Goal: Task Accomplishment & Management: Use online tool/utility

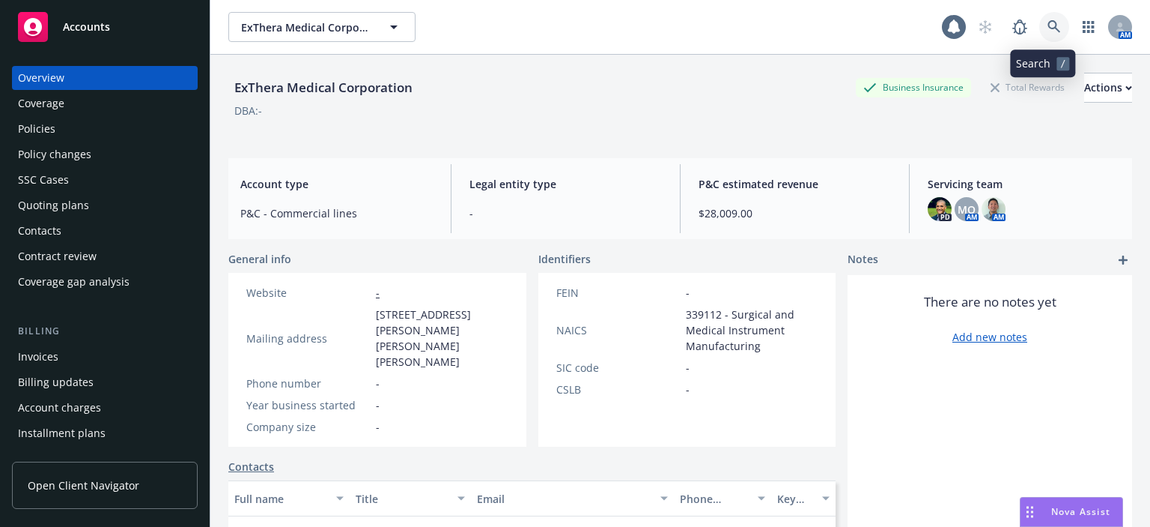
click at [1040, 14] on link at bounding box center [1055, 27] width 30 height 30
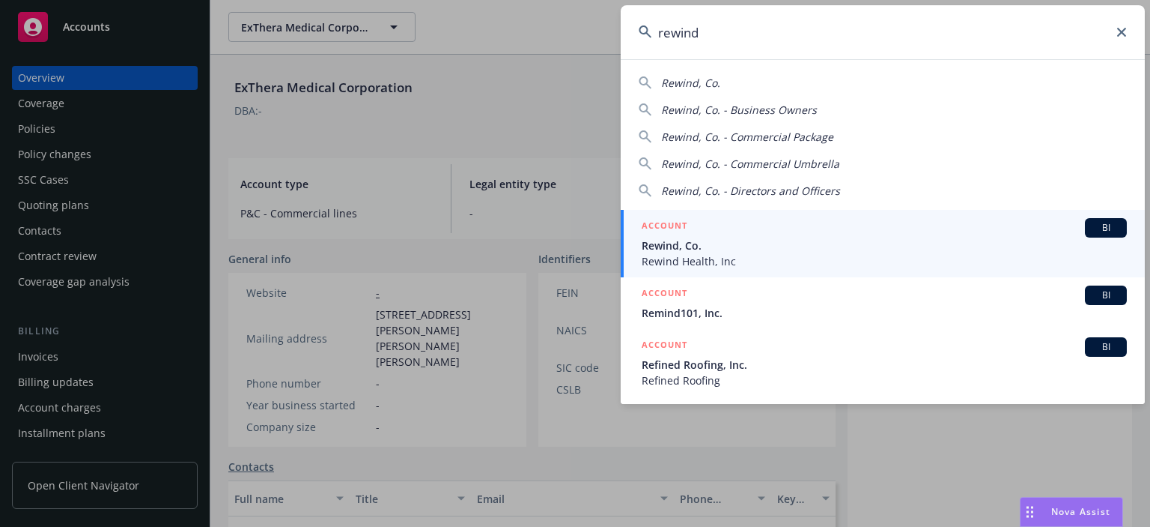
type input "rewind"
drag, startPoint x: 692, startPoint y: 243, endPoint x: 724, endPoint y: 255, distance: 34.4
click at [692, 244] on span "Rewind, Co." at bounding box center [884, 245] width 485 height 16
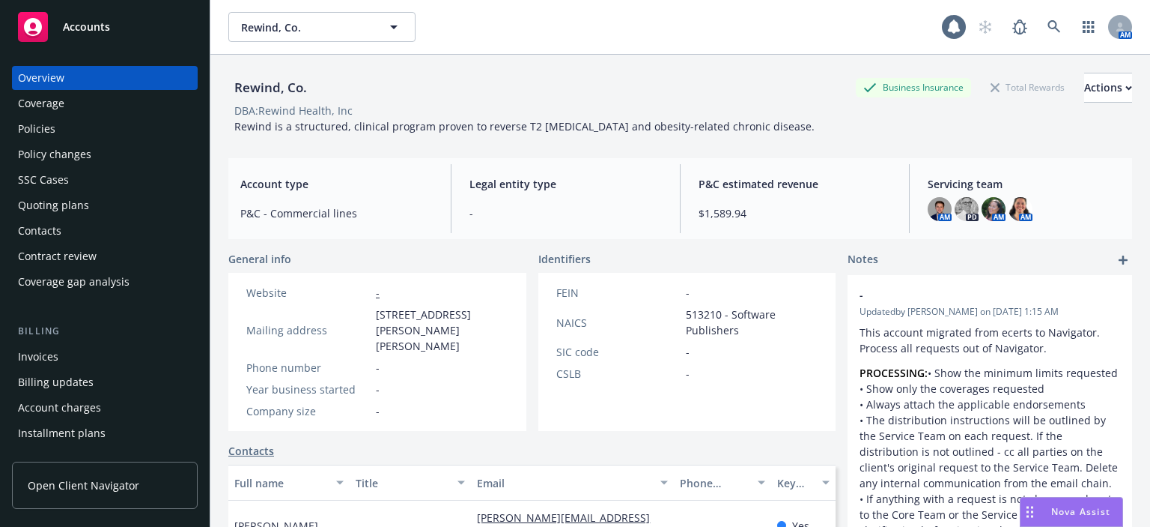
click at [69, 132] on div "Policies" at bounding box center [105, 129] width 174 height 24
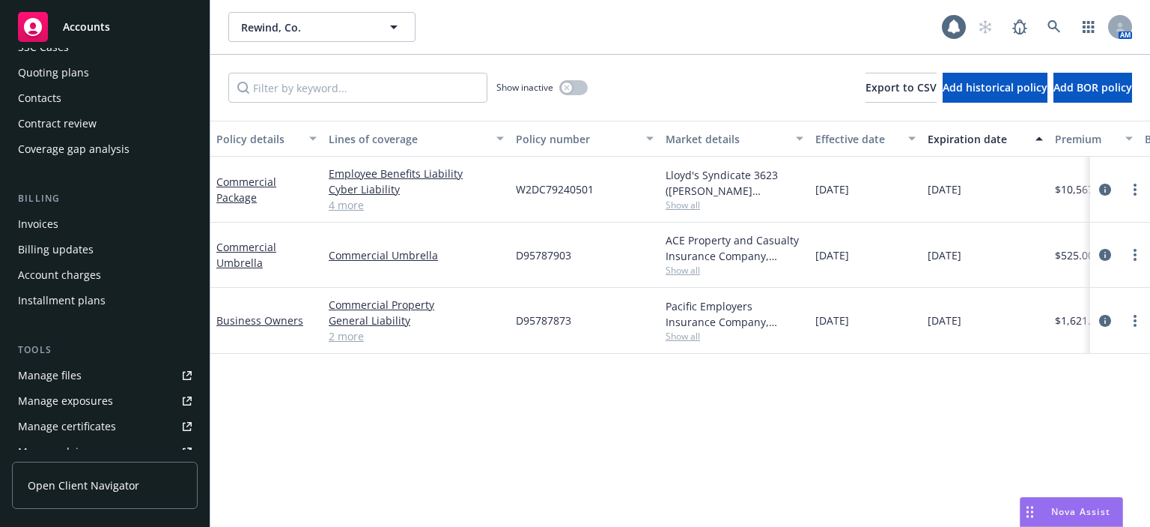
scroll to position [150, 0]
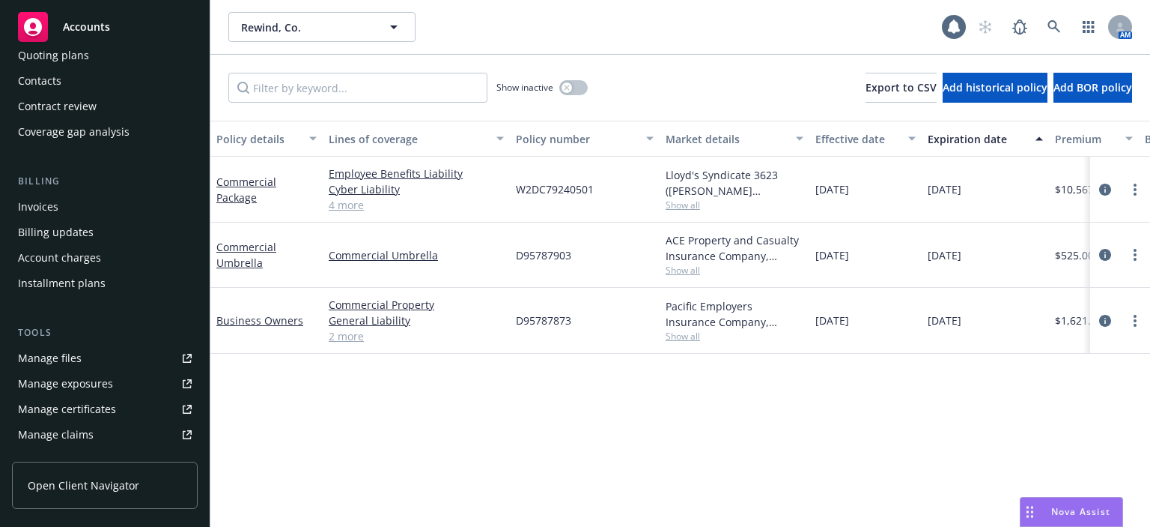
click at [65, 358] on div "Manage files" at bounding box center [50, 358] width 64 height 24
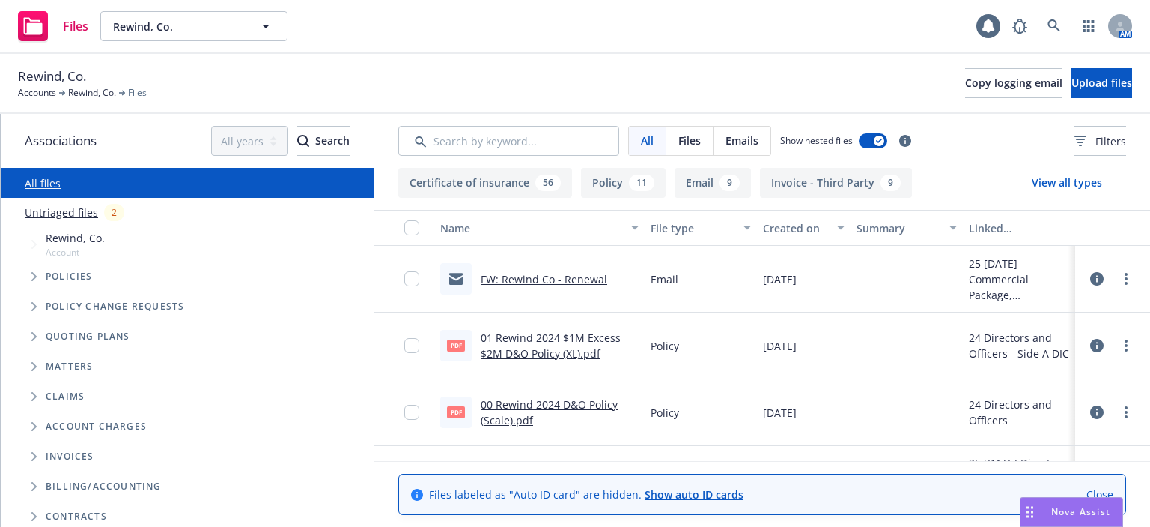
click at [567, 284] on link "FW: Rewind Co - Renewal" at bounding box center [544, 279] width 127 height 14
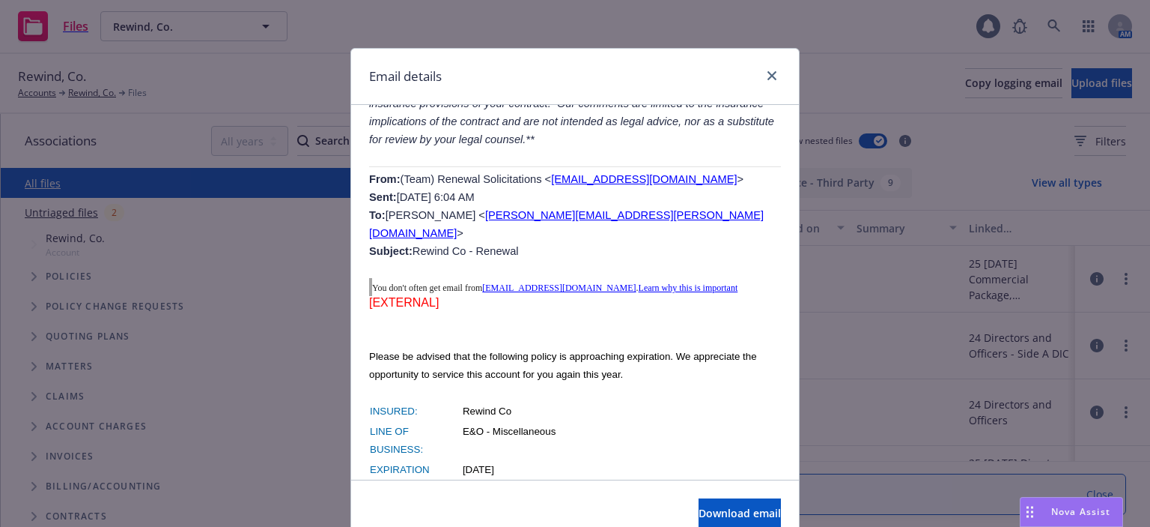
scroll to position [1198, 0]
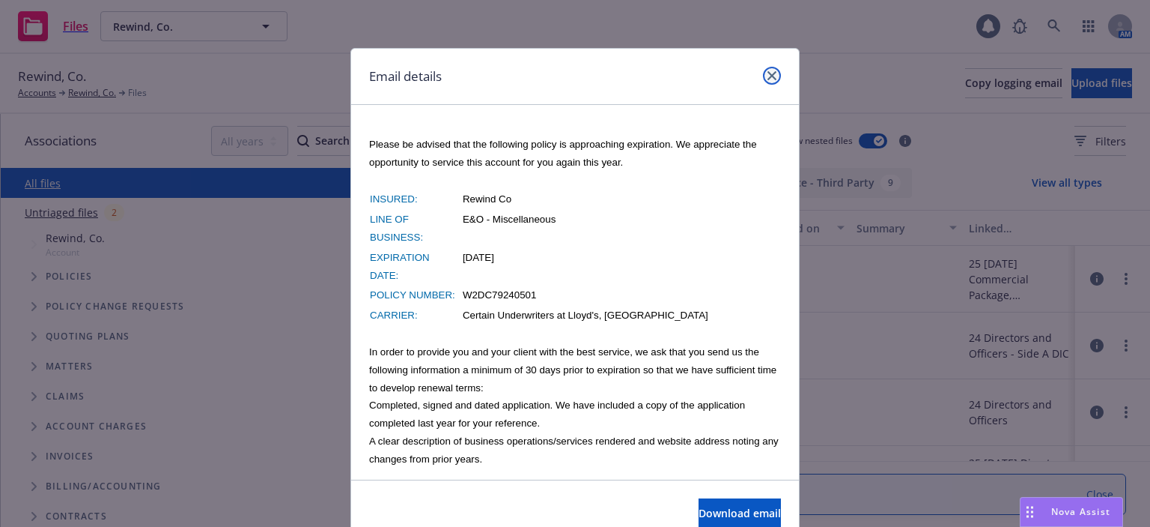
click at [768, 74] on icon "close" at bounding box center [772, 75] width 9 height 9
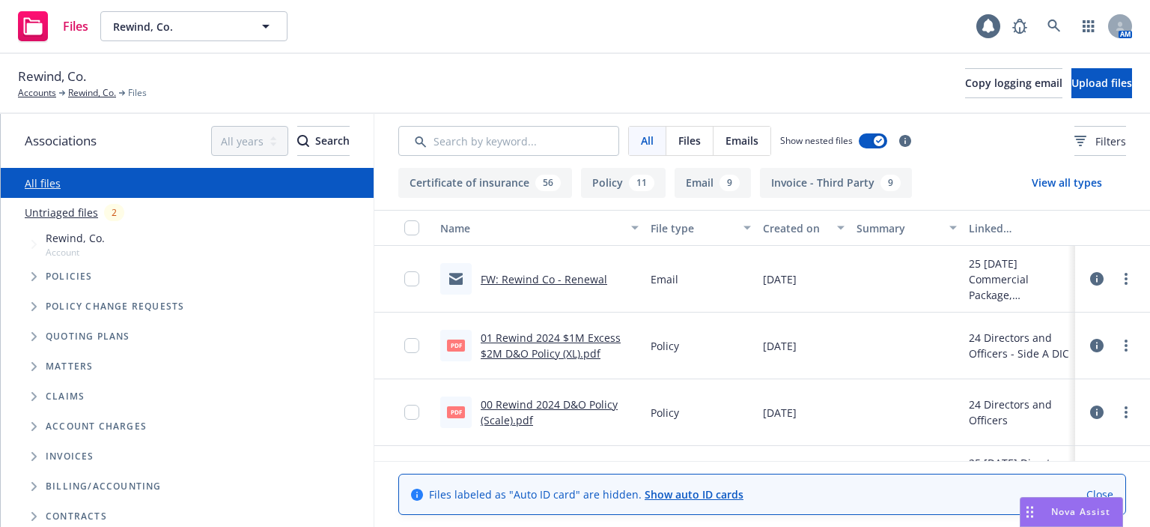
click at [500, 356] on link "01 Rewind 2024 $1M Excess $2M D&O Policy (XL).pdf" at bounding box center [551, 345] width 140 height 30
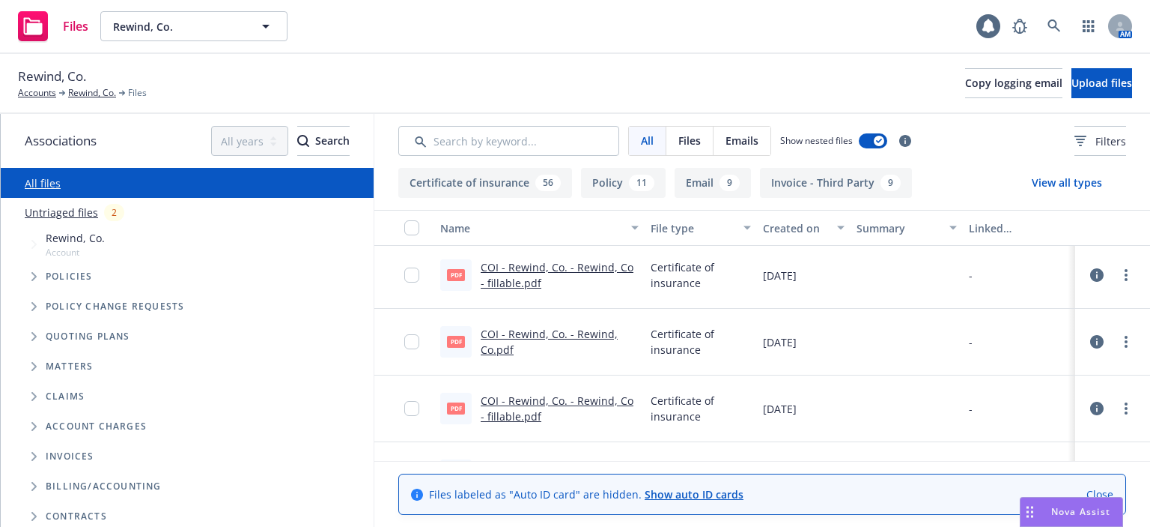
scroll to position [1348, 0]
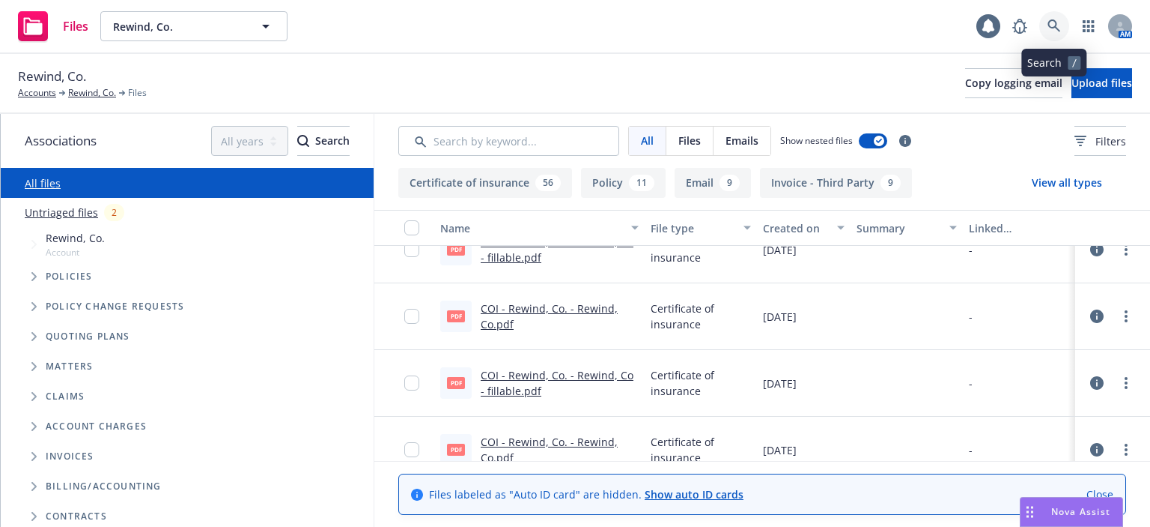
click at [1056, 19] on icon at bounding box center [1054, 25] width 13 height 13
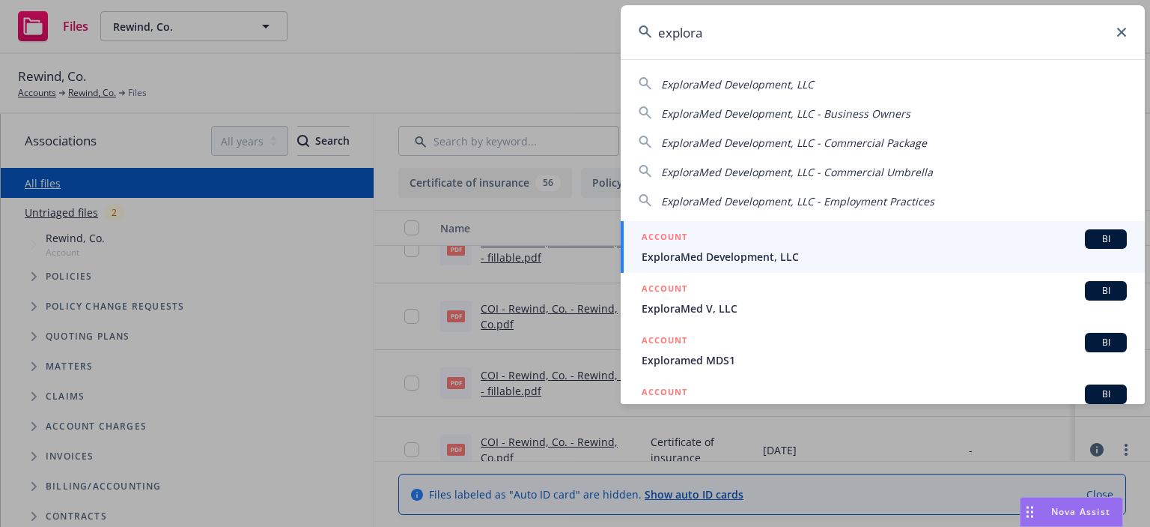
type input "explora"
click at [748, 249] on span "ExploraMed Development, LLC" at bounding box center [884, 257] width 485 height 16
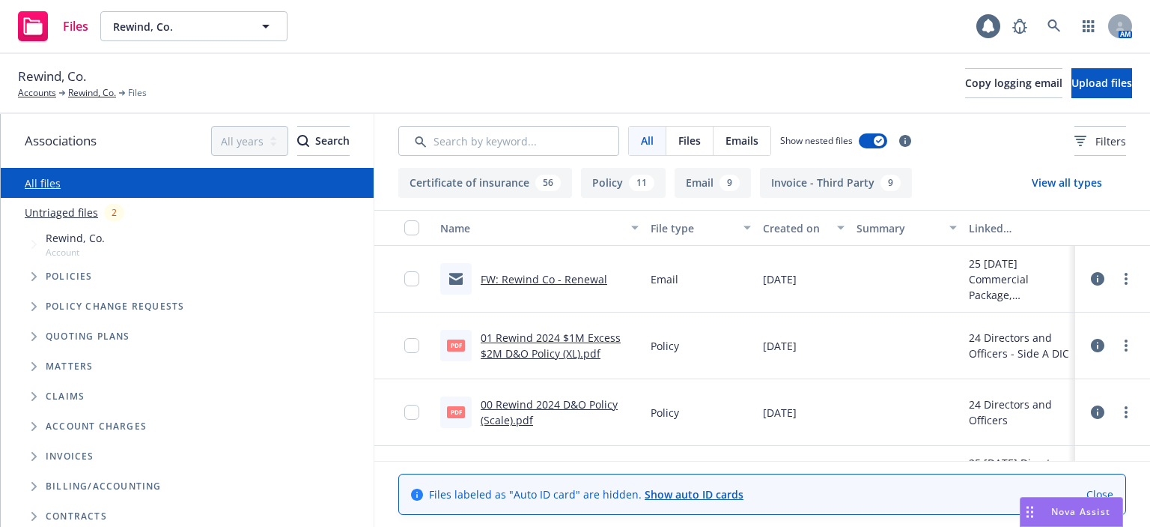
click at [157, 200] on div "Untriaged files 2" at bounding box center [187, 212] width 373 height 29
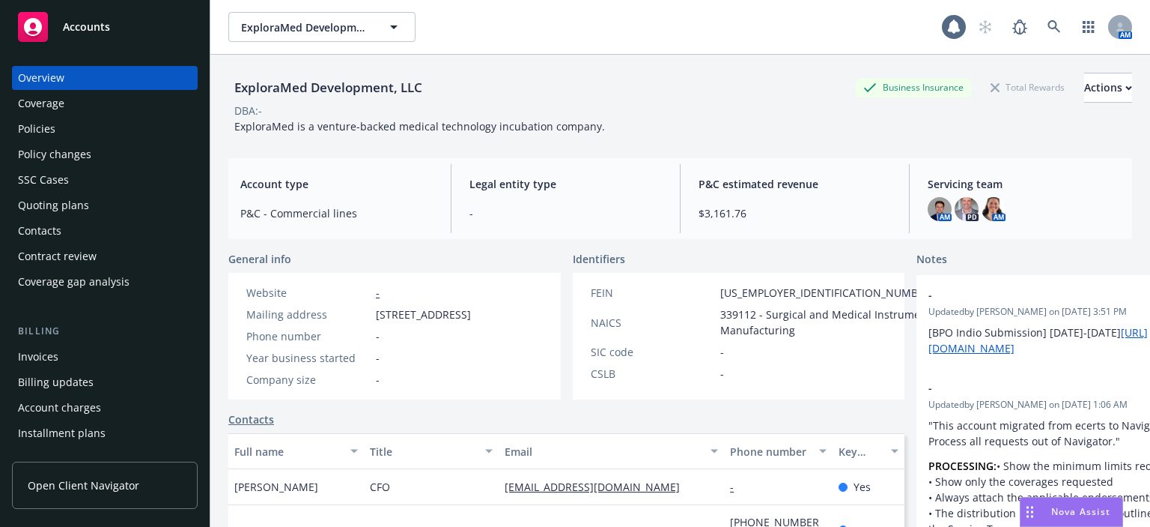
click at [114, 134] on div "Policies" at bounding box center [105, 129] width 174 height 24
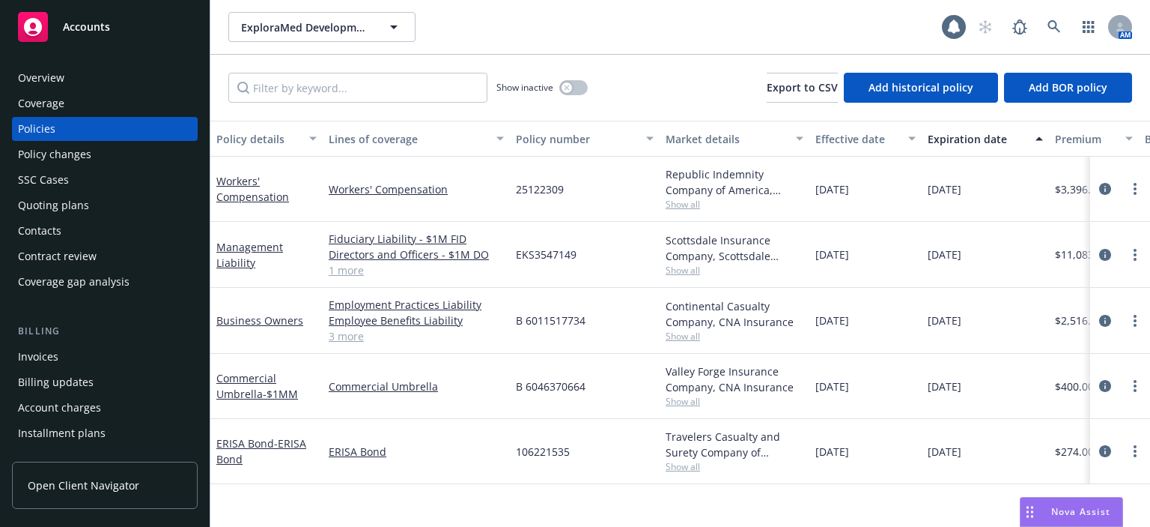
click at [115, 164] on div "Policy changes" at bounding box center [105, 154] width 174 height 24
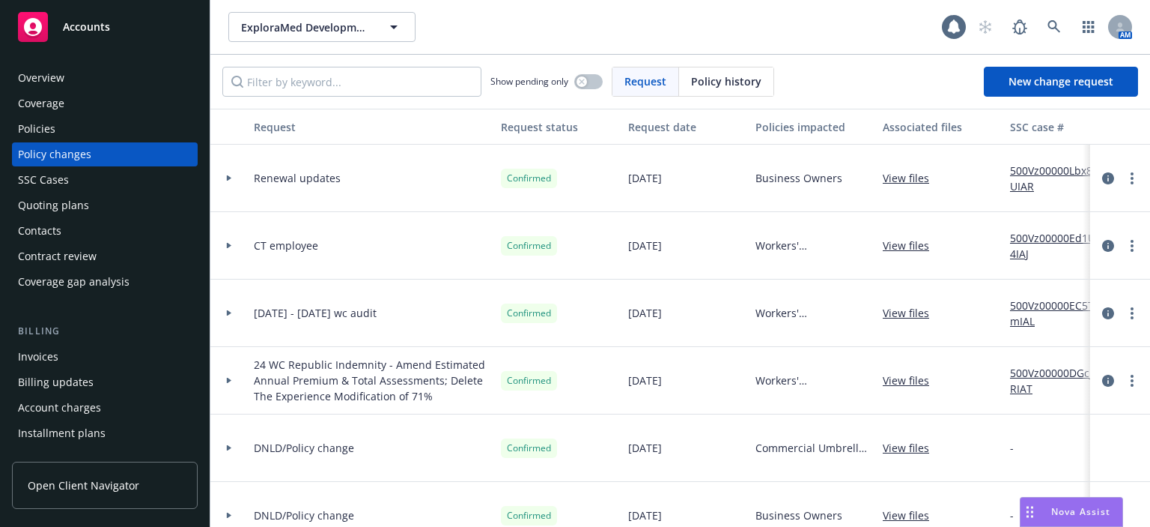
click at [122, 206] on div "Quoting plans" at bounding box center [105, 205] width 174 height 24
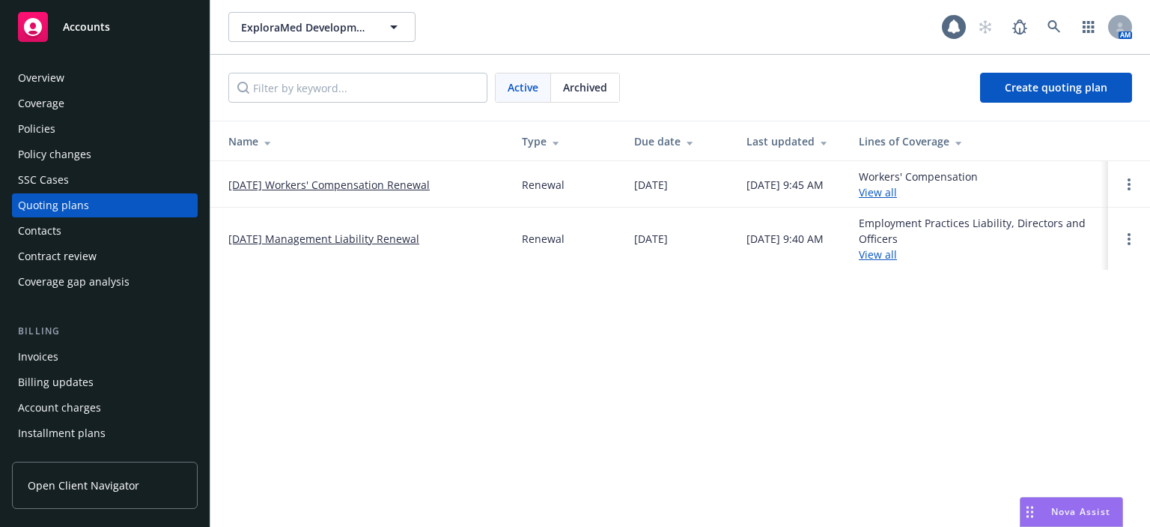
click at [327, 234] on link "[DATE] Management Liability Renewal" at bounding box center [323, 239] width 191 height 16
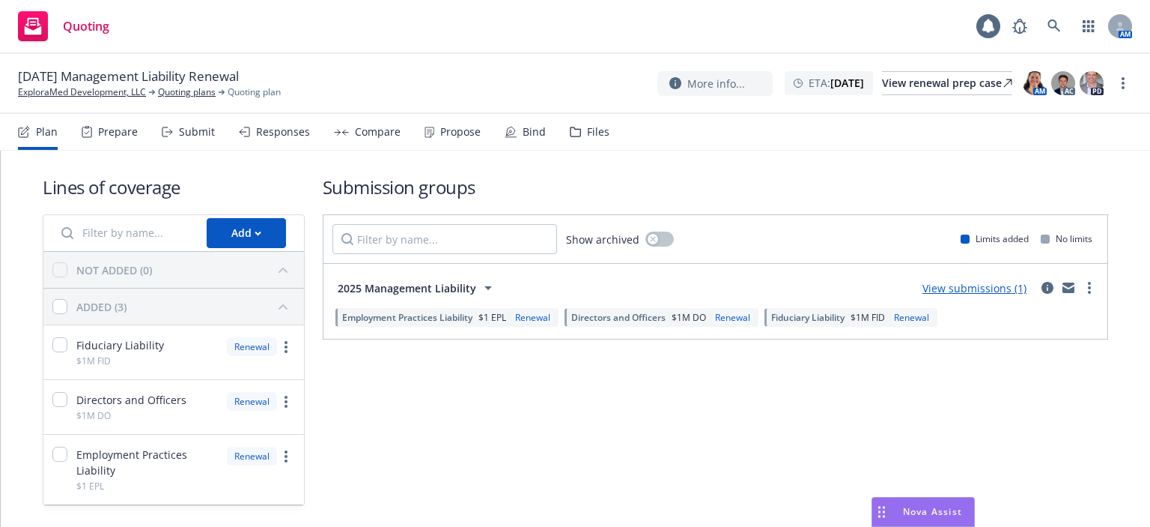
click at [577, 133] on div "Files" at bounding box center [590, 132] width 40 height 36
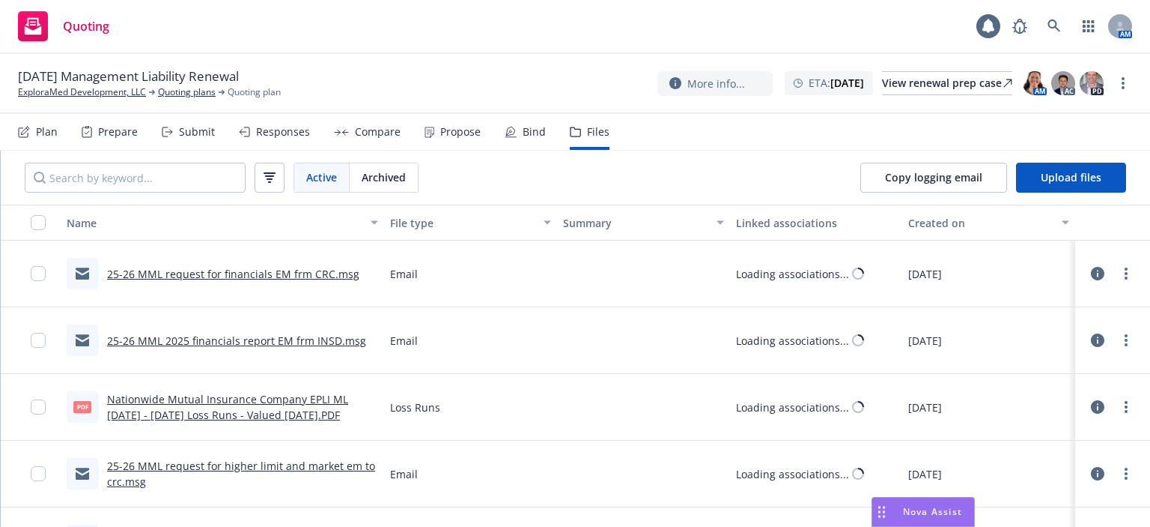
click at [225, 272] on link "25-26 MML request for financials EM frm CRC.msg" at bounding box center [233, 274] width 252 height 14
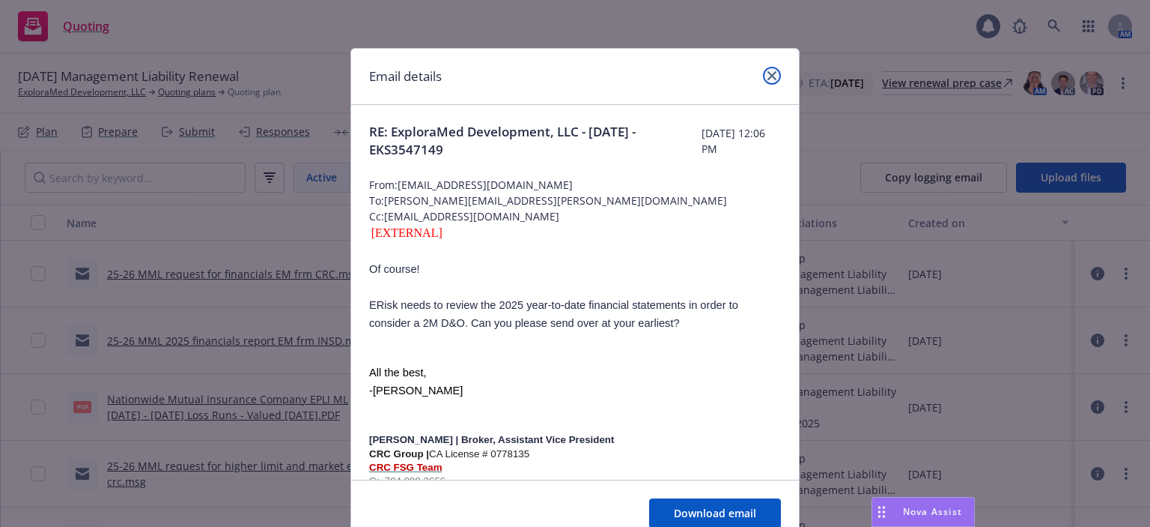
click at [770, 75] on icon "close" at bounding box center [772, 75] width 9 height 9
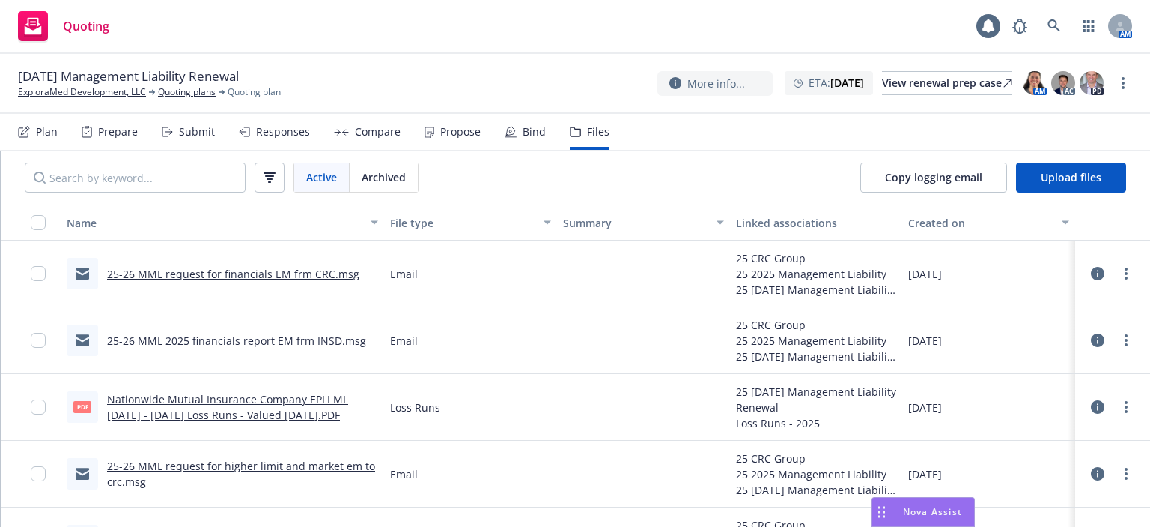
click at [189, 133] on div "Submit" at bounding box center [197, 132] width 36 height 12
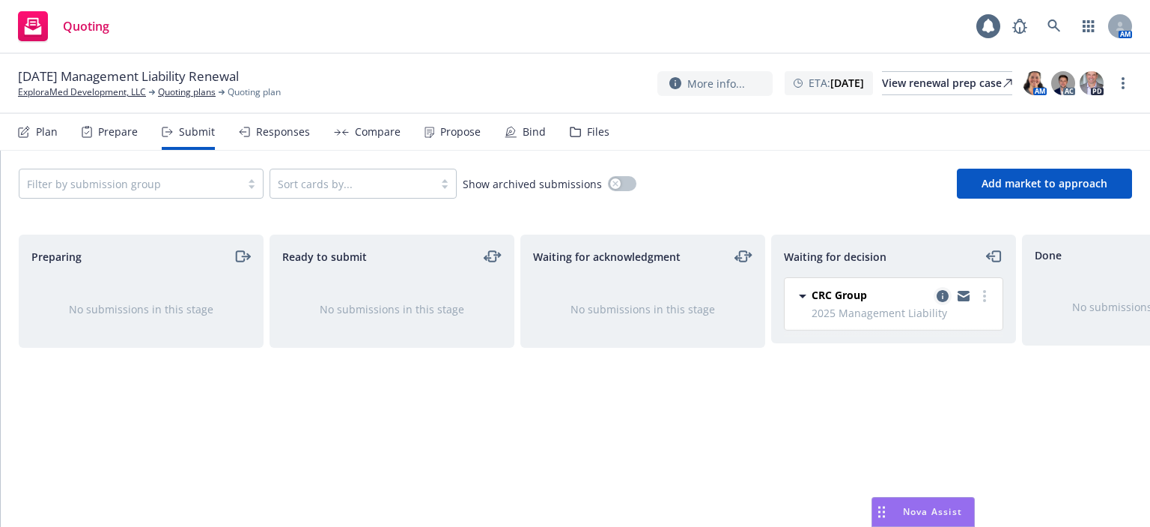
click at [938, 298] on icon "copy logging email" at bounding box center [943, 296] width 12 height 12
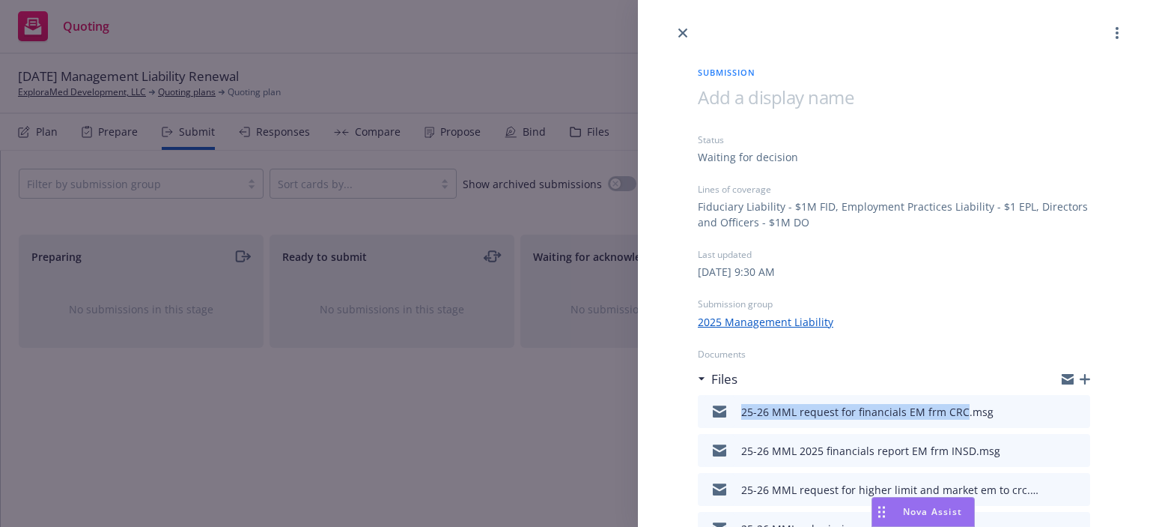
drag, startPoint x: 962, startPoint y: 410, endPoint x: 744, endPoint y: 405, distance: 218.8
click at [744, 405] on div "25-26 MML request for financials EM frm CRC.msg" at bounding box center [868, 412] width 252 height 16
copy div "25-26 MML request for financials EM frm CRC"
click at [1080, 378] on icon "button" at bounding box center [1085, 379] width 10 height 10
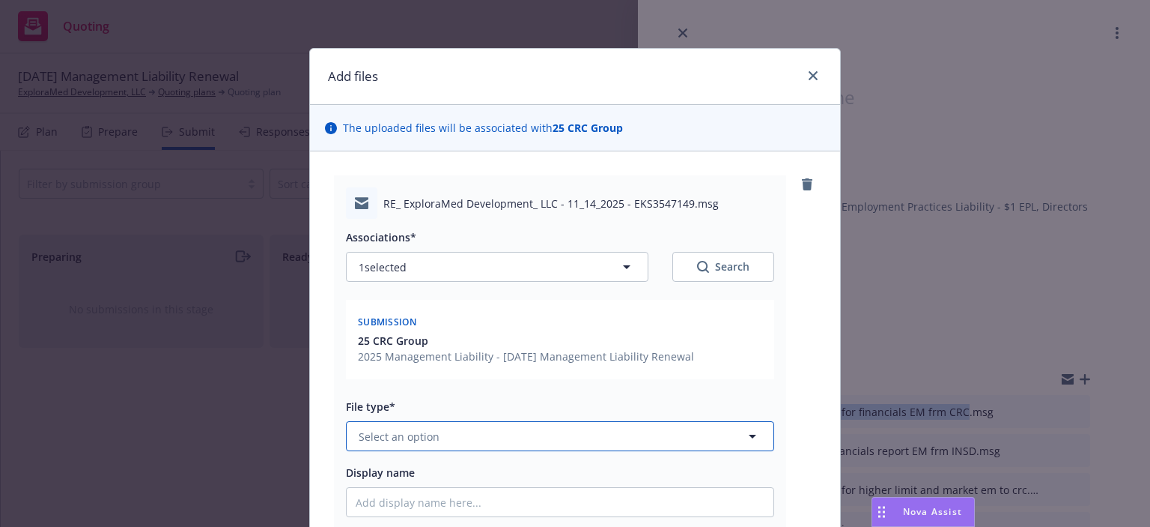
click at [461, 426] on button "Select an option" at bounding box center [560, 436] width 428 height 30
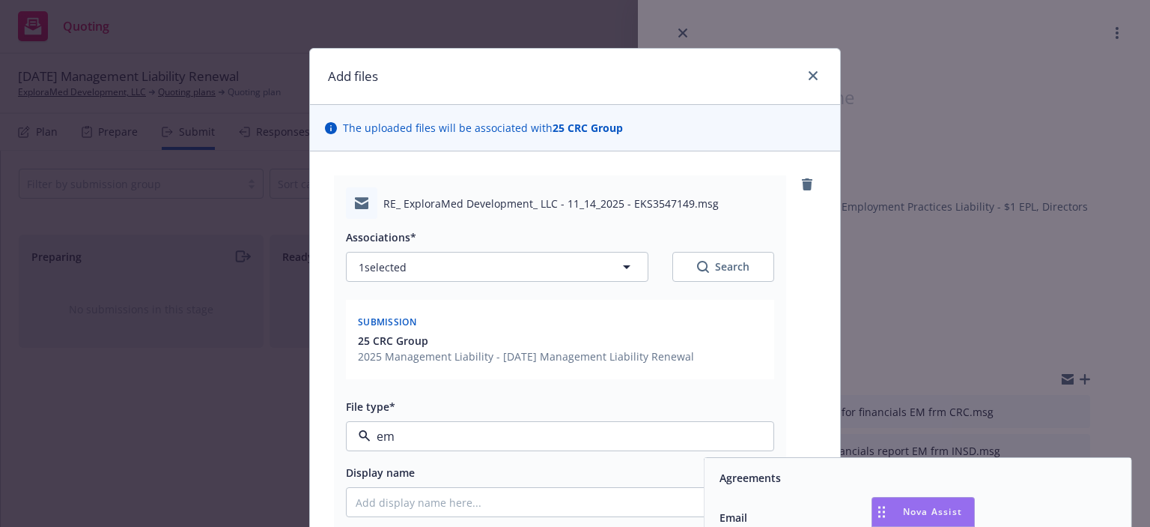
type input "ema"
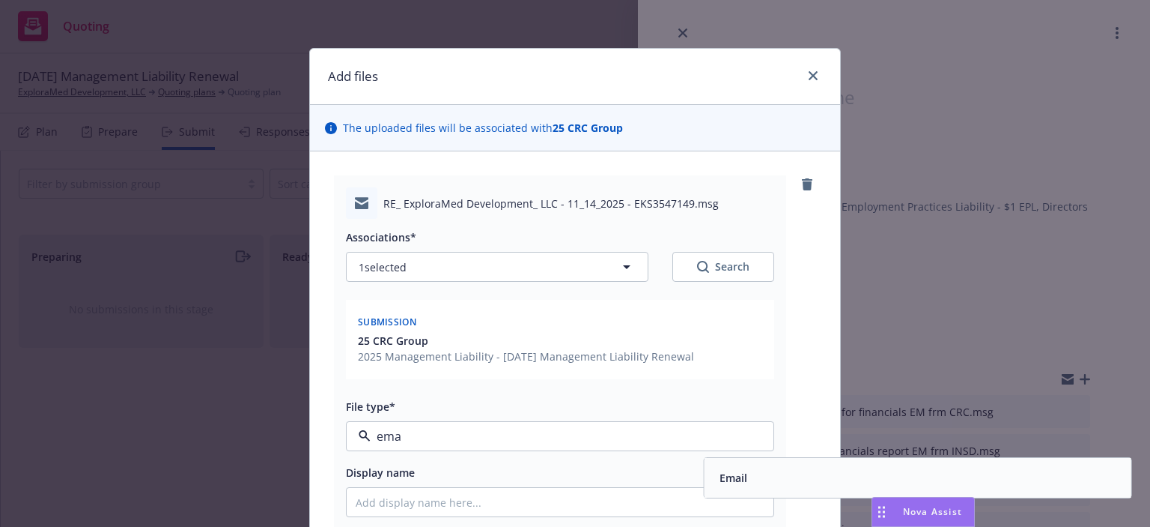
click at [737, 467] on div "Email" at bounding box center [732, 478] width 37 height 22
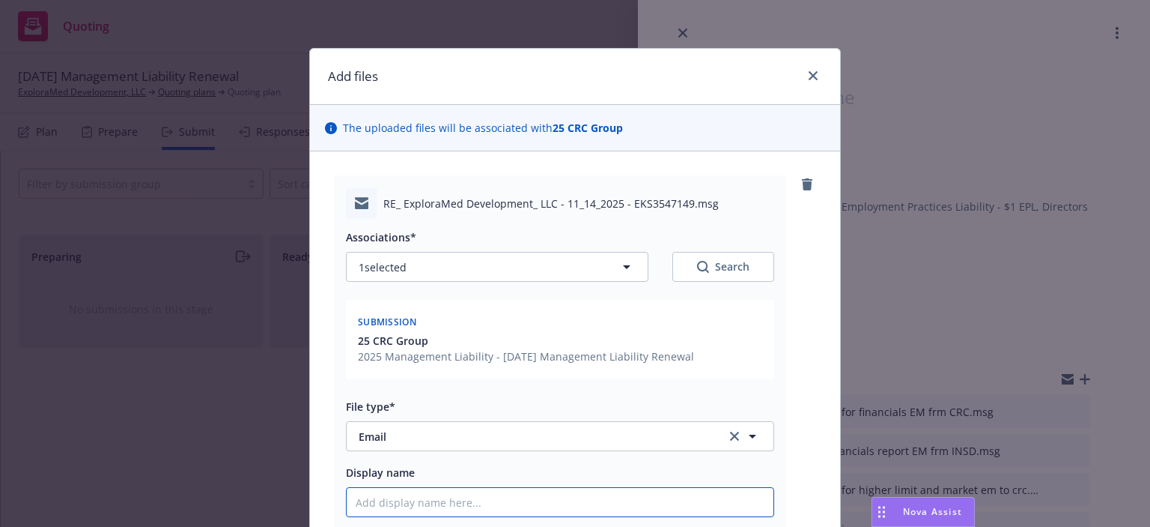
click at [635, 492] on input "Display name" at bounding box center [560, 502] width 427 height 28
paste input "25-26 MML request for financials EM frm CRC"
type textarea "x"
type input "25-26 MML request for financials EM frm CRC"
click at [409, 506] on input "25-26 MML request for financials EM frm CRC" at bounding box center [560, 502] width 427 height 28
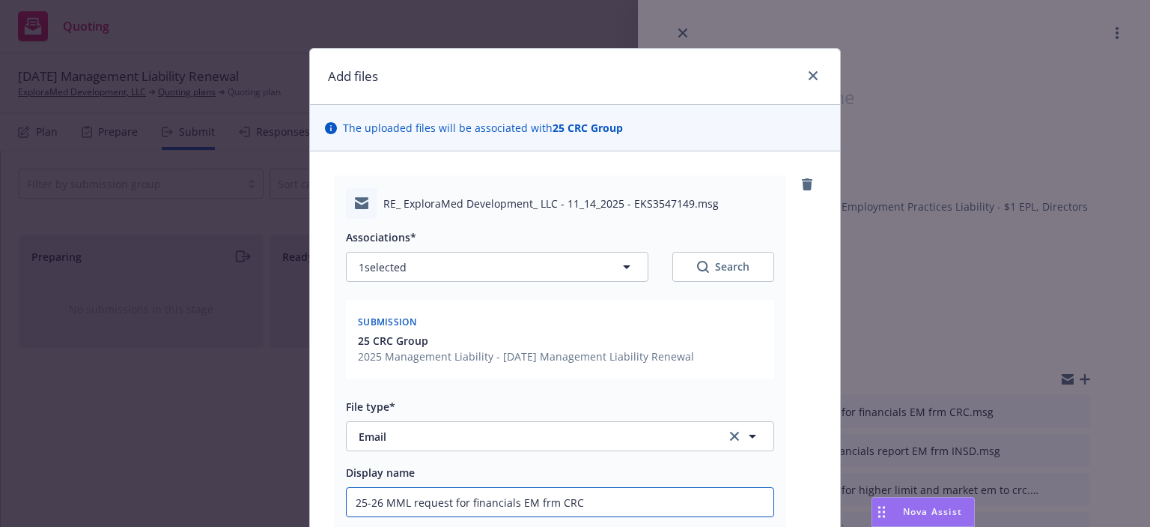
type textarea "x"
type input "25-26 MML equest for financials EM frm CRC"
type textarea "x"
type input "25-26 MML qequest for financials EM frm CRC"
type textarea "x"
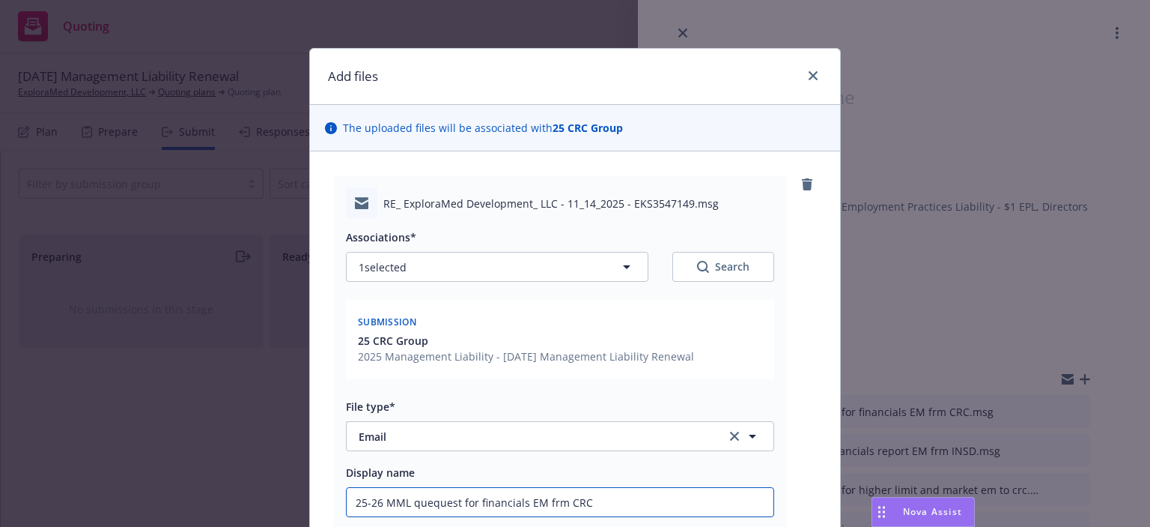
type input "25-26 MML queequest for financials EM frm CRC"
type textarea "x"
type input "25-26 MML questequest for financials EM frm CRC"
type textarea "x"
type input "25-26 MML questiequest for financials EM frm CRC"
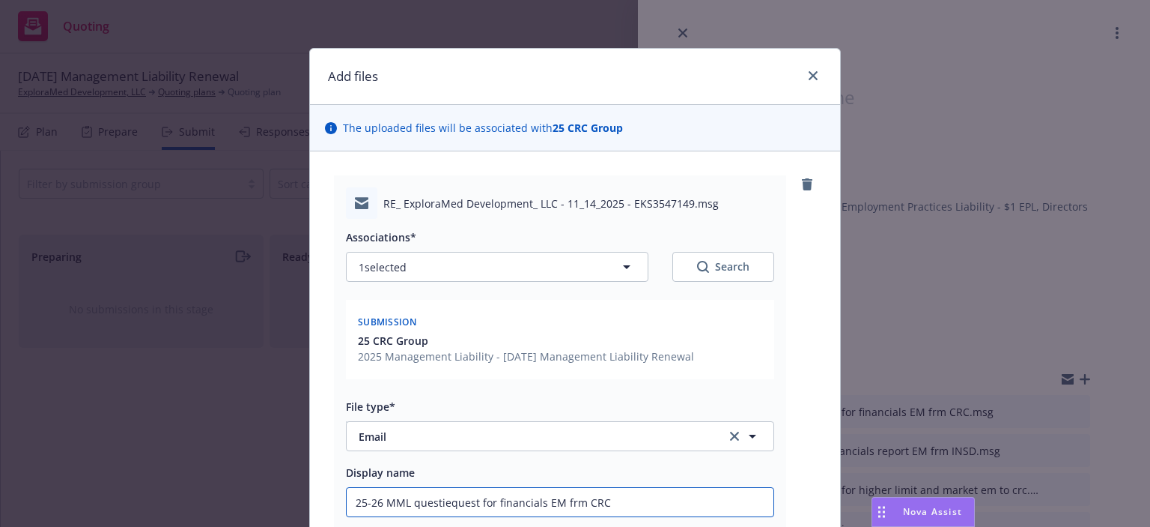
type textarea "x"
type input "25-26 MML questioequest for financials EM frm CRC"
type textarea "x"
type input "25-26 MML questionequest for financials EM frm CRC"
type textarea "x"
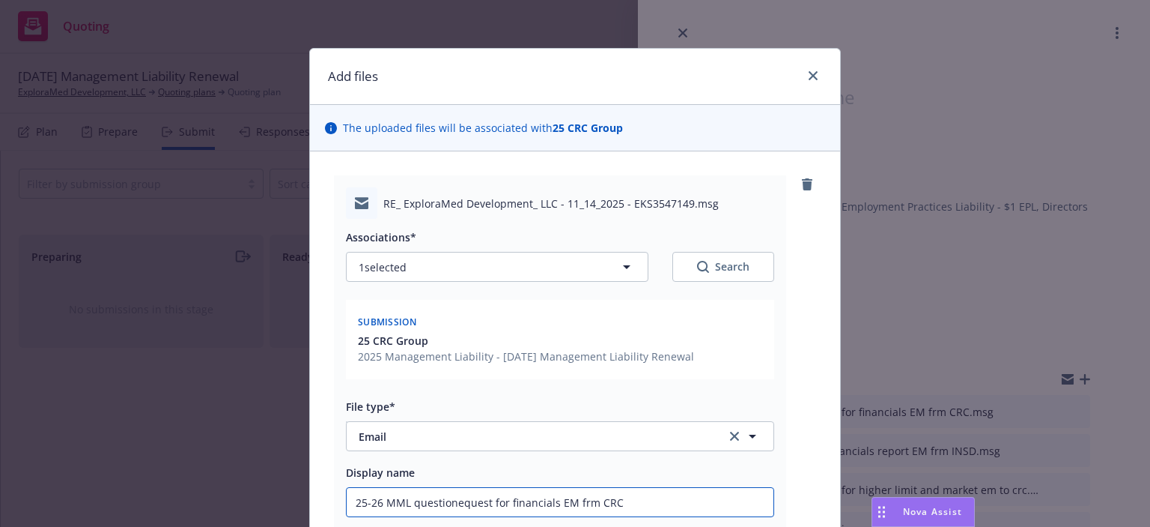
type input "25-26 MML question equest for financials EM frm CRC"
type textarea "x"
type input "25-26 MML question oequest for financials EM frm CRC"
type textarea "x"
type input "25-26 MML question onequest for financials EM frm CRC"
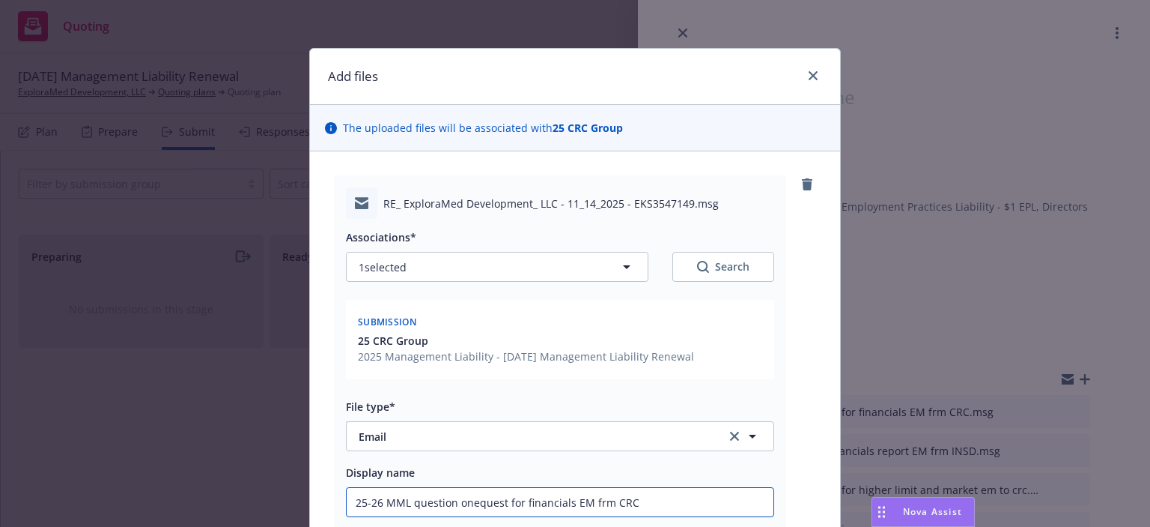
type textarea "x"
type input "25-26 MML question on equest for financials EM frm CRC"
type textarea "x"
type input "25-26 MML question on uest for financials EM frm CRC"
type textarea "x"
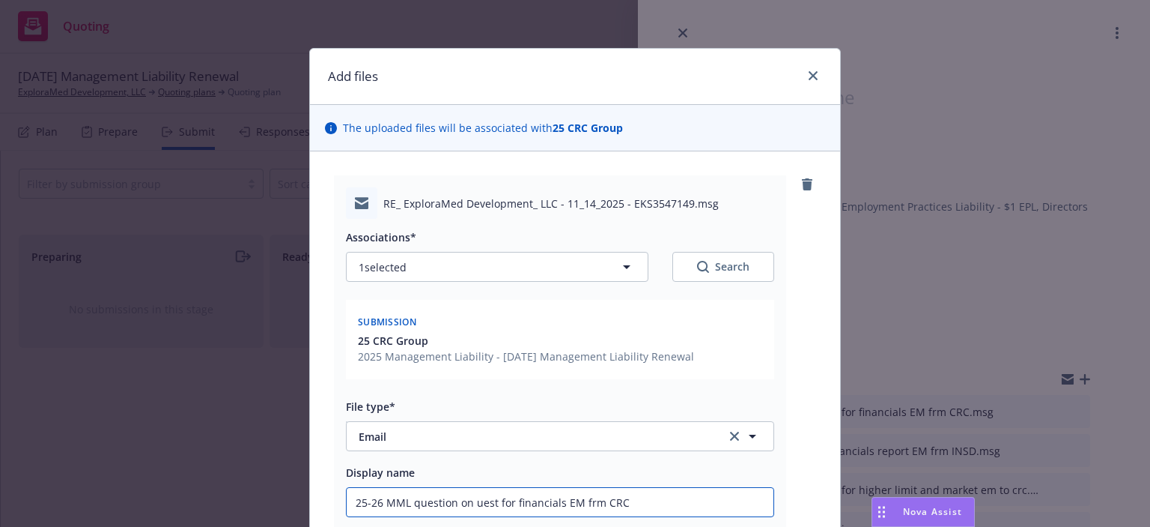
type input "25-26 MML question on est for financials EM frm CRC"
type textarea "x"
type input "25-26 MML question on st for financials EM frm CRC"
type textarea "x"
type input "25-26 MML question on t for financials EM frm CRC"
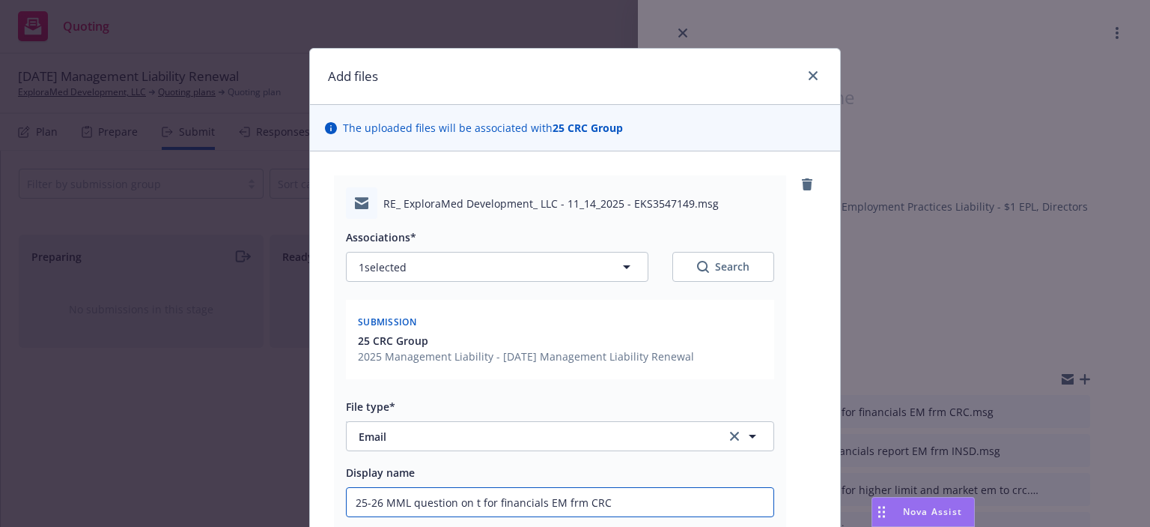
type textarea "x"
type input "25-26 MML question on for financials EM frm CRC"
type textarea "x"
type input "25-26 MML question on for financials EM frm CRC"
type textarea "x"
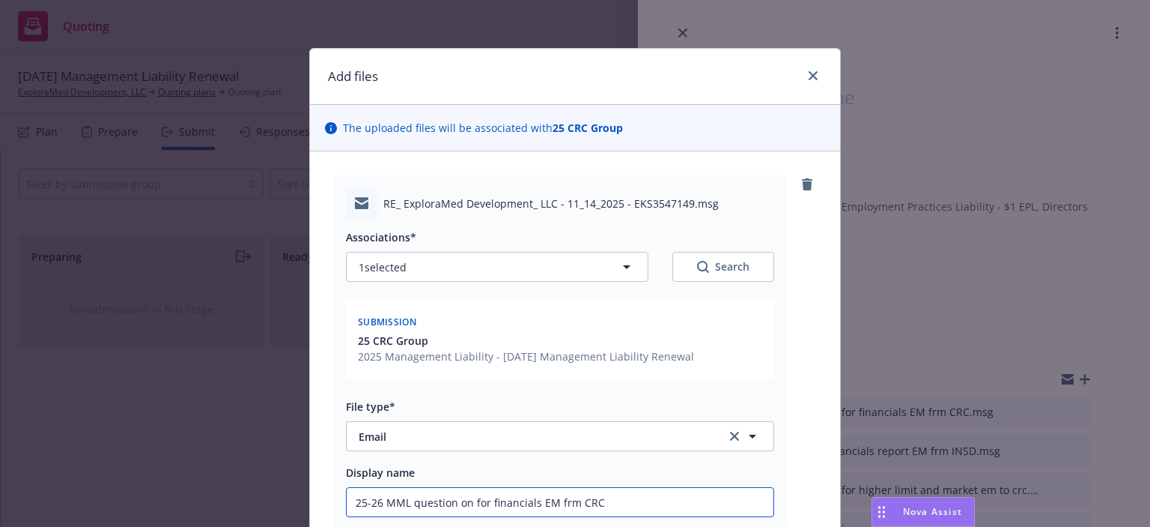
type input "25-26 MML question on or financials EM frm CRC"
type textarea "x"
type input "25-26 MML question on r financials EM frm CRC"
type textarea "x"
type input "25-26 MML question on financials EM frm CRC"
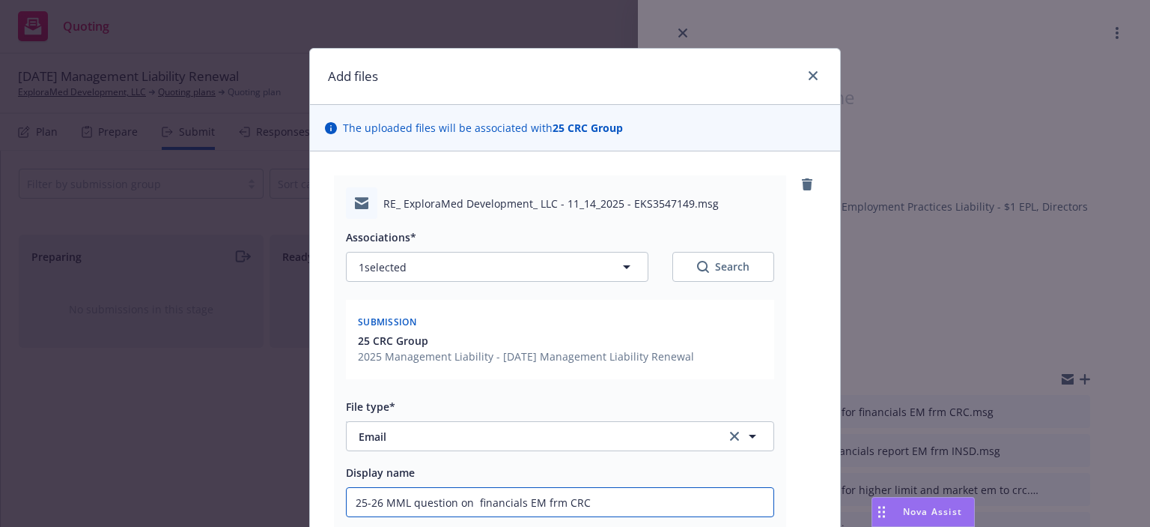
type textarea "x"
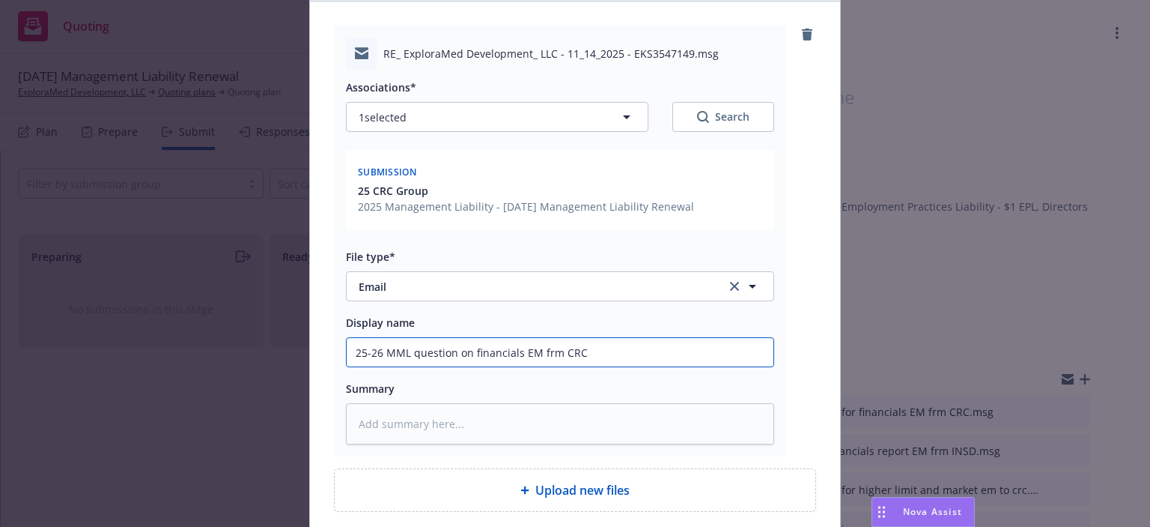
type input "25-26 MML question on financials EM frm CRC"
type textarea "x"
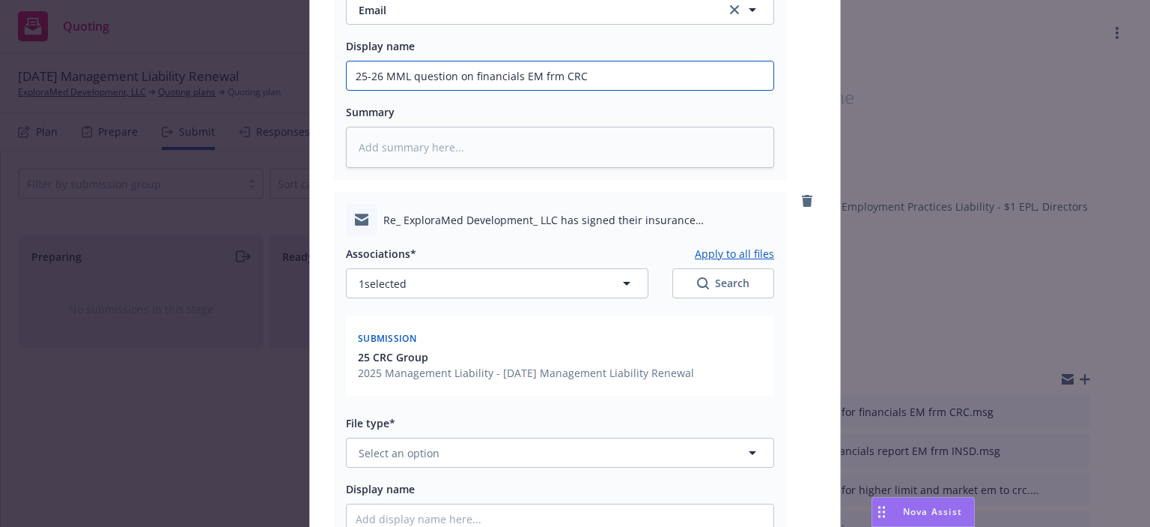
scroll to position [449, 0]
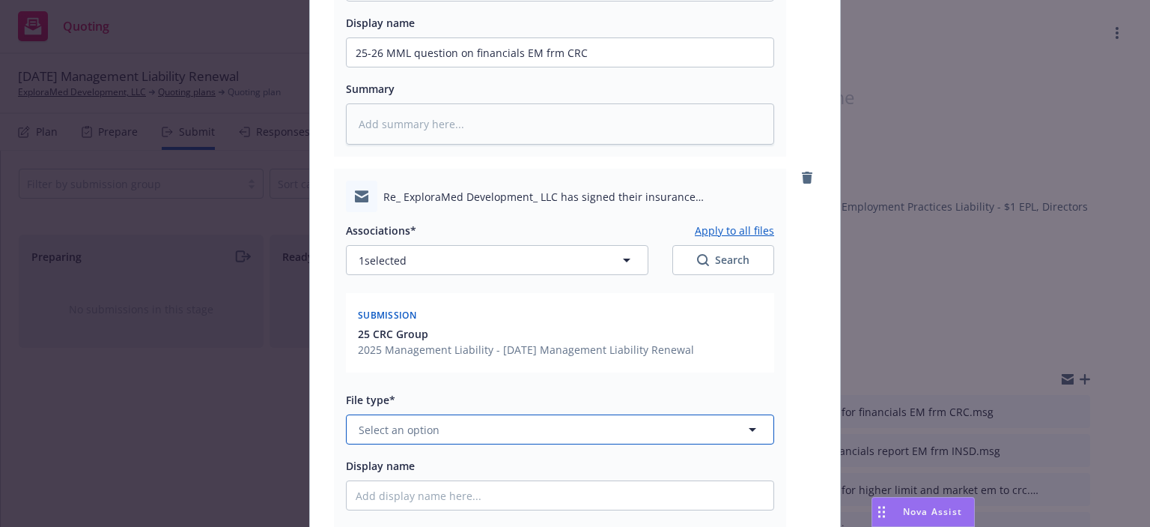
click at [443, 429] on button "Select an option" at bounding box center [560, 429] width 428 height 30
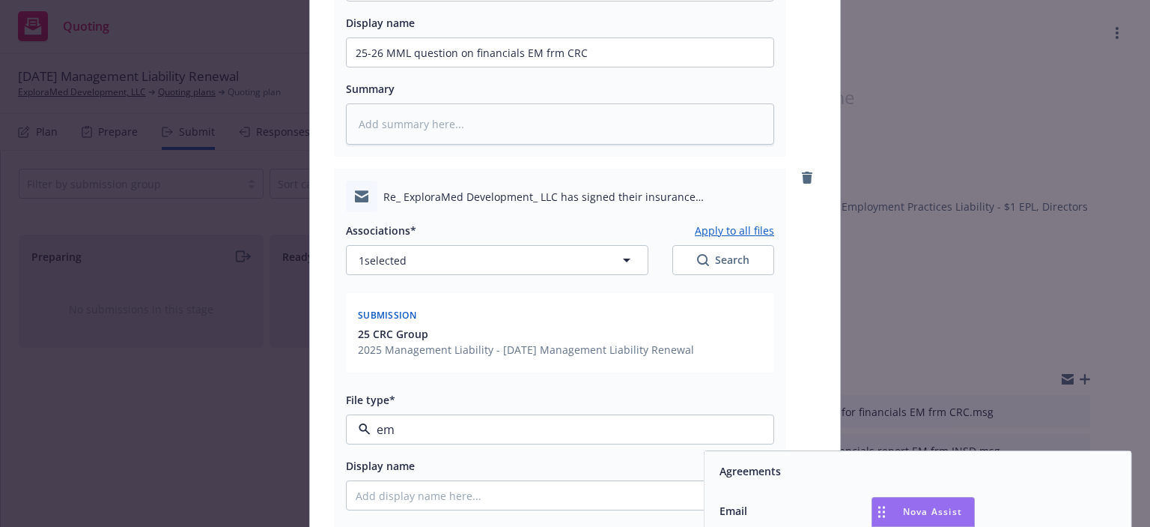
type input "ema"
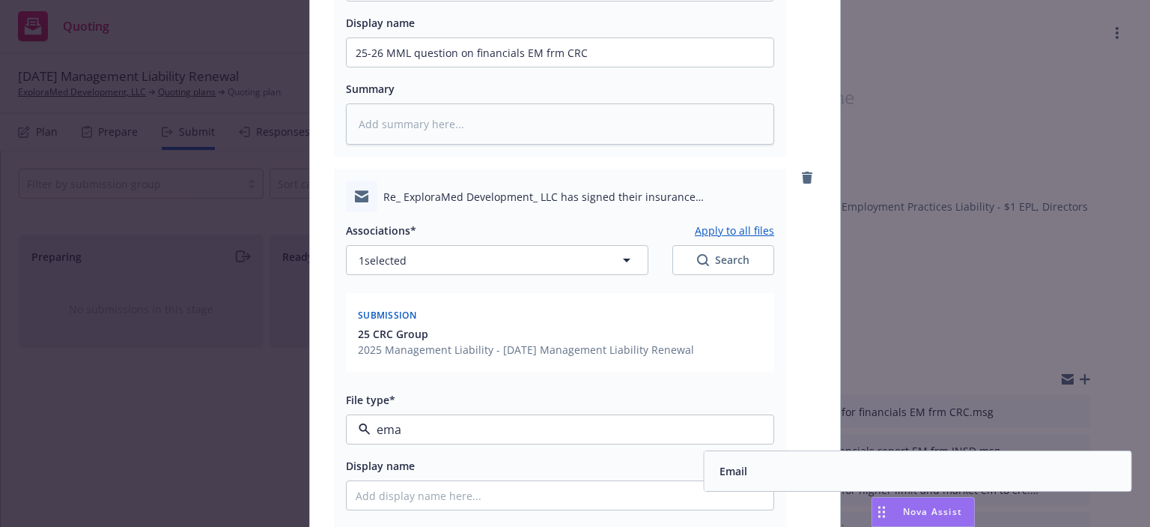
click at [742, 482] on div "Email" at bounding box center [918, 471] width 427 height 40
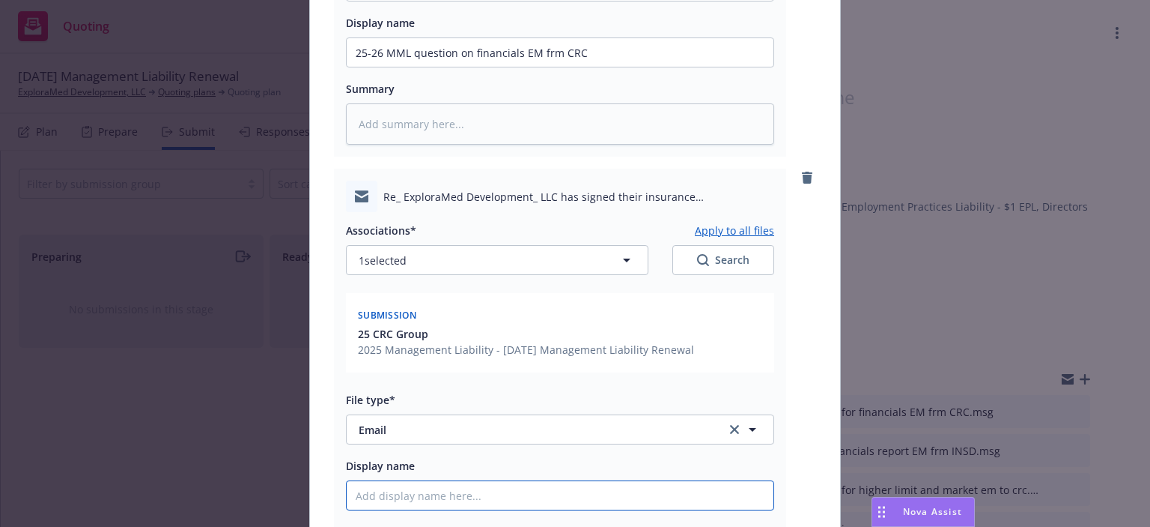
click at [673, 509] on div at bounding box center [560, 495] width 428 height 30
paste input "25-26 MML request for financials EM frm CRC"
type textarea "x"
type input "25-26 MML request for financials EM frm CRC"
click at [407, 67] on input "25-26 MML request for financials EM frm CRC" at bounding box center [560, 52] width 427 height 28
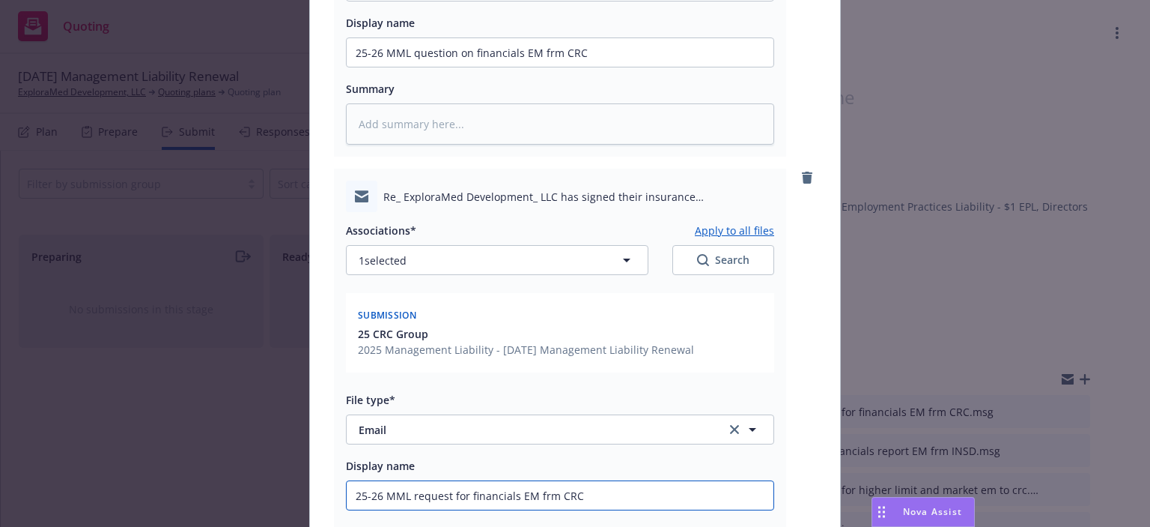
type textarea "x"
type input "25-26 MML frequest for financials EM frm CRC"
type textarea "x"
type input "25-26 MML firequest for financials EM frm CRC"
type textarea "x"
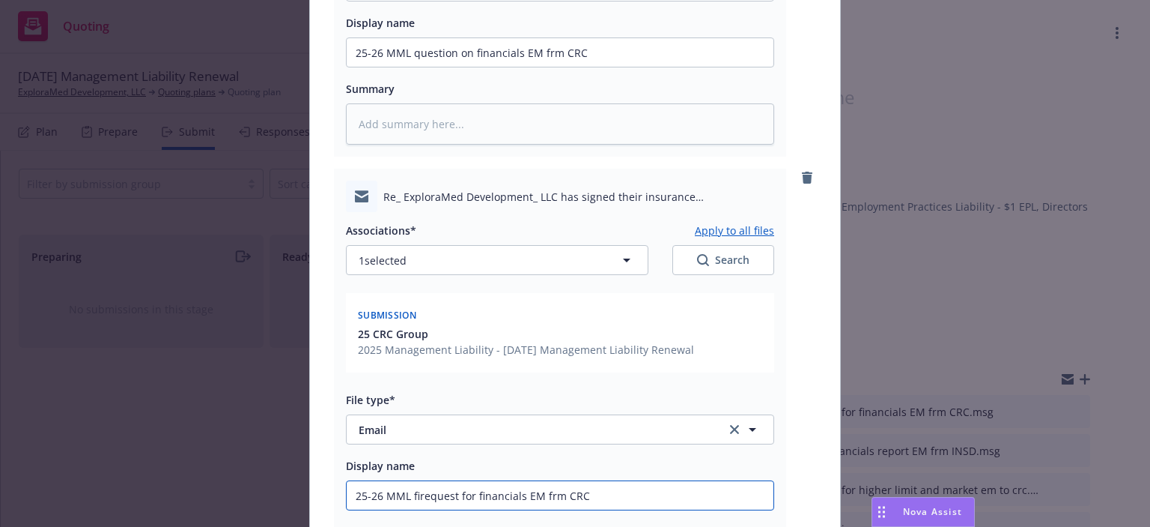
type input "25-26 MML frequest for financials EM frm CRC"
type textarea "x"
type input "25-26 MML furequest for financials EM frm CRC"
type textarea "x"
type input "25-26 MML funrequest for financials EM frm CRC"
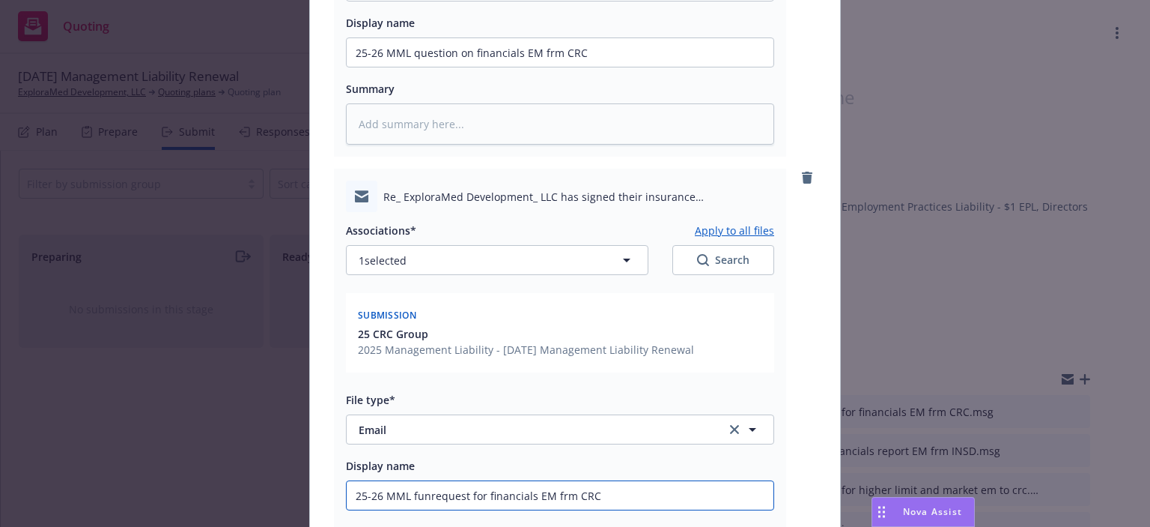
type textarea "x"
type input "25-26 MML fundirequest for financials EM frm CRC"
type textarea "x"
type input "25-26 MML fundingrequest for financials EM frm CRC"
type textarea "x"
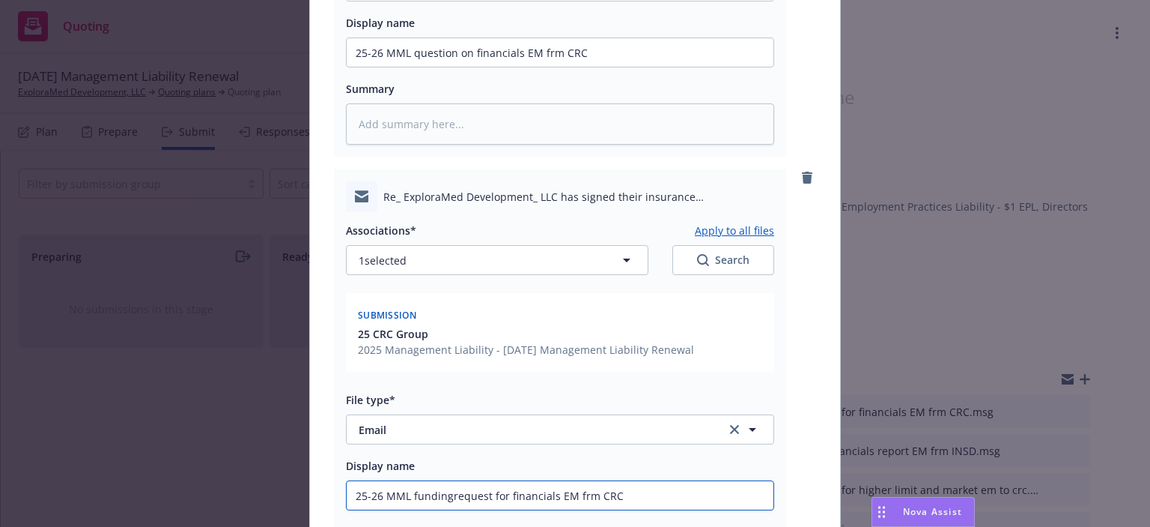
type input "25-26 MML funding request for financials EM frm CRC"
type textarea "x"
type input "25-26 MML funding irequest for financials EM frm CRC"
type textarea "x"
type input "25-26 MML funding infrequest for financials EM frm CRC"
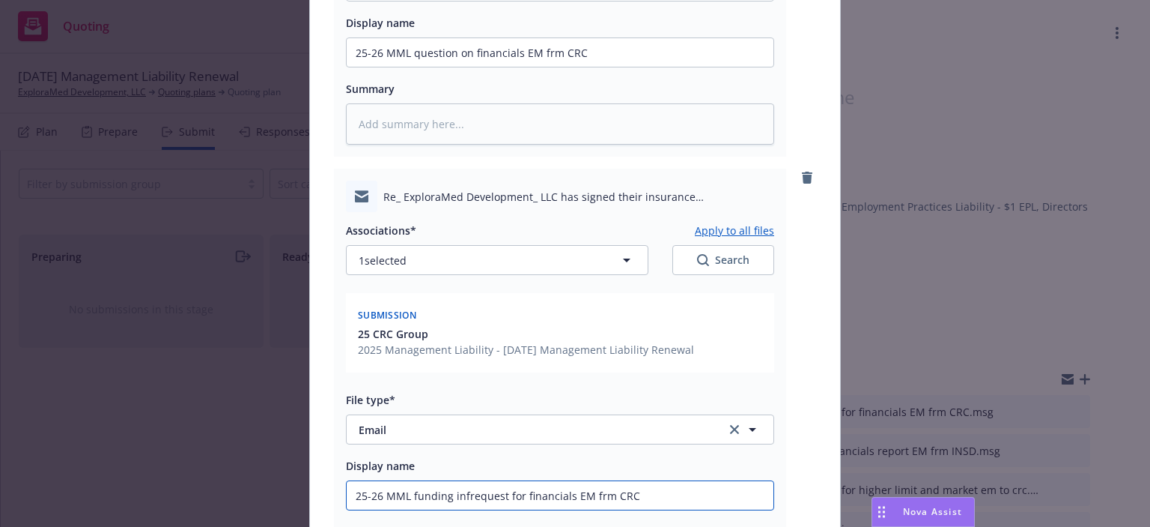
type textarea "x"
type input "25-26 MML funding inforequest for financials EM frm CRC"
type textarea "x"
type input "25-26 MML funding inforrequest for financials EM frm CRC"
type textarea "x"
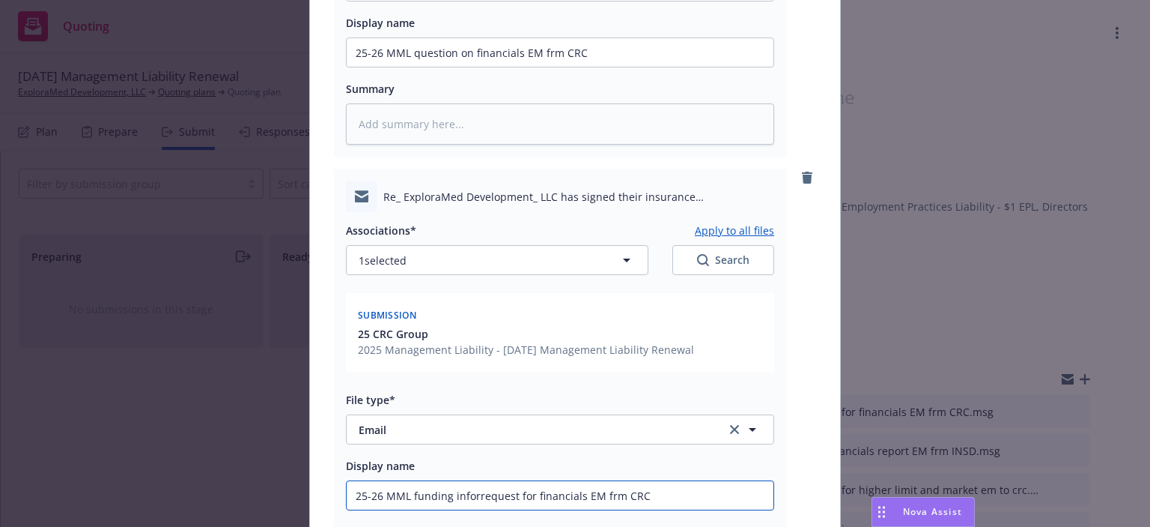
type input "25-26 MML funding informrequest for financials EM frm CRC"
type textarea "x"
type input "25-26 MML funding informarequest for financials EM frm CRC"
type textarea "x"
type input "25-26 MML funding informatrequest for financials EM frm CRC"
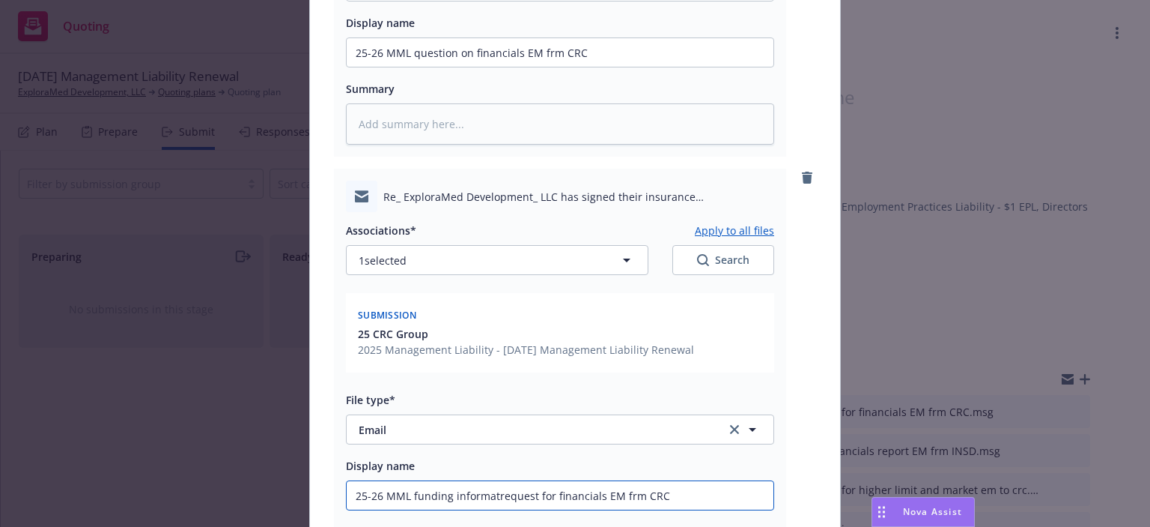
type textarea "x"
type input "25-26 MML funding informatiorequest for financials EM frm CRC"
type textarea "x"
type input "25-26 MML funding informationrequest for financials EM frm CRC"
type textarea "x"
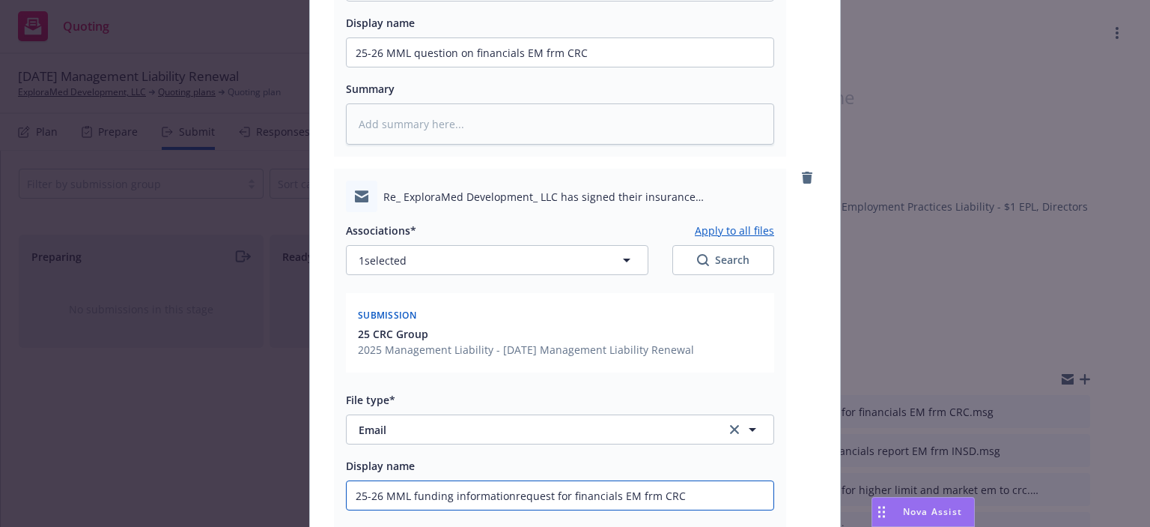
type input "25-26 MML funding information request for financials EM frm CRC"
type textarea "x"
type input "25-26 MML funding information Erequest for financials EM frm CRC"
type textarea "x"
type input "25-26 MML funding information EM request for financials EM frm CRC"
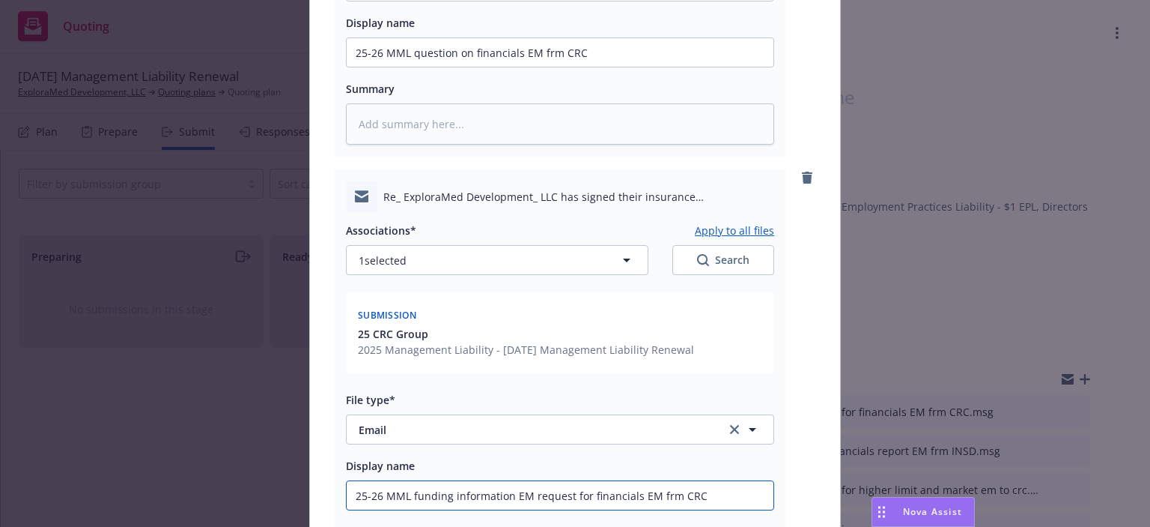
type textarea "x"
type input "25-26 MML funding information EM frequest for financials EM frm CRC"
type textarea "x"
type input "25-26 MML funding information EM frrequest for financials EM frm CRC"
type textarea "x"
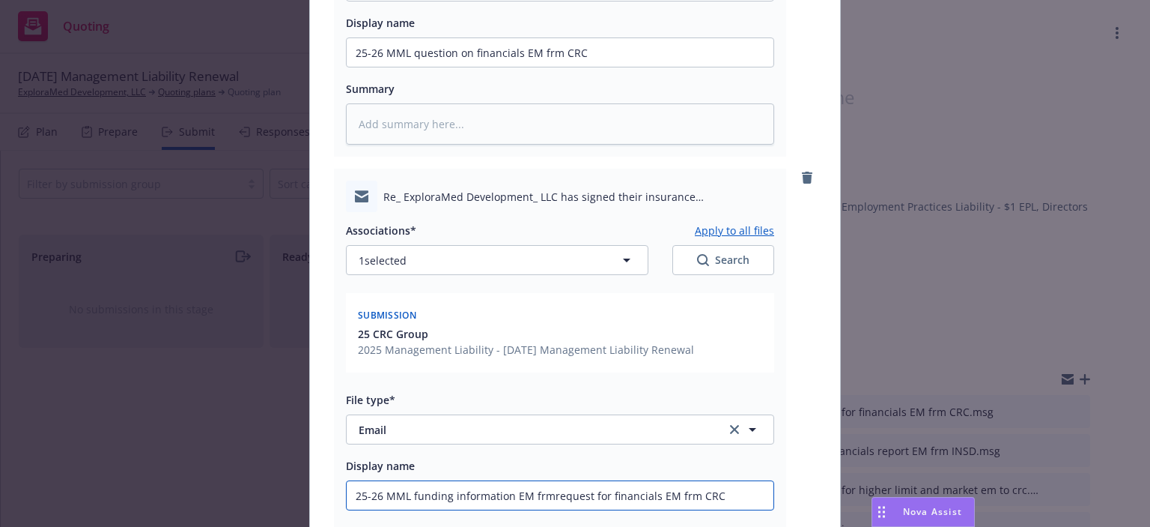
type input "25-26 MML funding information EM frm request for financials EM frm CRC"
type textarea "x"
type input "25-26 MML funding information EM frm Irequest for financials EM frm CRC"
type textarea "x"
type input "25-26 MML funding information EM frm INSrequest for financials EM frm CRC"
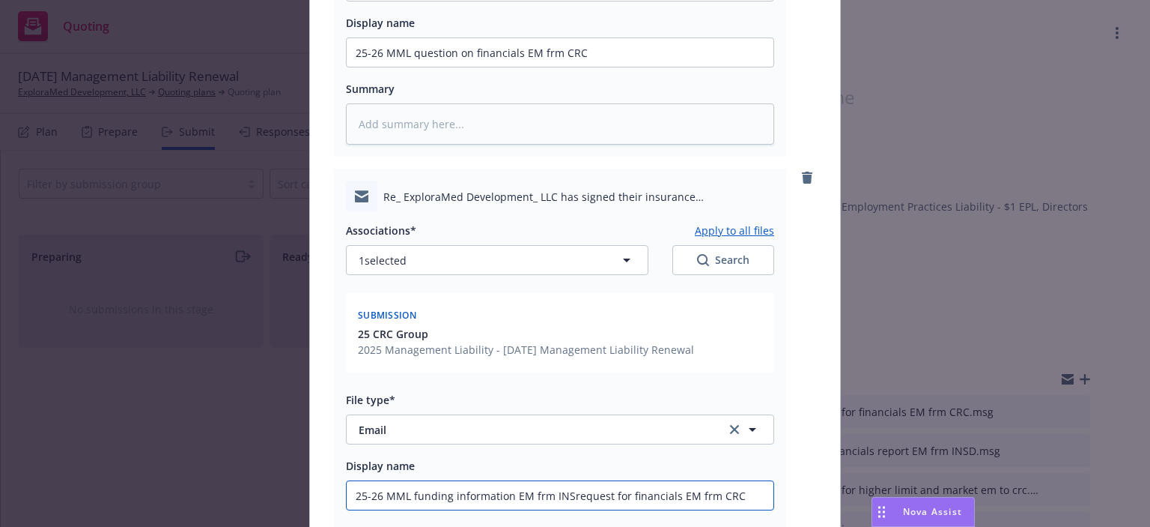
type textarea "x"
type input "25-26 MML funding information EM frm INSDrequest for financials EM frm CRC"
type textarea "x"
type input "25-26 MML funding information EM frm INSDequest for financials EM frm CRC"
type textarea "x"
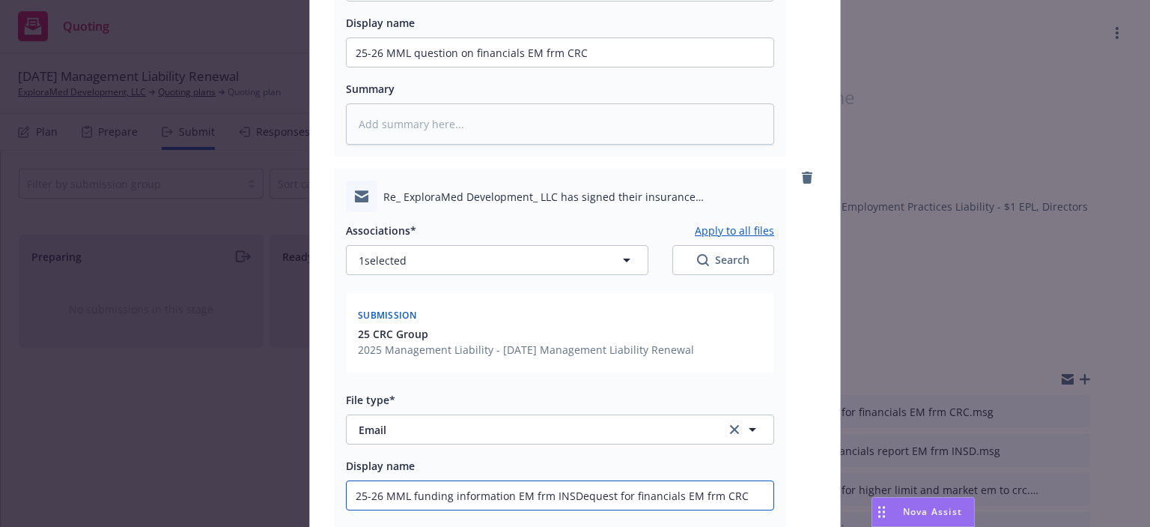
type input "25-26 MML funding information EM frm INSDquest for financials EM frm CRC"
type textarea "x"
type input "25-26 MML funding information EM frm INSDuest for financials EM frm CRC"
type textarea "x"
type input "25-26 MML funding information EM frm INSDest for financials EM frm CRC"
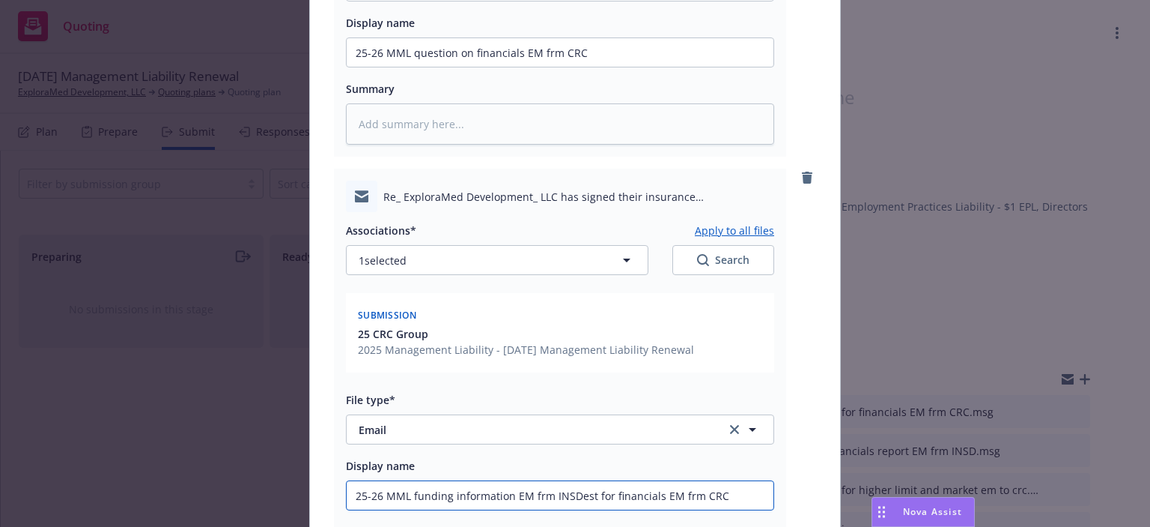
type textarea "x"
type input "25-26 MML funding information EM frm INSDst for financials EM frm CRC"
type textarea "x"
type input "25-26 MML funding information EM frm INSDt for financials EM frm CRC"
type textarea "x"
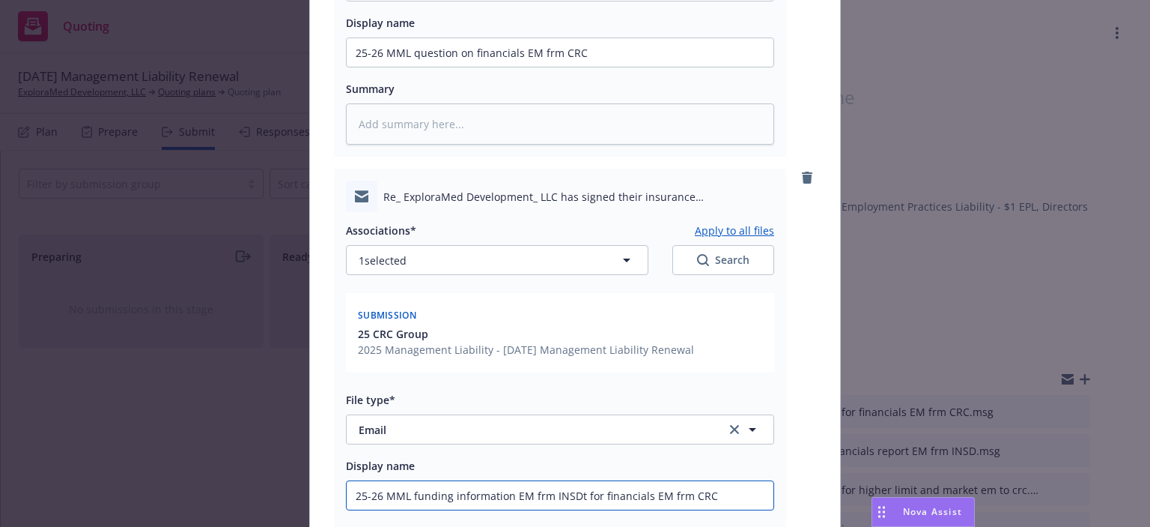
type input "25-26 MML funding information EM frm INSD for financials EM frm CRC"
type textarea "x"
type input "25-26 MML funding information EM frm INSDfor financials EM frm CRC"
type textarea "x"
type input "25-26 MML funding information EM frm INSDor financials EM frm CRC"
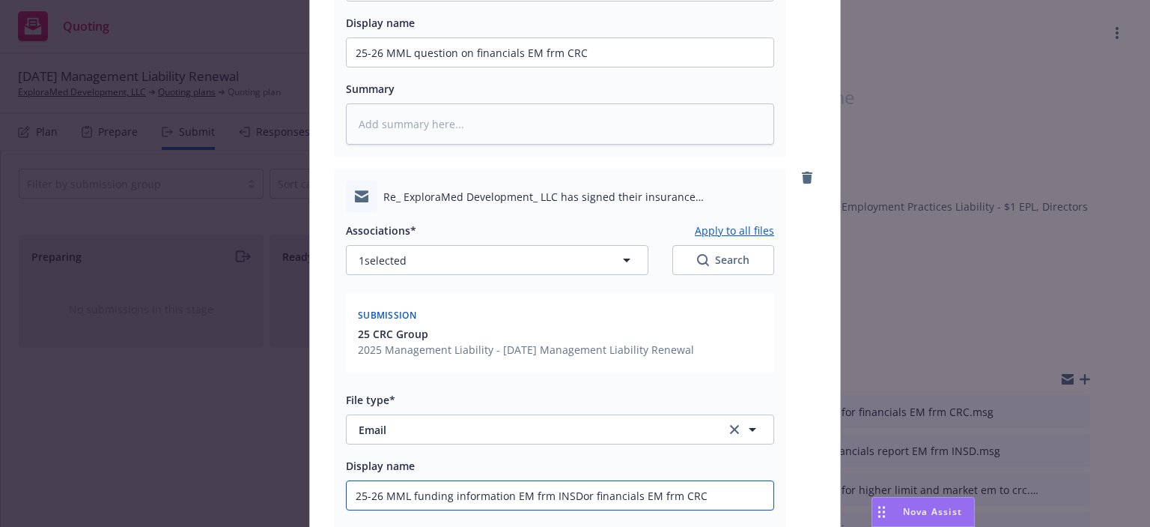
type textarea "x"
type input "25-26 MML funding information EM frm INSDr financials EM frm CRC"
type textarea "x"
type input "25-26 MML funding information EM frm INSD financials EM frm CRC"
type textarea "x"
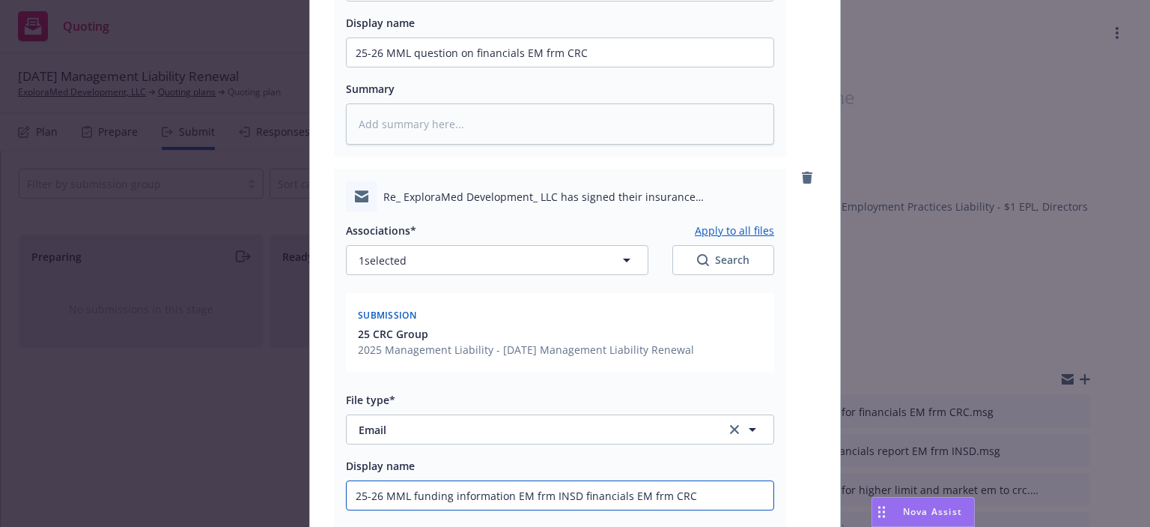
type input "25-26 MML funding information EM frm INSDfinancials EM frm CRC"
type textarea "x"
type input "25-26 MML funding information EM frm INSDinancials EM frm CRC"
type textarea "x"
type input "25-26 MML funding information EM frm INSDnancials EM frm CRC"
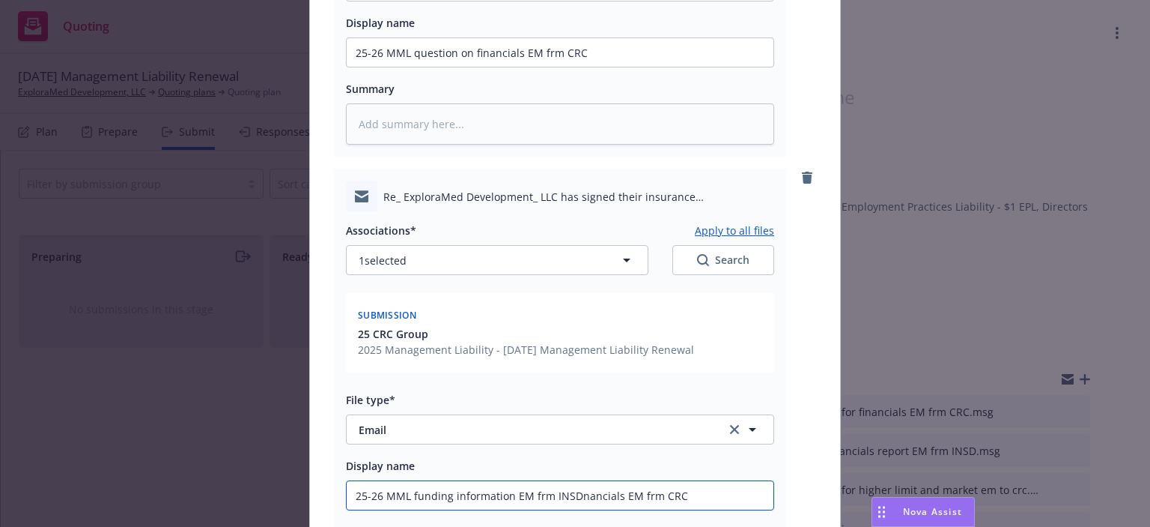
type textarea "x"
type input "25-26 MML funding information EM frm INSDancials EM frm CRC"
type textarea "x"
type input "25-26 MML funding information EM frm INSDncials EM frm CRC"
type textarea "x"
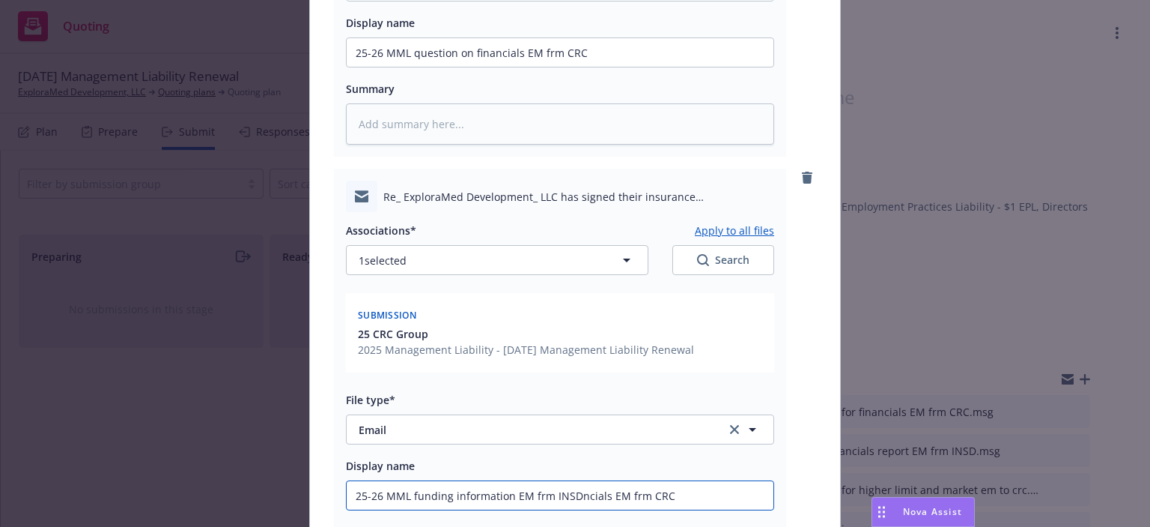
type input "25-26 MML funding information EM frm INSDcials EM frm CRC"
type textarea "x"
type input "25-26 MML funding information EM frm INSDials EM frm CRC"
type textarea "x"
type input "25-26 MML funding information EM frm INSDals EM frm CRC"
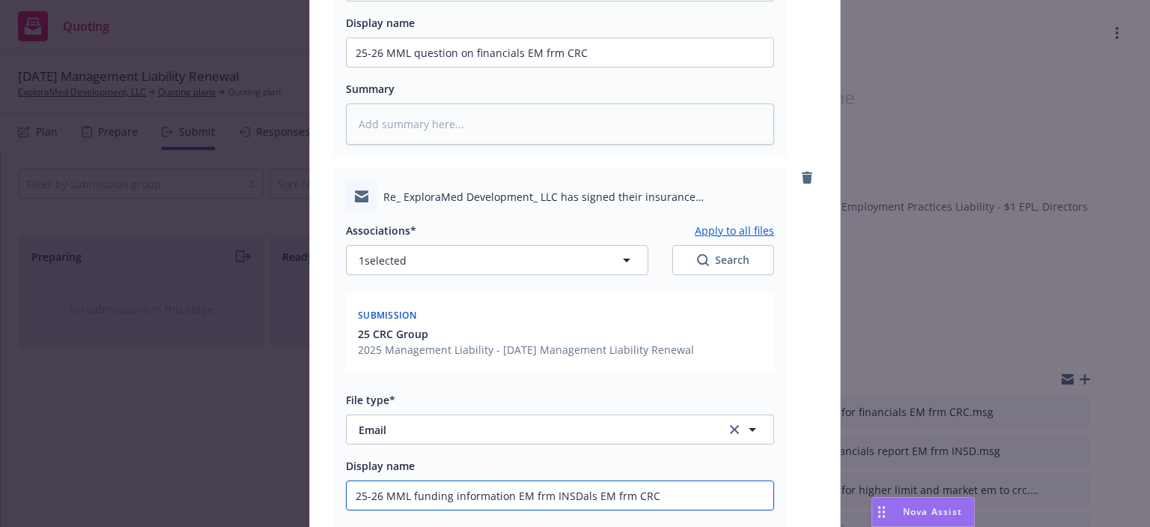
type textarea "x"
type input "25-26 MML funding information EM frm INSDls EM frm CRC"
type textarea "x"
type input "25-26 MML funding information EM frm INSDs EM frm CRC"
type textarea "x"
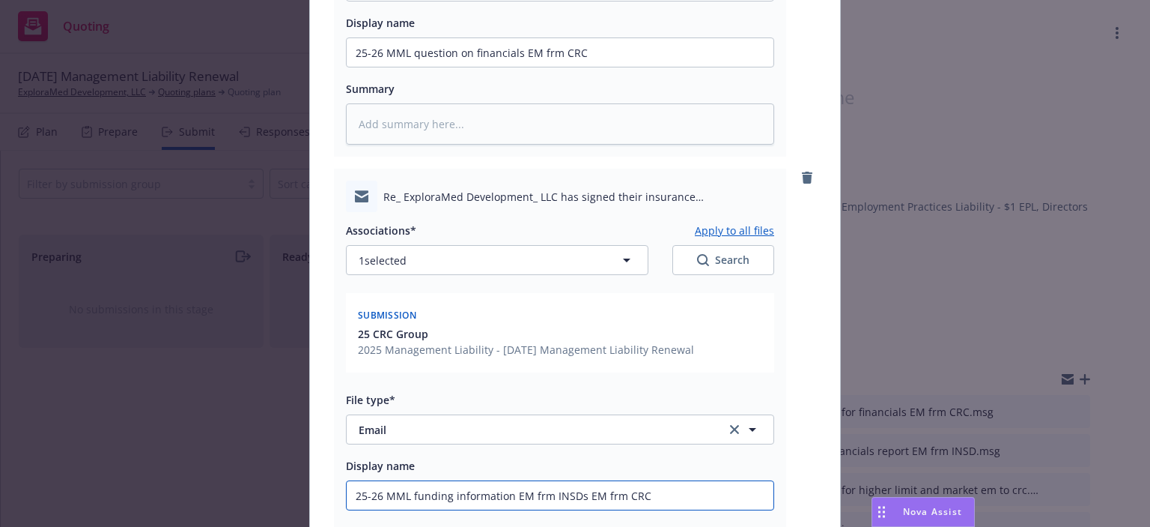
type input "25-26 MML funding information EM frm INSD EM frm CRC"
type textarea "x"
type input "25-26 MML funding information EM frm INSDEM frm CRC"
type textarea "x"
type input "25-26 MML funding information EM frm INSDM frm CRC"
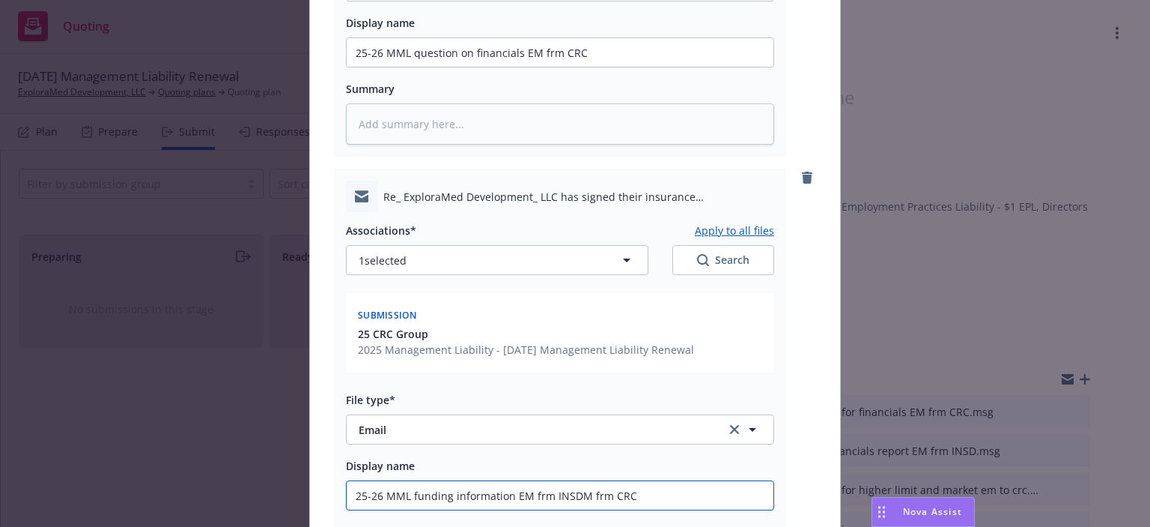
type textarea "x"
type input "25-26 MML funding information EM frm INSD frm CRC"
type textarea "x"
type input "25-26 MML funding information EM frm INSDfrm CRC"
type textarea "x"
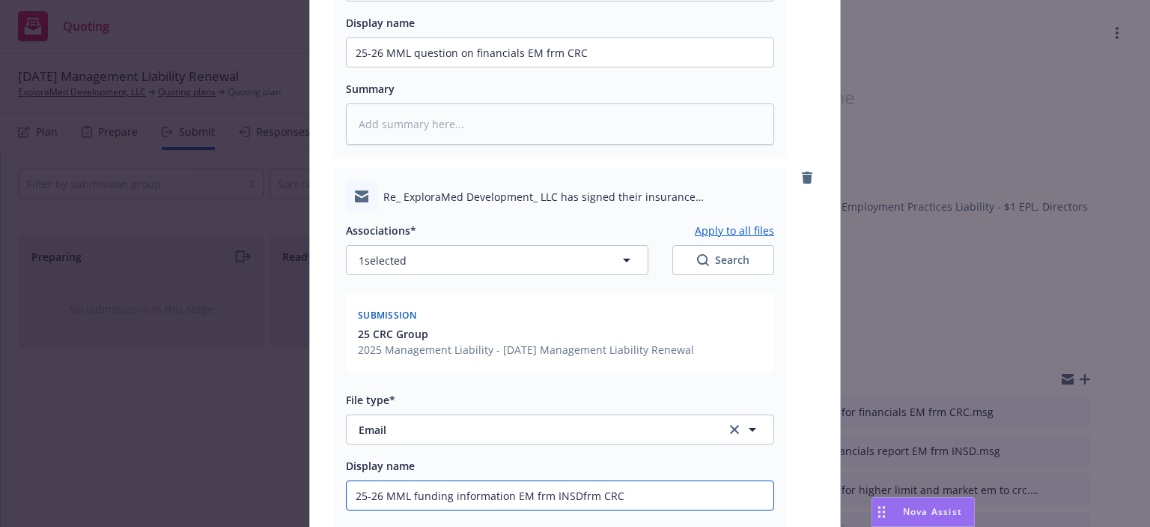
type input "25-26 MML funding information EM frm INSDrm CRC"
type textarea "x"
type input "25-26 MML funding information EM frm INSDm CRC"
type textarea "x"
type input "25-26 MML funding information EM frm INSD CRC"
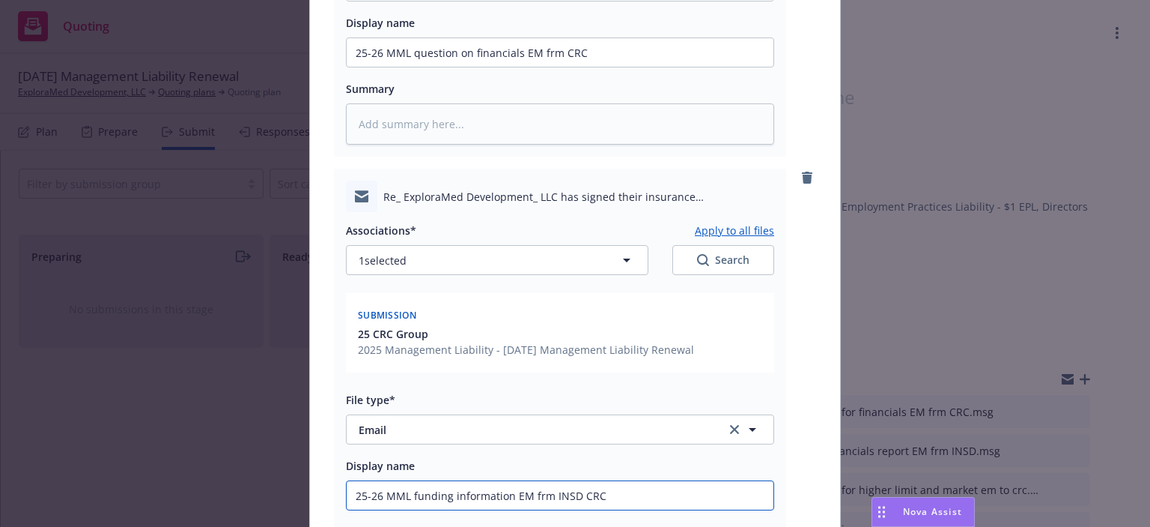
type textarea "x"
type input "25-26 MML funding information EM frm INSDRC"
type textarea "x"
type input "25-26 MML funding information EM frm INSDC"
type textarea "x"
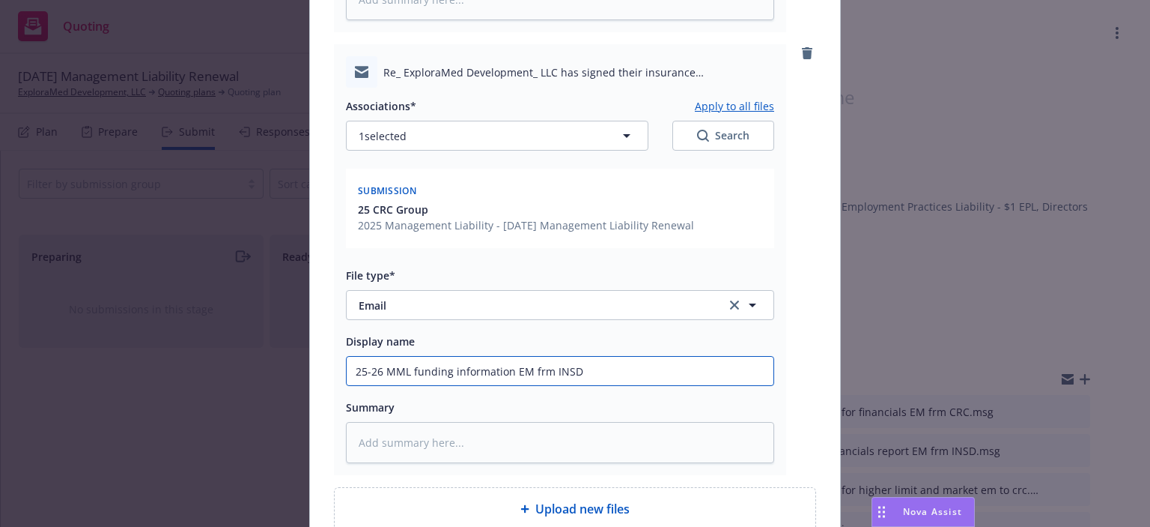
scroll to position [599, 0]
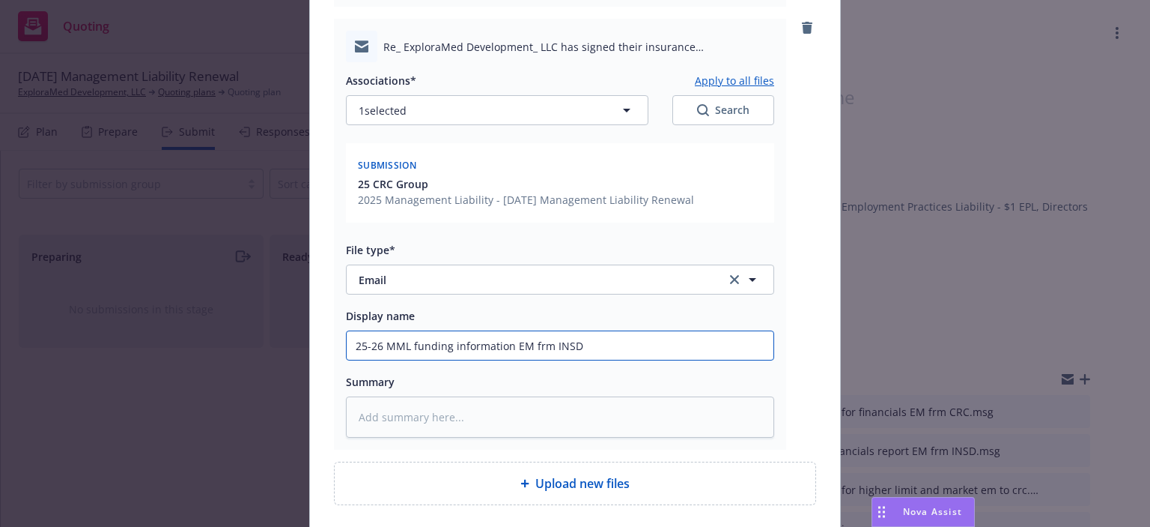
type input "25-26 MML funding information EM frm INSD"
type textarea "x"
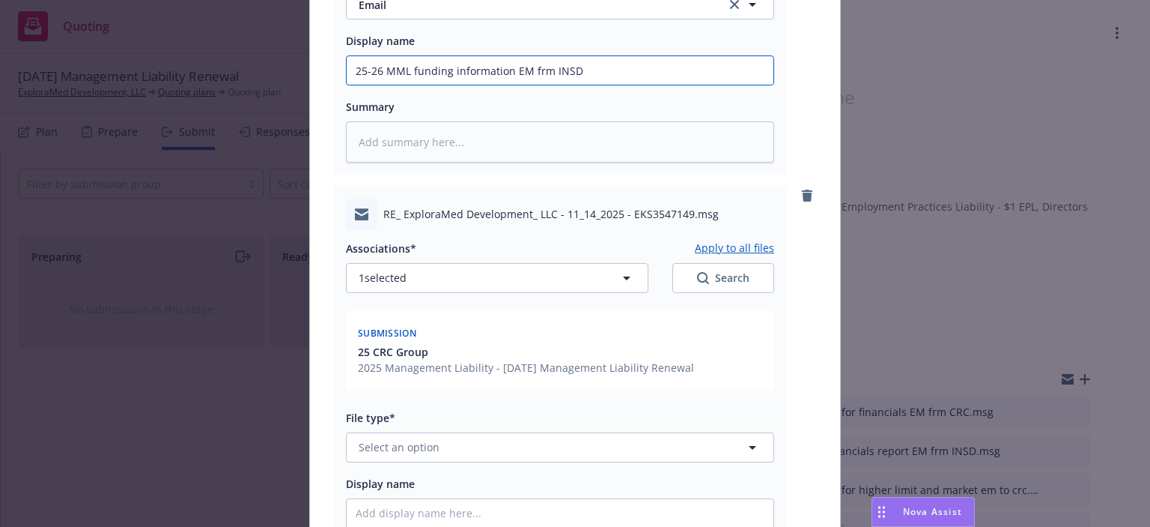
scroll to position [899, 0]
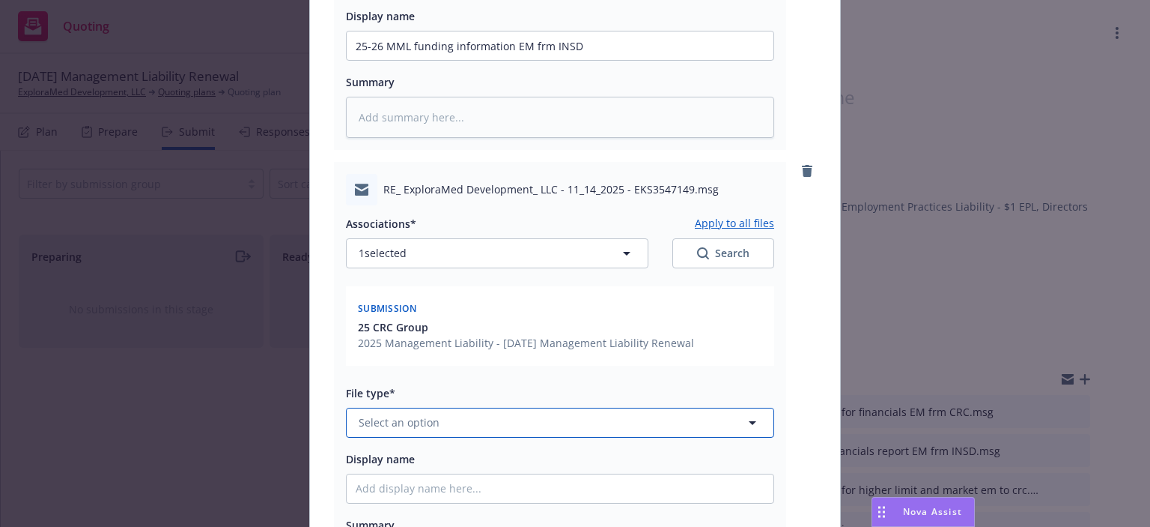
click at [438, 422] on button "Select an option" at bounding box center [560, 422] width 428 height 30
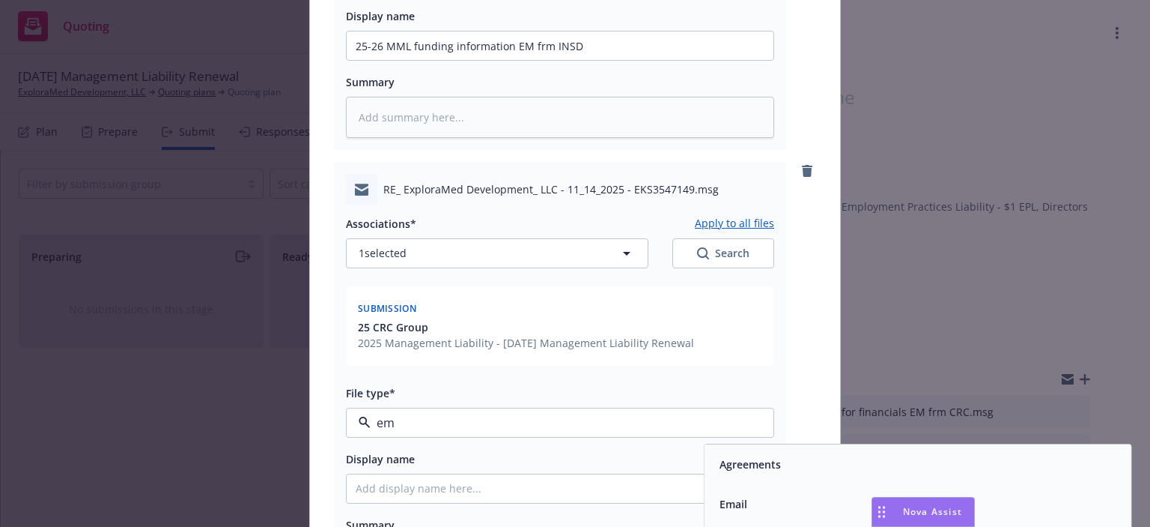
type input "ema"
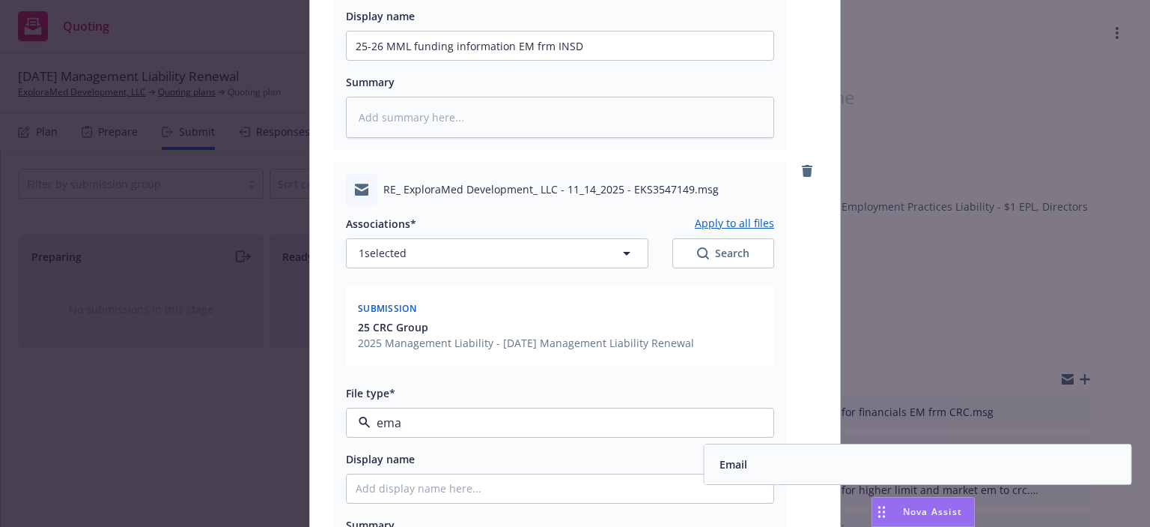
click at [761, 474] on div "Email" at bounding box center [918, 464] width 427 height 40
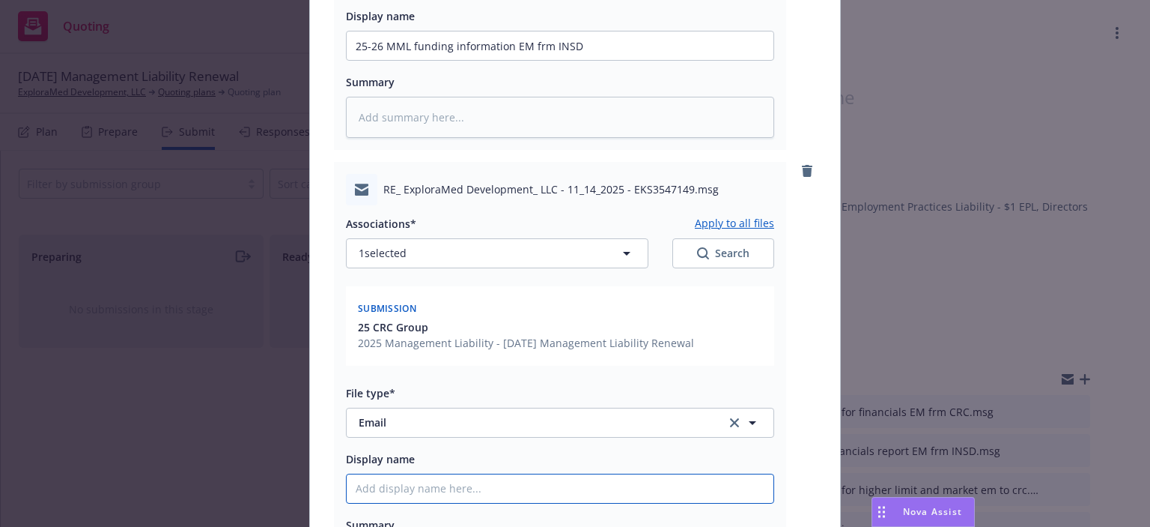
paste input "25-26 MML request for financials EM frm CRC"
type textarea "x"
type input "25-26 MML request for financials EM frm CRC"
drag, startPoint x: 408, startPoint y: 485, endPoint x: 668, endPoint y: 479, distance: 260.0
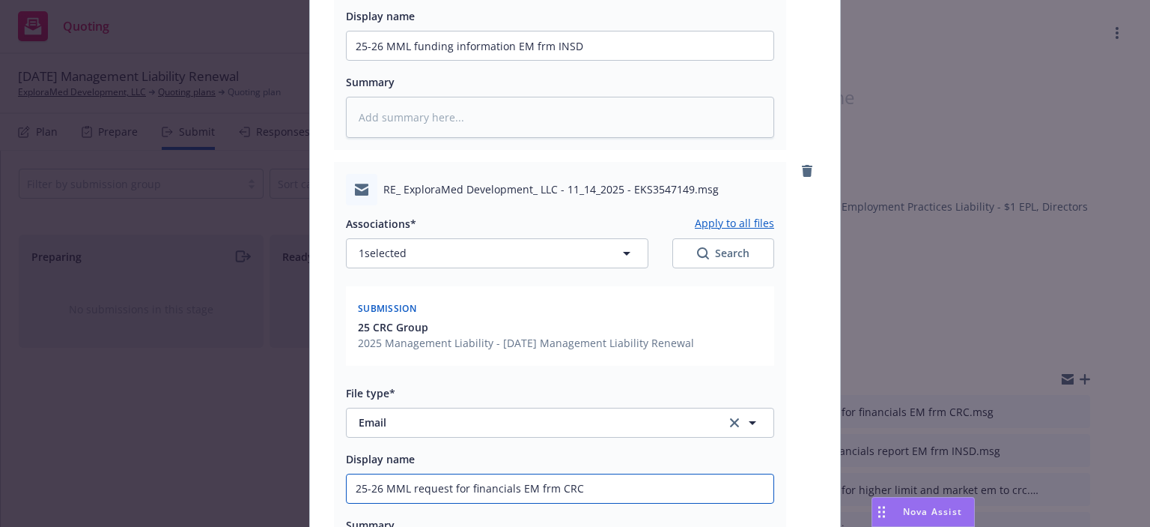
type textarea "x"
type input "25-26 MML wirequest for financials EM frm CRC"
type textarea "x"
type input "25-26 MML wilrequest for financials EM frm CRC"
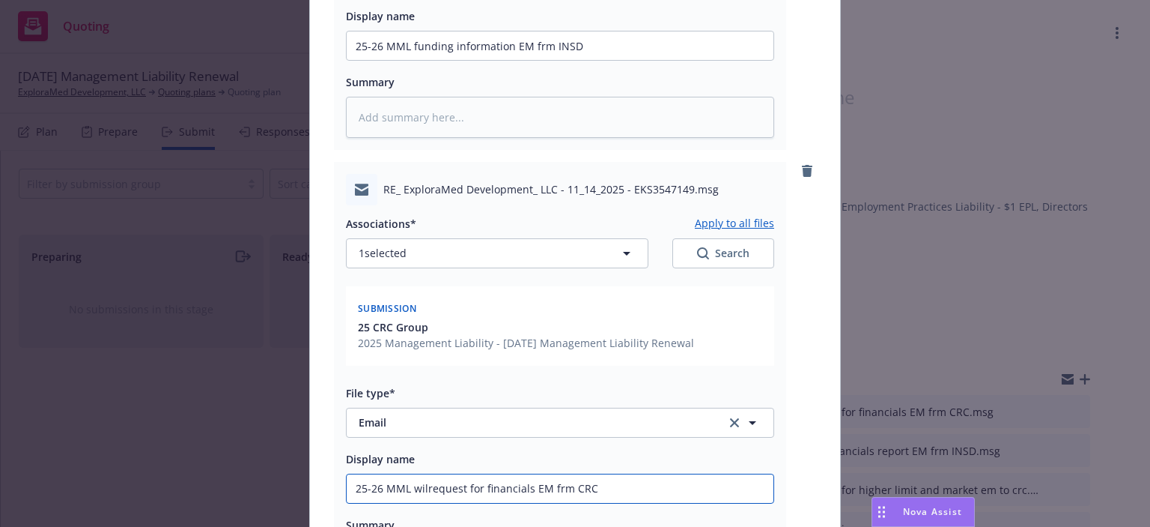
type textarea "x"
type input "25-26 MML willrequest for financials EM frm CRC"
type textarea "x"
type input "25-26 MML will request for financials EM frm CRC"
type textarea "x"
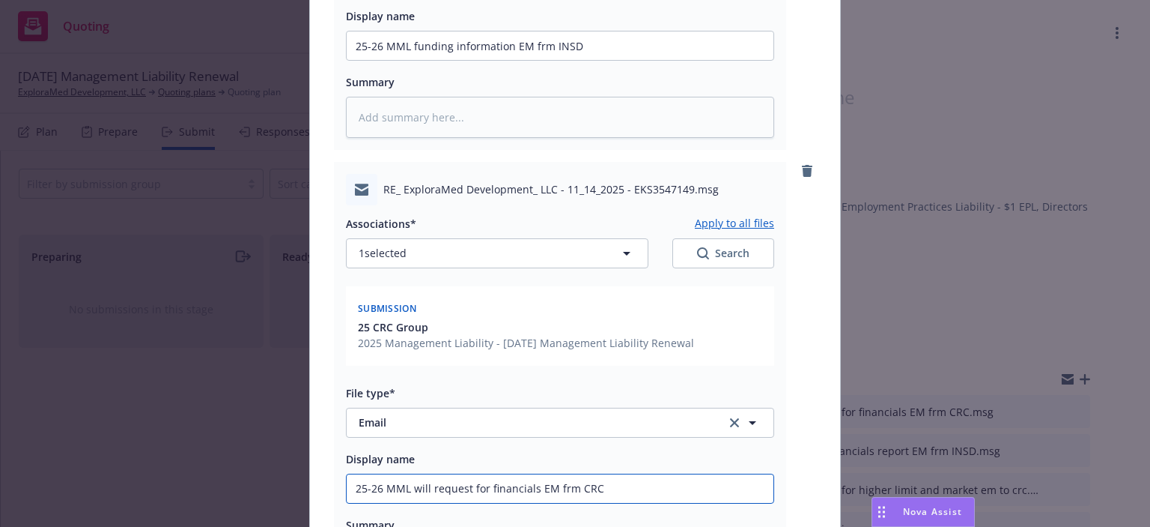
type input "25-26 MML will grequest for financials EM frm CRC"
type textarea "x"
type input "25-26 MML will gerequest for financials EM frm CRC"
type textarea "x"
type input "25-26 MML will getrequest for financials EM frm CRC"
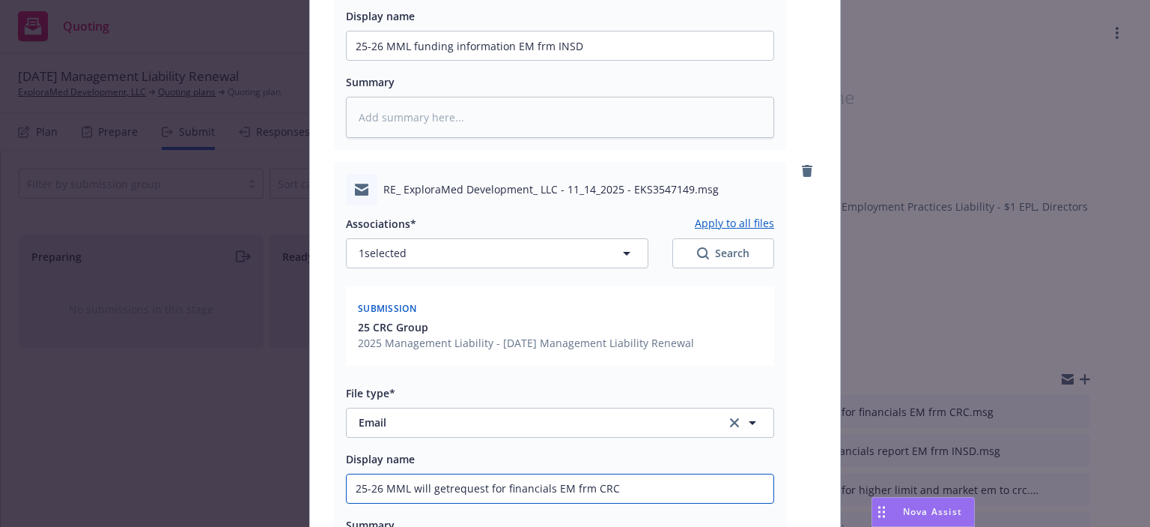
type textarea "x"
type input "25-26 MML will get request for financials EM frm CRC"
type textarea "x"
type input "25-26 MML will get erequest for financials EM frm CRC"
type textarea "x"
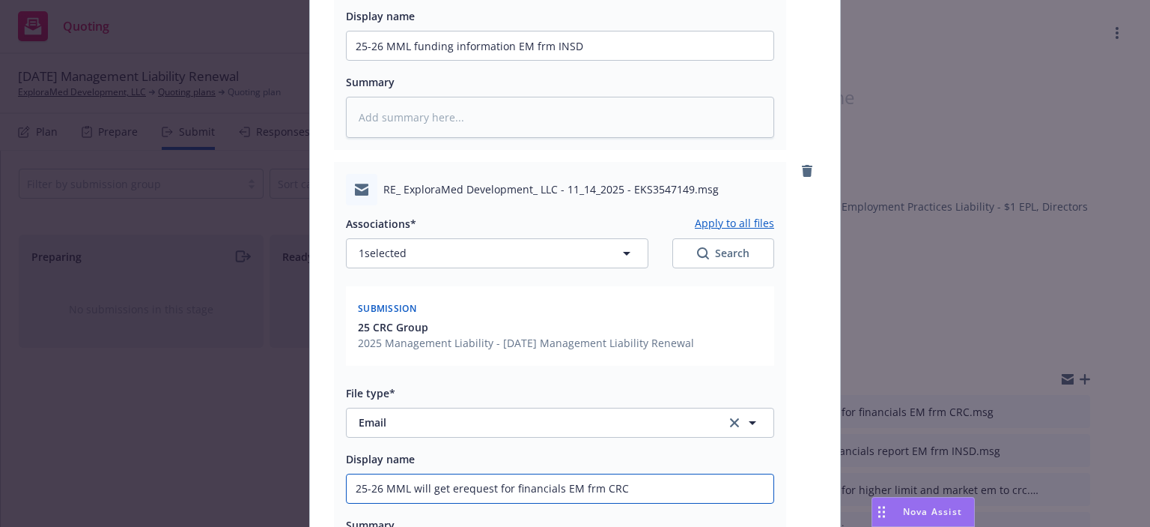
type input "25-26 MML will get exrequest for financials EM frm CRC"
type textarea "x"
type input "25-26 MML will get excrequest for financials EM frm CRC"
type textarea "x"
type input "25-26 MML will get excerequest for financials EM frm CRC"
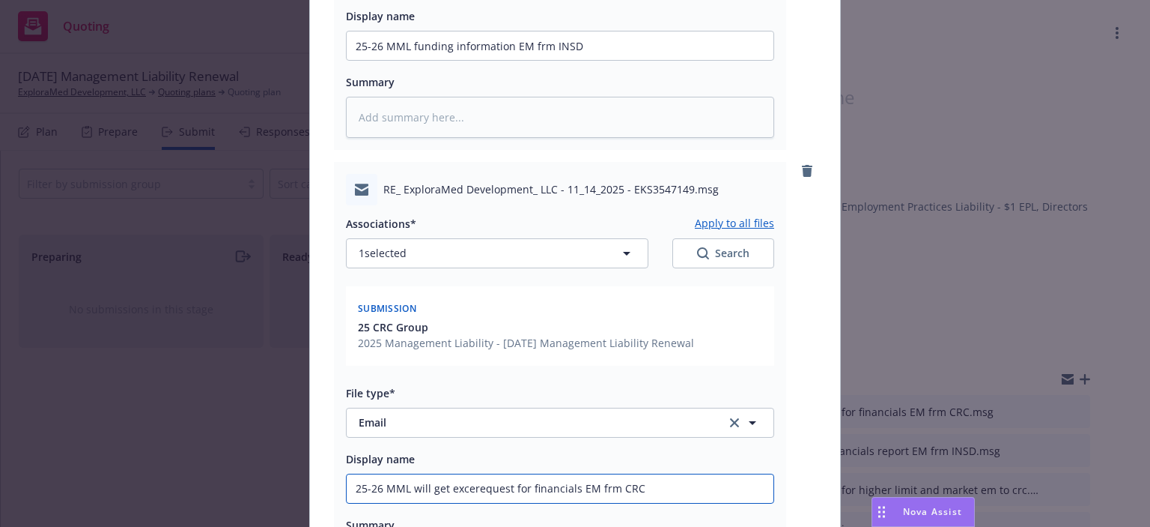
type textarea "x"
type input "25-26 MML will get excesrequest for financials EM frm CRC"
type textarea "x"
type input "25-26 MML will get excessrequest for financials EM frm CRC"
type textarea "x"
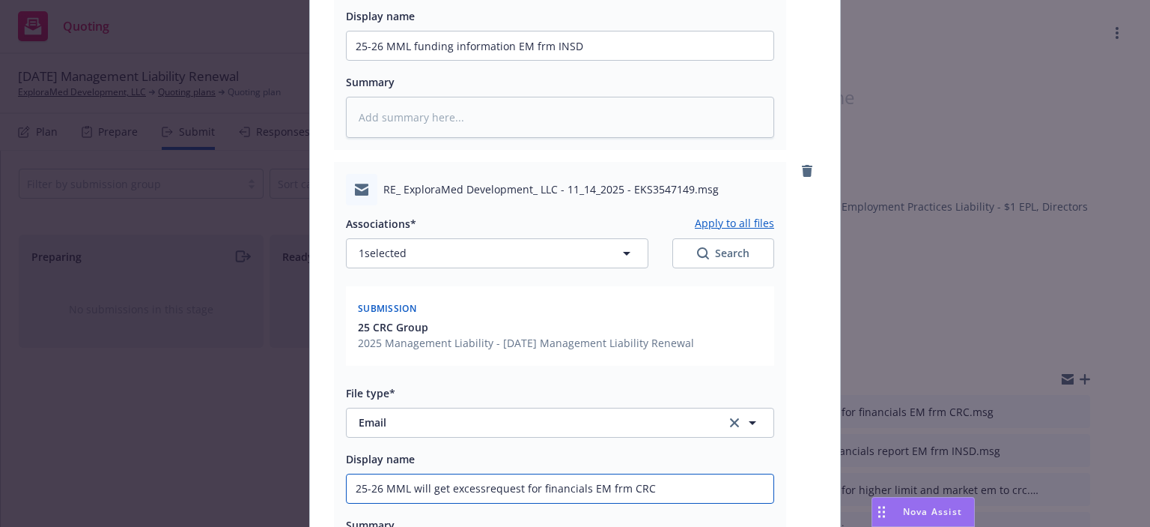
type input "25-26 MML will get excess request for financials EM frm CRC"
type textarea "x"
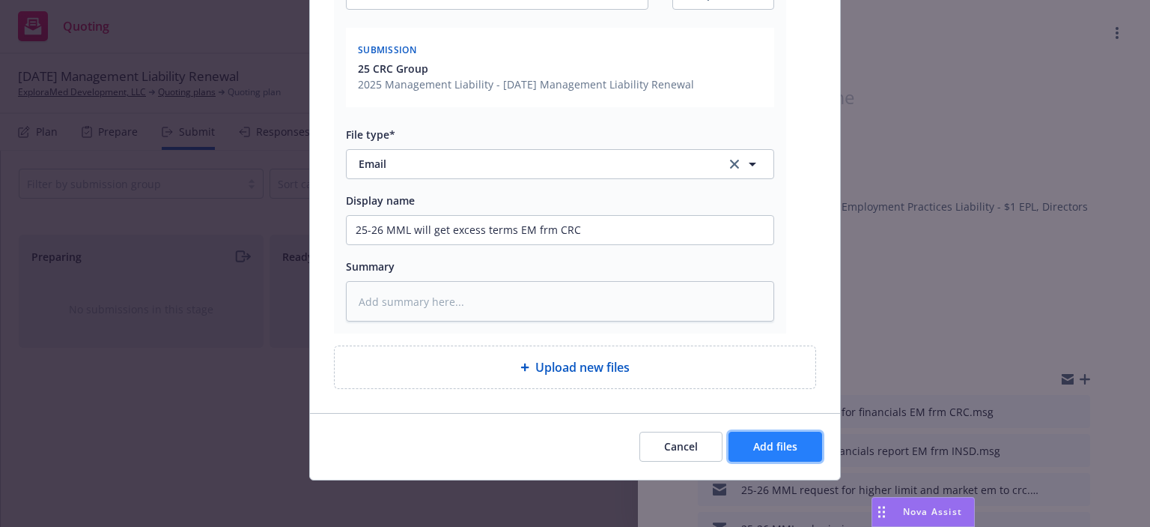
click at [755, 446] on span "Add files" at bounding box center [775, 446] width 44 height 14
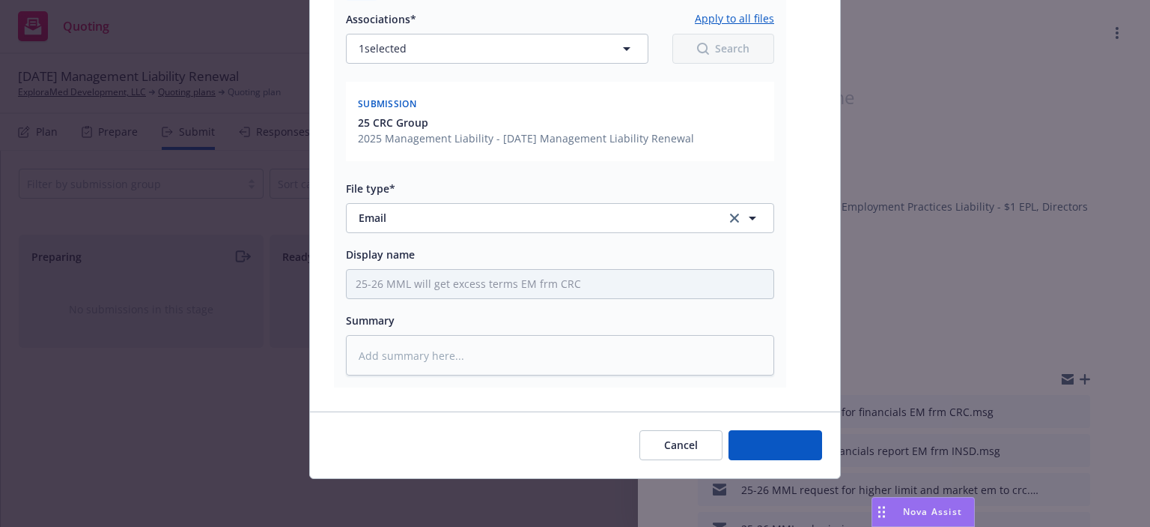
scroll to position [1103, 0]
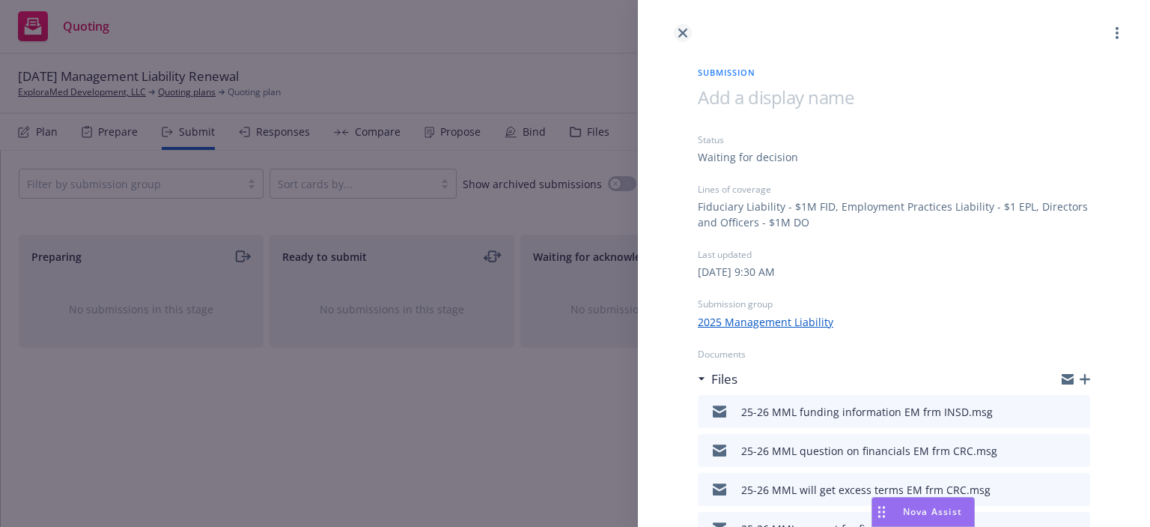
click at [679, 37] on icon "close" at bounding box center [683, 32] width 9 height 9
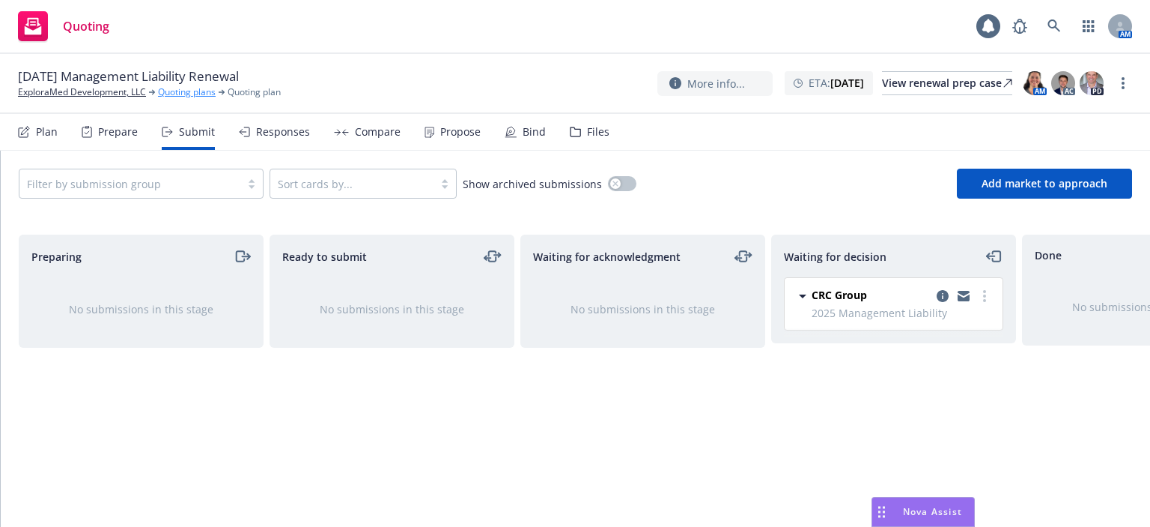
click at [180, 92] on link "Quoting plans" at bounding box center [187, 91] width 58 height 13
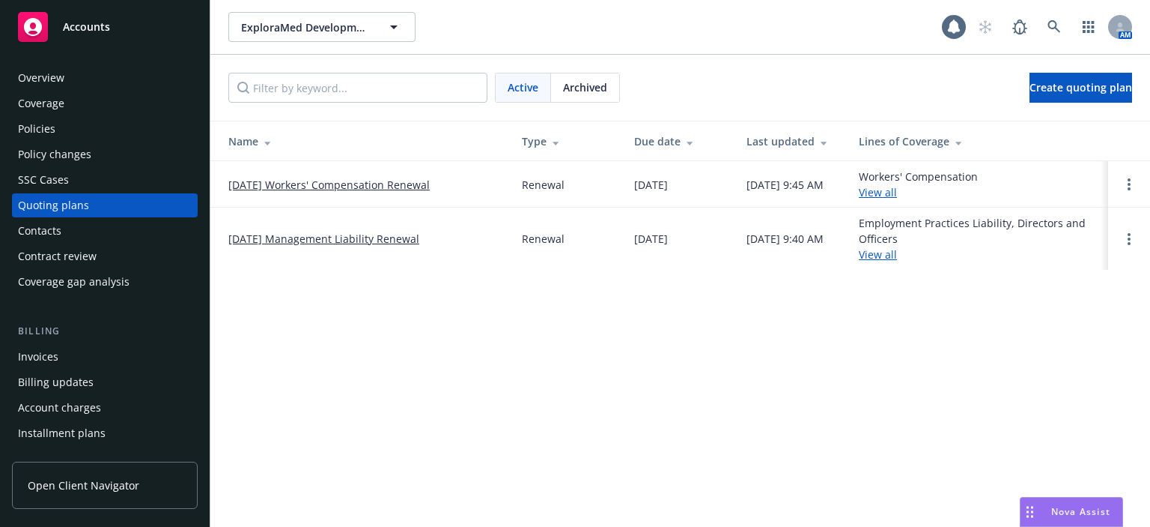
click at [299, 184] on link "[DATE] Workers' Compensation Renewal" at bounding box center [328, 185] width 201 height 16
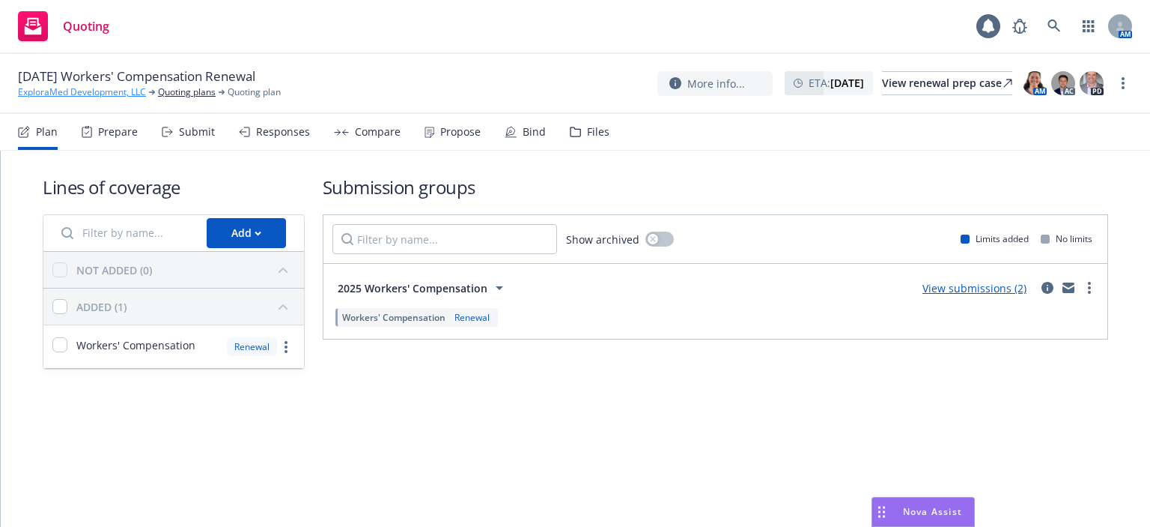
click at [79, 94] on link "ExploraMed Development, LLC" at bounding box center [82, 91] width 128 height 13
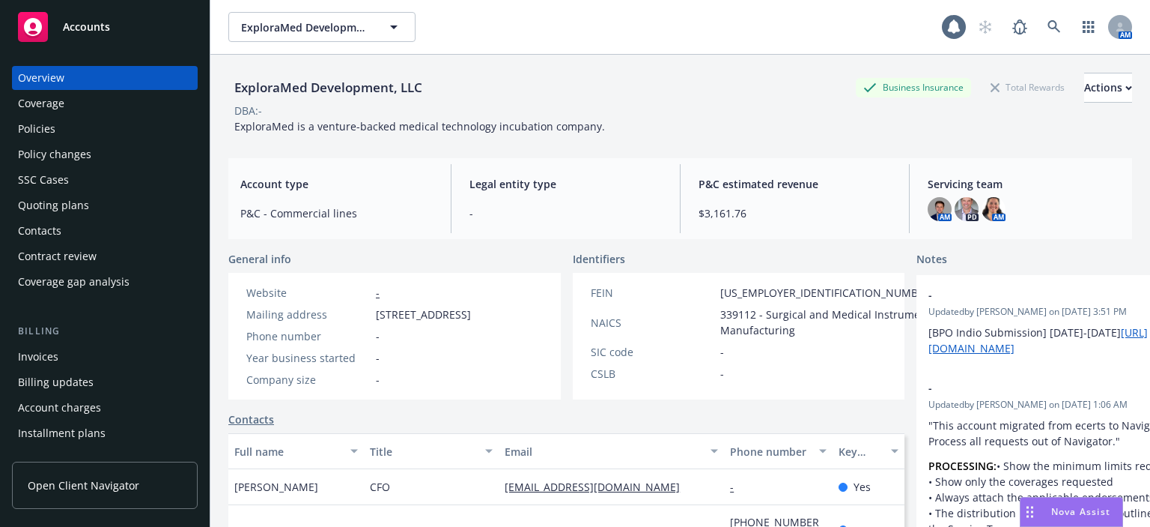
click at [82, 129] on div "Policies" at bounding box center [105, 129] width 174 height 24
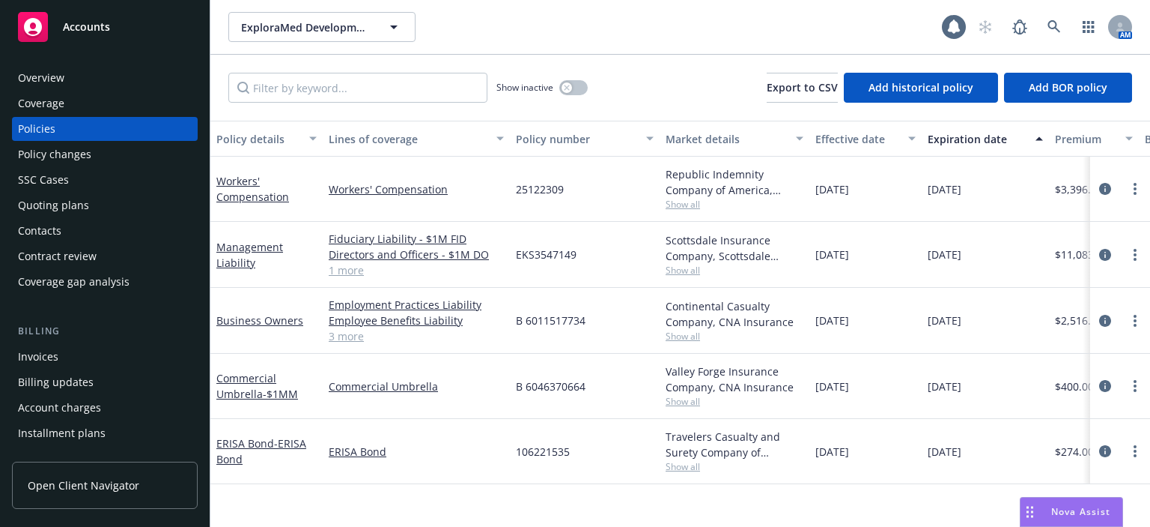
click at [30, 82] on div "Overview" at bounding box center [41, 78] width 46 height 24
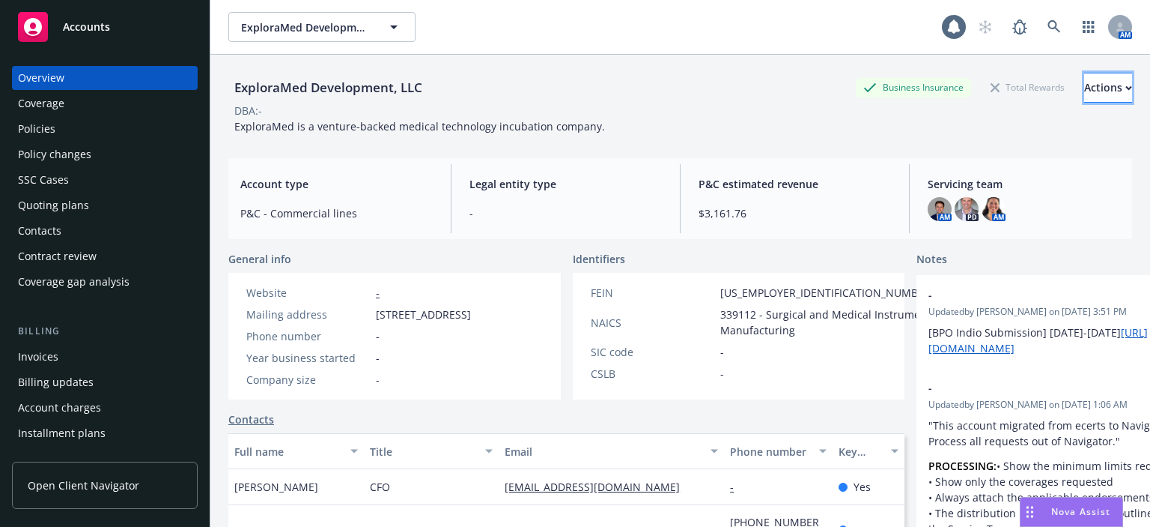
click at [1085, 88] on div "Actions" at bounding box center [1109, 87] width 48 height 28
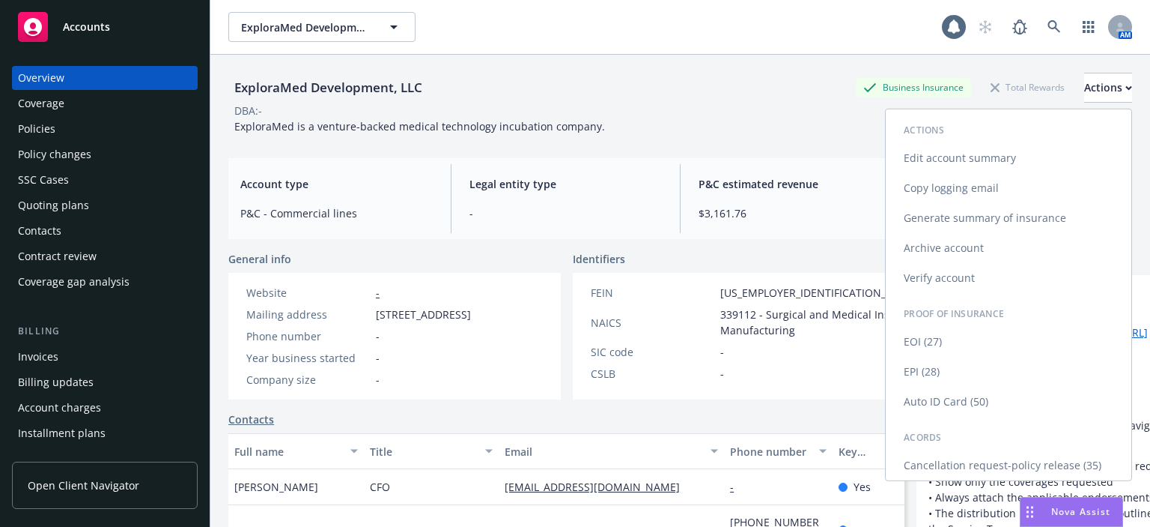
click at [965, 154] on link "Edit account summary" at bounding box center [1009, 158] width 246 height 30
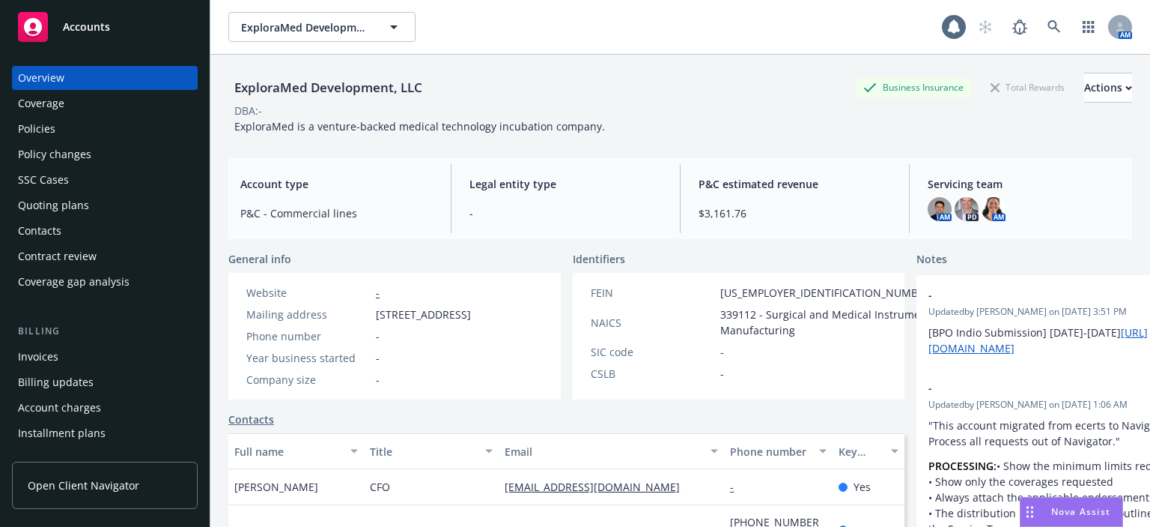
select select "US"
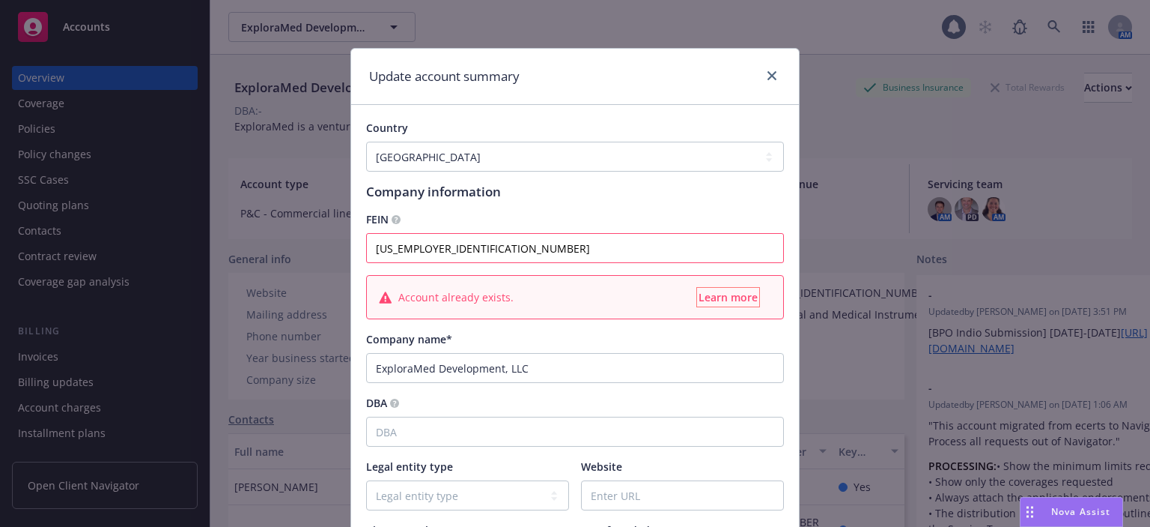
click at [720, 303] on span "Learn more" at bounding box center [728, 297] width 59 height 14
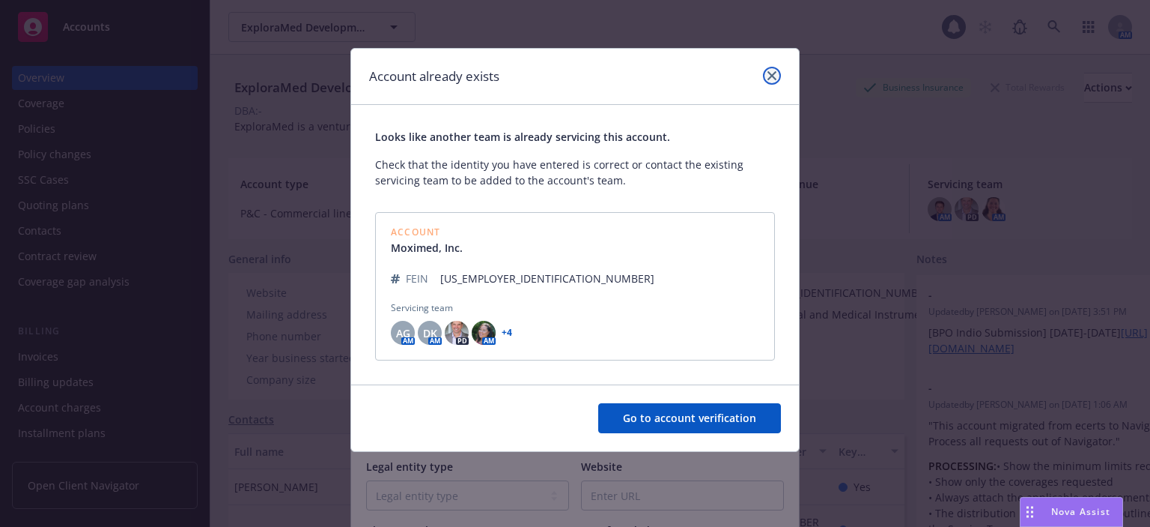
click at [768, 79] on icon "close" at bounding box center [772, 75] width 9 height 9
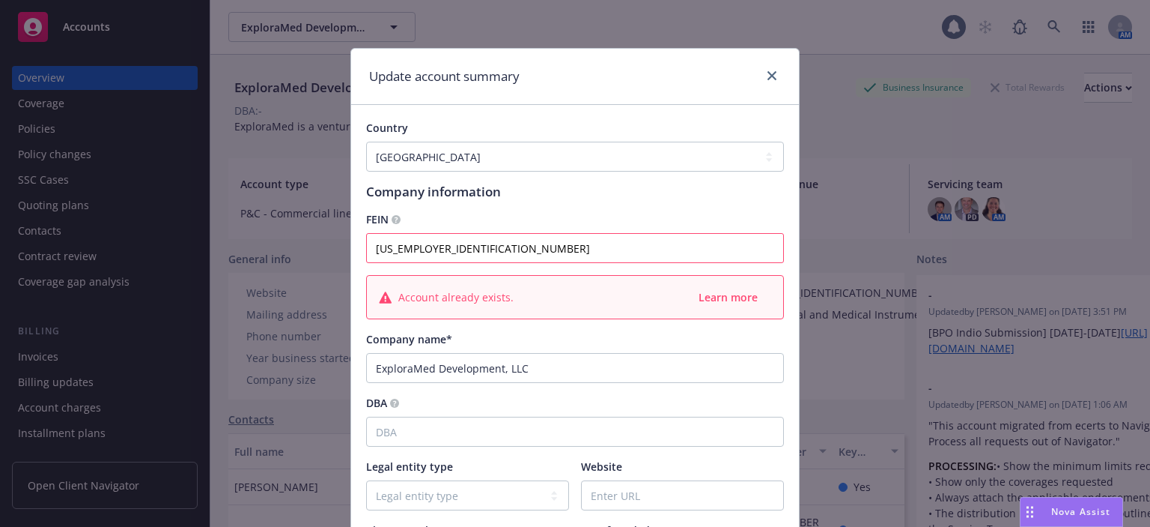
scroll to position [150, 0]
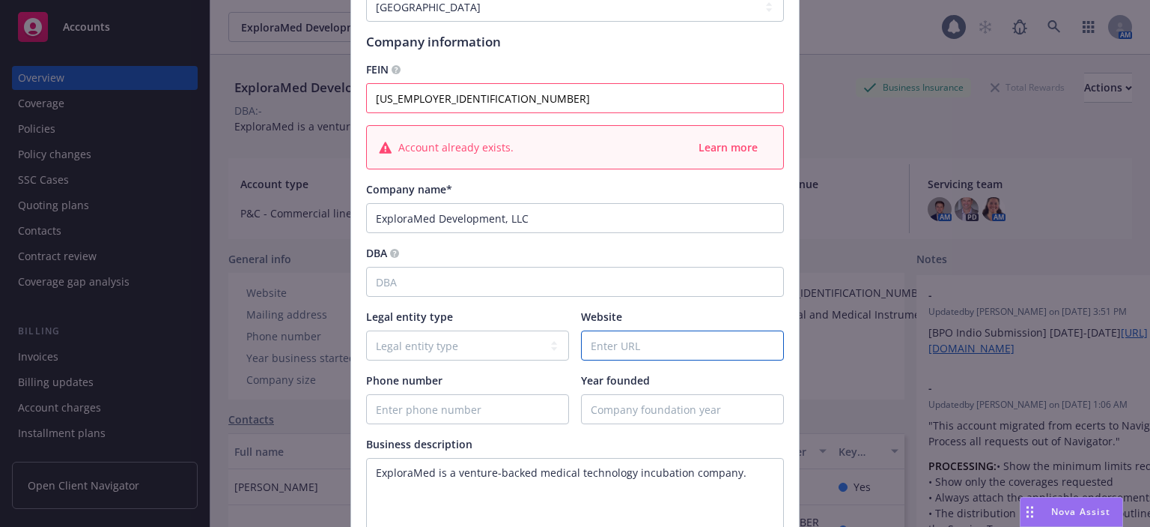
click at [610, 348] on input "Website" at bounding box center [682, 345] width 201 height 28
paste input "https://www.exploramed.com/"
type input "https://www.exploramed.com/"
click at [649, 407] on input "Year founded" at bounding box center [682, 409] width 201 height 28
type input "2006"
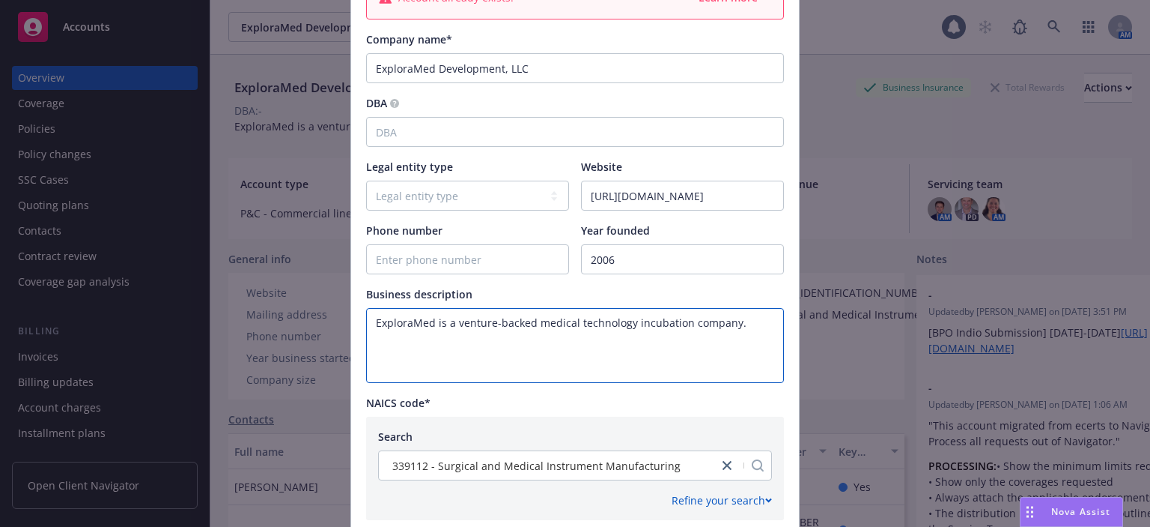
scroll to position [599, 0]
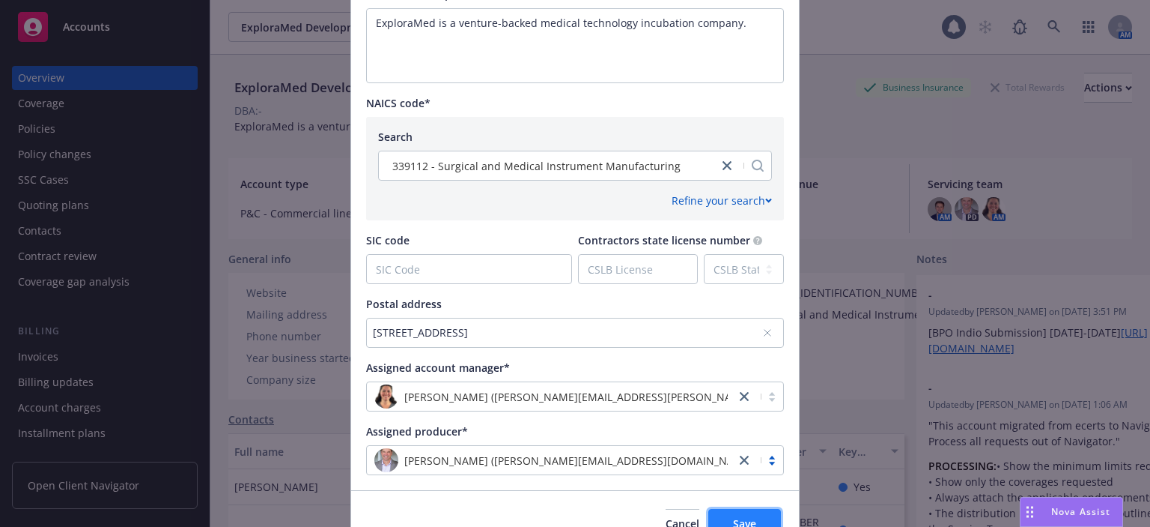
click at [743, 514] on button "Save" at bounding box center [745, 524] width 73 height 30
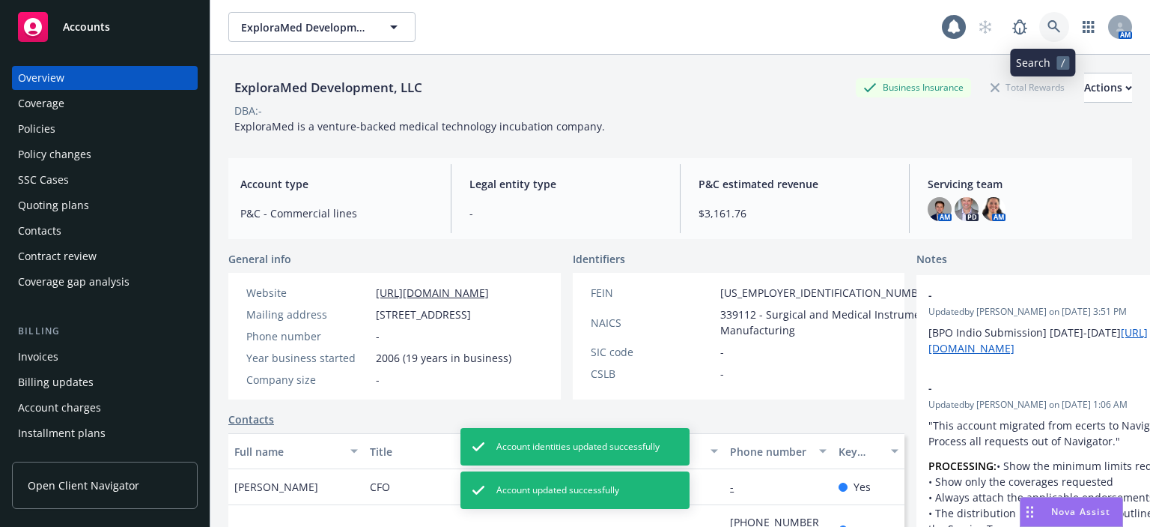
click at [1048, 37] on link at bounding box center [1055, 27] width 30 height 30
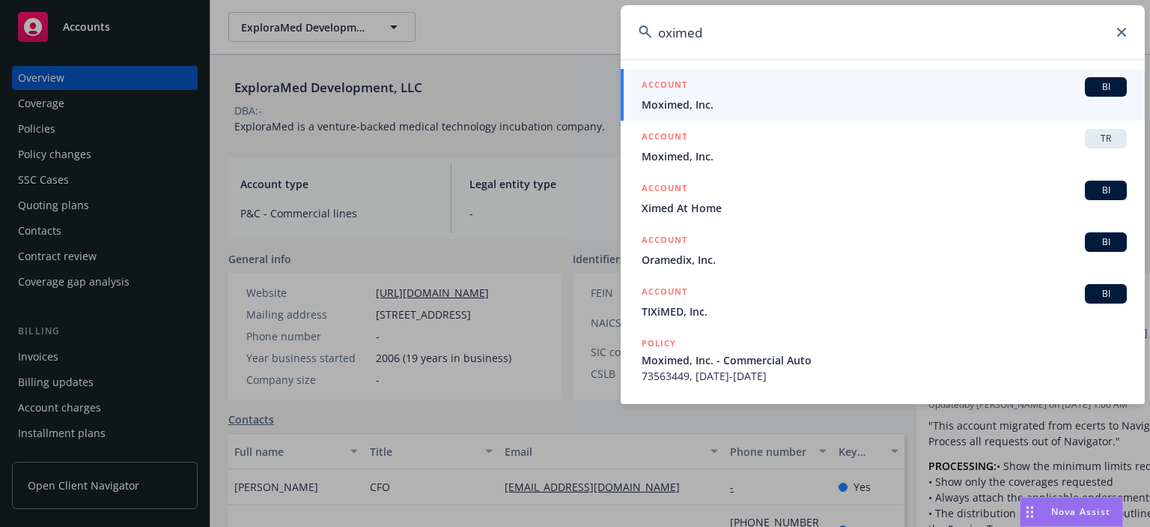
type input "oximed"
click at [694, 104] on span "Moximed, Inc." at bounding box center [884, 105] width 485 height 16
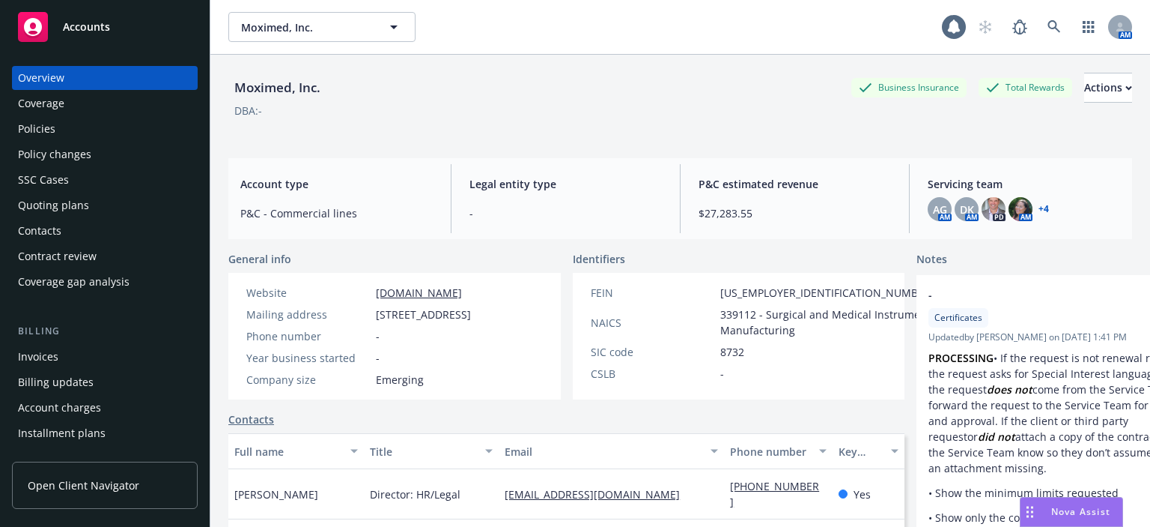
click at [84, 131] on div "Policies" at bounding box center [105, 129] width 174 height 24
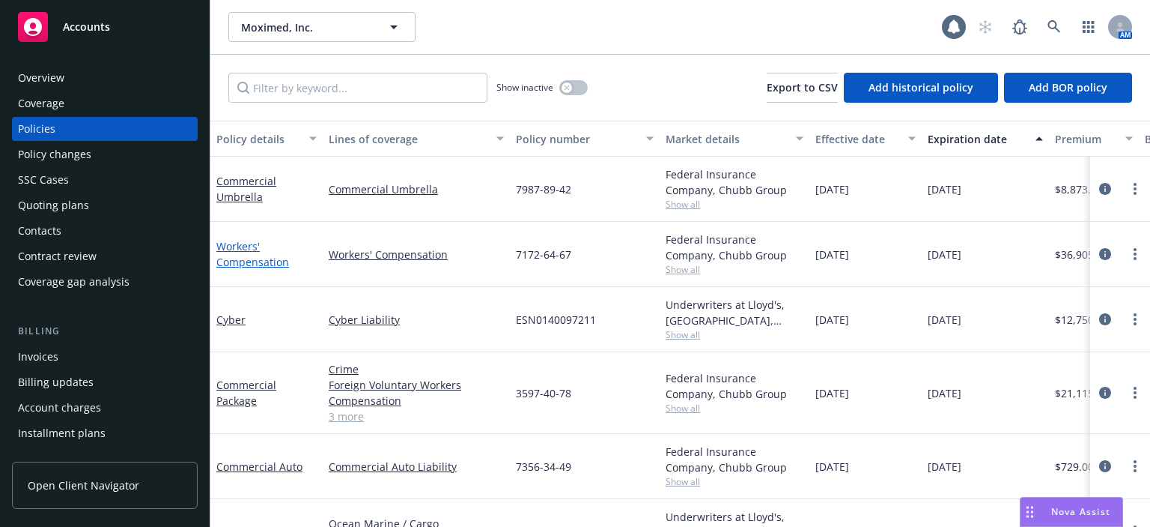
click at [236, 263] on link "Workers' Compensation" at bounding box center [252, 254] width 73 height 30
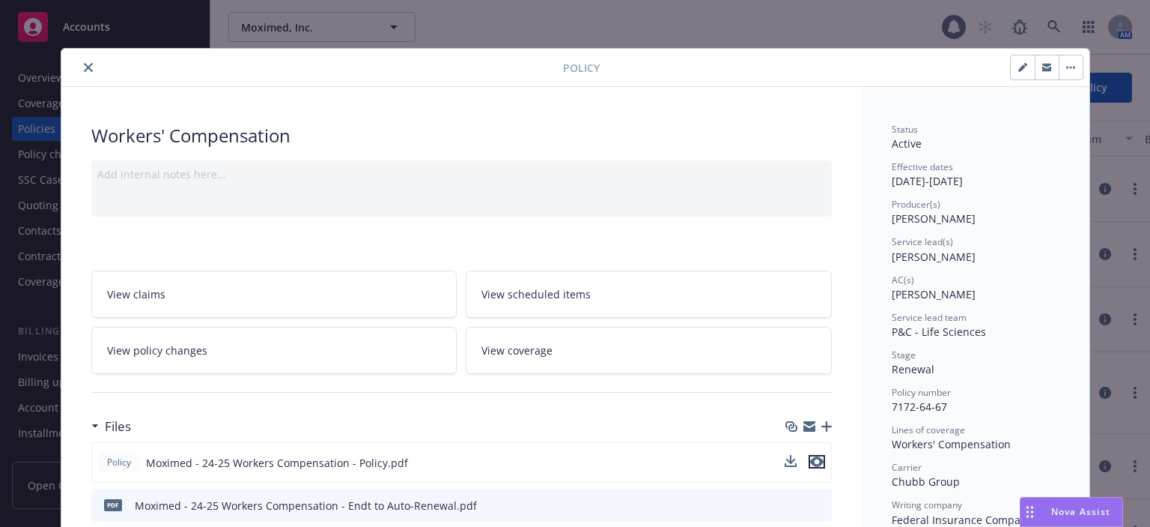
click at [816, 461] on icon "preview file" at bounding box center [816, 461] width 13 height 10
drag, startPoint x: 79, startPoint y: 62, endPoint x: 78, endPoint y: 73, distance: 11.3
click at [84, 63] on icon "close" at bounding box center [88, 67] width 9 height 9
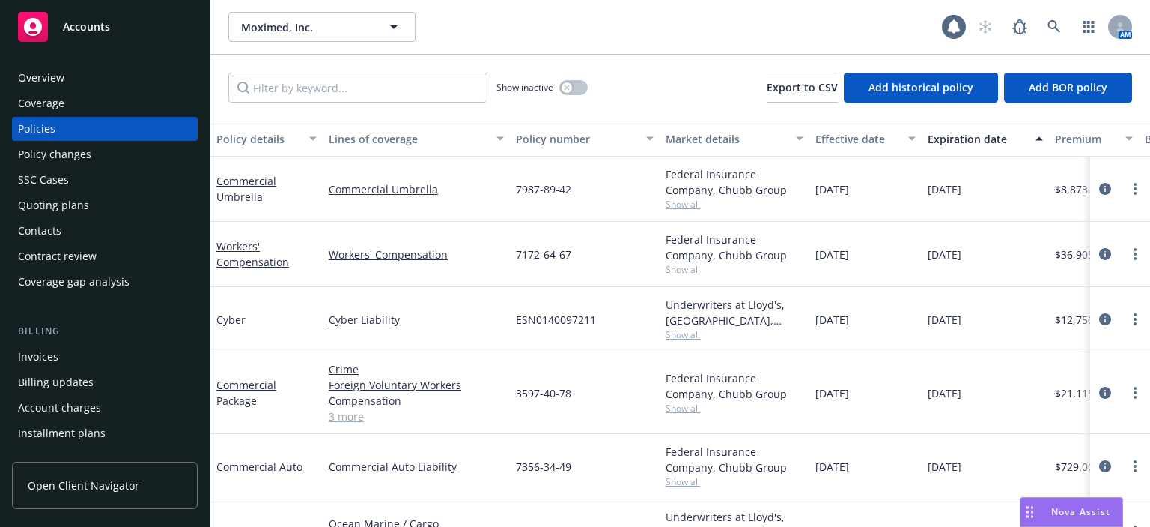
click at [80, 229] on div "Contacts" at bounding box center [105, 231] width 174 height 24
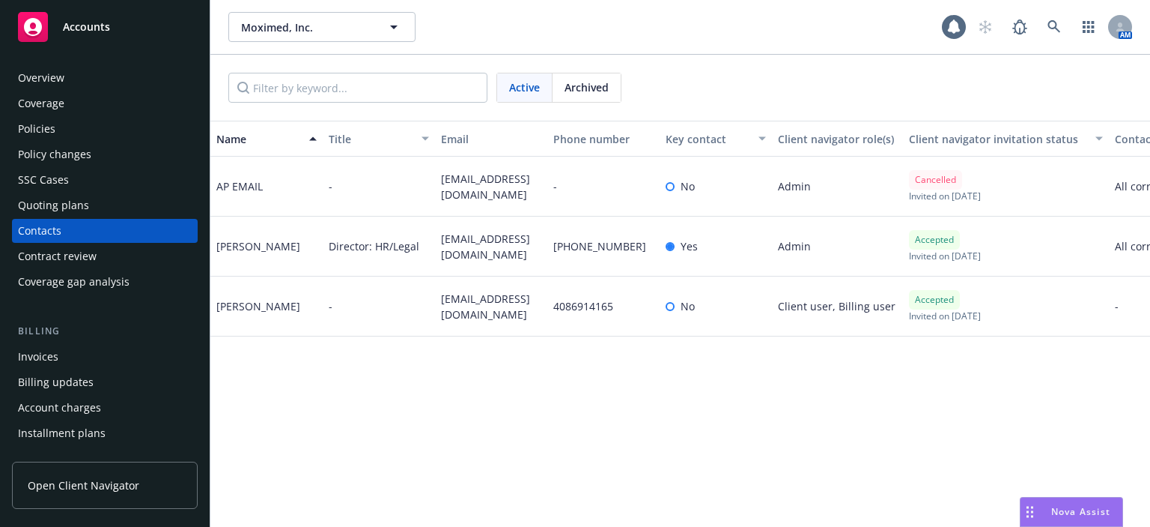
click at [85, 126] on div "Policies" at bounding box center [105, 129] width 174 height 24
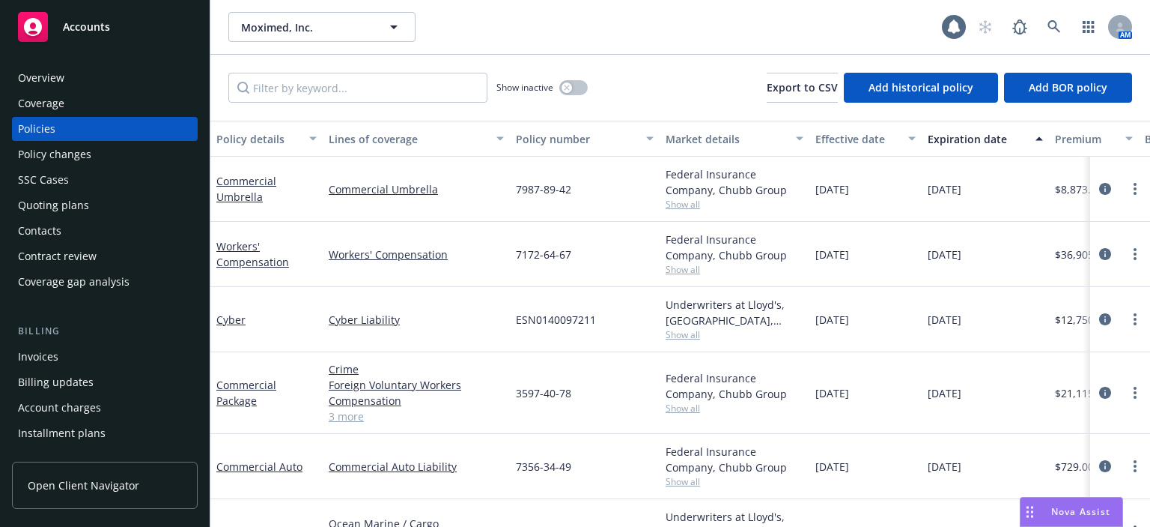
click at [87, 70] on div "Overview" at bounding box center [105, 78] width 174 height 24
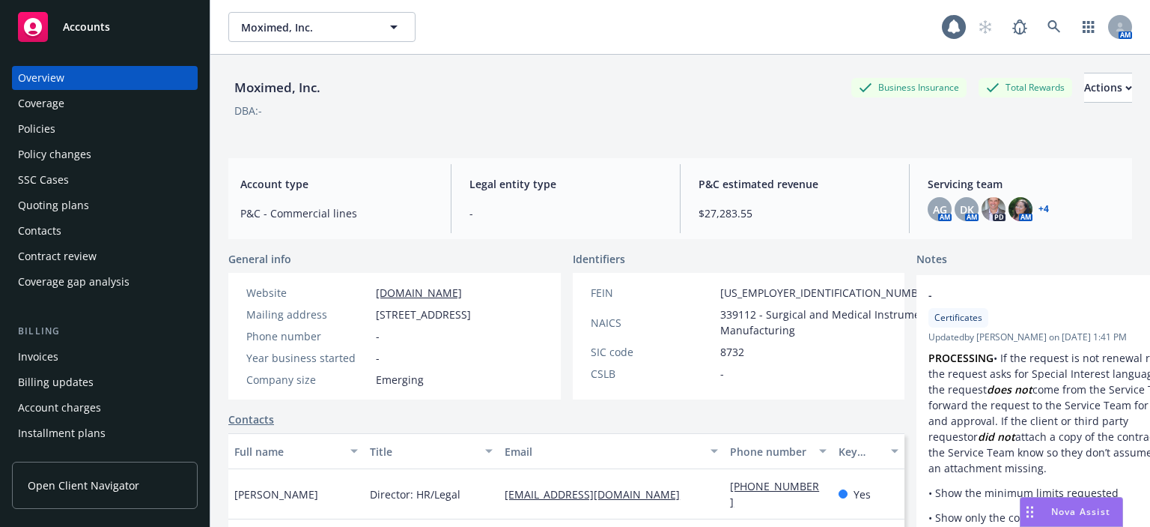
click at [114, 127] on div "Policies" at bounding box center [105, 129] width 174 height 24
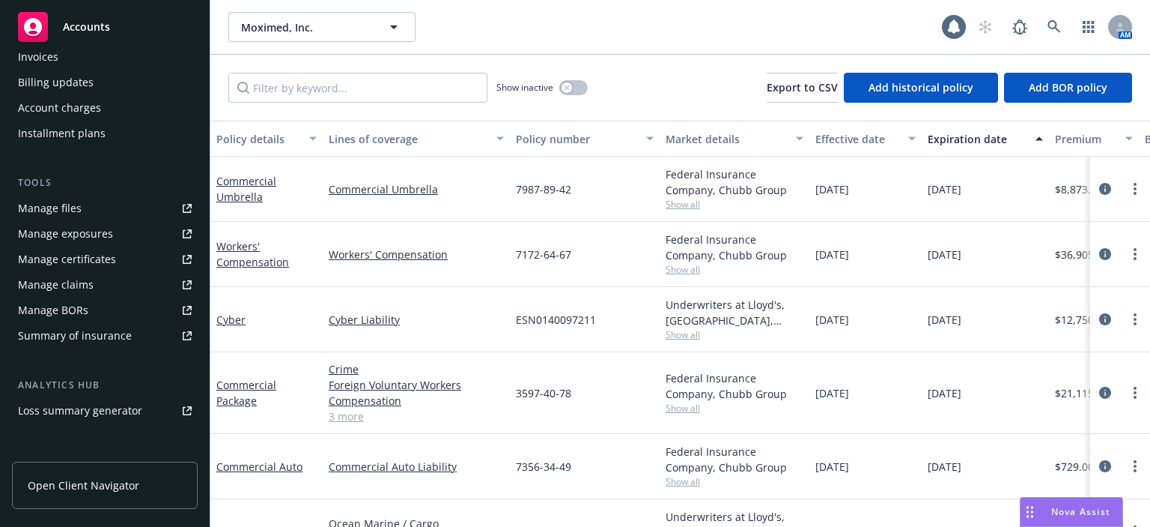
scroll to position [449, 0]
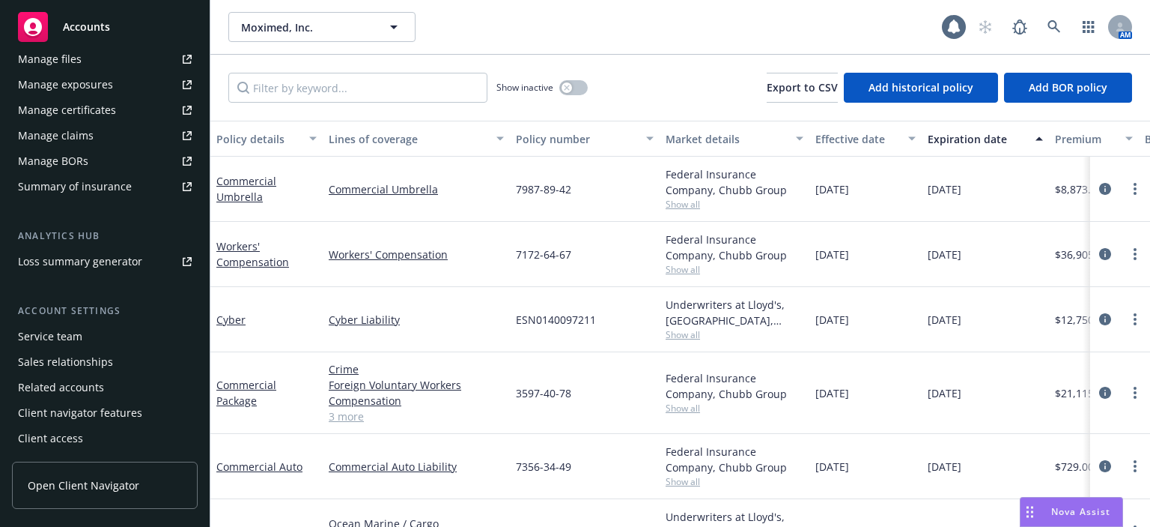
click at [60, 335] on div "Service team" at bounding box center [50, 336] width 64 height 24
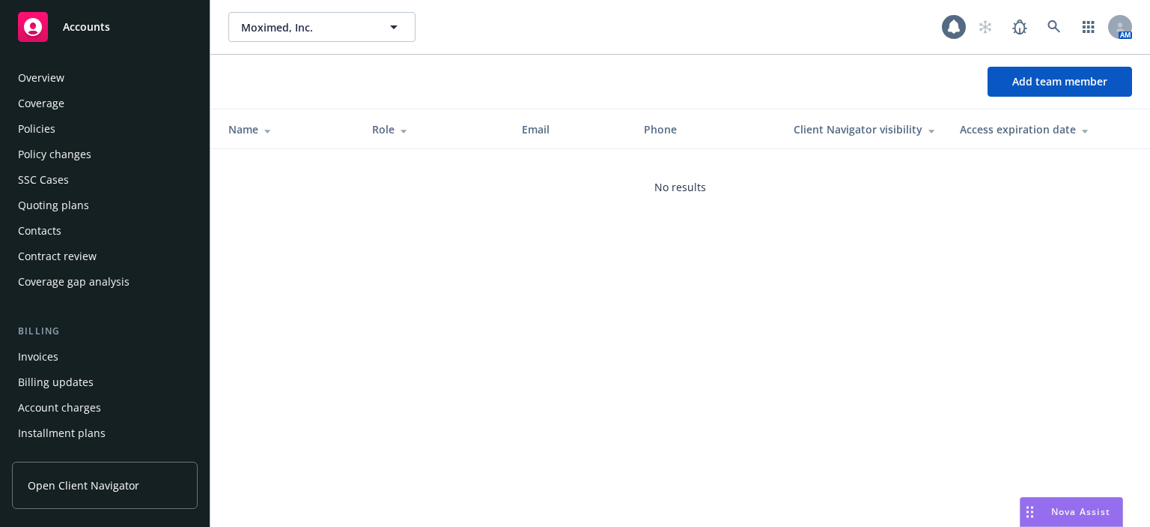
scroll to position [449, 0]
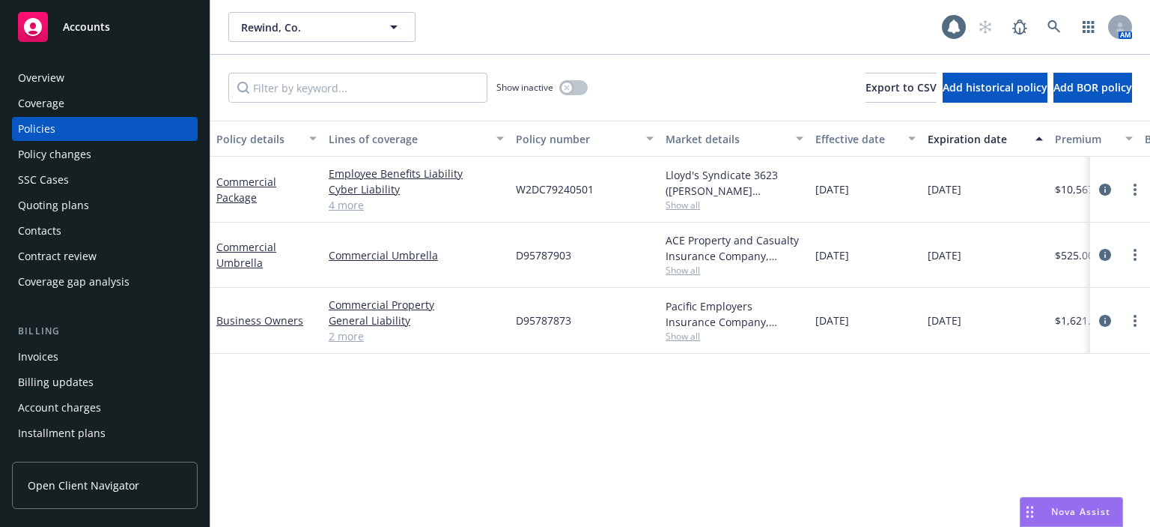
click at [72, 203] on div "Quoting plans" at bounding box center [53, 205] width 71 height 24
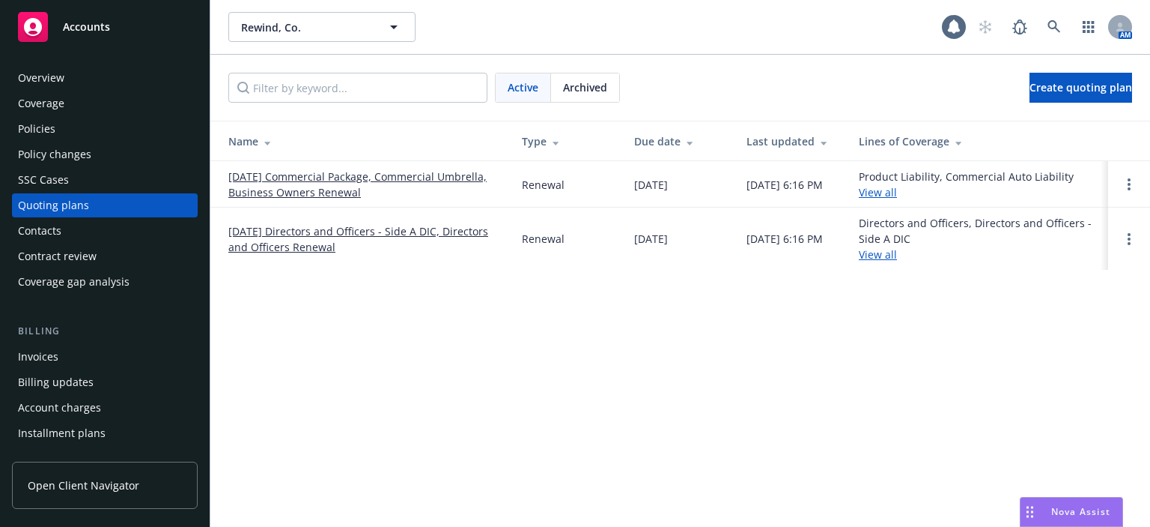
click at [243, 233] on link "[DATE] Directors and Officers - Side A DIC, Directors and Officers Renewal" at bounding box center [363, 238] width 270 height 31
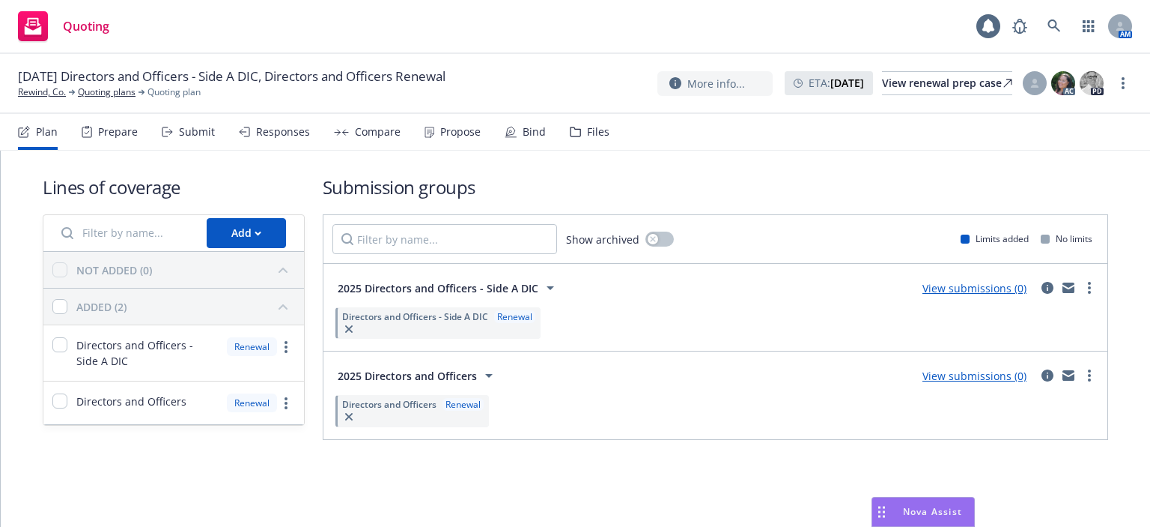
click at [195, 128] on div "Submit" at bounding box center [197, 132] width 36 height 12
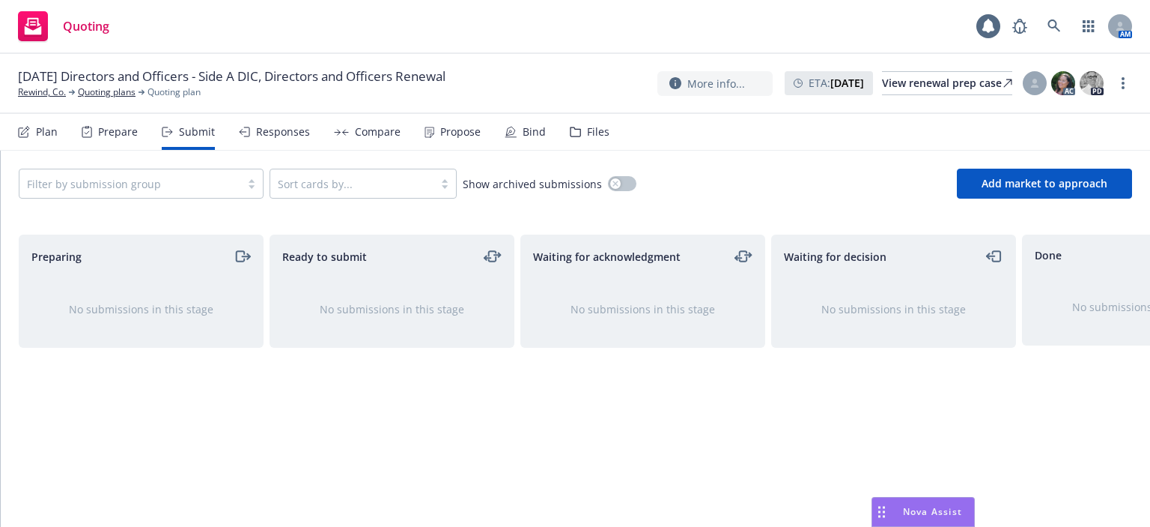
click at [288, 135] on div "Responses" at bounding box center [283, 132] width 54 height 12
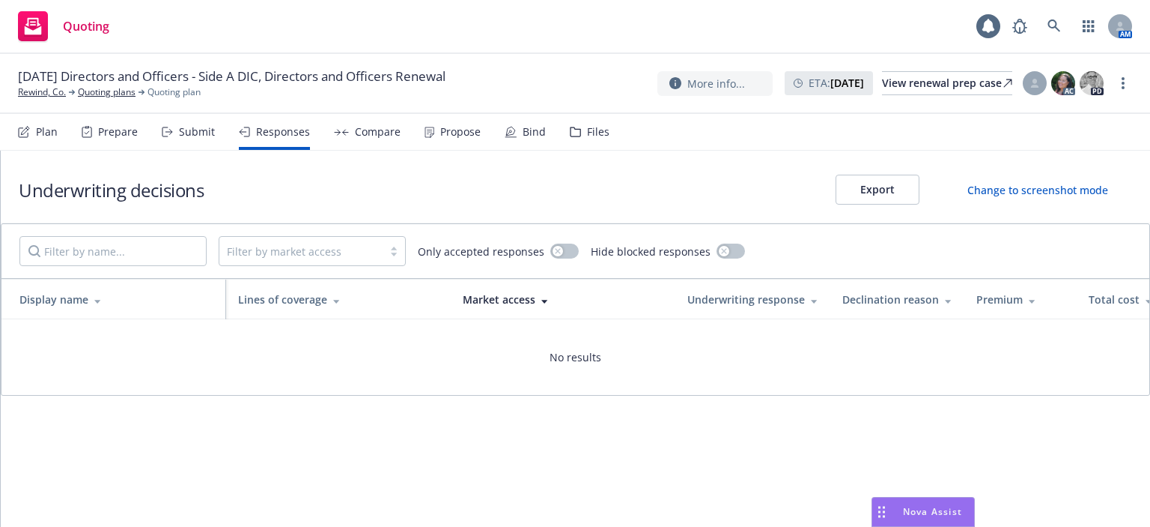
click at [365, 134] on div "Compare" at bounding box center [378, 132] width 46 height 12
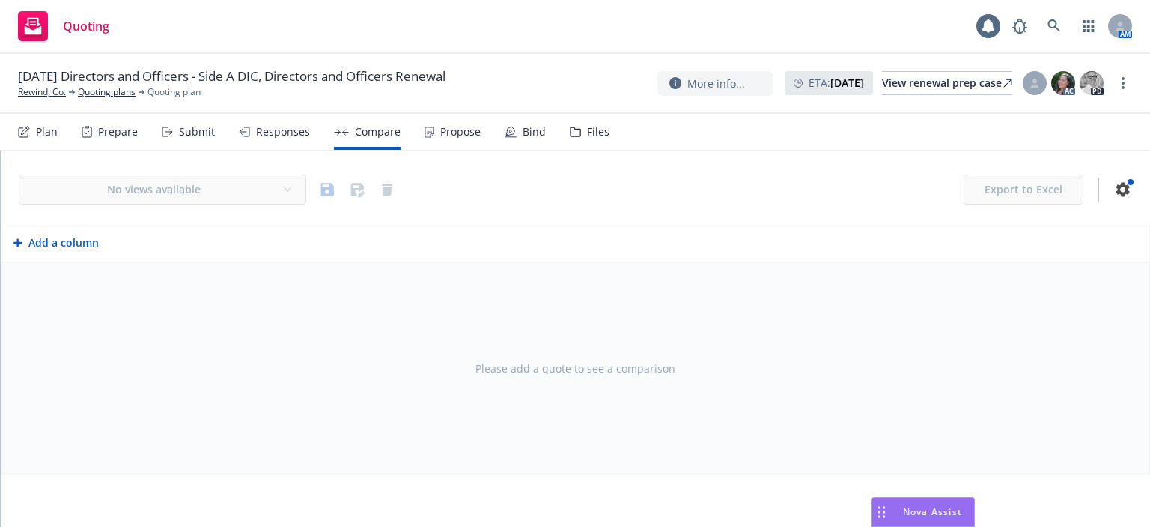
click at [505, 136] on icon at bounding box center [511, 132] width 12 height 12
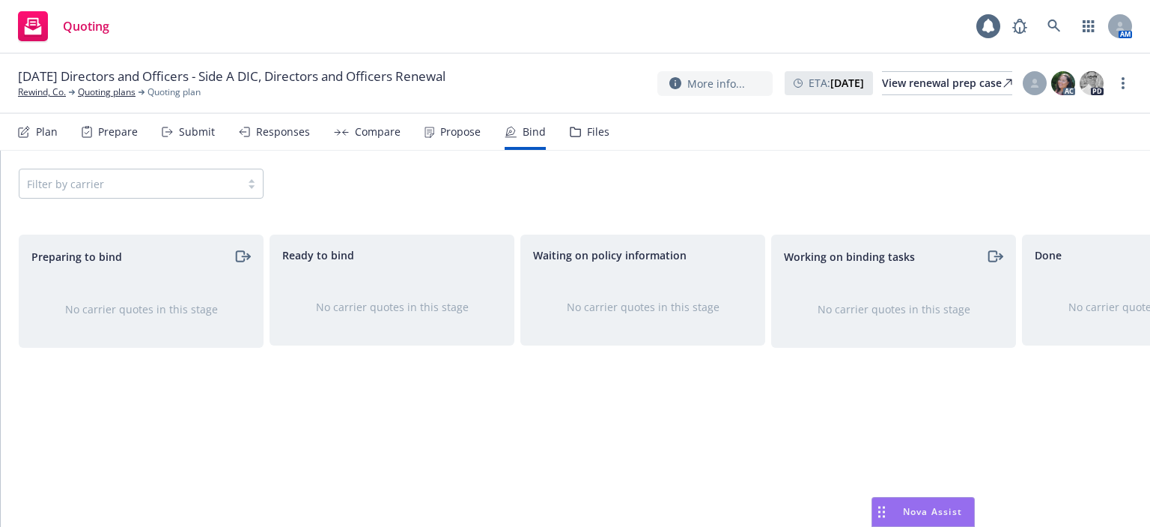
click at [590, 142] on div "Files" at bounding box center [590, 132] width 40 height 36
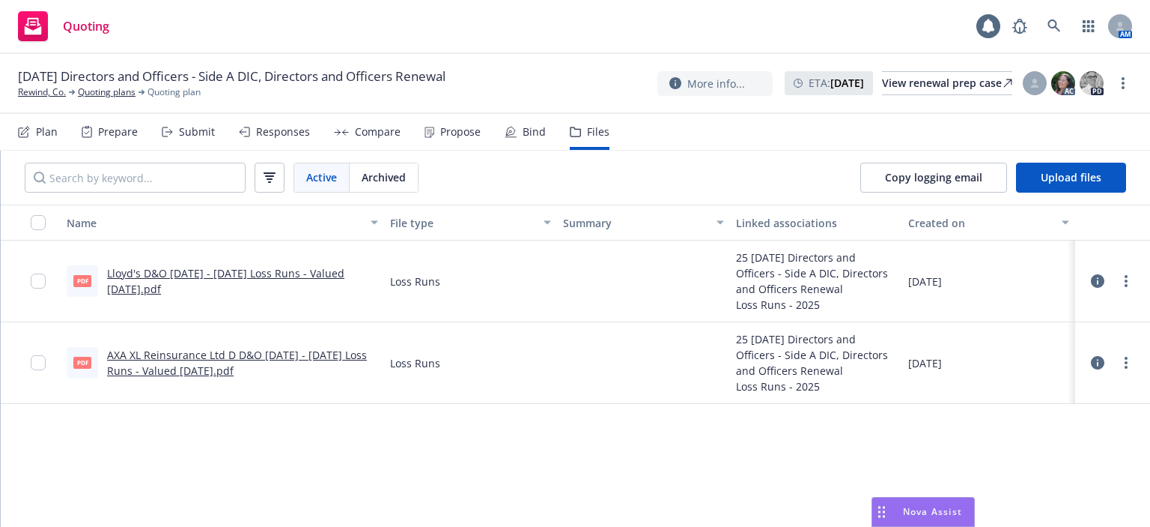
click at [52, 100] on div "[DATE] Directors and Officers - Side A DIC, Directors and Officers Renewal Rewi…" at bounding box center [575, 84] width 1150 height 60
click at [55, 97] on link "Rewind, Co." at bounding box center [42, 91] width 48 height 13
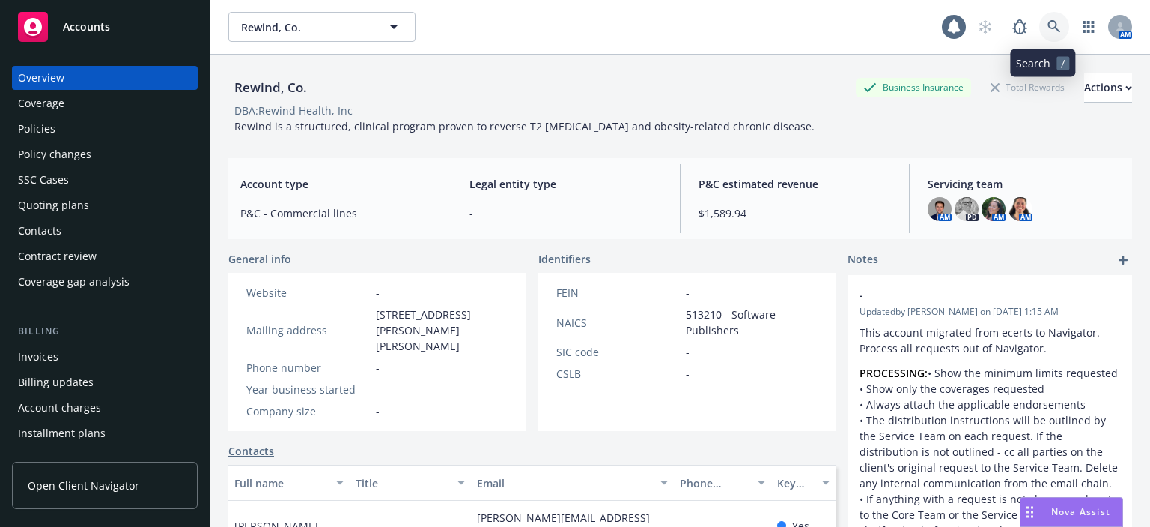
click at [1040, 19] on link at bounding box center [1055, 27] width 30 height 30
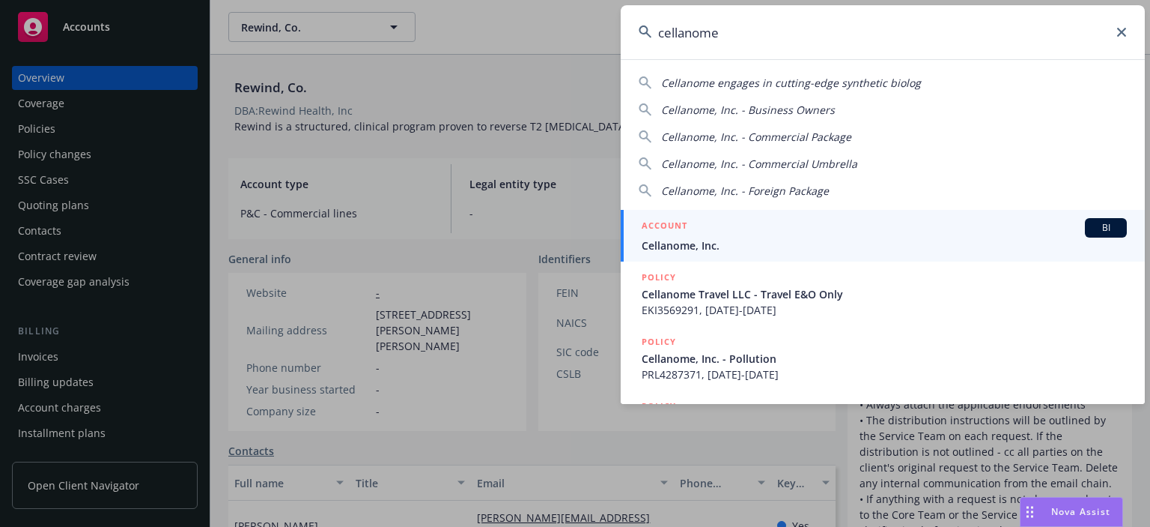
type input "cellanome"
click at [717, 235] on div "ACCOUNT BI" at bounding box center [884, 227] width 485 height 19
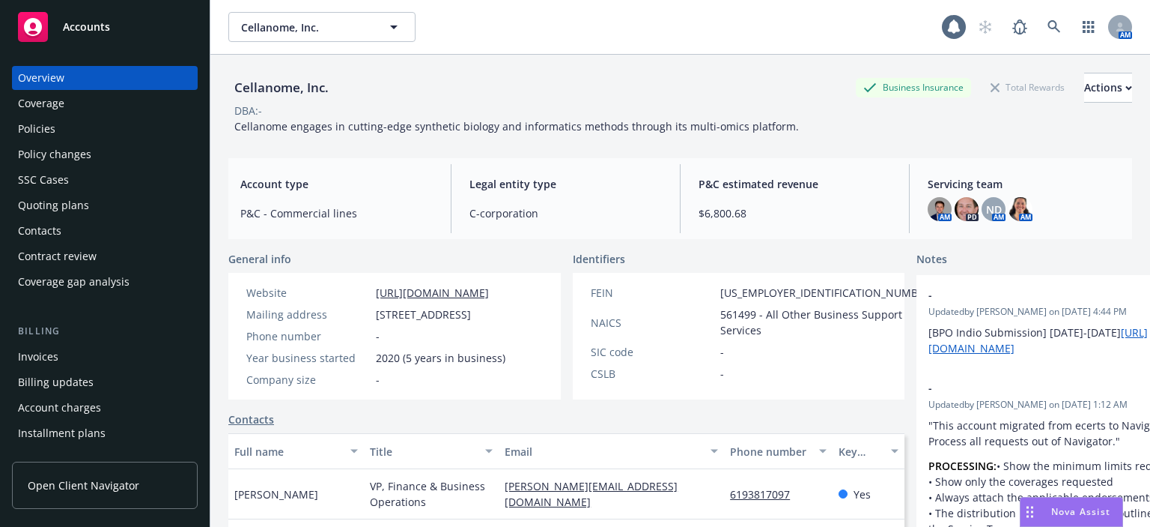
click at [106, 198] on div "Quoting plans" at bounding box center [105, 205] width 174 height 24
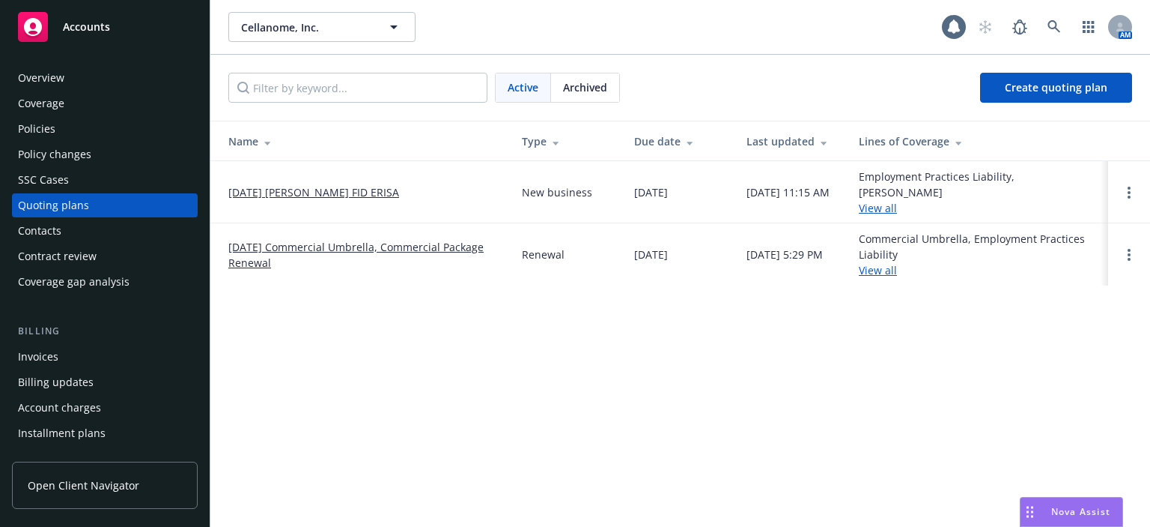
click at [375, 239] on link "[DATE] Commercial Umbrella, Commercial Package Renewal" at bounding box center [363, 254] width 270 height 31
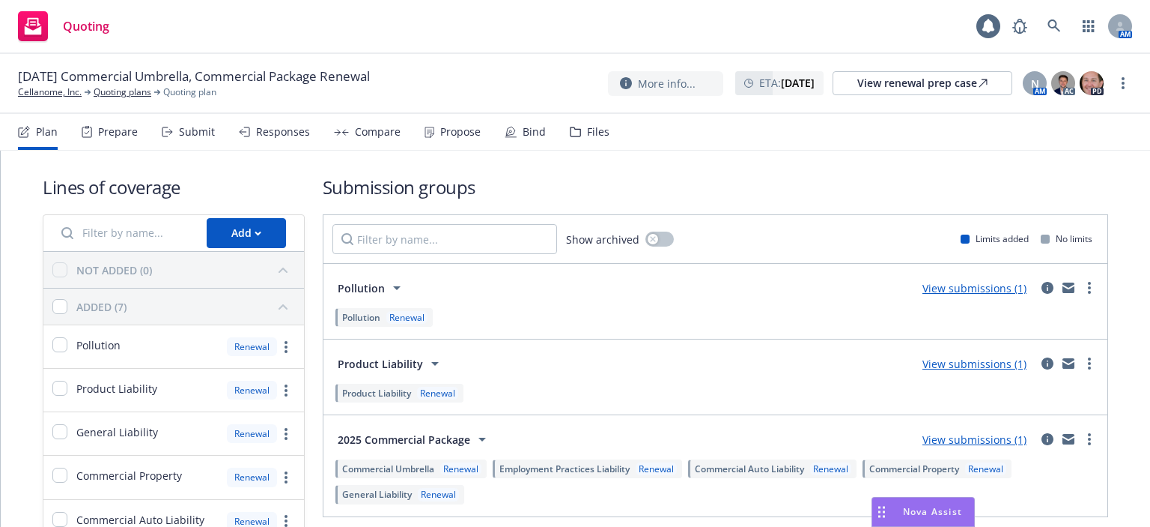
click at [584, 139] on div "Files" at bounding box center [590, 132] width 40 height 36
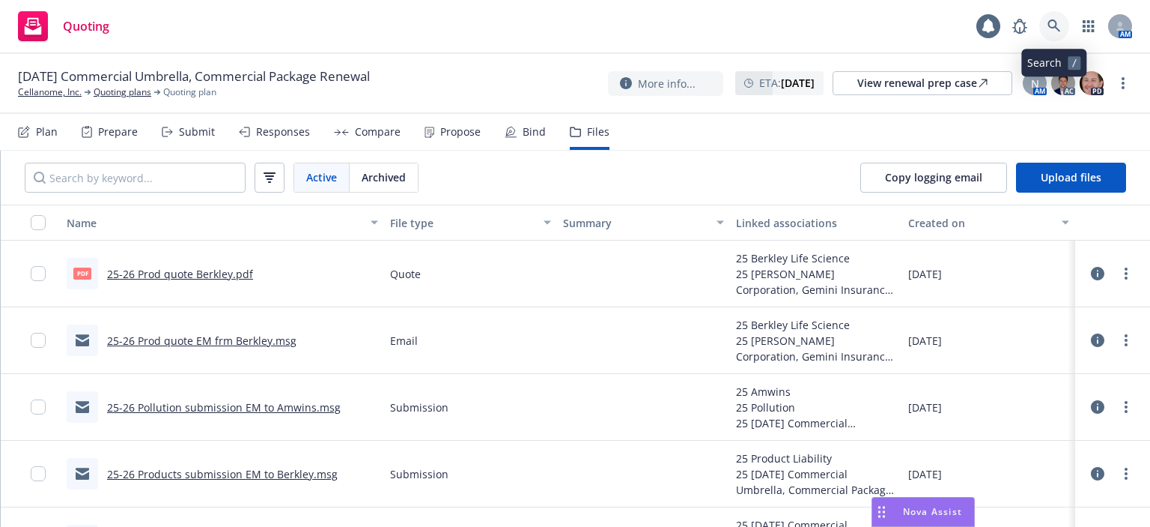
click at [1056, 28] on icon at bounding box center [1054, 25] width 13 height 13
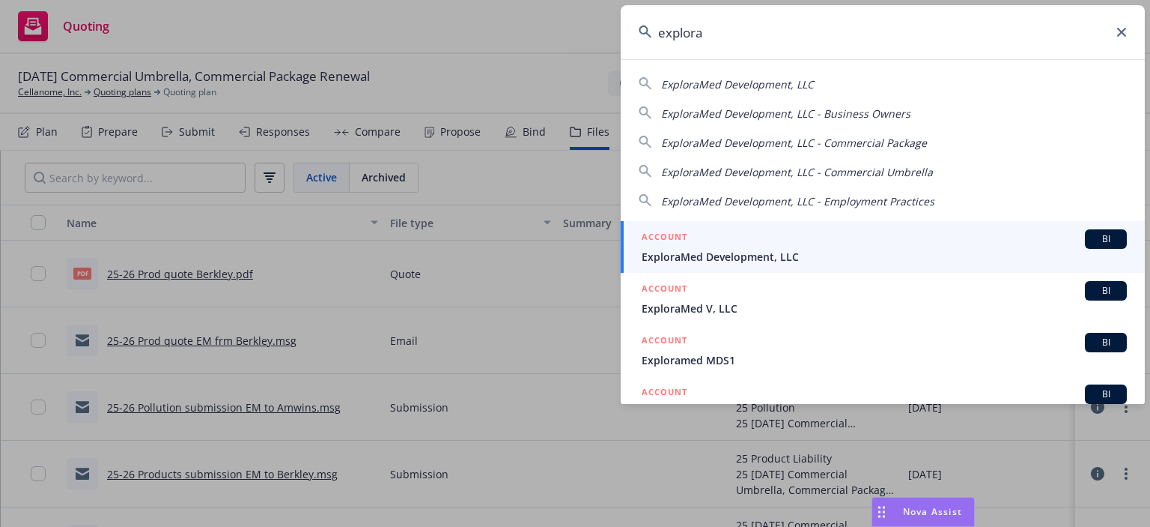
type input "explora"
click at [681, 243] on h5 "ACCOUNT" at bounding box center [665, 238] width 46 height 18
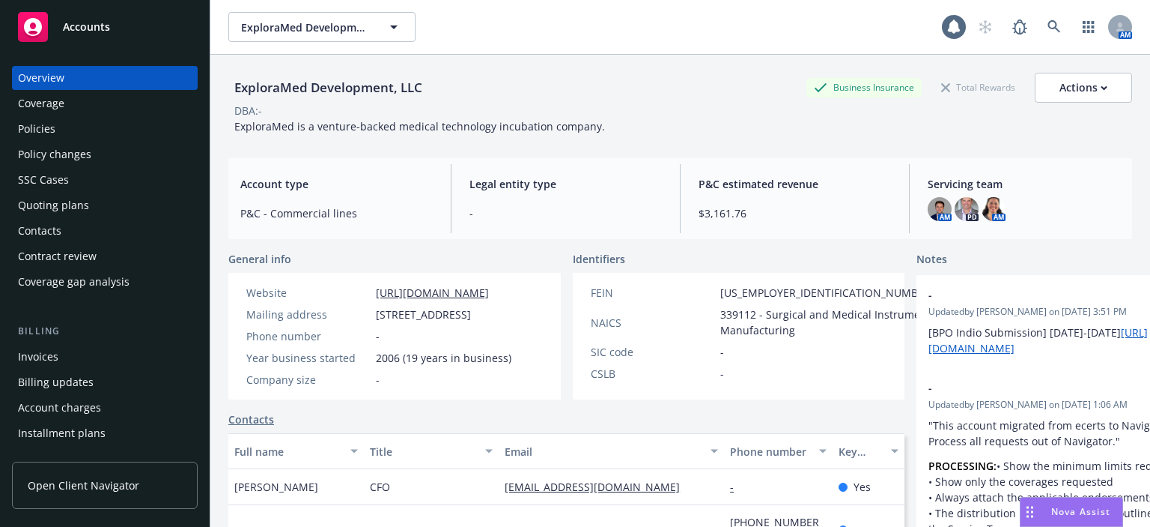
click at [59, 139] on div "Policies" at bounding box center [105, 129] width 174 height 24
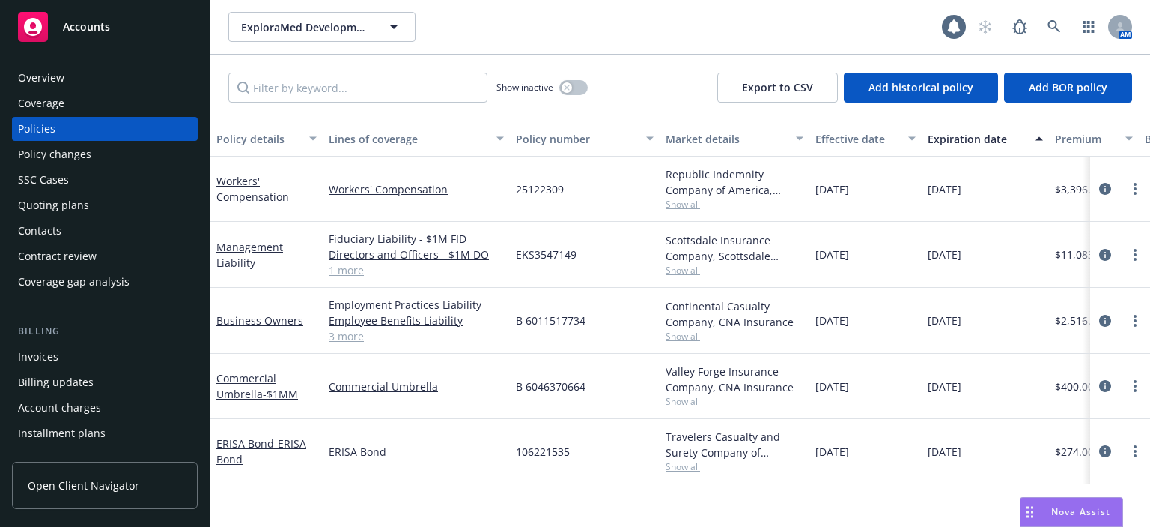
click at [240, 185] on link "Workers' Compensation" at bounding box center [252, 189] width 73 height 30
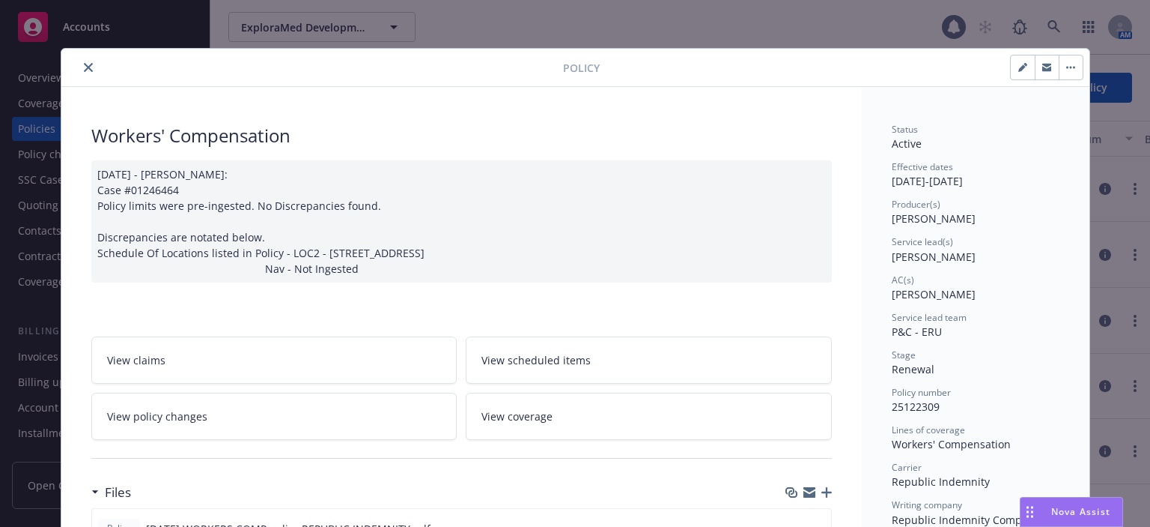
scroll to position [150, 0]
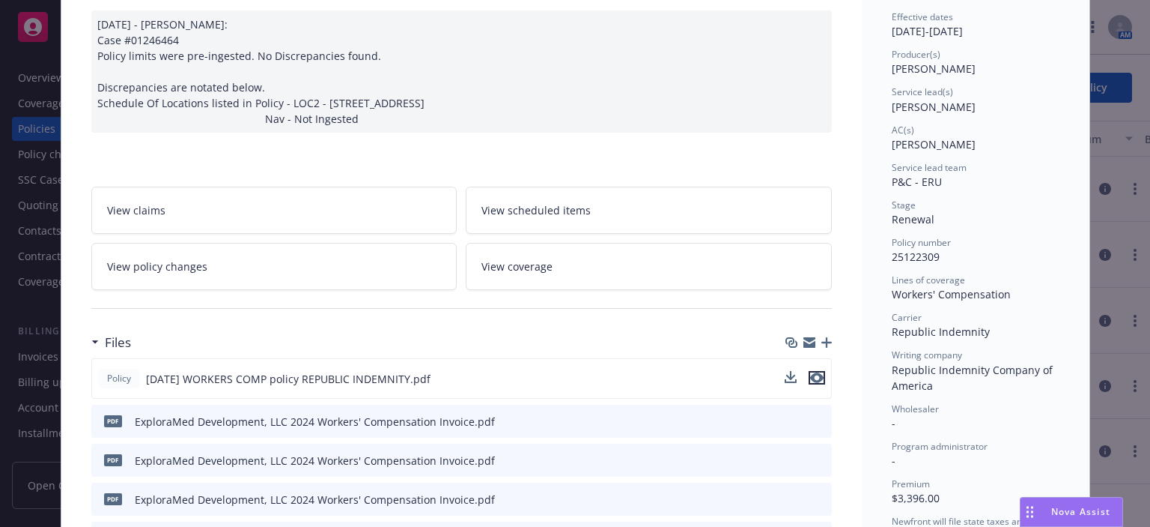
click at [810, 377] on icon "preview file" at bounding box center [816, 377] width 13 height 10
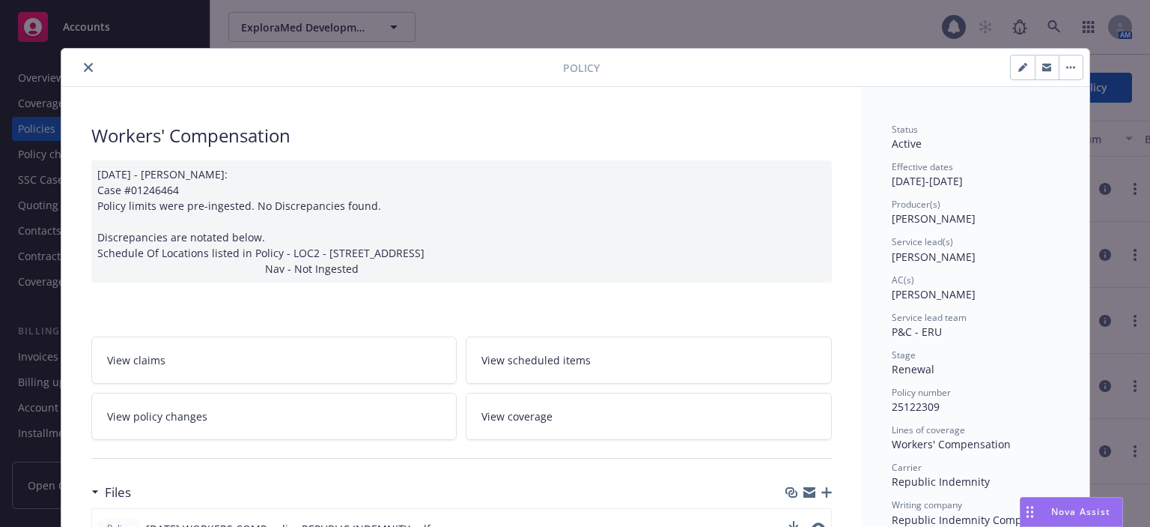
click at [84, 71] on icon "close" at bounding box center [88, 67] width 9 height 9
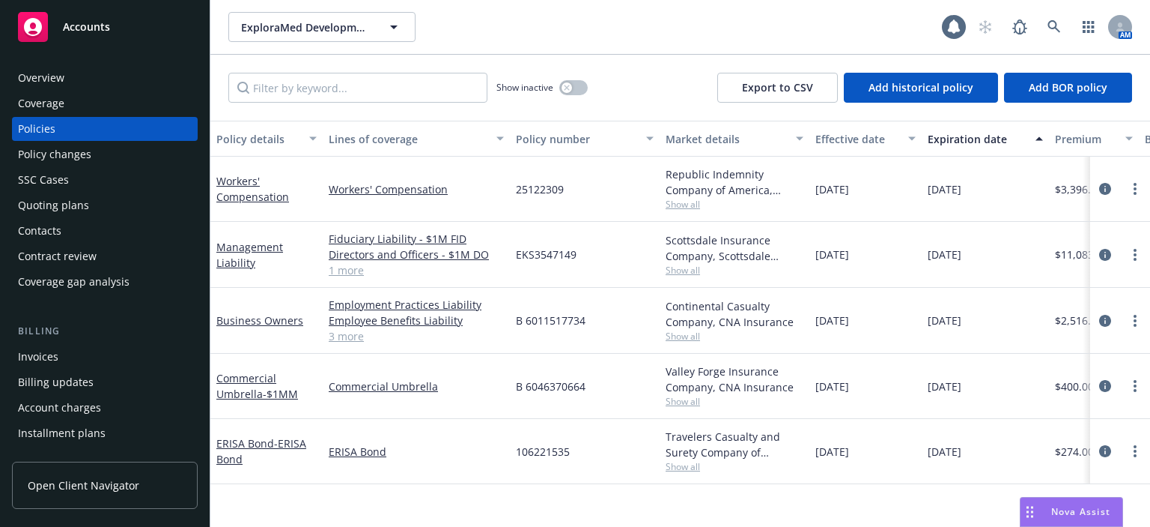
click at [66, 158] on div "Policy changes" at bounding box center [54, 154] width 73 height 24
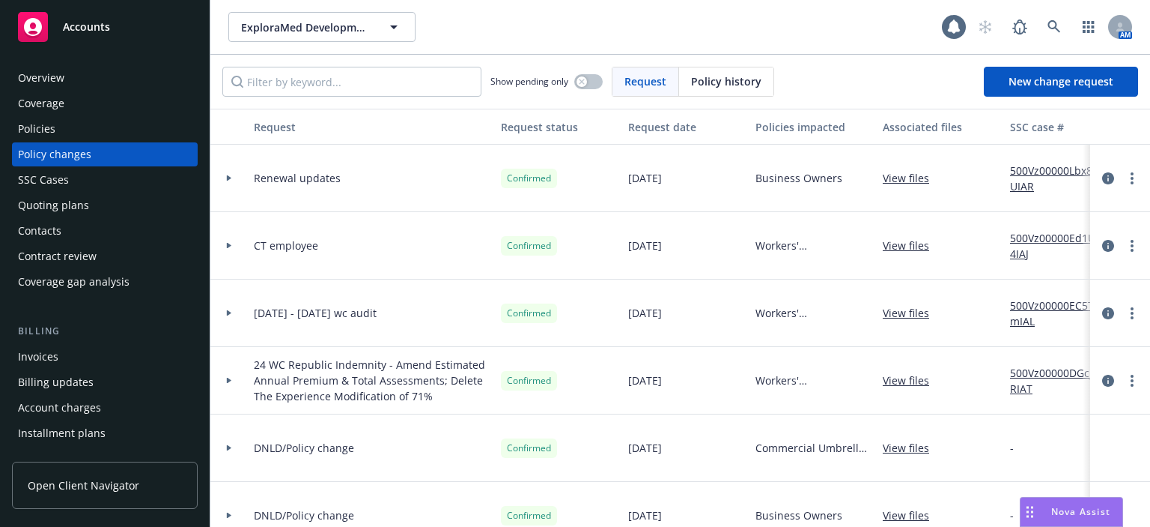
scroll to position [150, 0]
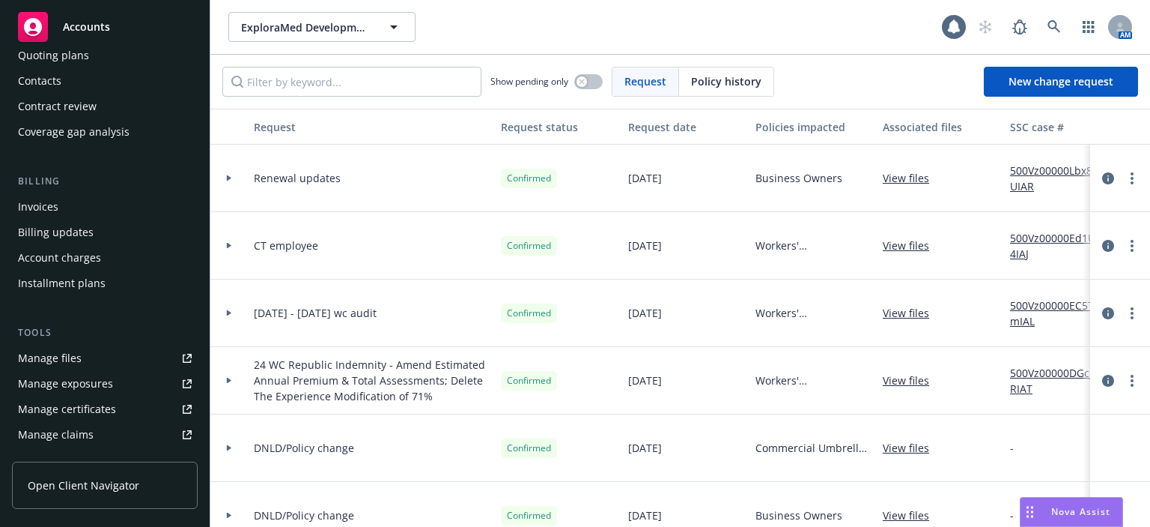
click at [77, 354] on div "Manage files" at bounding box center [50, 358] width 64 height 24
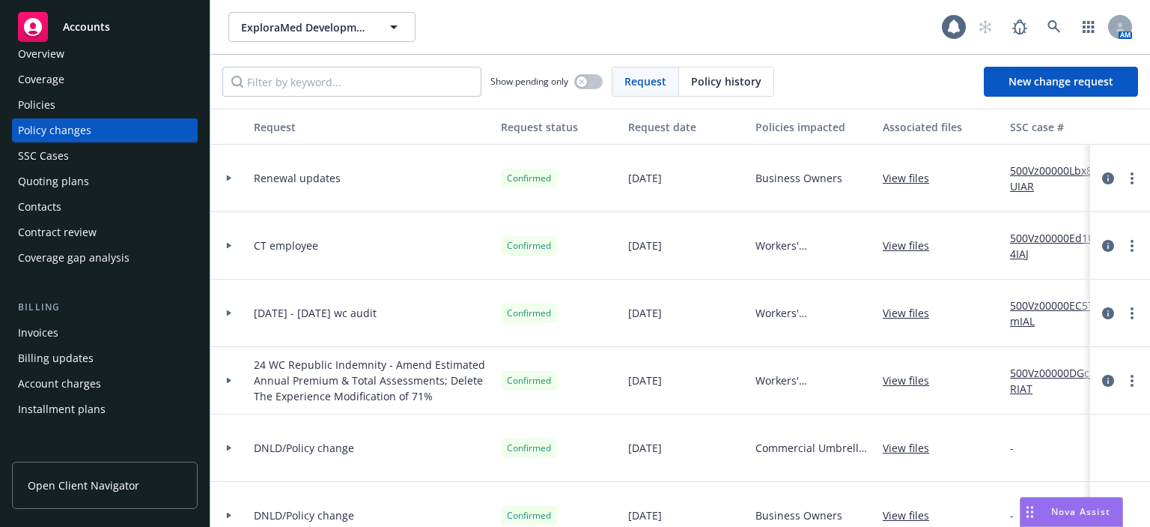
scroll to position [0, 0]
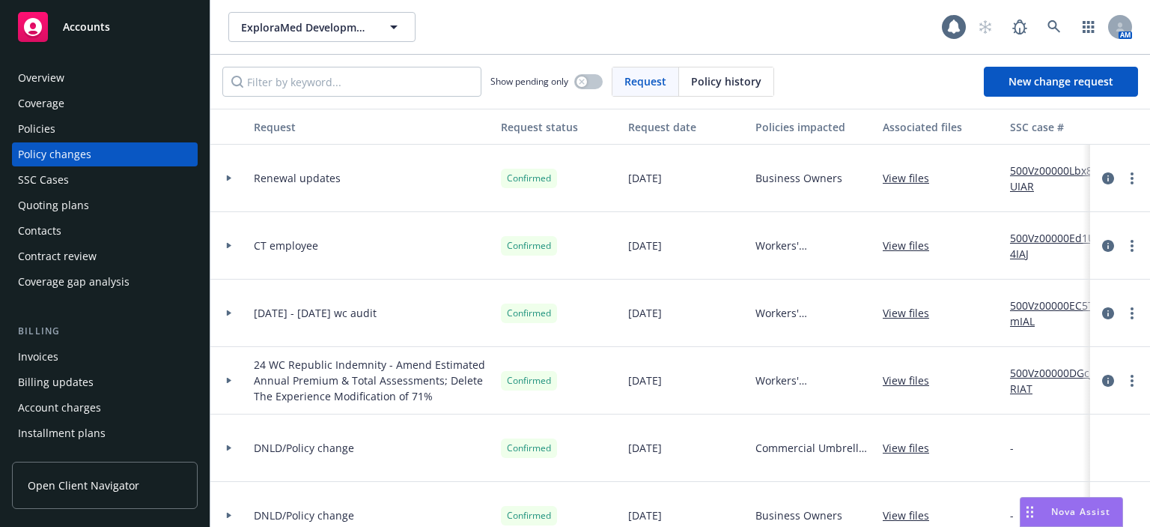
click at [82, 130] on div "Policies" at bounding box center [105, 129] width 174 height 24
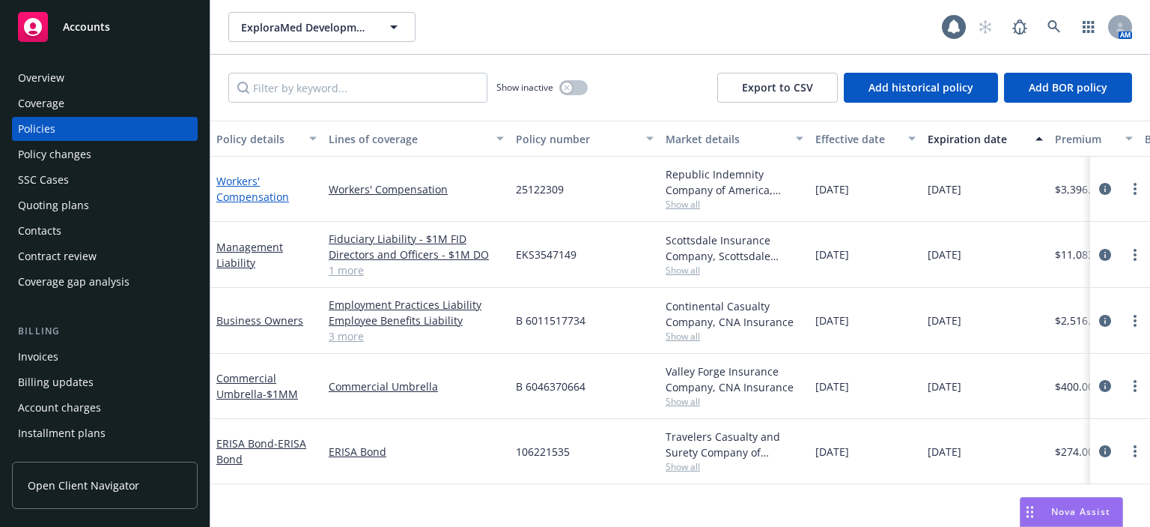
click at [260, 197] on link "Workers' Compensation" at bounding box center [252, 189] width 73 height 30
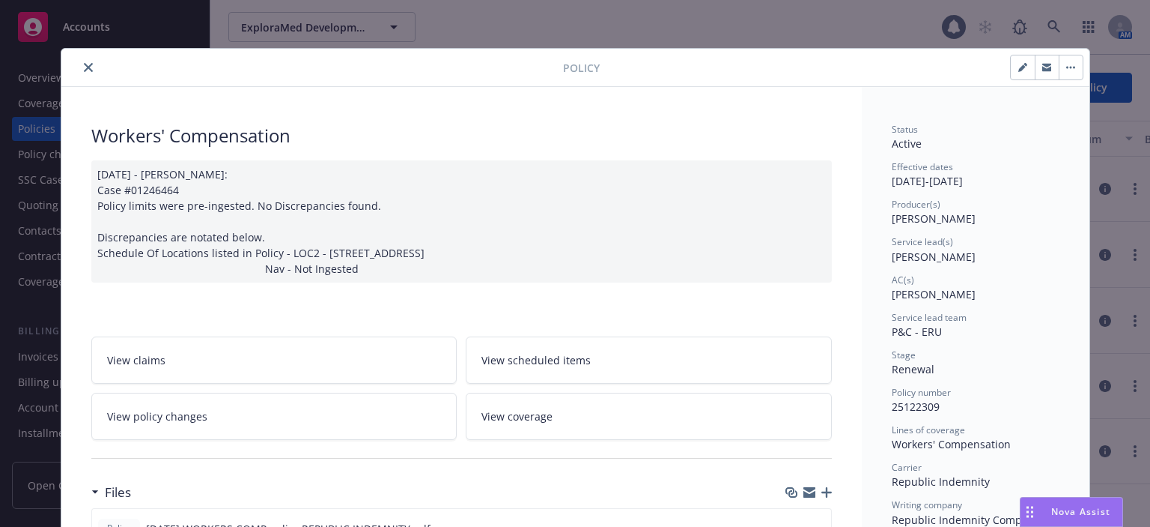
scroll to position [150, 0]
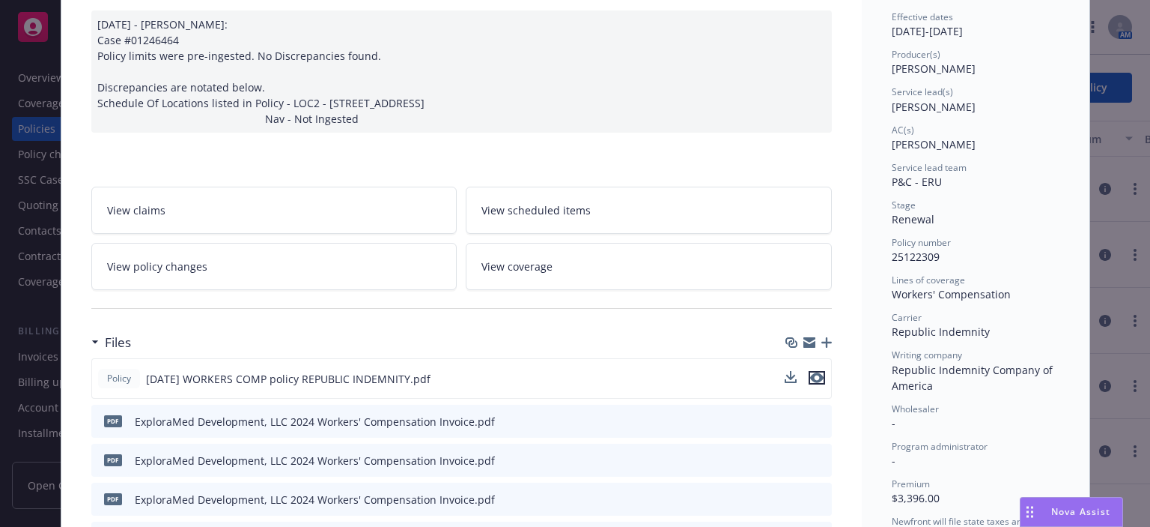
click at [813, 380] on icon "preview file" at bounding box center [816, 377] width 13 height 10
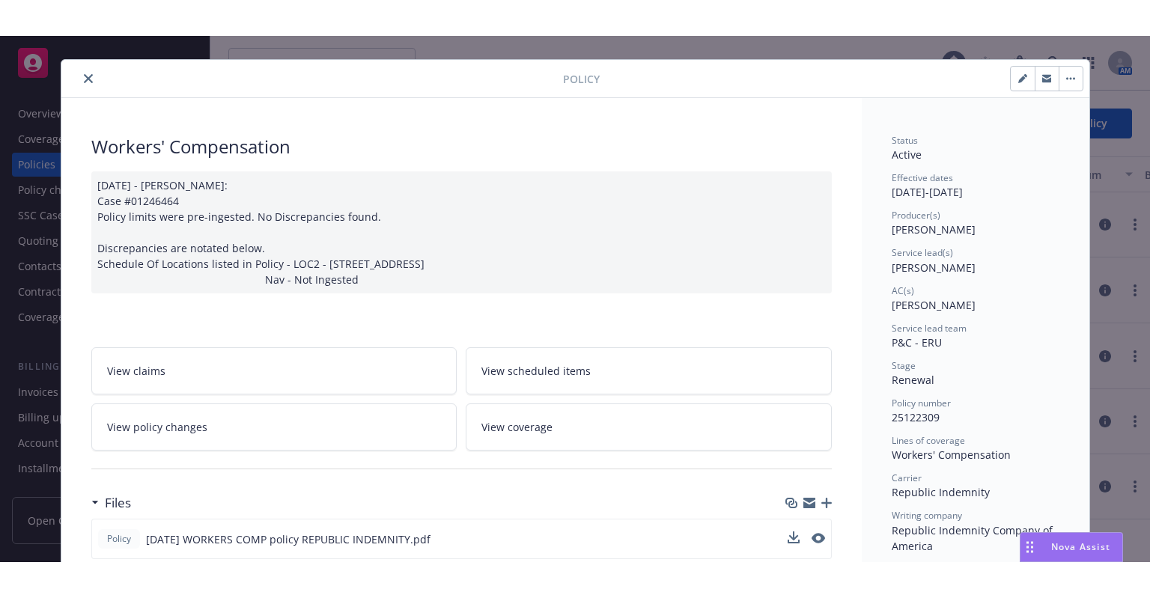
scroll to position [0, 0]
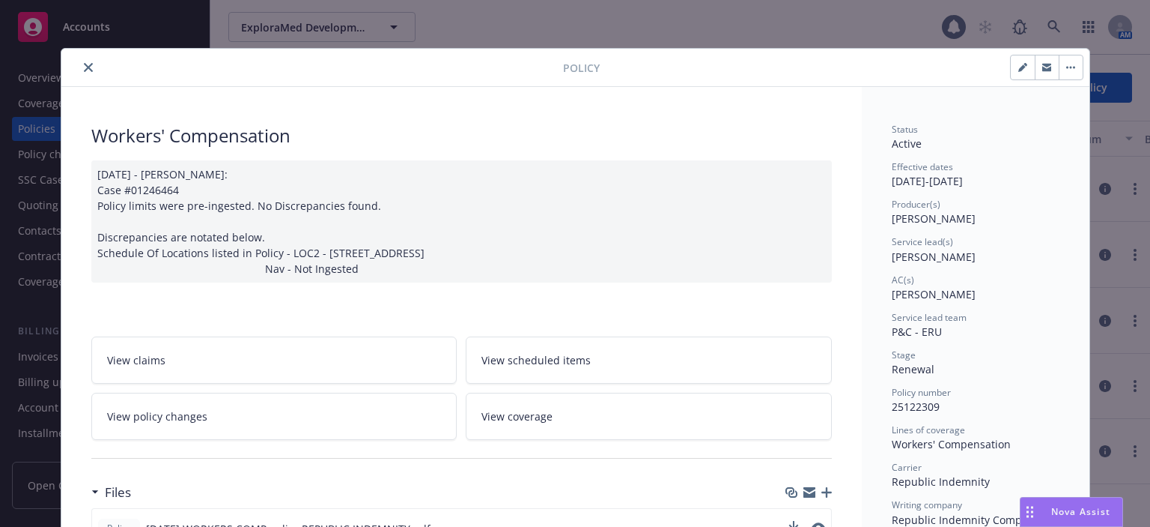
click at [85, 73] on button "close" at bounding box center [88, 67] width 18 height 18
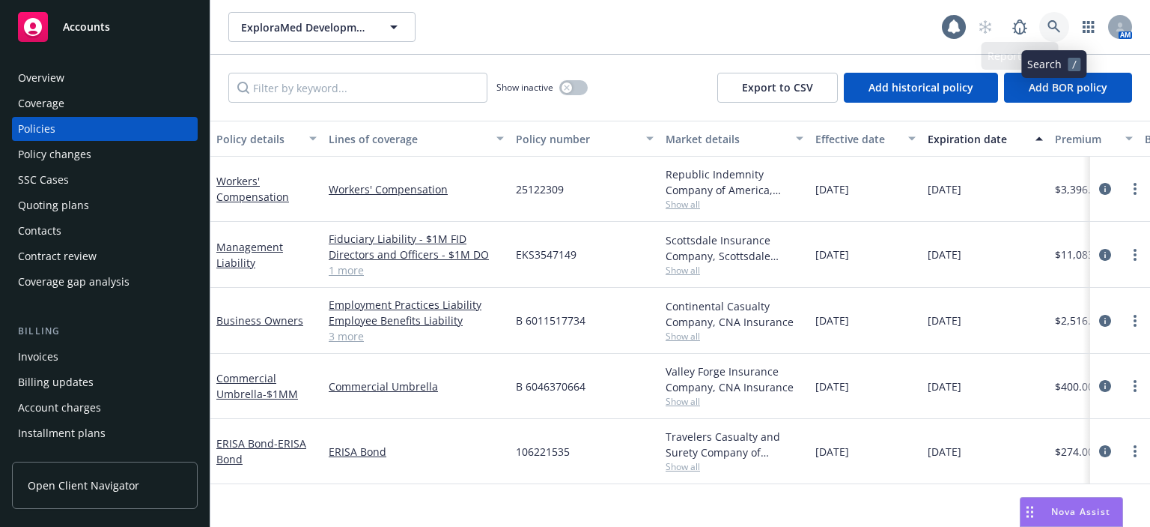
click at [1051, 28] on icon at bounding box center [1054, 26] width 13 height 13
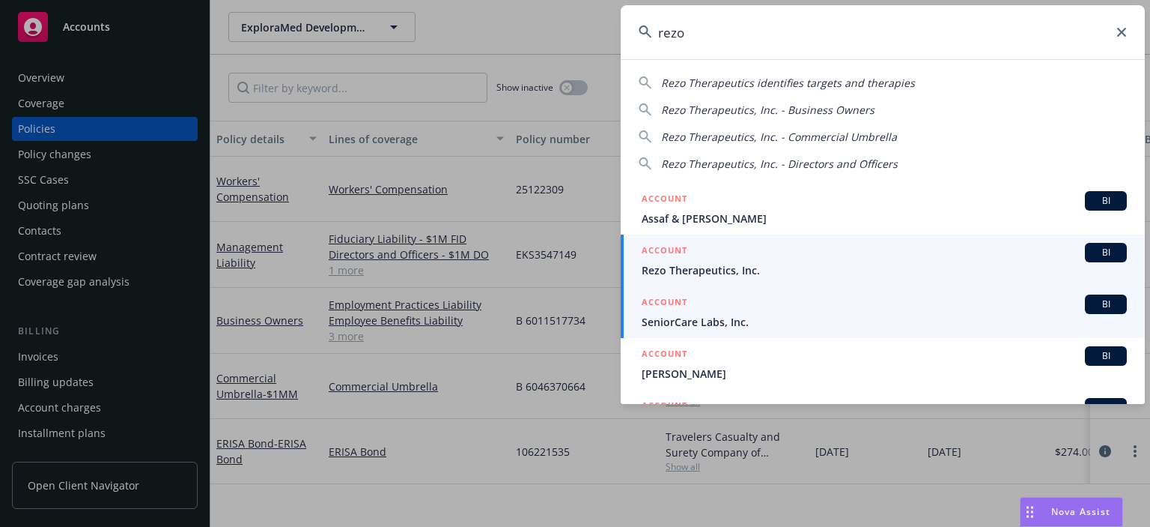
type input "rezo"
click at [698, 268] on span "Rezo Therapeutics, Inc." at bounding box center [884, 270] width 485 height 16
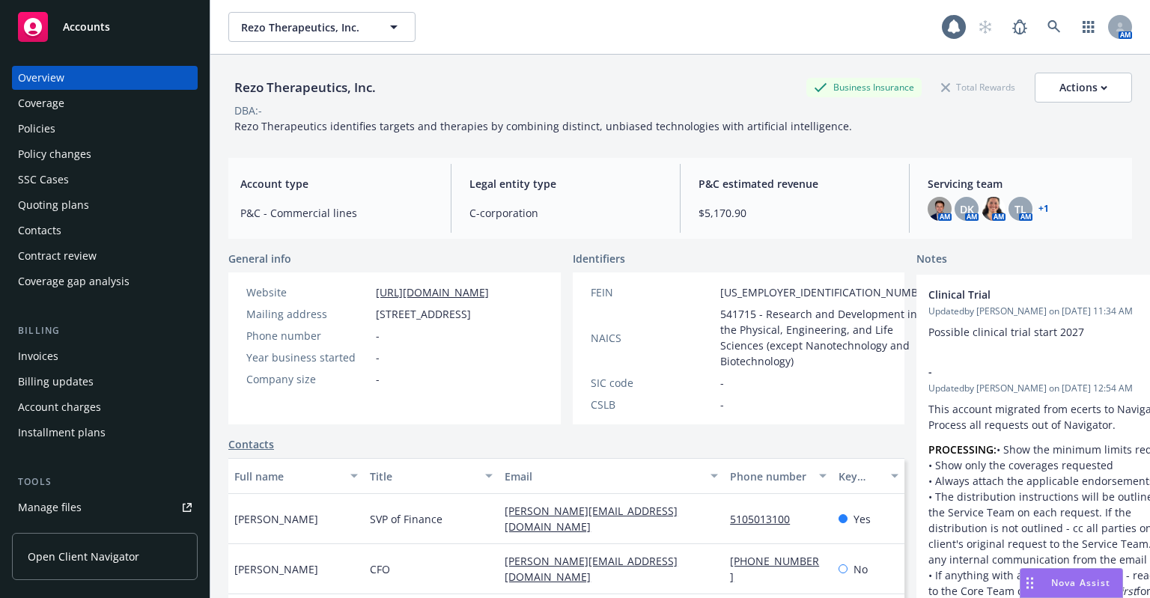
click at [69, 125] on div "Policies" at bounding box center [105, 129] width 174 height 24
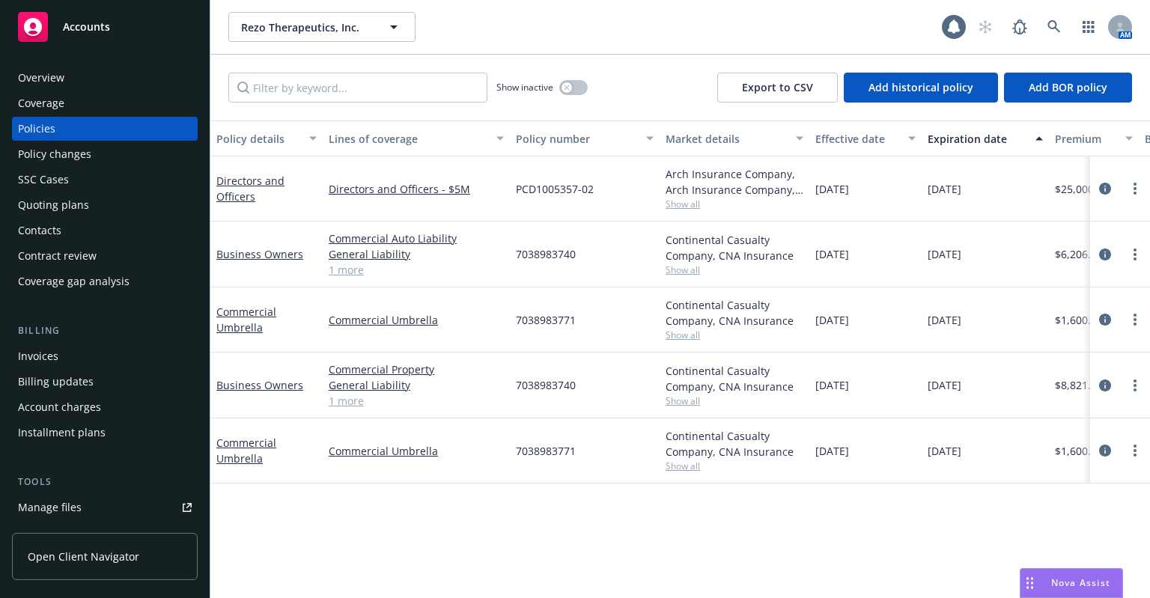
click at [163, 207] on div "Quoting plans" at bounding box center [105, 205] width 174 height 24
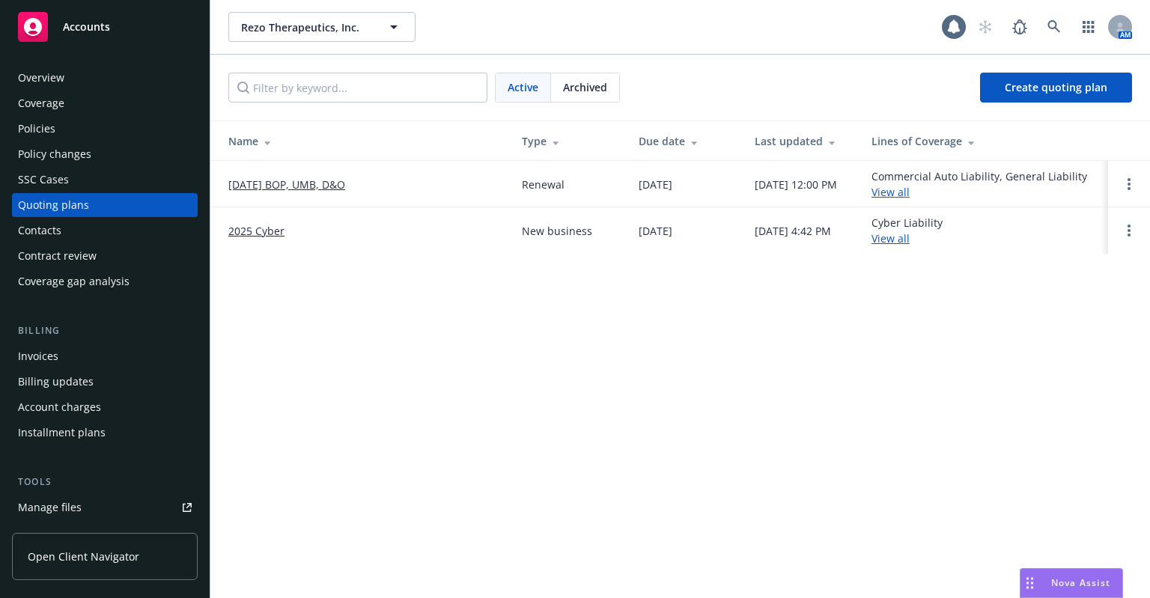
click at [318, 188] on link "09/29/25 BOP, UMB, D&O" at bounding box center [286, 185] width 117 height 16
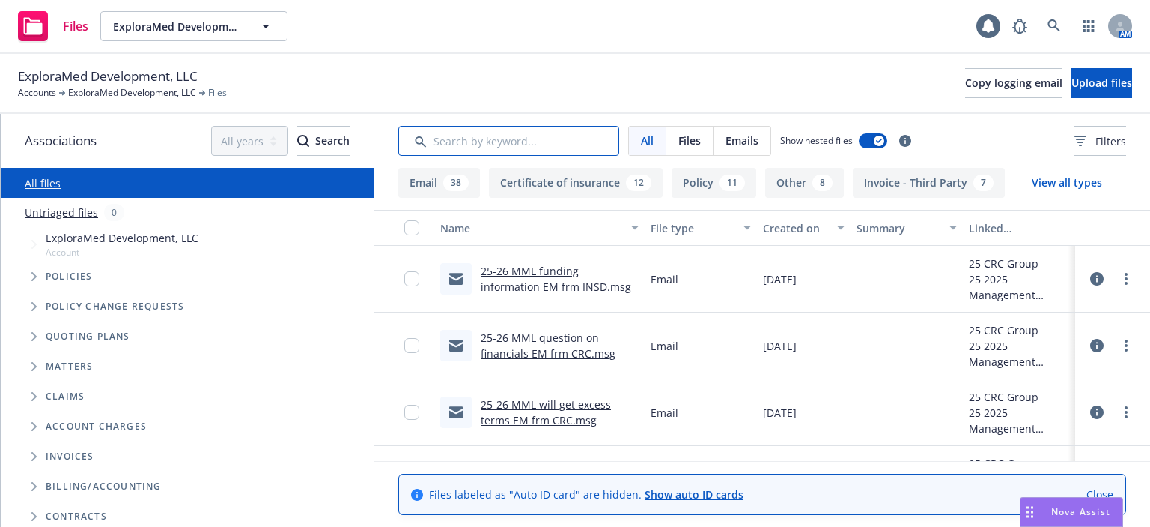
click at [456, 143] on input "Search by keyword..." at bounding box center [508, 141] width 221 height 30
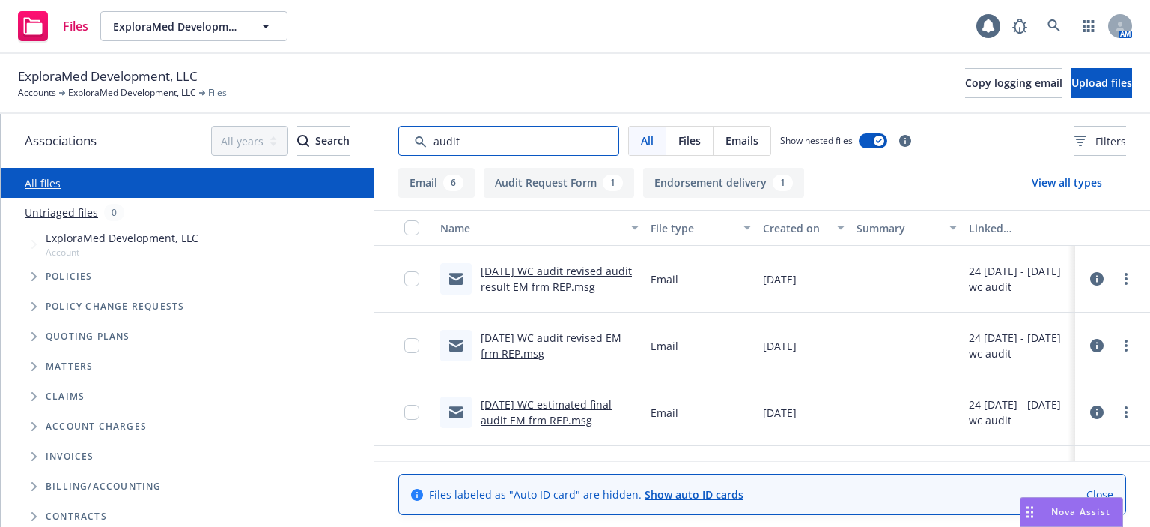
type input "audit"
click at [542, 287] on link "[DATE] WC audit revised audit result EM frm REP.msg" at bounding box center [556, 279] width 151 height 30
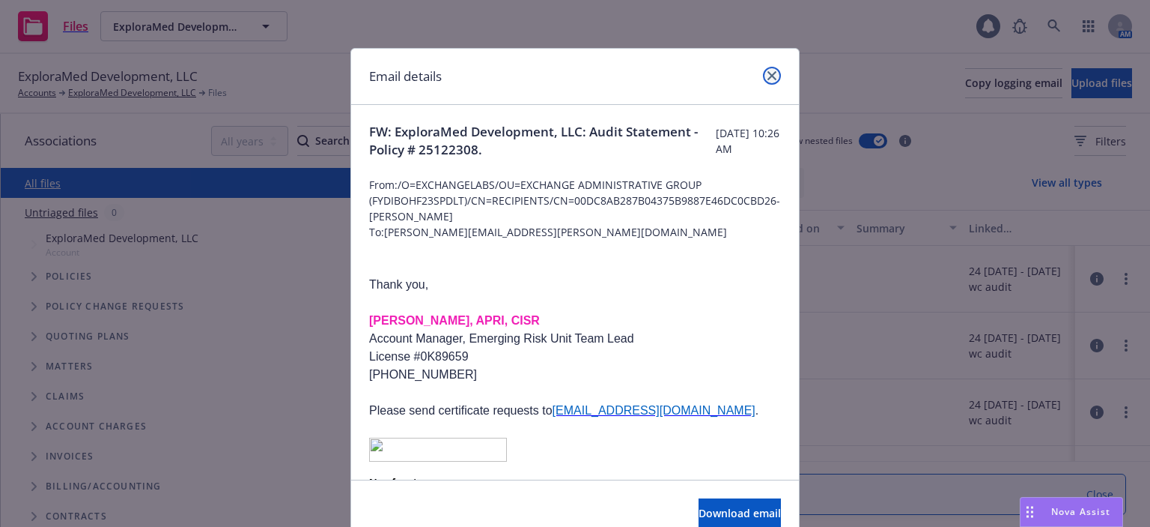
click at [765, 80] on link "close" at bounding box center [772, 76] width 18 height 18
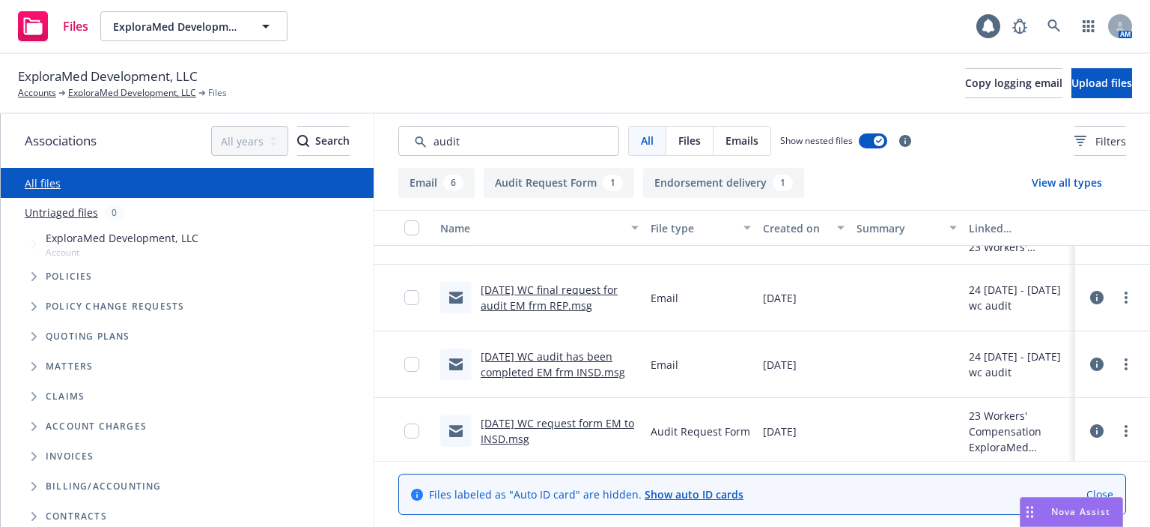
scroll to position [315, 0]
click at [572, 373] on link "[DATE] WC audit has been completed EM frm INSD.msg" at bounding box center [553, 362] width 145 height 30
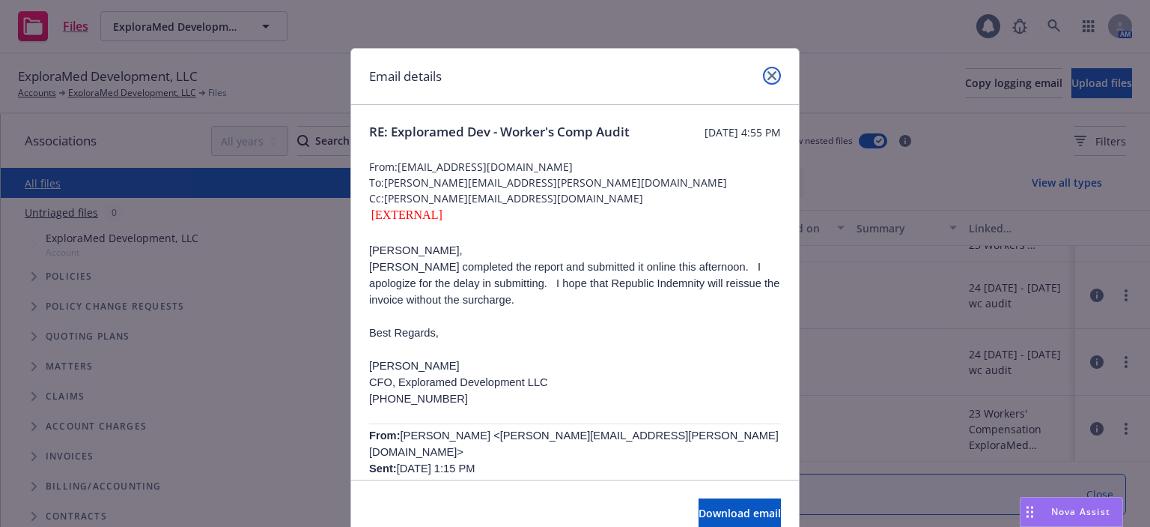
click at [774, 71] on link "close" at bounding box center [772, 76] width 18 height 18
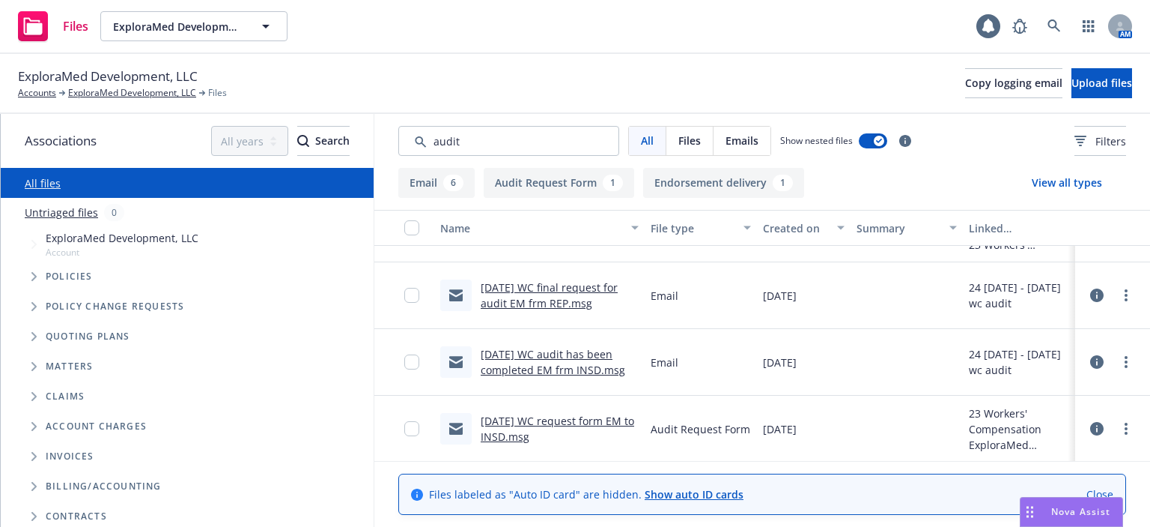
click at [557, 283] on link "[DATE] WC final request for audit EM frm REP.msg" at bounding box center [549, 295] width 137 height 30
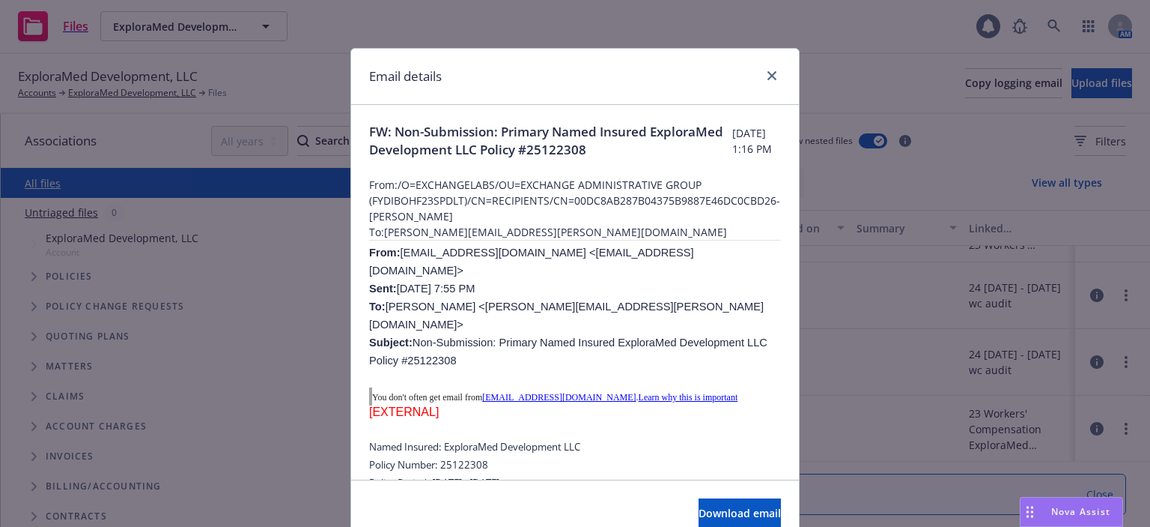
scroll to position [150, 0]
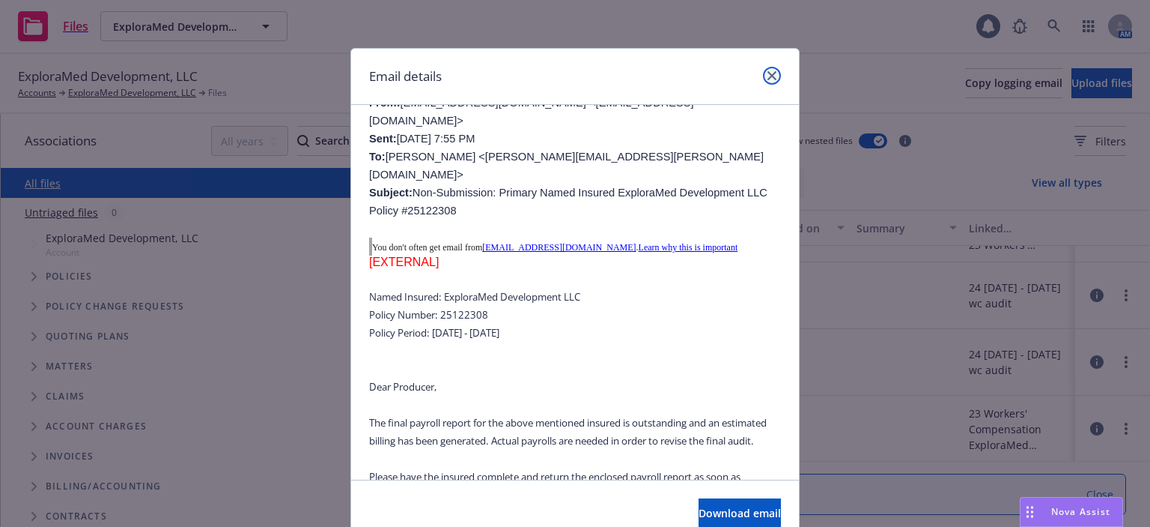
click at [768, 74] on icon "close" at bounding box center [772, 75] width 9 height 9
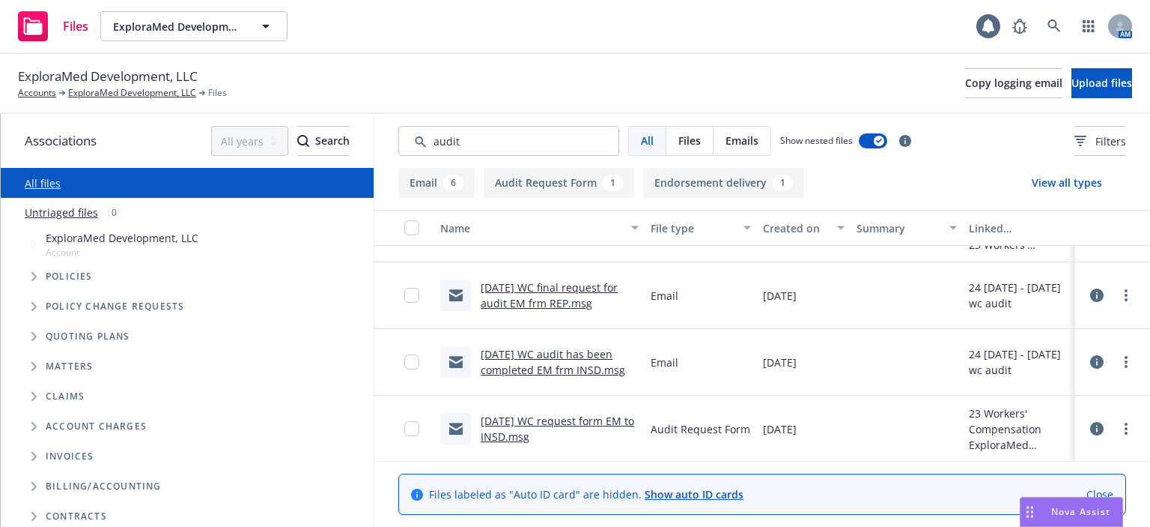
scroll to position [165, 0]
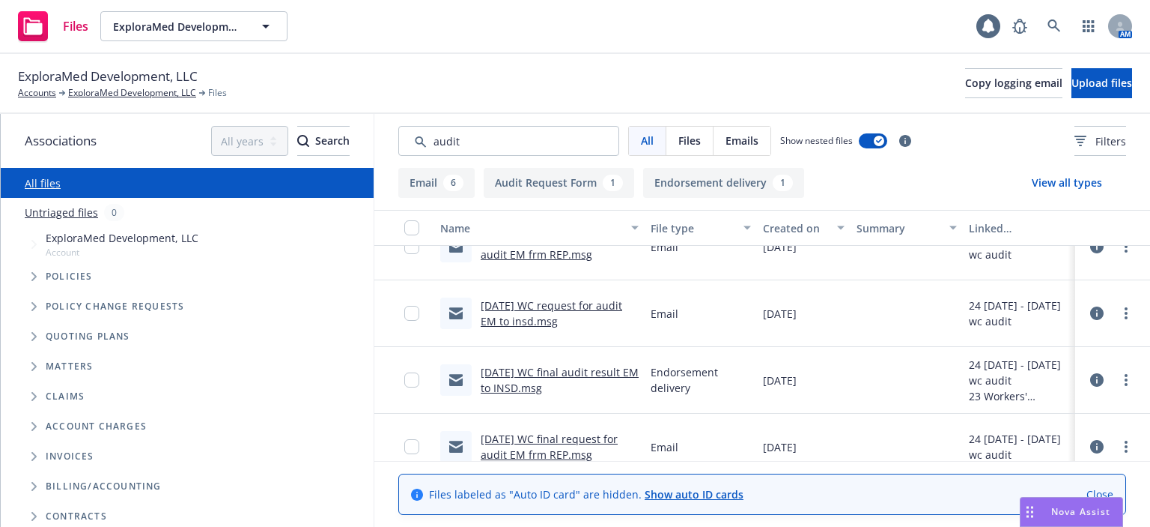
click at [570, 365] on link "[DATE] WC final audit result EM to INSD.msg" at bounding box center [560, 380] width 158 height 30
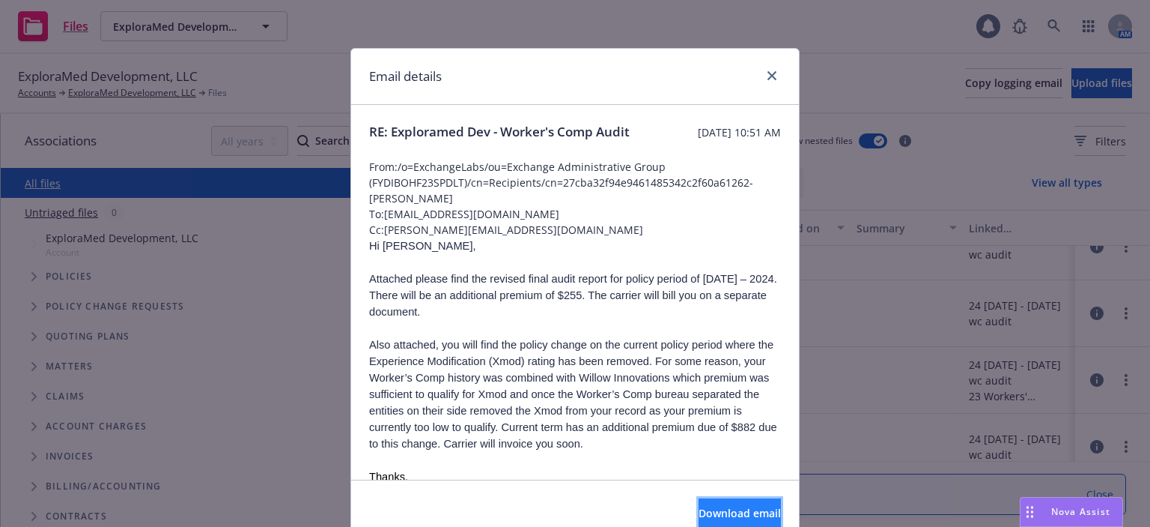
click at [699, 517] on span "Download email" at bounding box center [740, 513] width 82 height 14
click at [768, 79] on icon "close" at bounding box center [772, 75] width 9 height 9
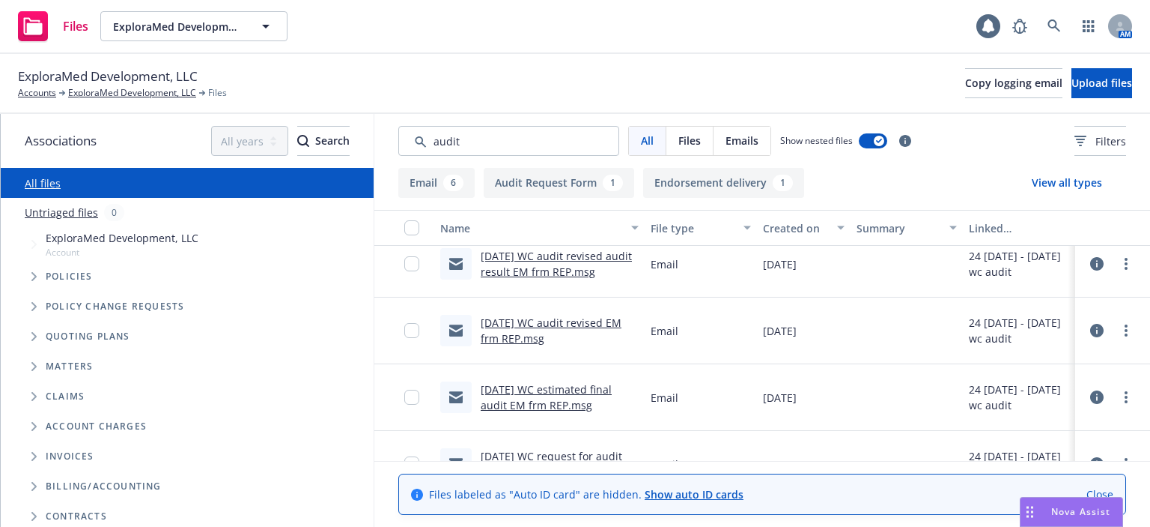
scroll to position [0, 0]
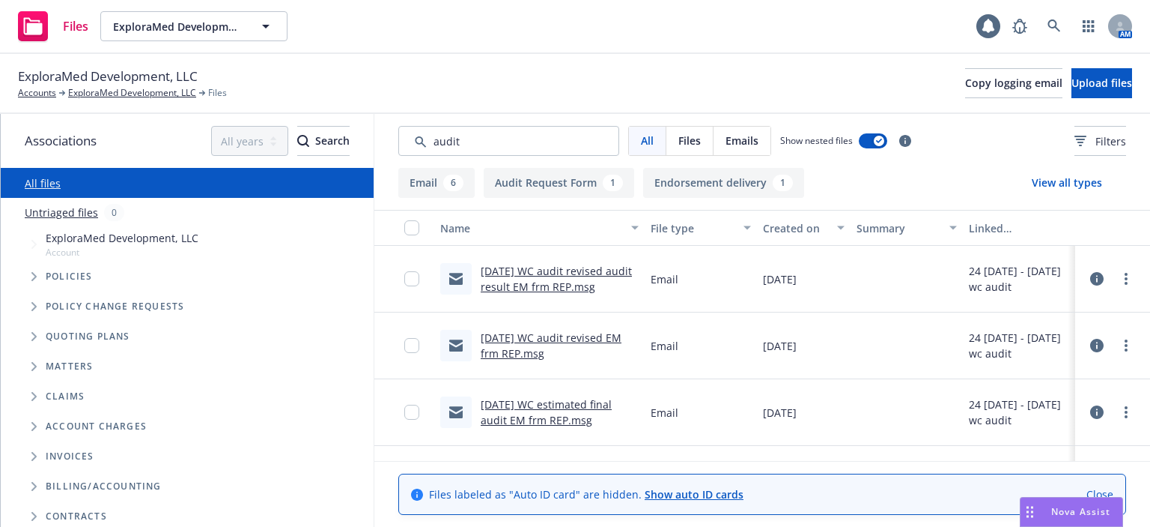
click at [518, 289] on link "11/7/2024 WC audit revised audit result EM frm REP.msg" at bounding box center [556, 279] width 151 height 30
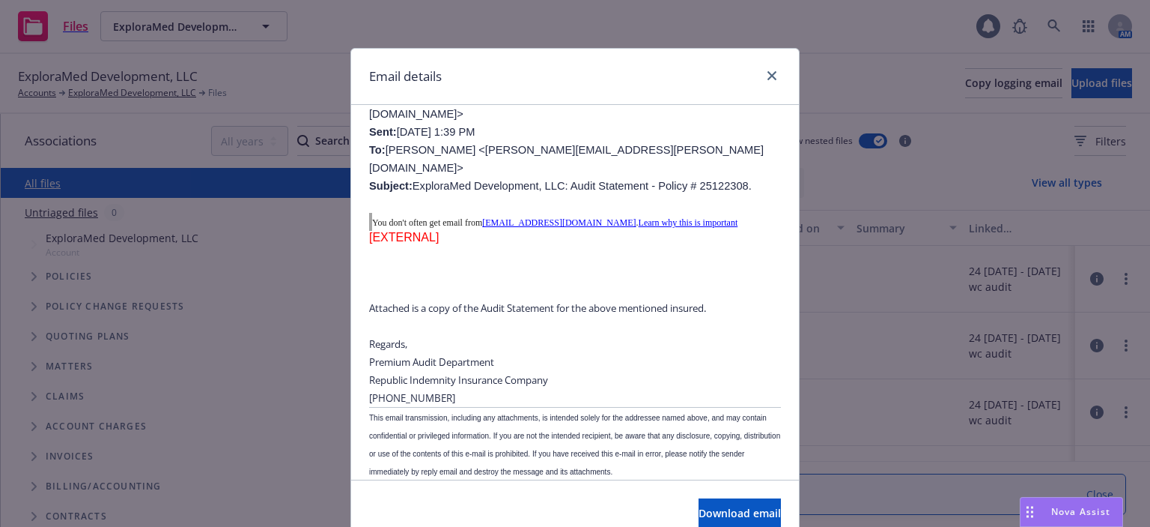
scroll to position [67, 0]
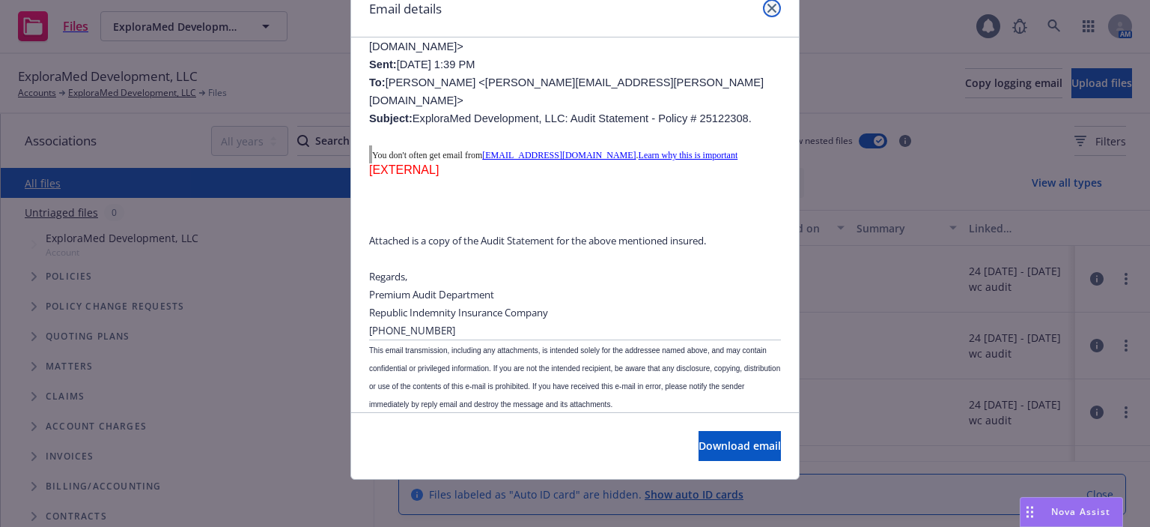
click at [768, 4] on icon "close" at bounding box center [772, 8] width 9 height 9
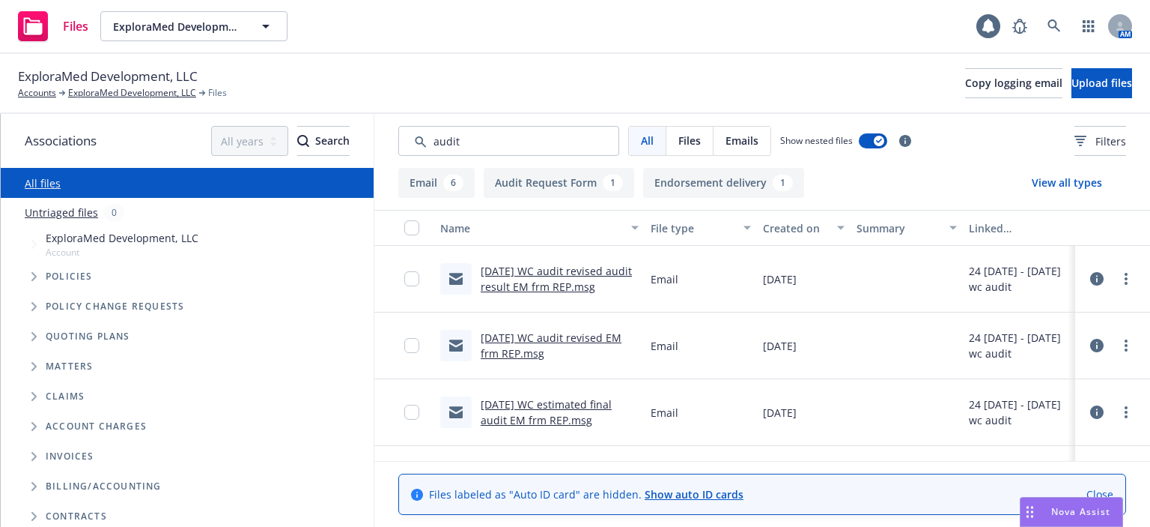
click at [530, 339] on link "11/7/2024 WC audit revised EM frm REP.msg" at bounding box center [551, 345] width 141 height 30
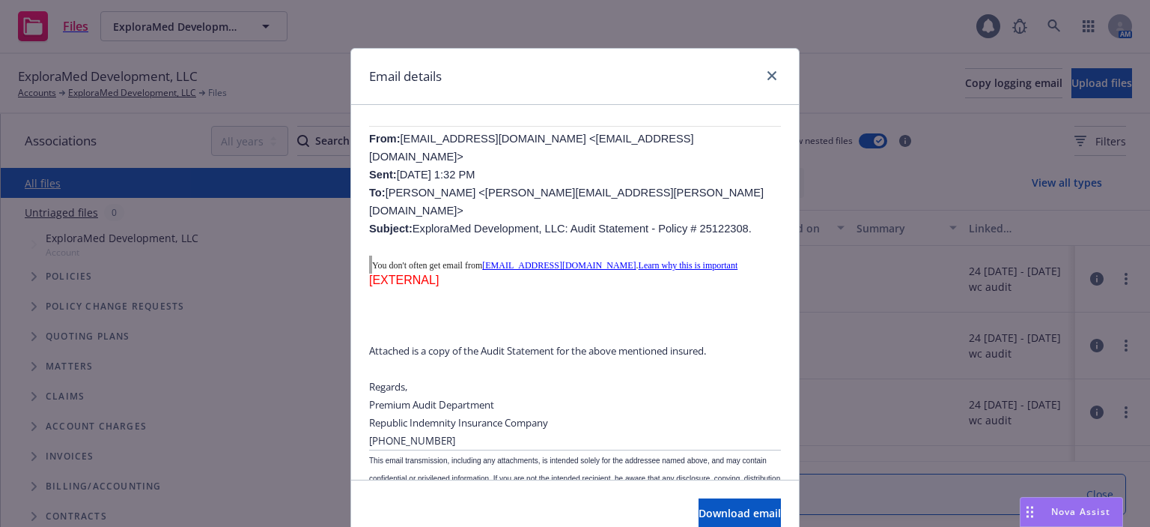
scroll to position [588, 0]
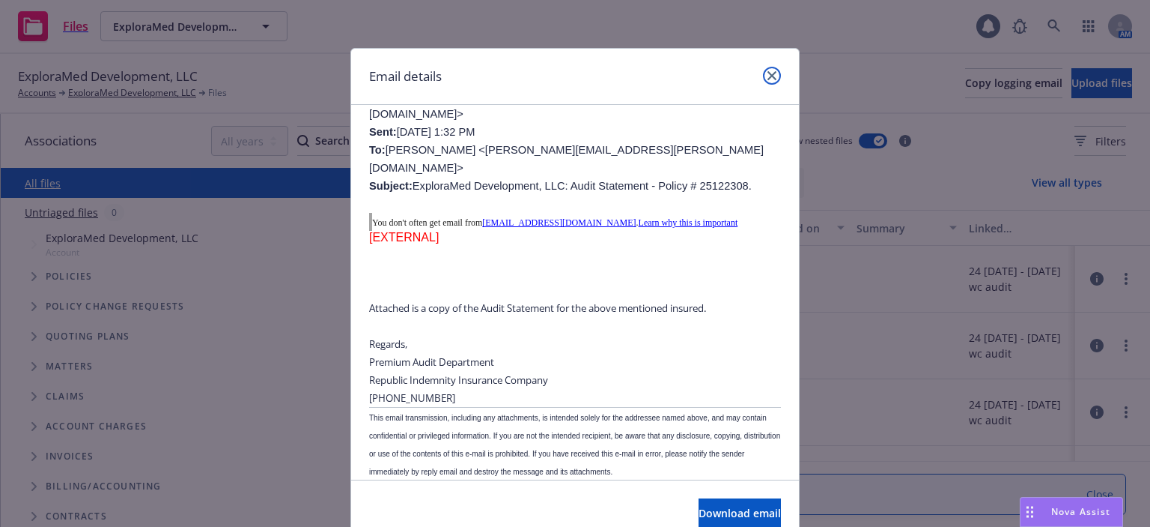
click at [768, 72] on icon "close" at bounding box center [772, 75] width 9 height 9
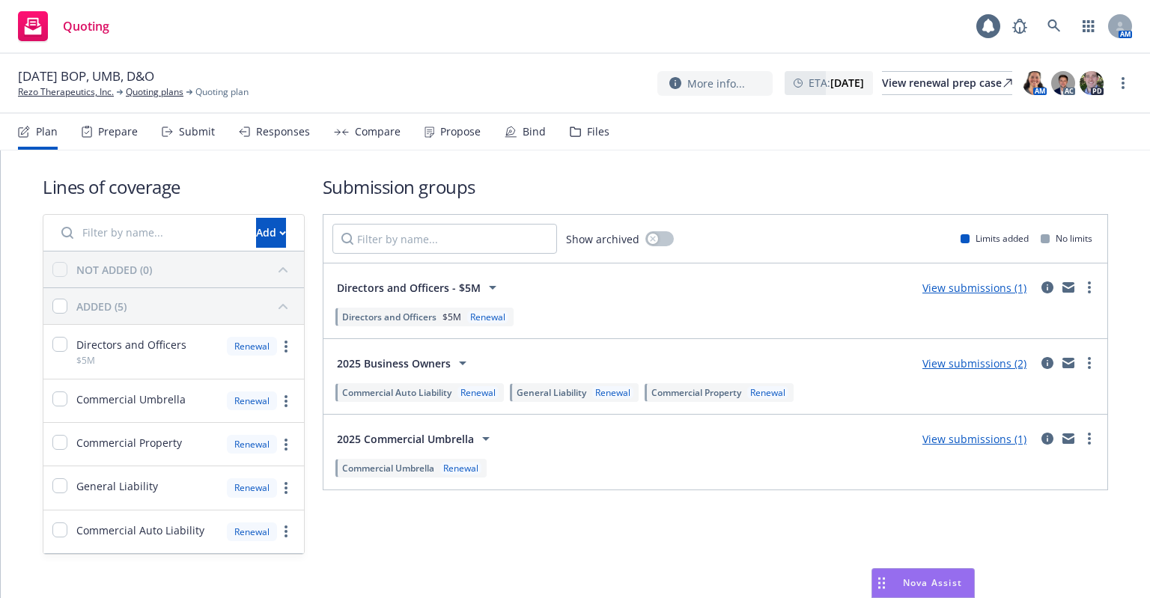
click at [281, 137] on div "Responses" at bounding box center [283, 132] width 54 height 12
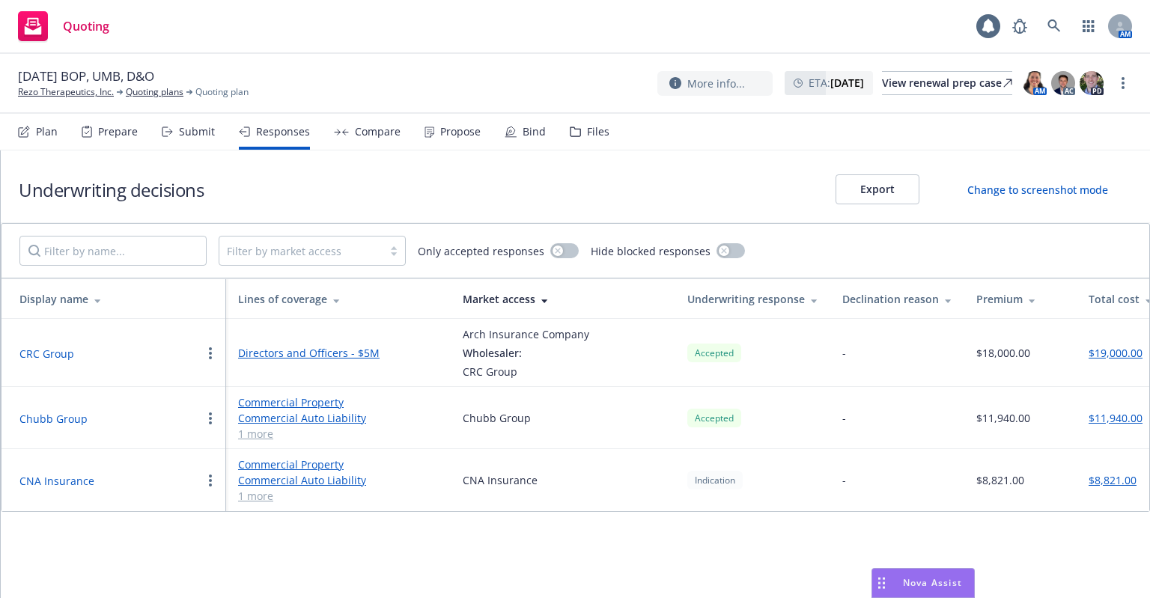
click at [189, 136] on div "Submit" at bounding box center [197, 132] width 36 height 12
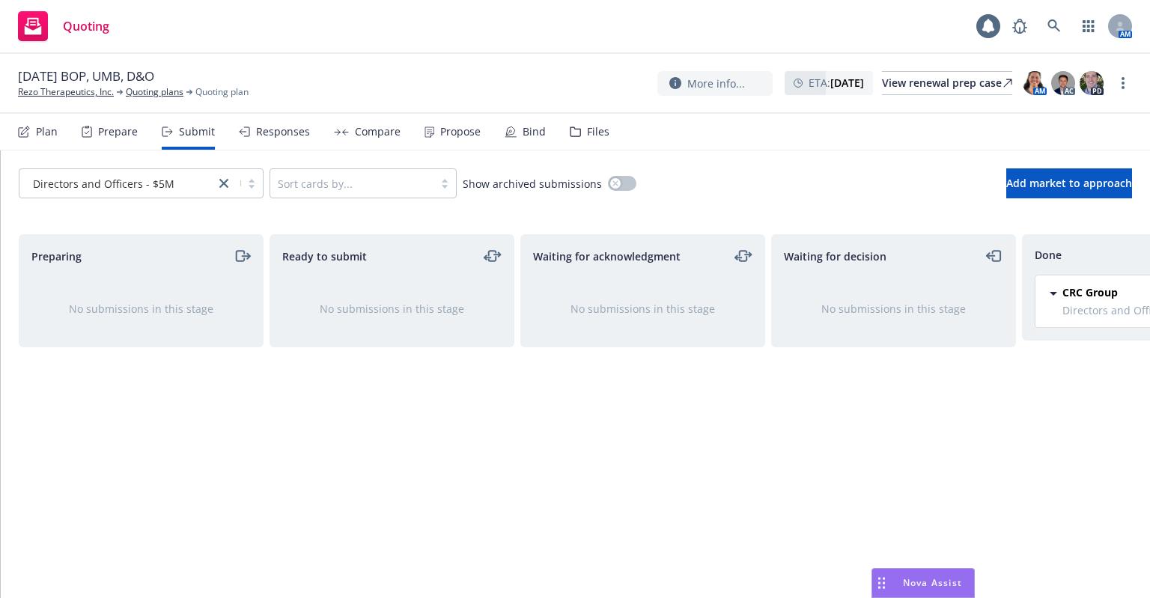
click at [442, 142] on div "Propose" at bounding box center [453, 132] width 56 height 36
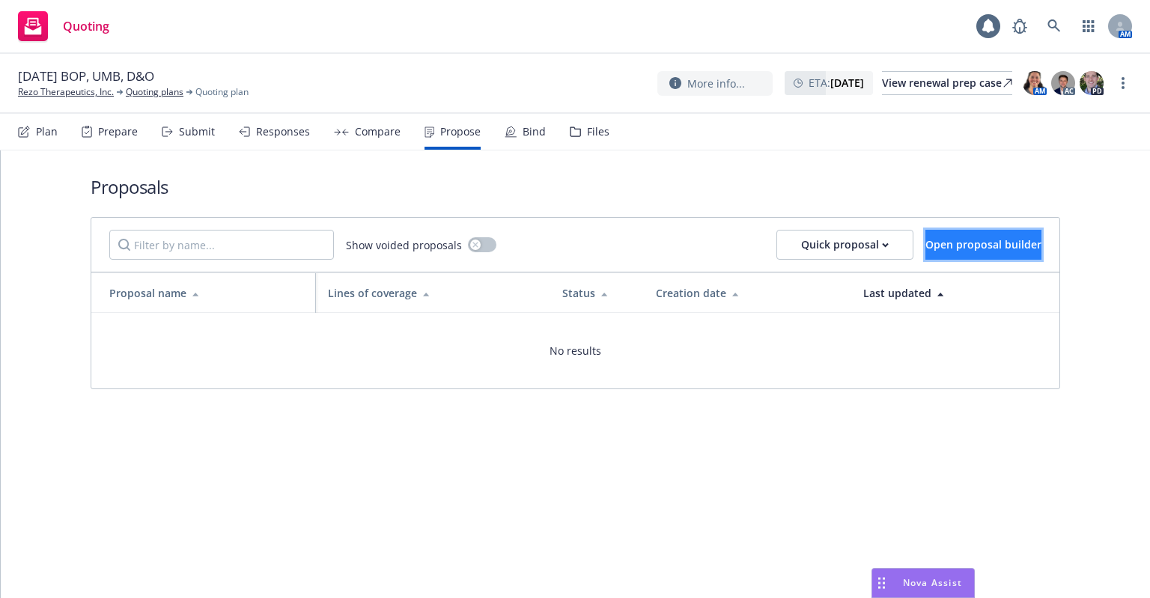
click at [932, 258] on button "Open proposal builder" at bounding box center [984, 245] width 116 height 30
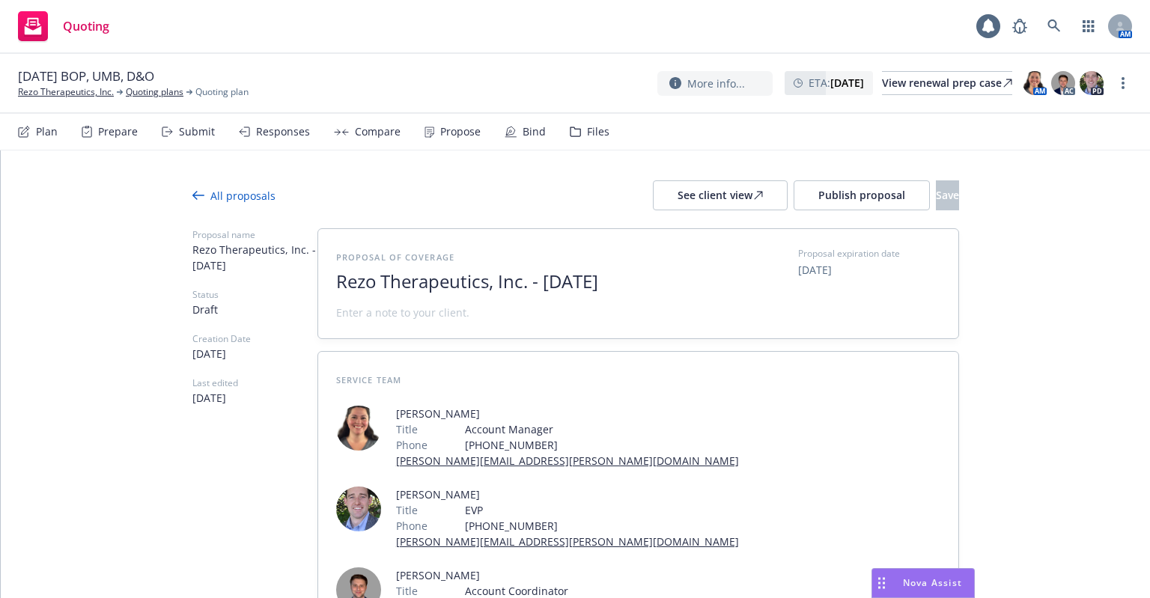
click at [220, 193] on div "All proposals" at bounding box center [233, 196] width 83 height 16
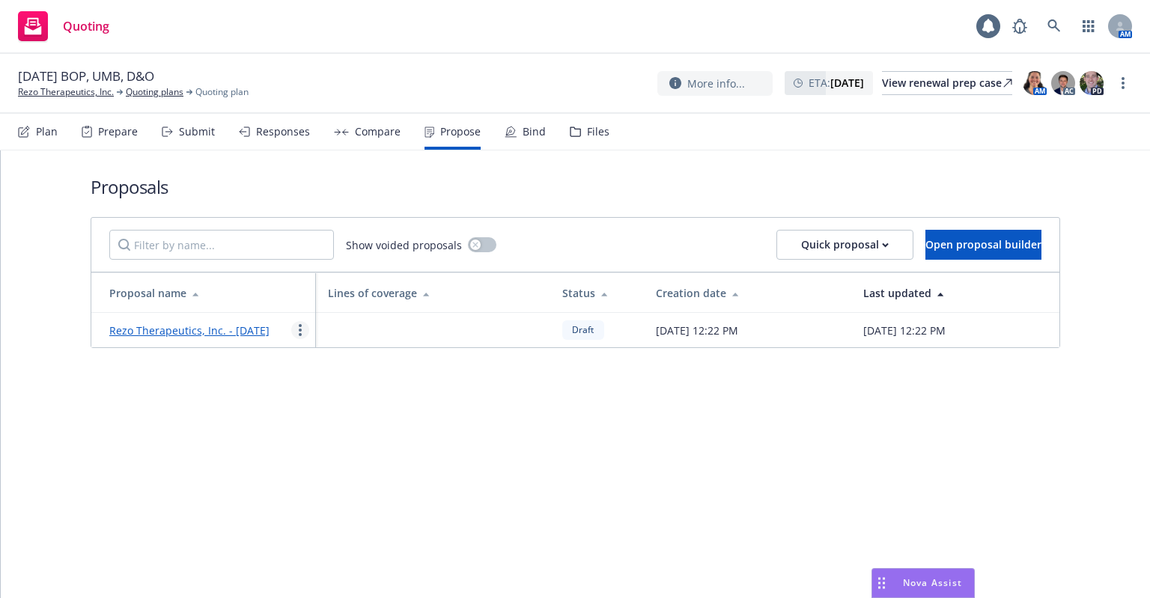
click at [299, 330] on icon "more" at bounding box center [300, 330] width 3 height 12
click at [324, 454] on span "Void" at bounding box center [321, 456] width 58 height 14
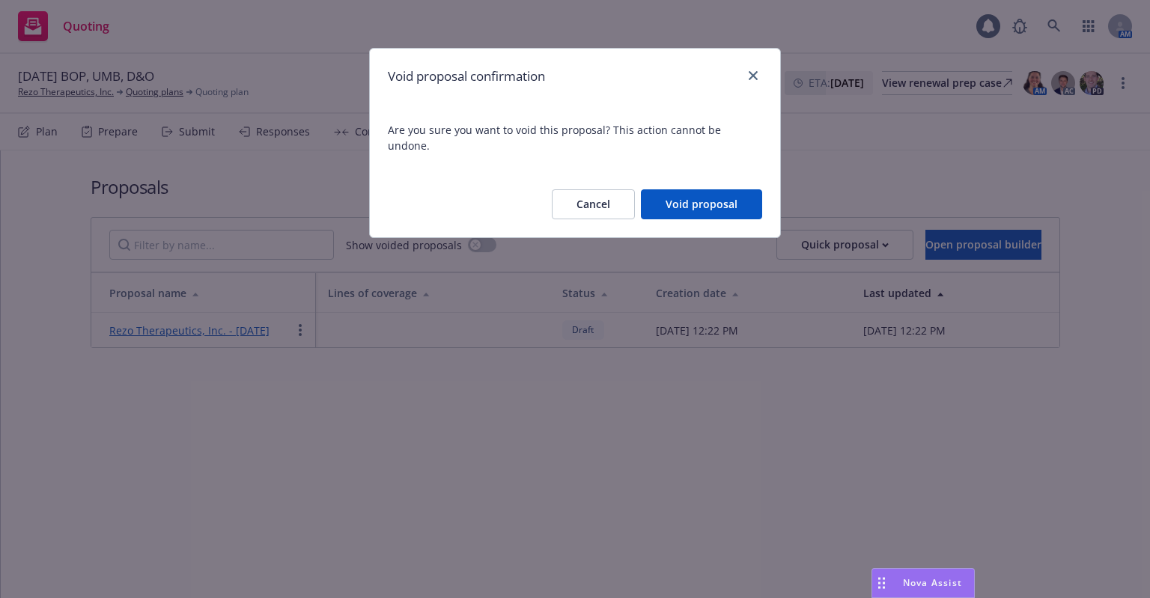
click at [716, 189] on button "Void proposal" at bounding box center [701, 204] width 121 height 30
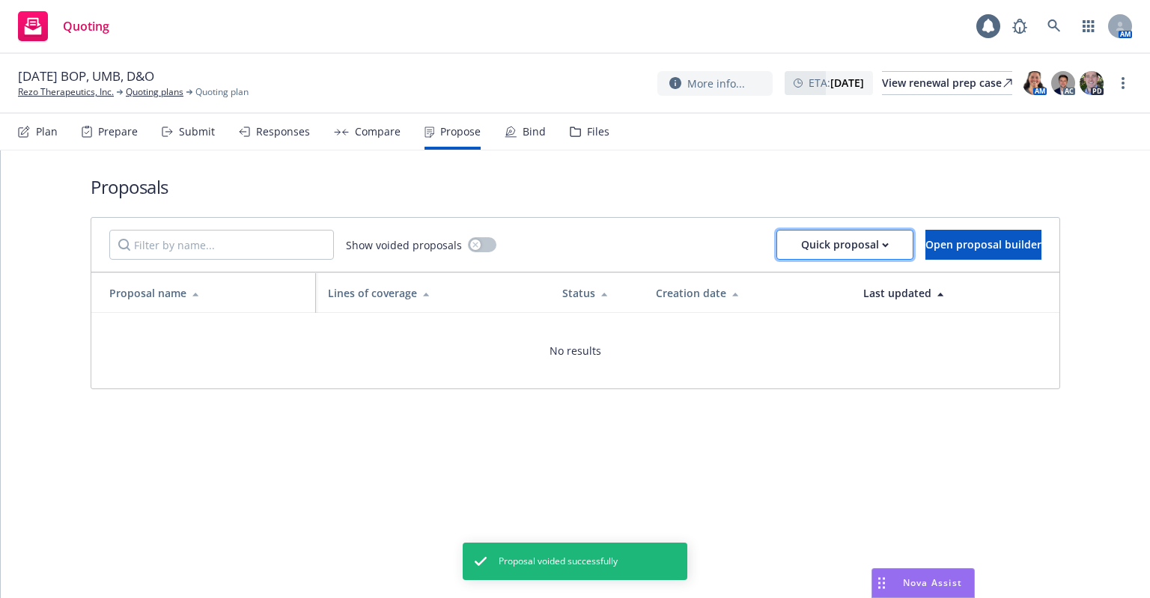
click at [840, 239] on div "Quick proposal" at bounding box center [845, 245] width 88 height 28
click at [830, 274] on link "Upload quick proposal" at bounding box center [843, 284] width 221 height 30
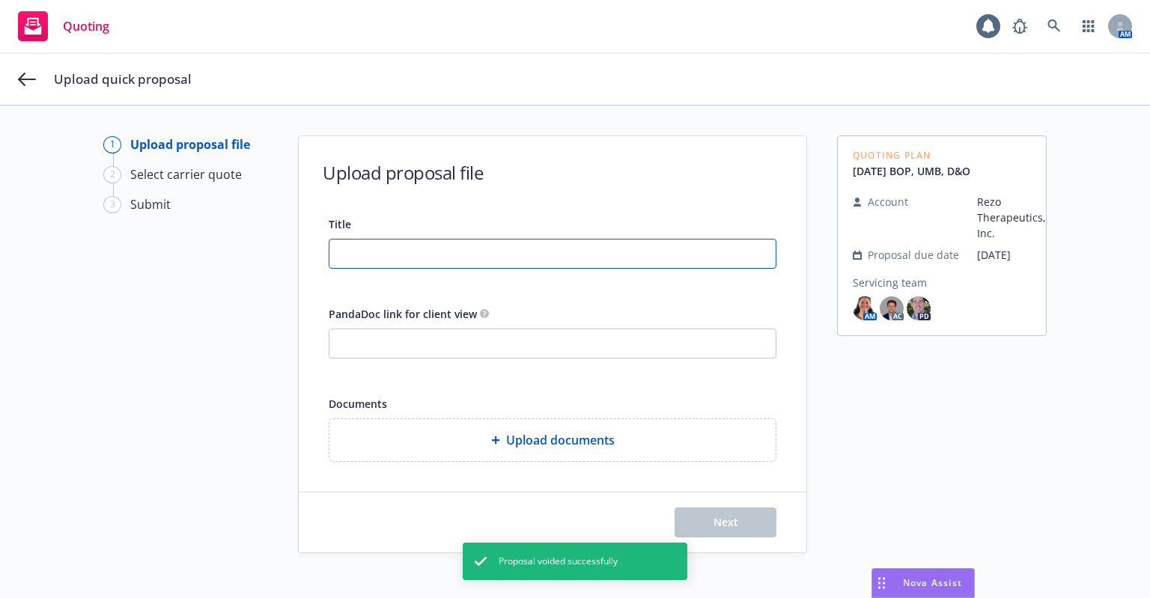
click at [348, 263] on input "Title" at bounding box center [553, 254] width 446 height 28
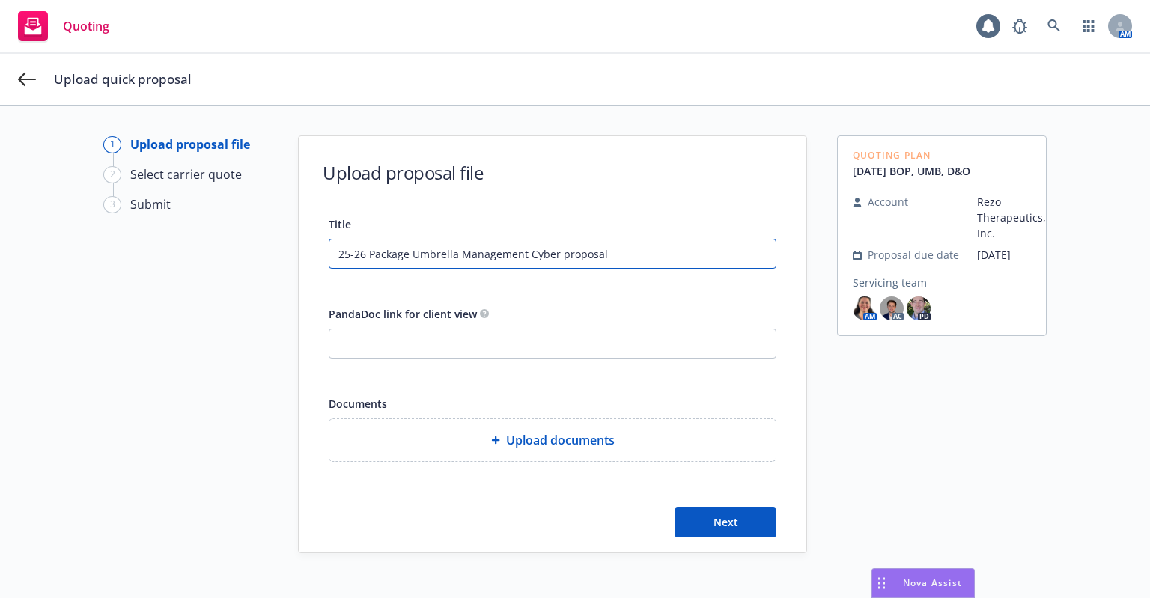
type input "25-26 Package Umbrella Management Cyber proposal"
click at [538, 432] on span "Upload documents" at bounding box center [560, 440] width 109 height 18
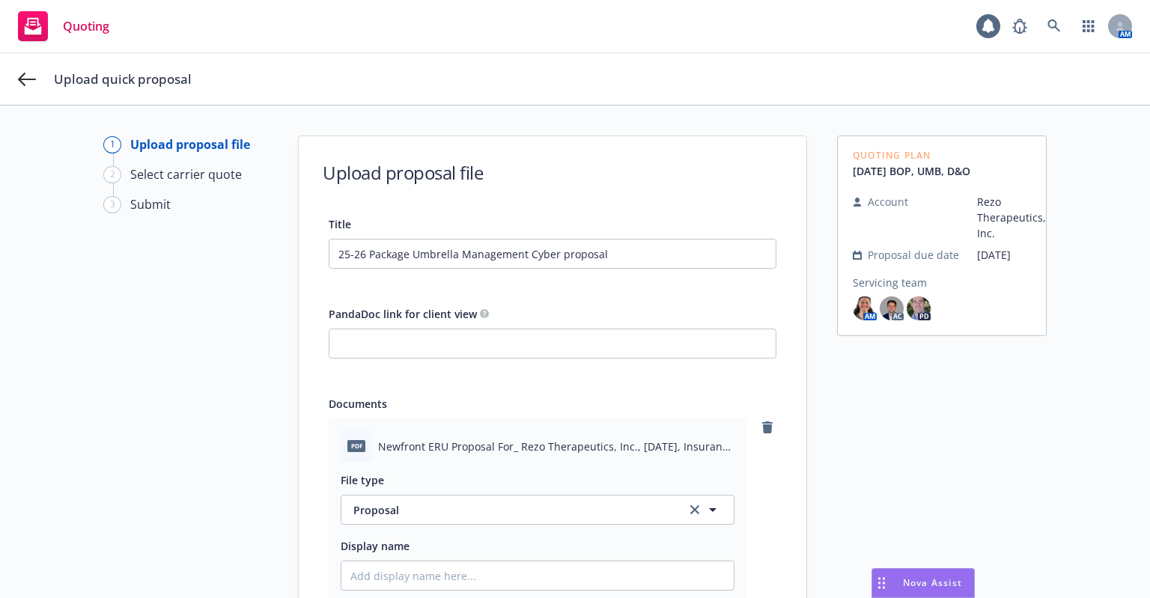
scroll to position [150, 0]
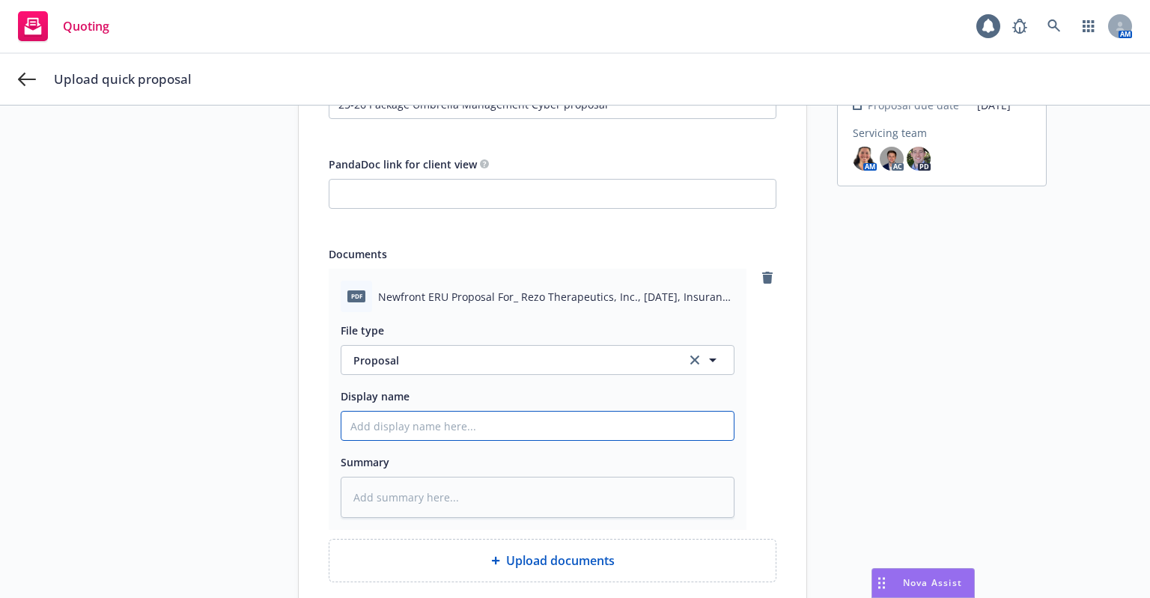
click at [530, 429] on input "Display name" at bounding box center [538, 426] width 392 height 28
paste input "25-26 Package Umbrella Management Cyber proposal"
type textarea "x"
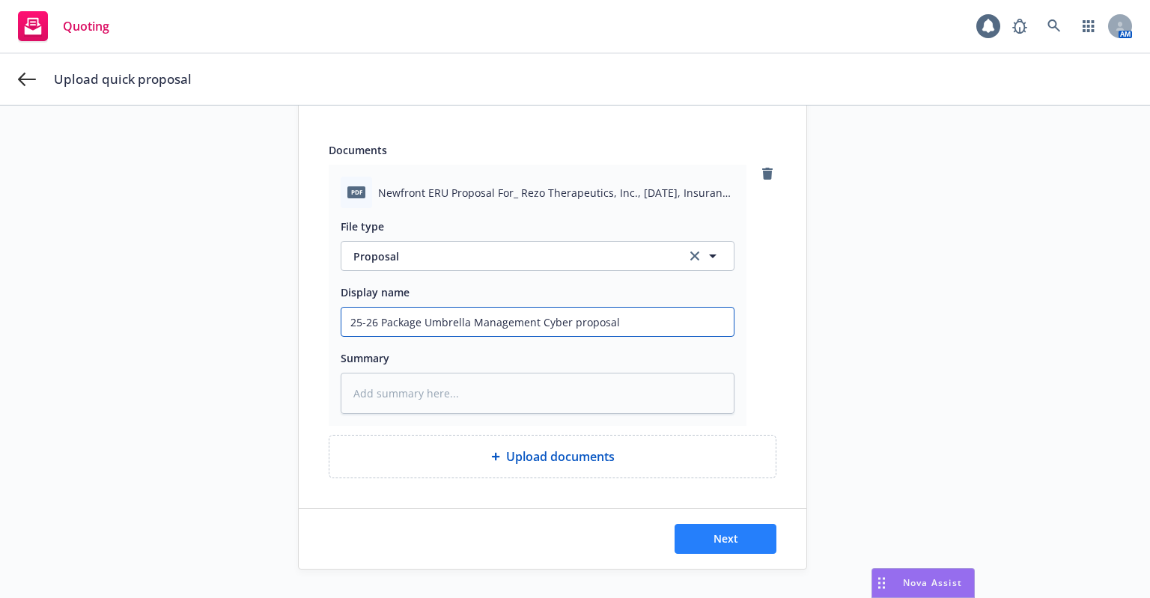
type input "25-26 Package Umbrella Management Cyber proposal"
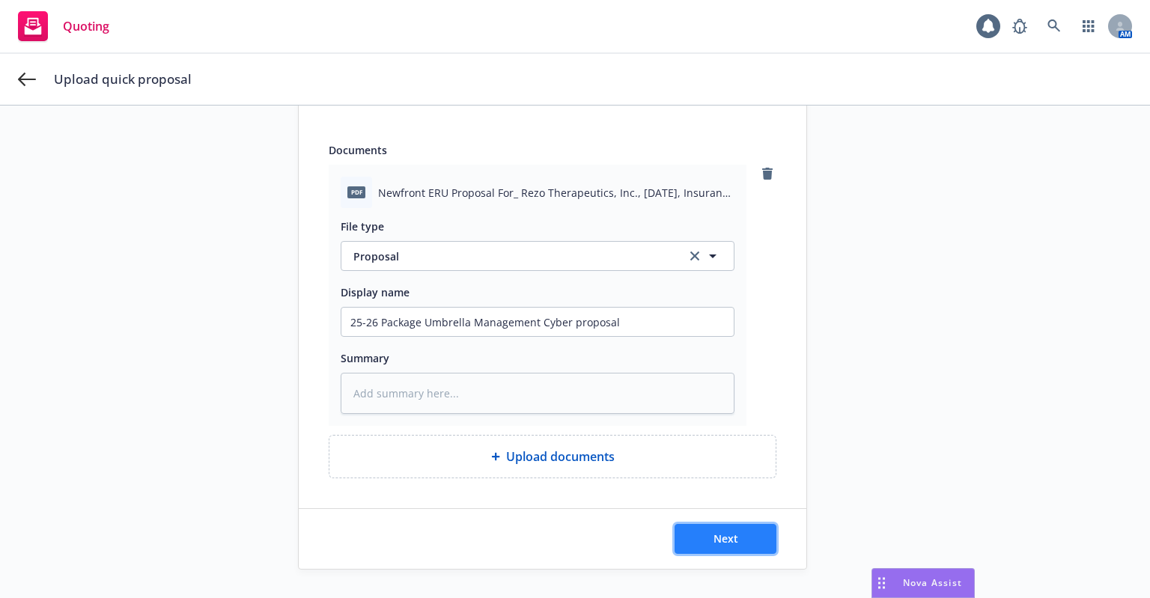
click at [701, 545] on button "Next" at bounding box center [726, 539] width 102 height 30
type textarea "x"
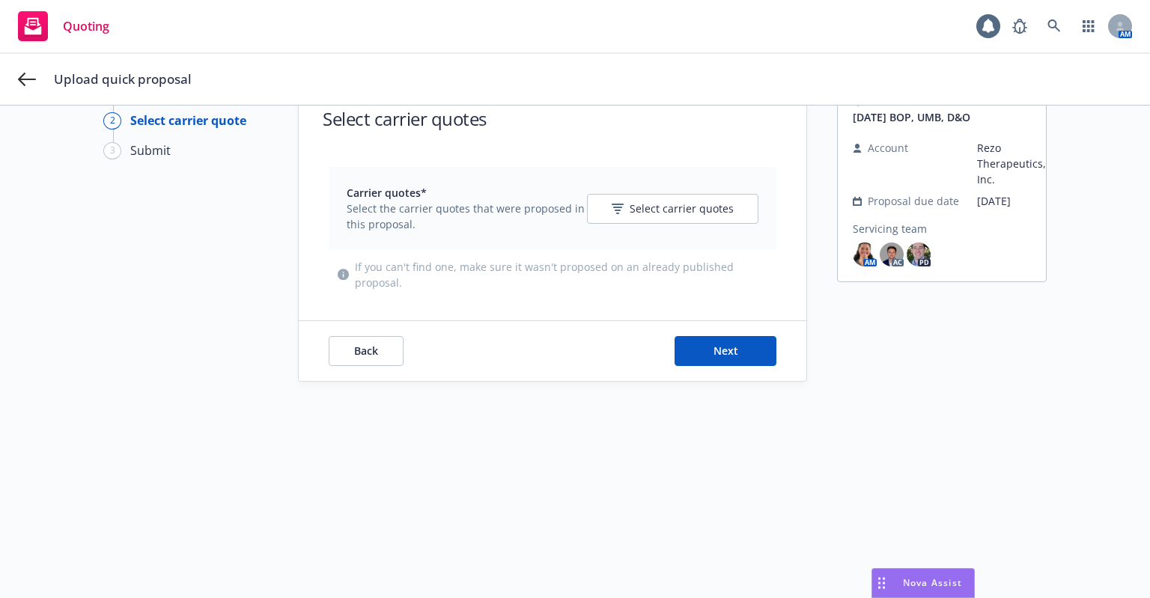
scroll to position [54, 0]
click at [669, 206] on span "Select carrier quotes" at bounding box center [682, 209] width 104 height 16
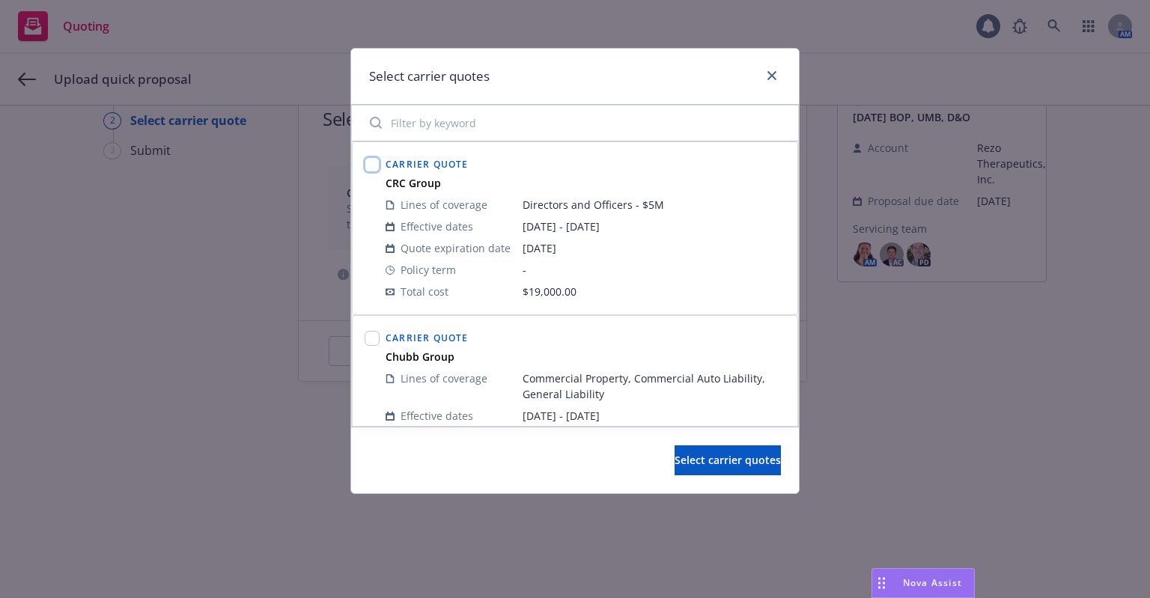
click at [370, 171] on input "checkbox" at bounding box center [372, 164] width 15 height 15
checkbox input "true"
click at [368, 341] on input "checkbox" at bounding box center [372, 338] width 15 height 15
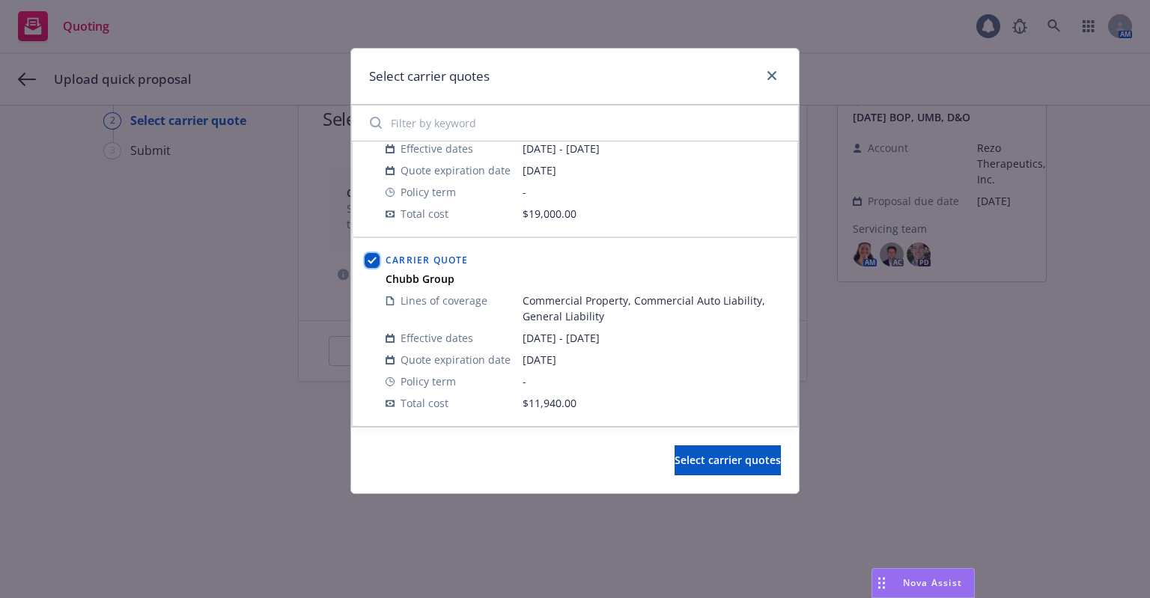
click at [366, 260] on input "checkbox" at bounding box center [372, 260] width 15 height 15
checkbox input "false"
click at [675, 455] on span "Select carrier quotes" at bounding box center [728, 460] width 106 height 14
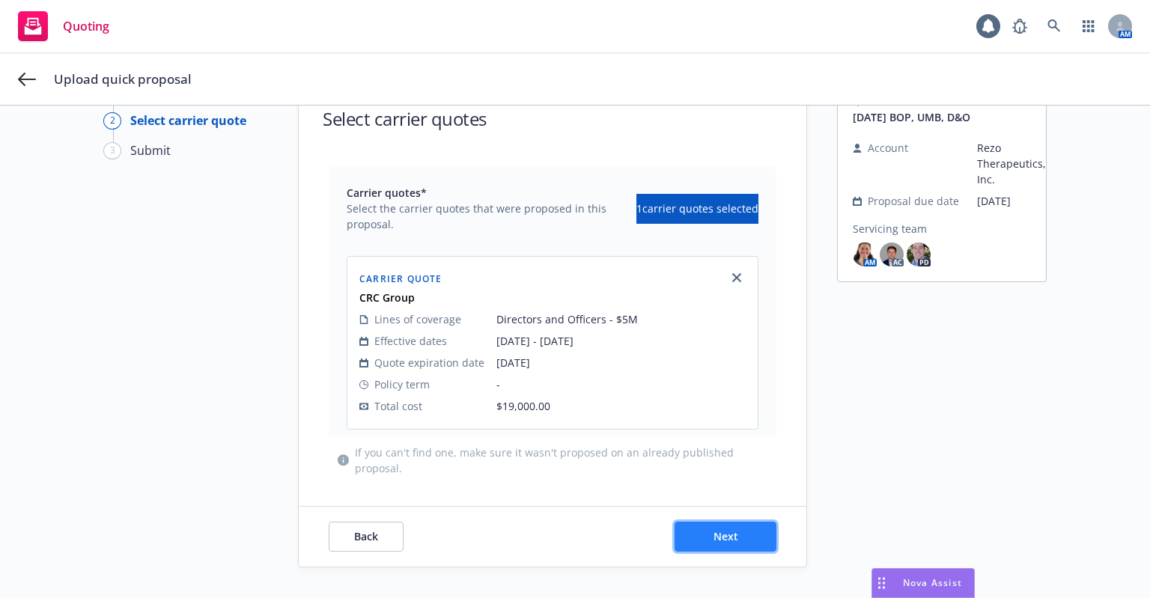
click at [714, 539] on span "Next" at bounding box center [726, 537] width 25 height 14
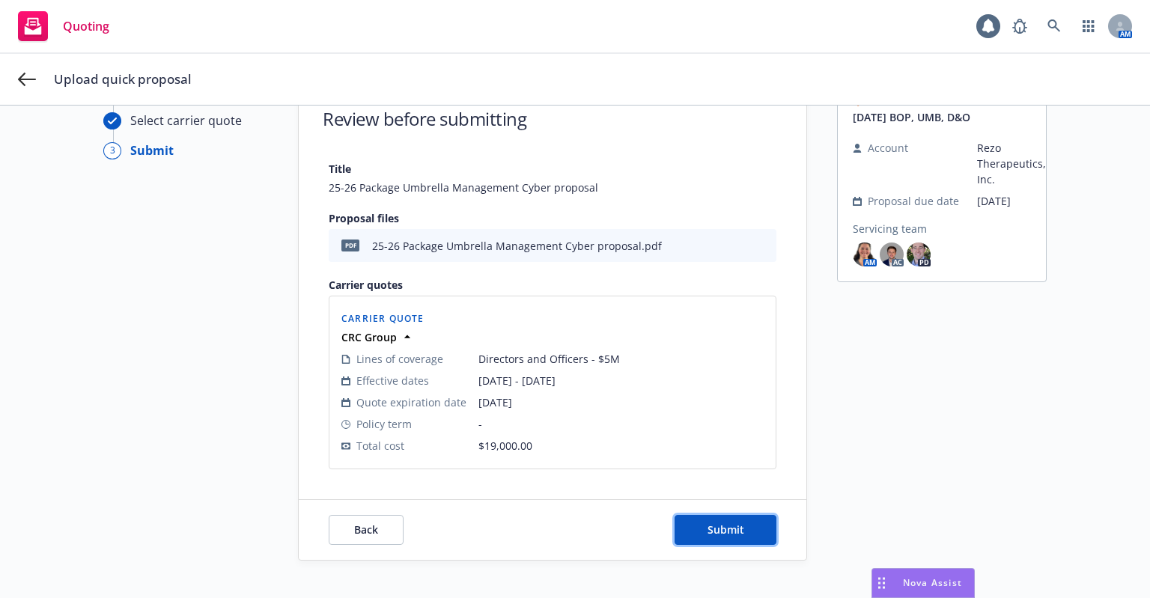
click at [710, 539] on button "Submit" at bounding box center [726, 530] width 102 height 30
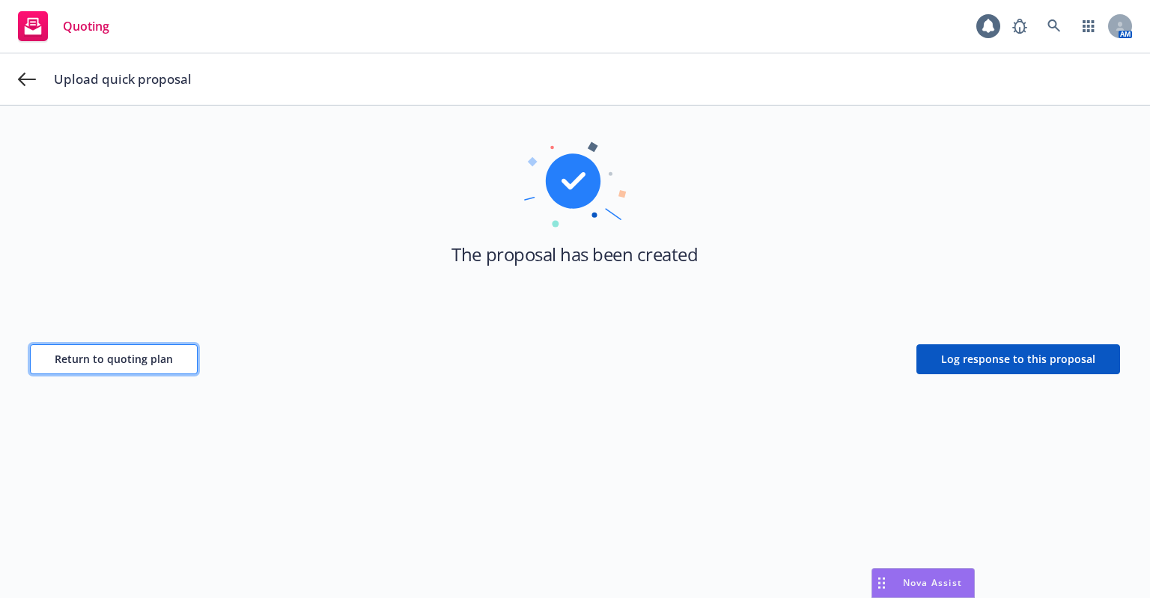
click at [48, 362] on button "Return to quoting plan" at bounding box center [114, 360] width 168 height 30
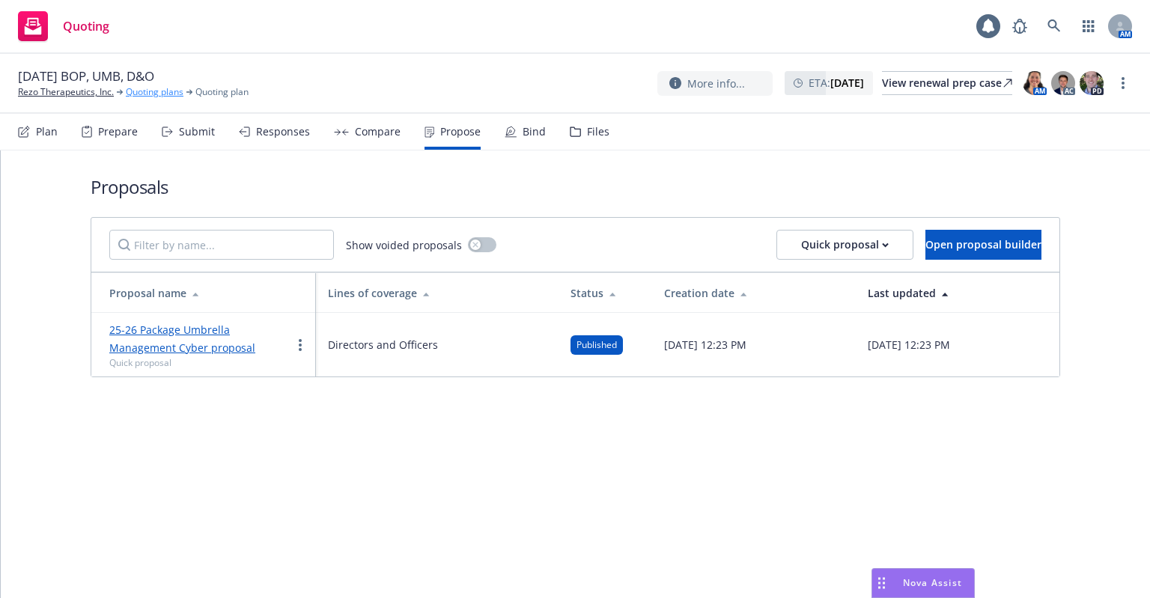
click at [174, 97] on link "Quoting plans" at bounding box center [155, 91] width 58 height 13
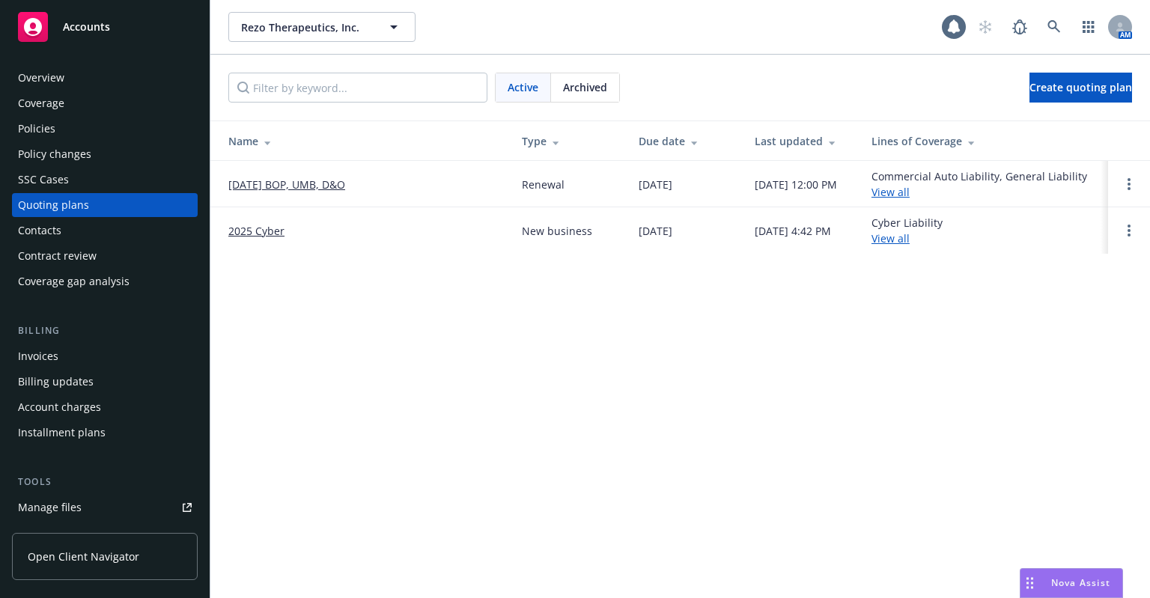
click at [264, 234] on link "2025 Cyber" at bounding box center [256, 231] width 56 height 16
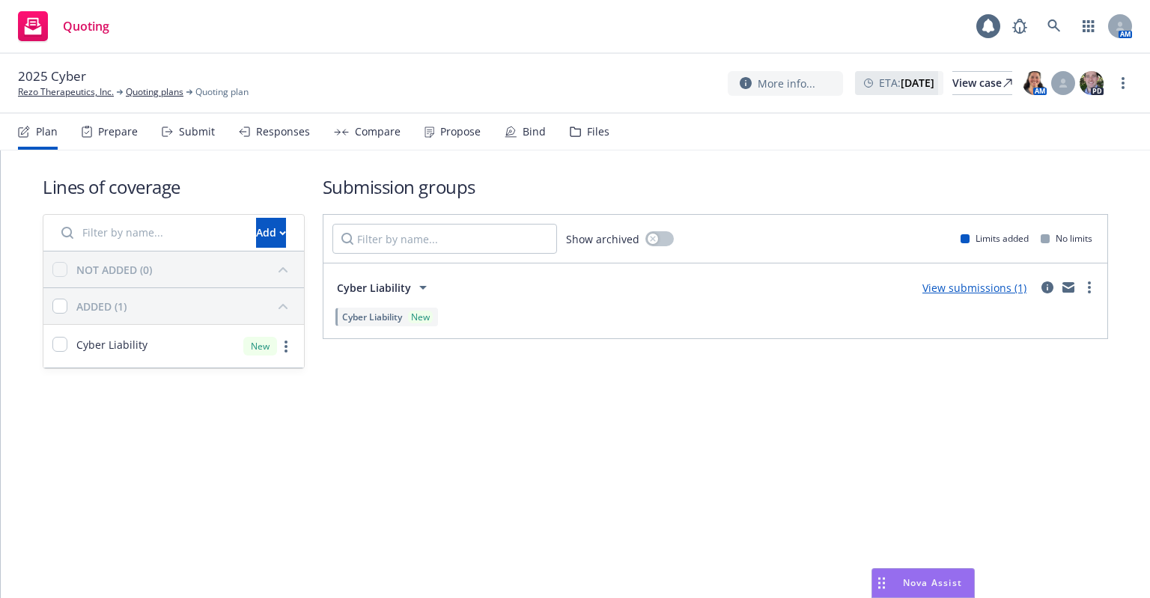
click at [493, 134] on div "Plan Prepare Submit Responses Compare Propose Bind Files" at bounding box center [314, 132] width 592 height 36
click at [513, 135] on div "Bind" at bounding box center [525, 132] width 41 height 36
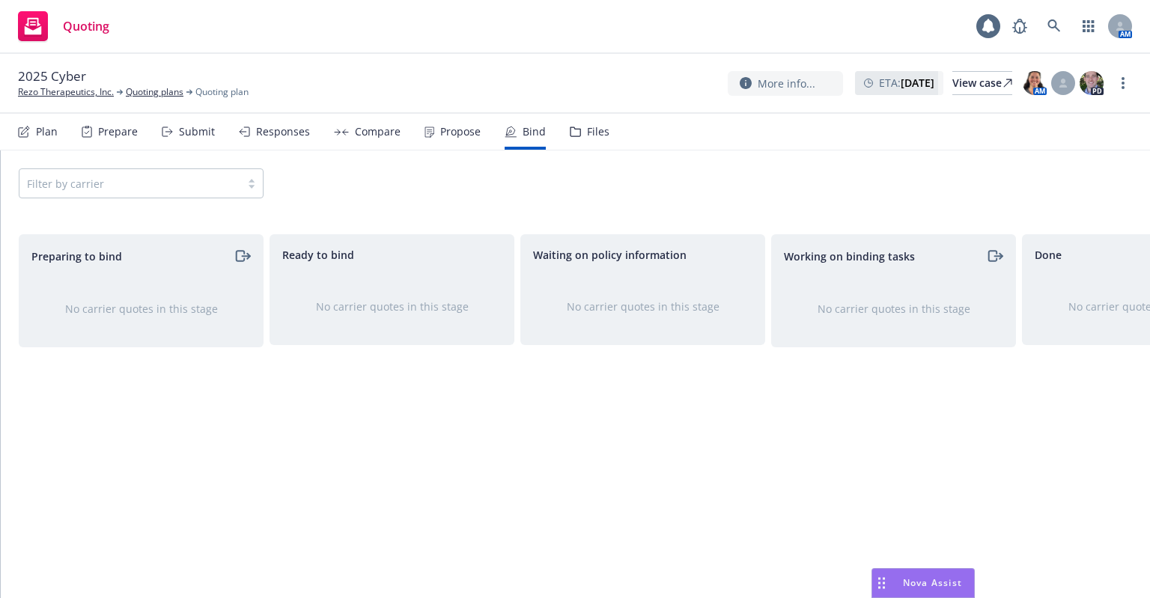
click at [430, 126] on div "Propose" at bounding box center [453, 132] width 56 height 36
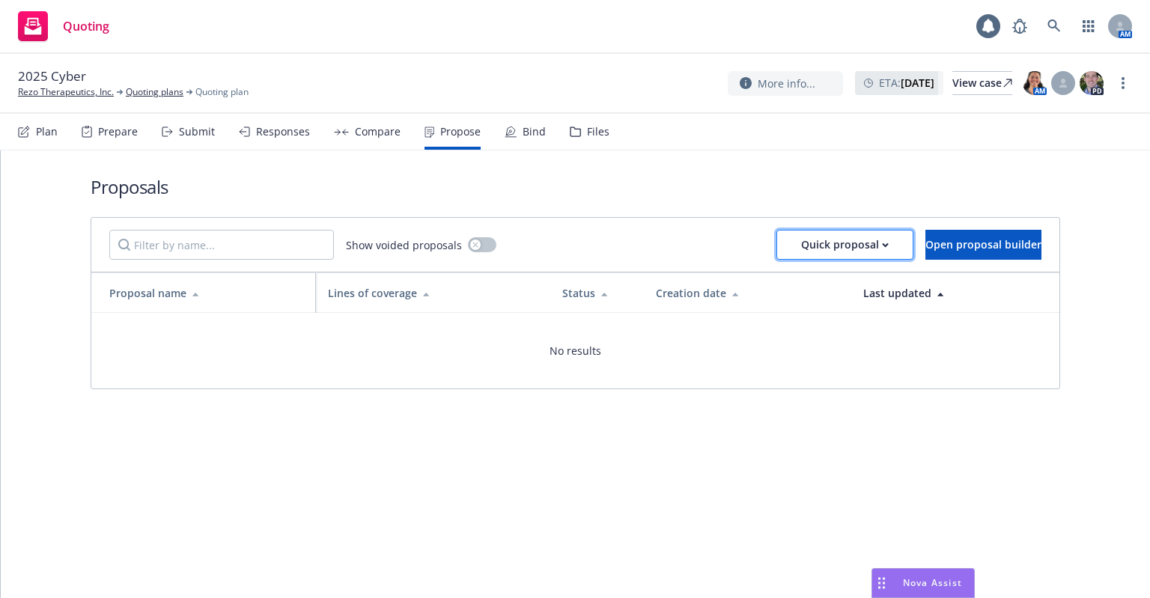
click at [825, 245] on div "Quick proposal" at bounding box center [845, 245] width 88 height 28
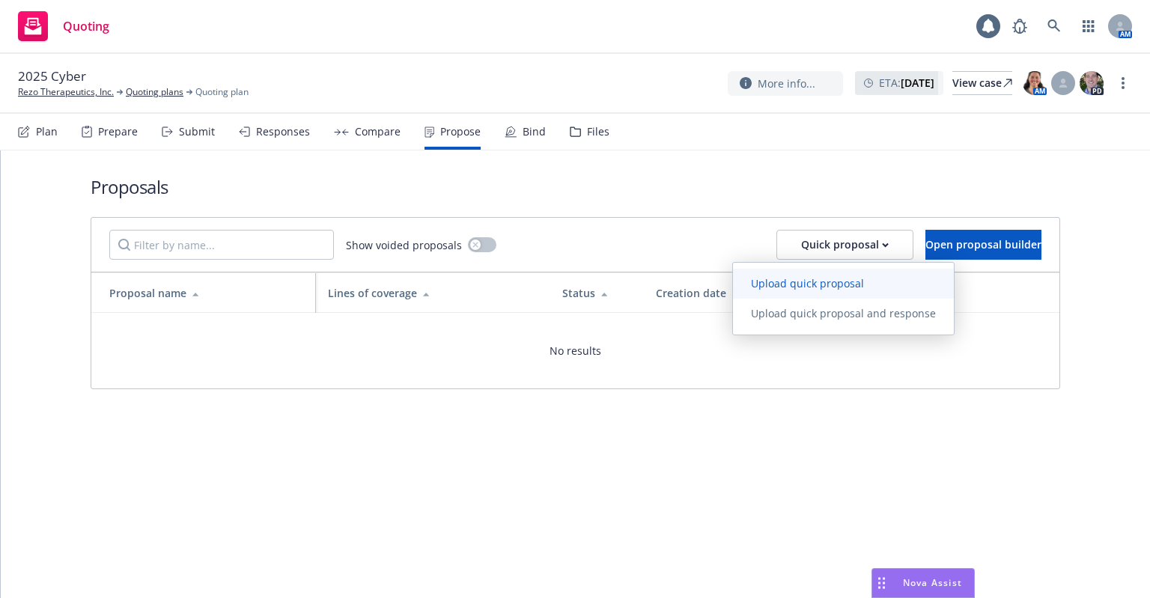
click at [801, 270] on link "Upload quick proposal" at bounding box center [843, 284] width 221 height 30
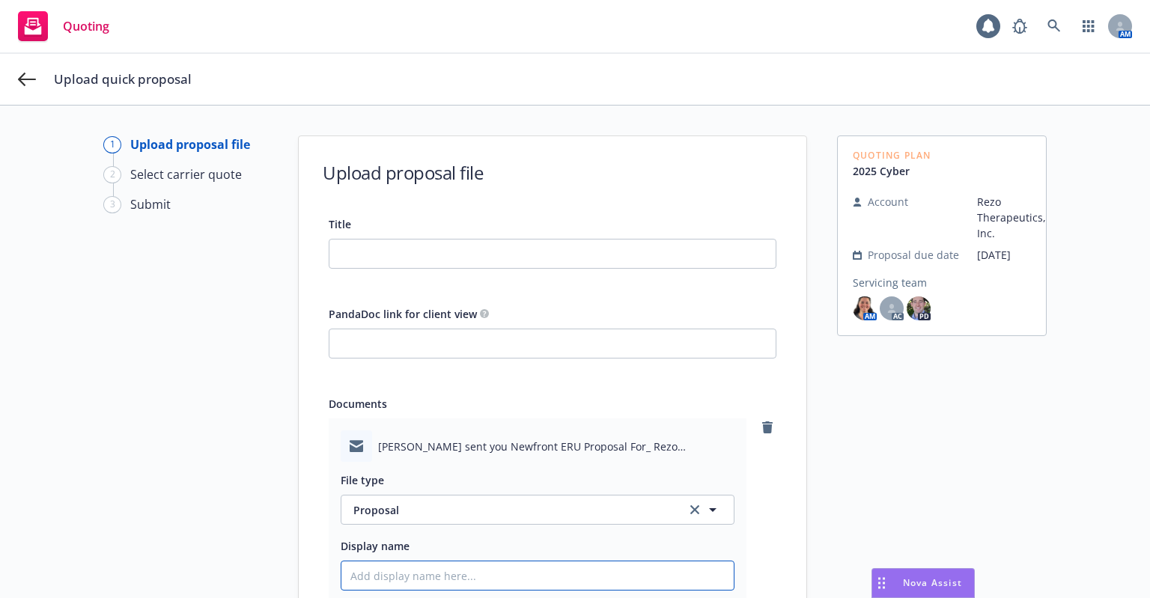
click at [446, 570] on input "Display name" at bounding box center [538, 576] width 392 height 28
paste input "25-26 Package Umbrella Management Cyber proposal"
type textarea "x"
type input "25-26 Package Umbrella Management Cyber proposal"
drag, startPoint x: 537, startPoint y: 574, endPoint x: 377, endPoint y: 568, distance: 159.7
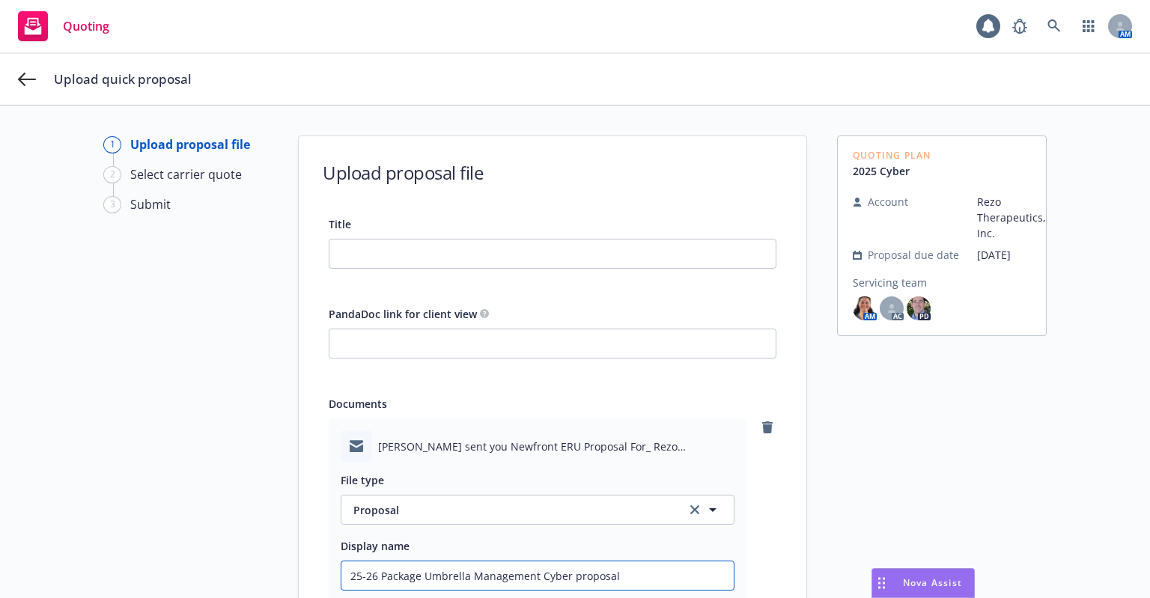
click at [377, 568] on input "25-26 Package Umbrella Management Cyber proposal" at bounding box center [538, 576] width 392 height 28
type textarea "x"
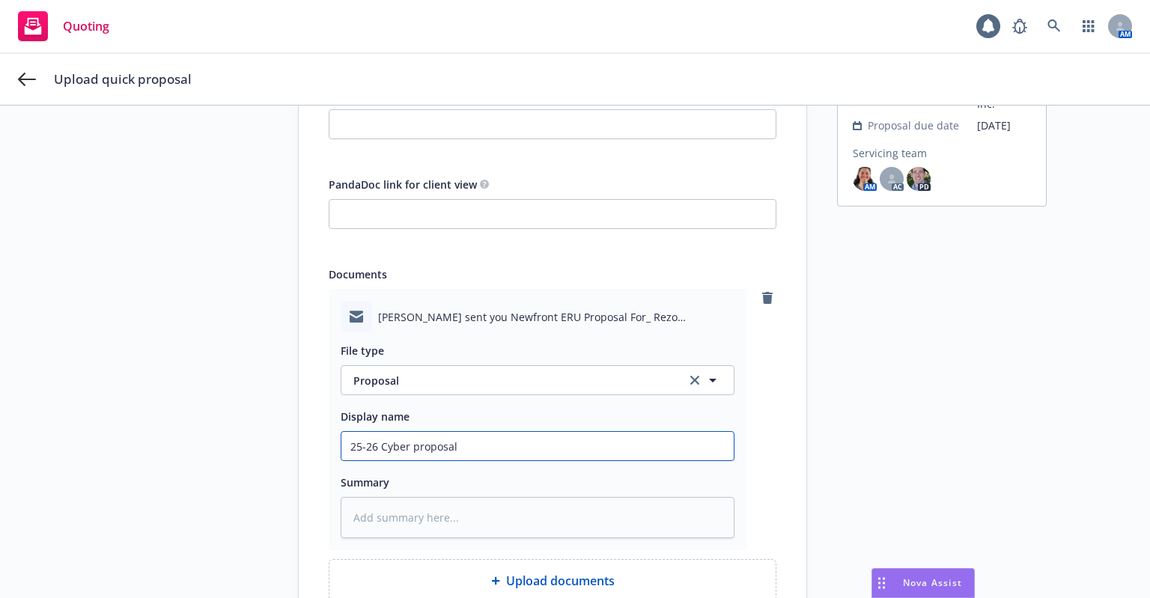
scroll to position [150, 0]
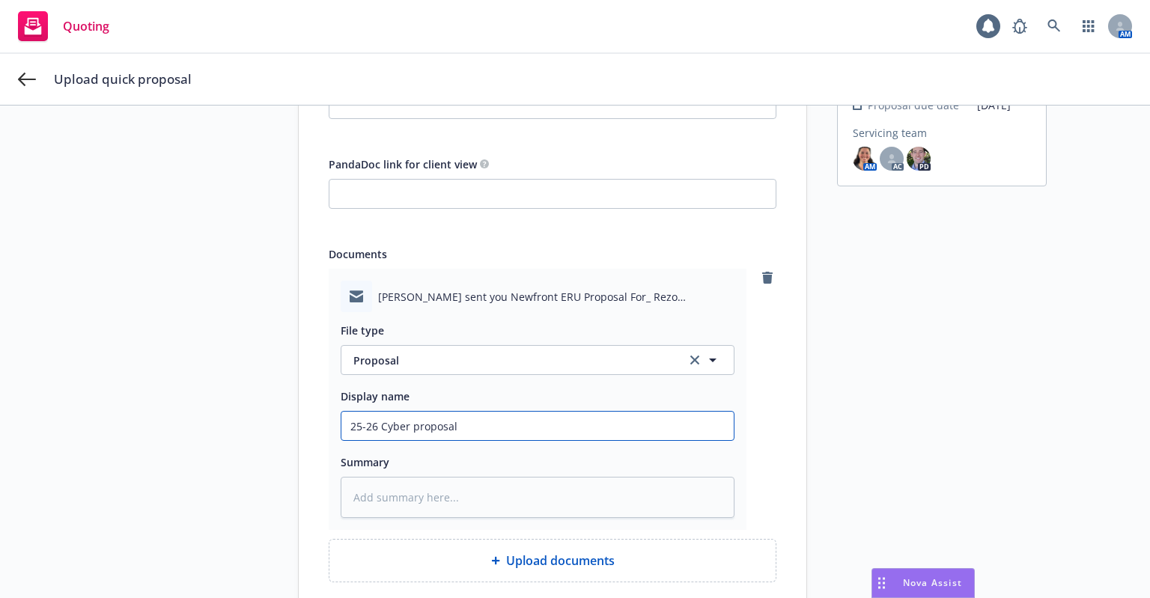
drag, startPoint x: 470, startPoint y: 437, endPoint x: 220, endPoint y: 410, distance: 251.6
click at [220, 410] on div "1 Upload proposal file 2 Select carrier quote 3 Submit Upload proposal file Tit…" at bounding box center [575, 330] width 1115 height 688
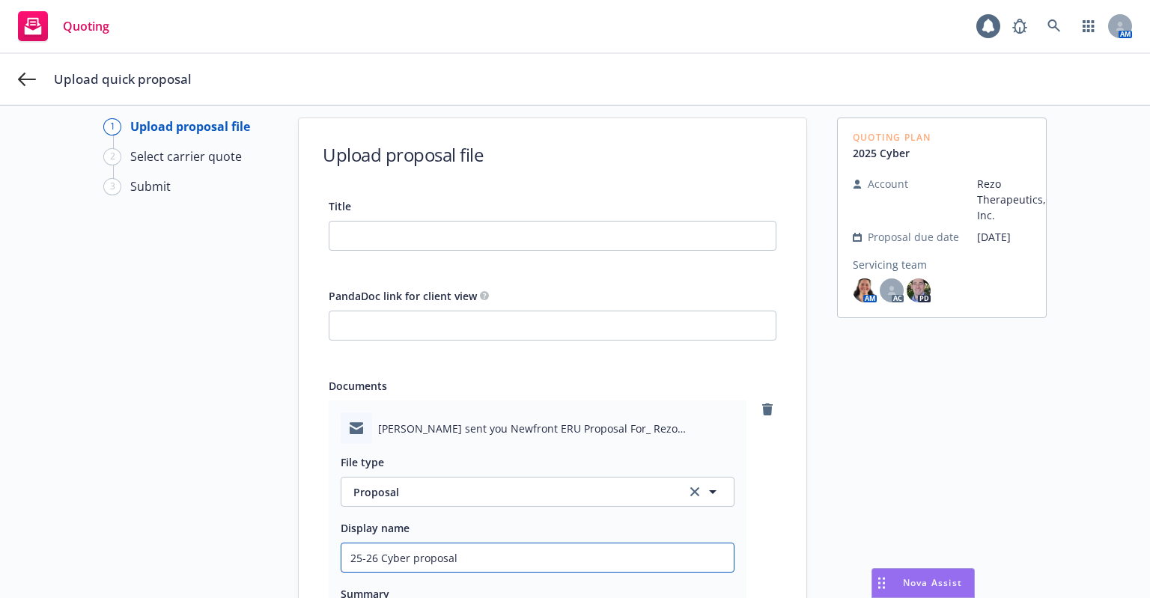
scroll to position [0, 0]
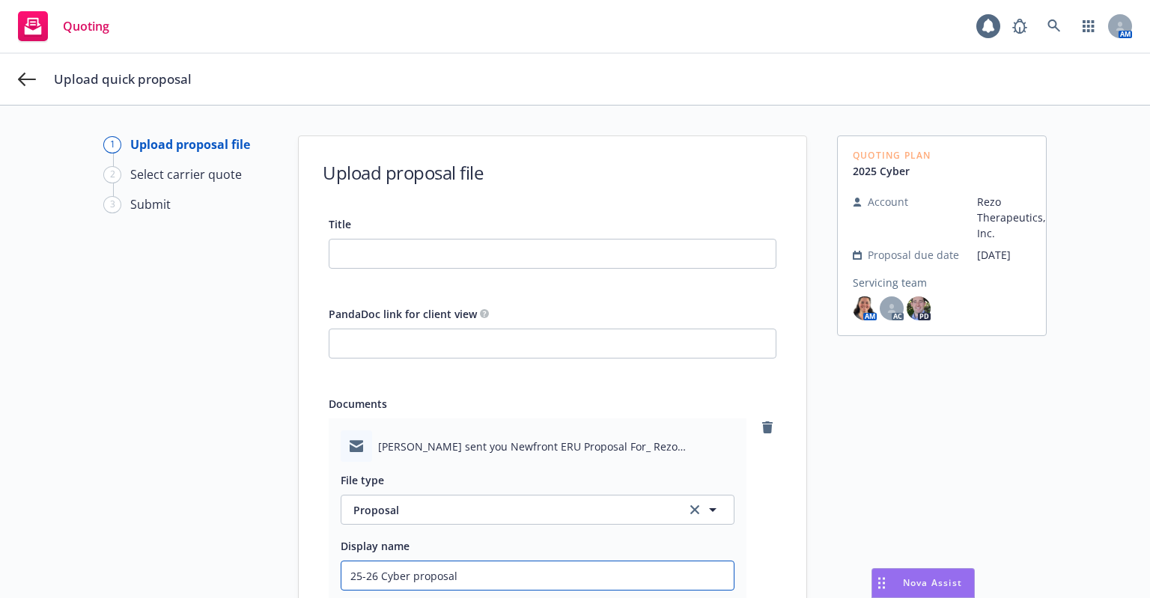
type input "25-26 Cyber proposal"
click at [345, 230] on span "Title" at bounding box center [340, 224] width 22 height 14
click at [345, 240] on input "Title" at bounding box center [553, 254] width 446 height 28
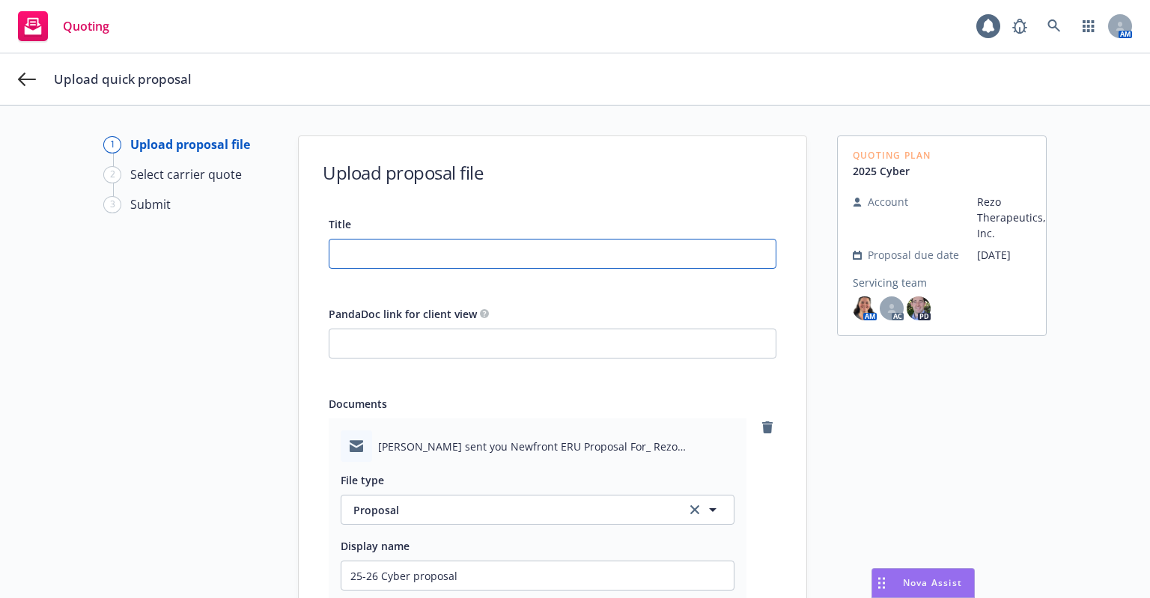
click at [348, 240] on input "Title" at bounding box center [553, 254] width 446 height 28
paste input "25-26 Cyber proposal"
type input "25-26 Cyber proposal"
type textarea "x"
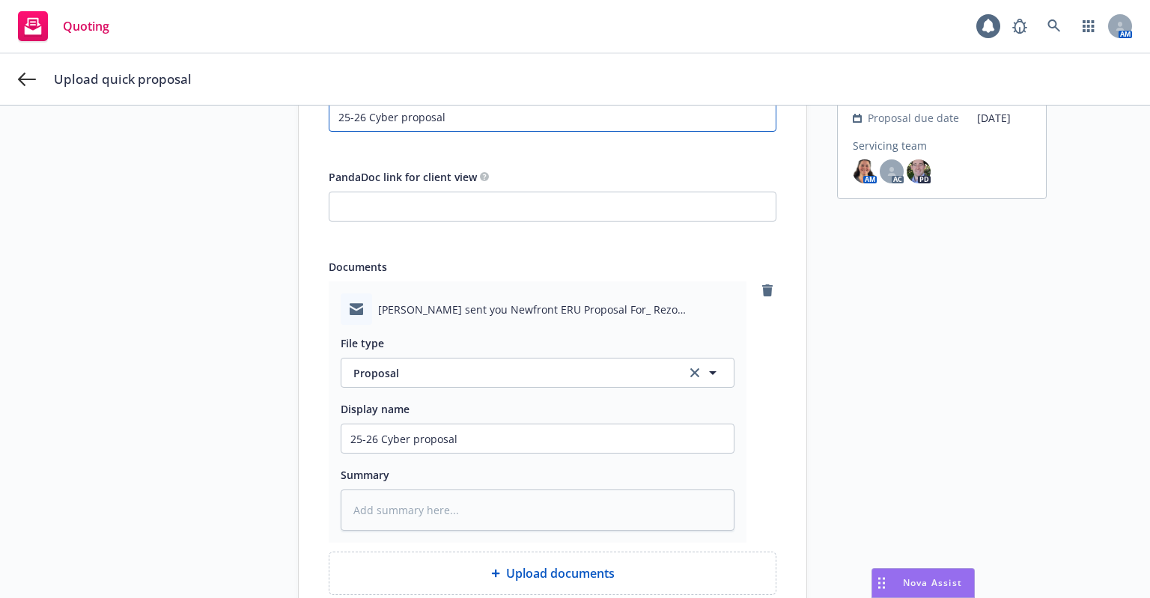
scroll to position [254, 0]
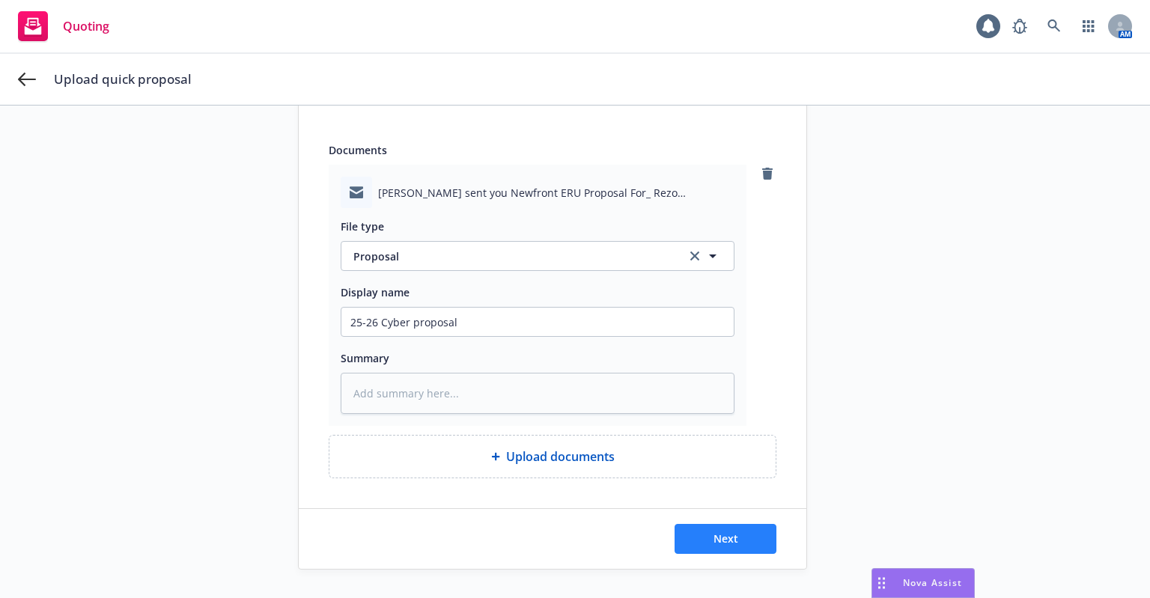
type input "25-26 Cyber proposal"
click at [756, 542] on button "Next" at bounding box center [726, 539] width 102 height 30
type textarea "x"
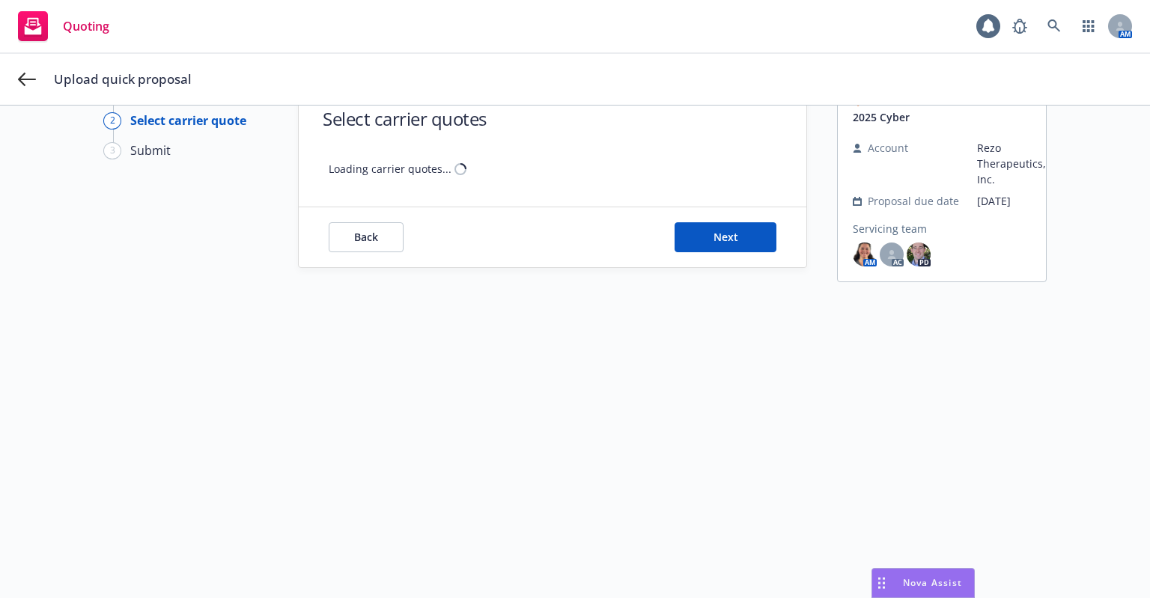
scroll to position [54, 0]
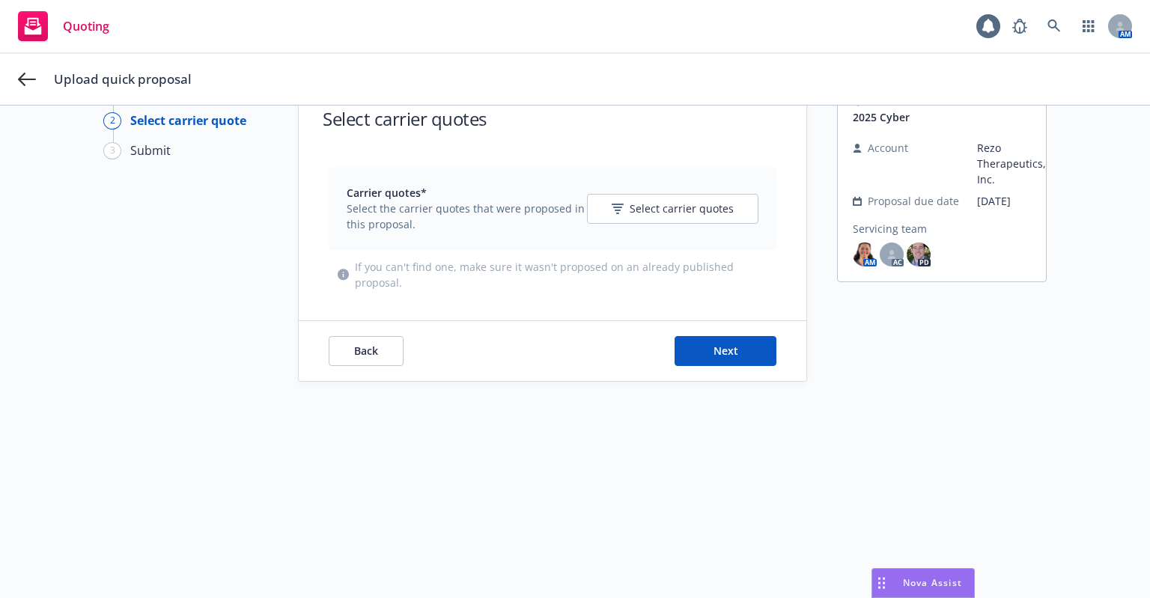
click at [617, 225] on div "Carrier quotes* Select the carrier quotes that were proposed in this proposal. …" at bounding box center [553, 208] width 412 height 47
click at [616, 213] on icon "button" at bounding box center [617, 213] width 3 height 1
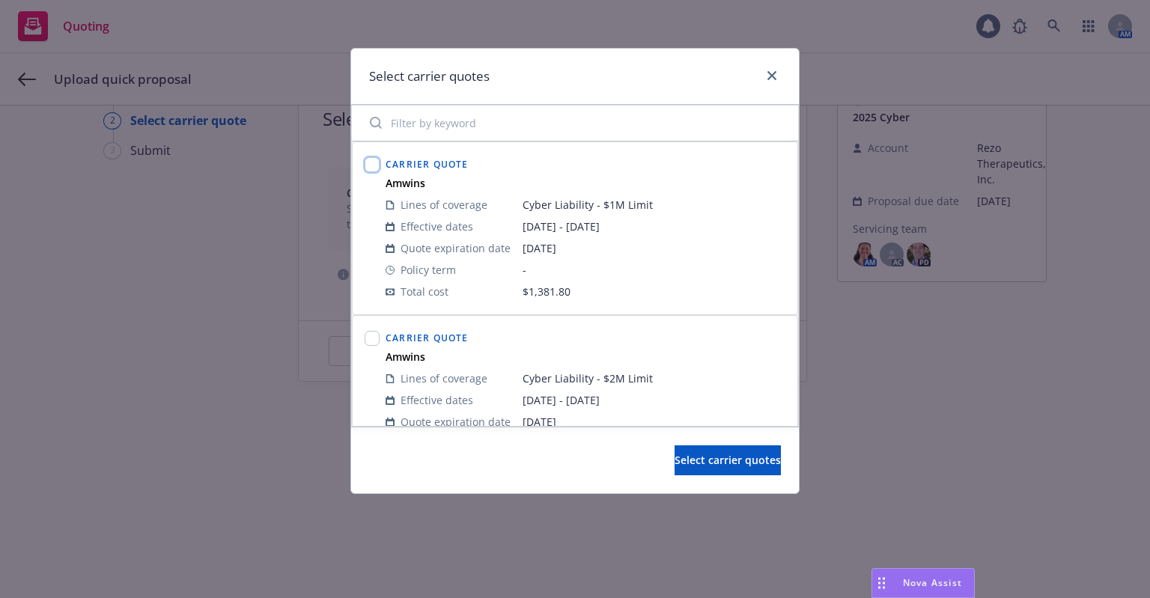
click at [375, 165] on input "checkbox" at bounding box center [372, 164] width 15 height 15
checkbox input "true"
click at [369, 333] on input "checkbox" at bounding box center [372, 338] width 15 height 15
checkbox input "true"
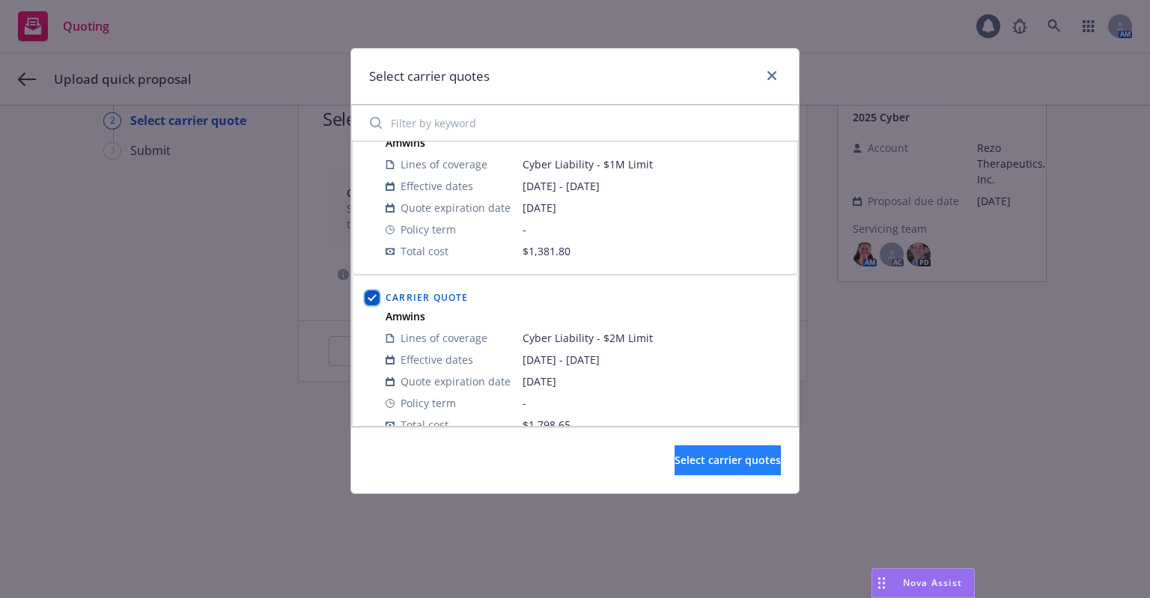
scroll to position [62, 0]
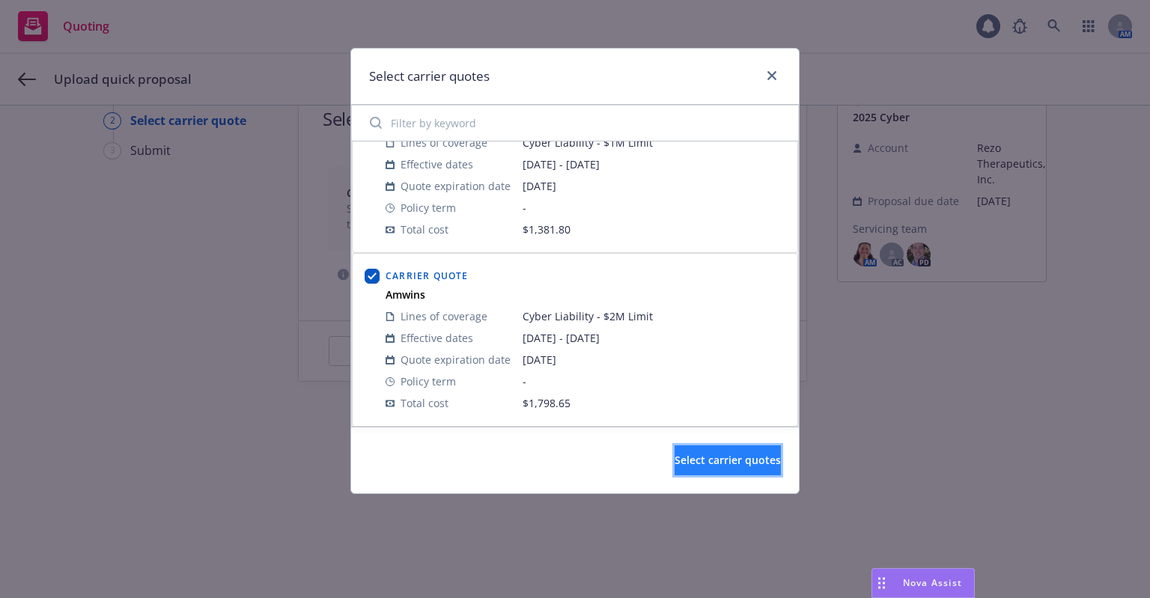
click at [748, 457] on span "Select carrier quotes" at bounding box center [728, 460] width 106 height 14
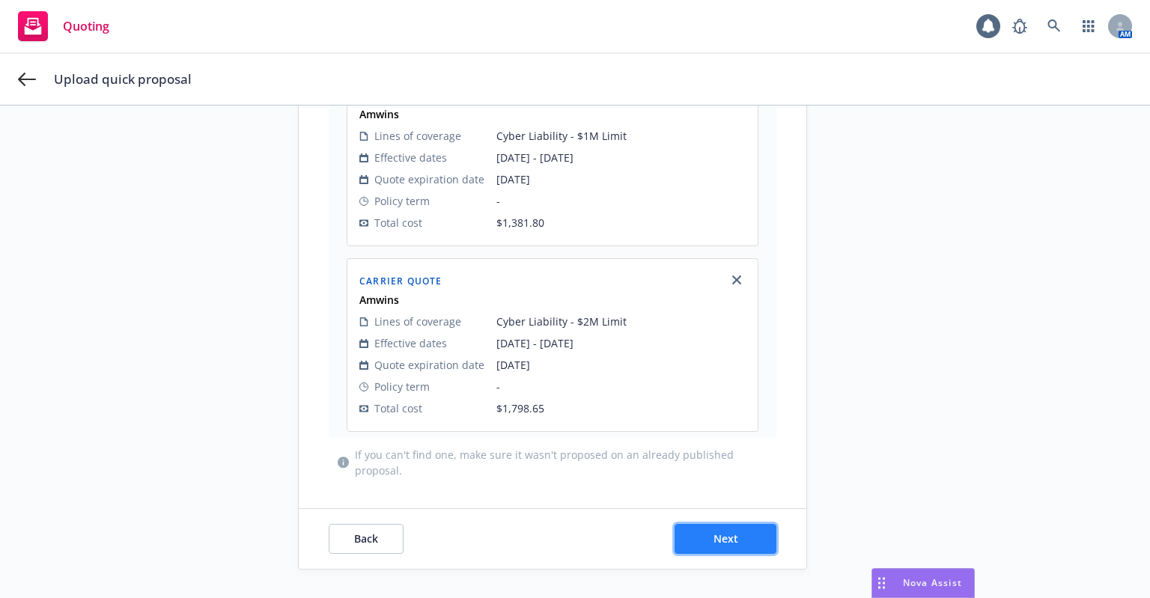
click at [756, 536] on button "Next" at bounding box center [726, 539] width 102 height 30
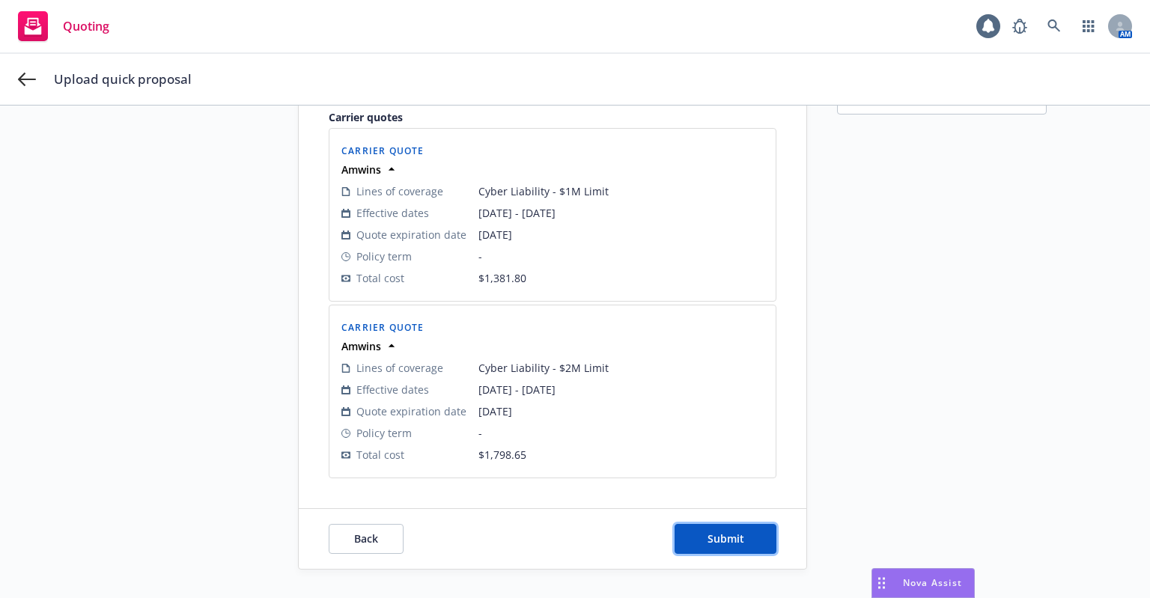
click at [756, 536] on button "Submit" at bounding box center [726, 539] width 102 height 30
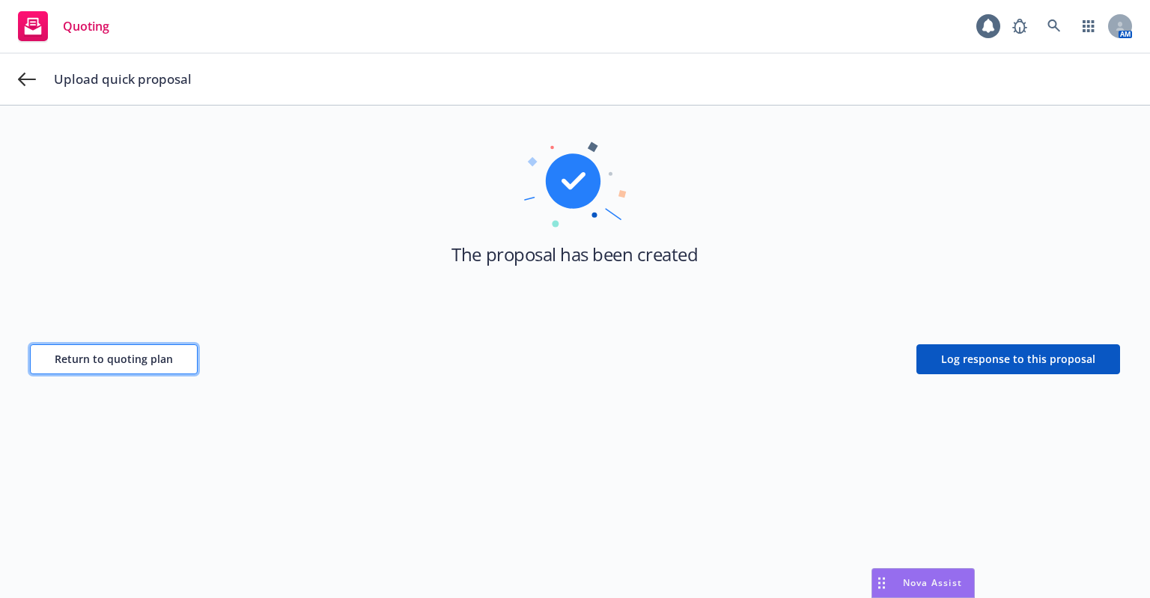
click at [93, 369] on button "Return to quoting plan" at bounding box center [114, 360] width 168 height 30
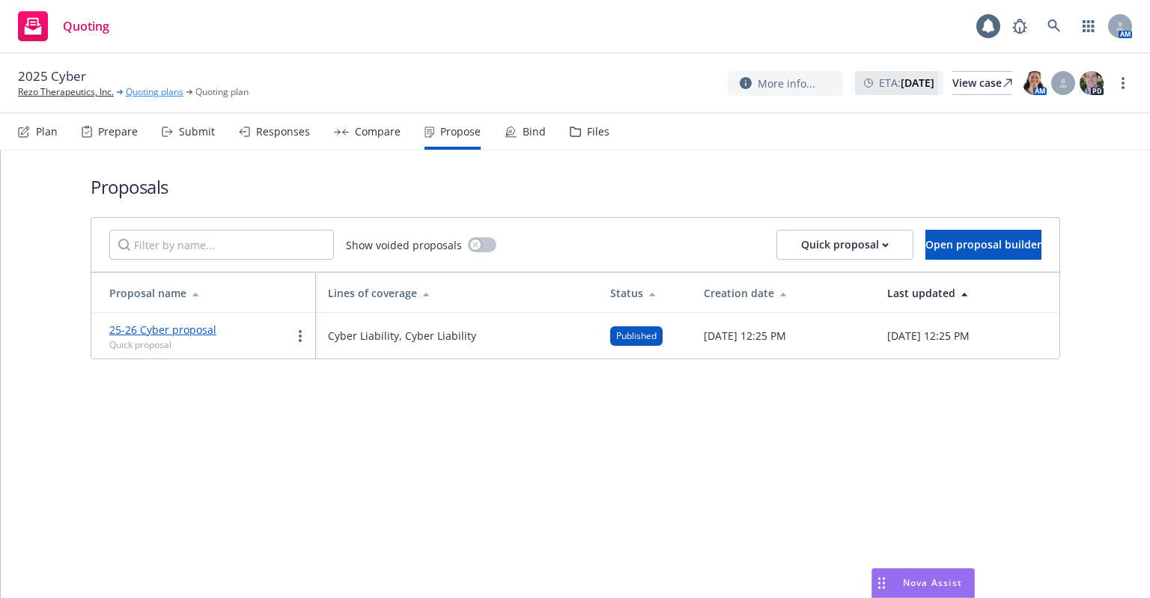
click at [134, 88] on link "Quoting plans" at bounding box center [155, 91] width 58 height 13
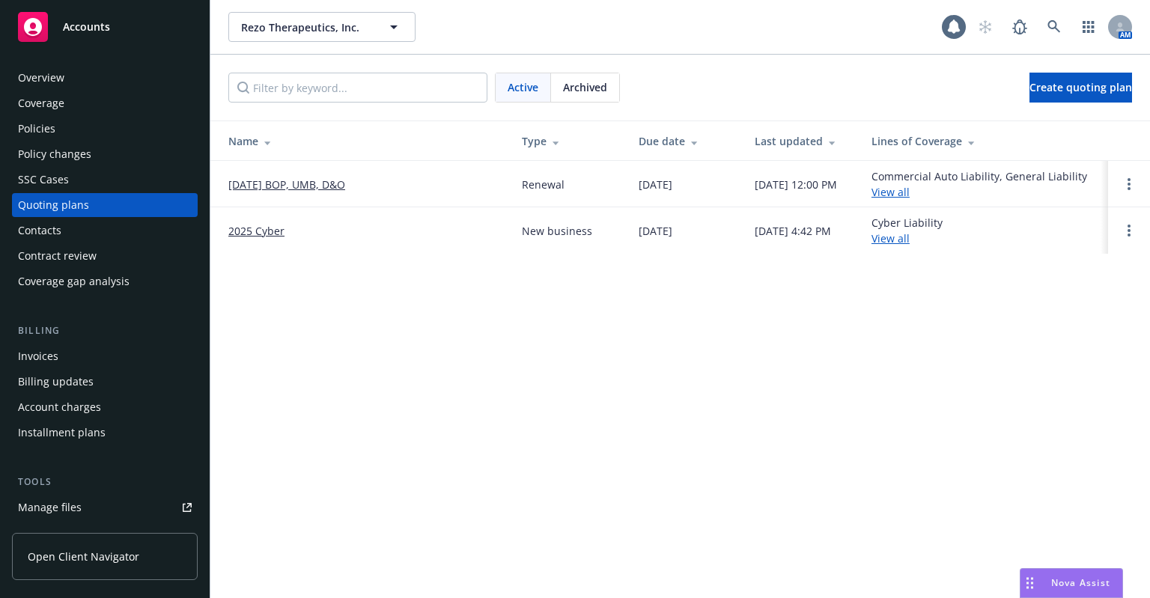
click at [78, 133] on div "Policies" at bounding box center [105, 129] width 174 height 24
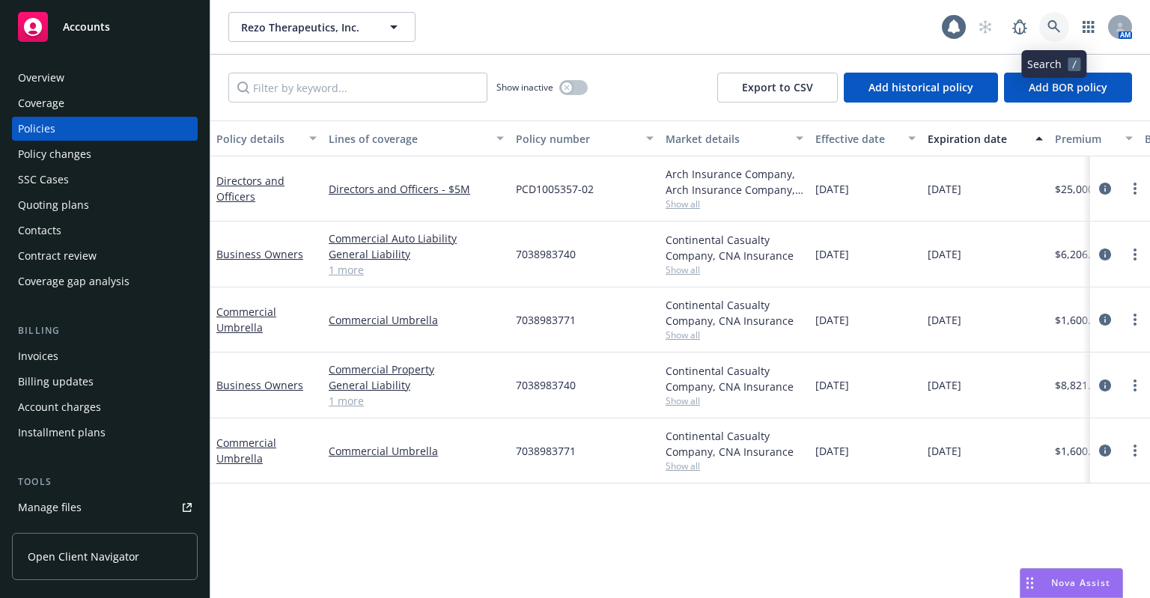
click at [1052, 34] on link at bounding box center [1055, 27] width 30 height 30
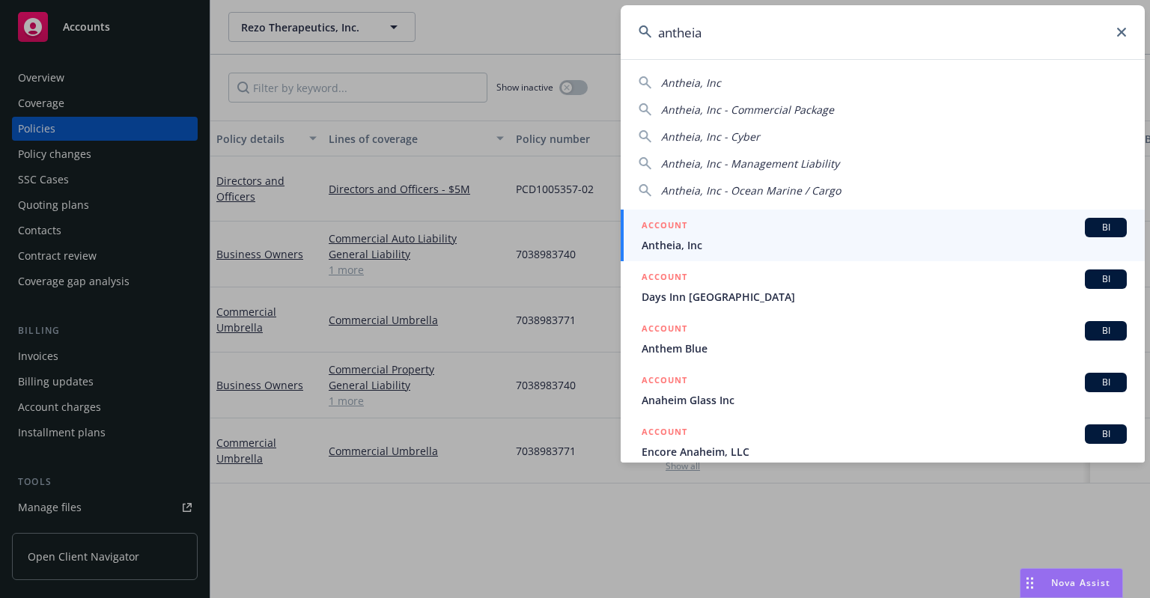
type input "antheia"
click at [782, 230] on div "ACCOUNT BI" at bounding box center [884, 227] width 485 height 19
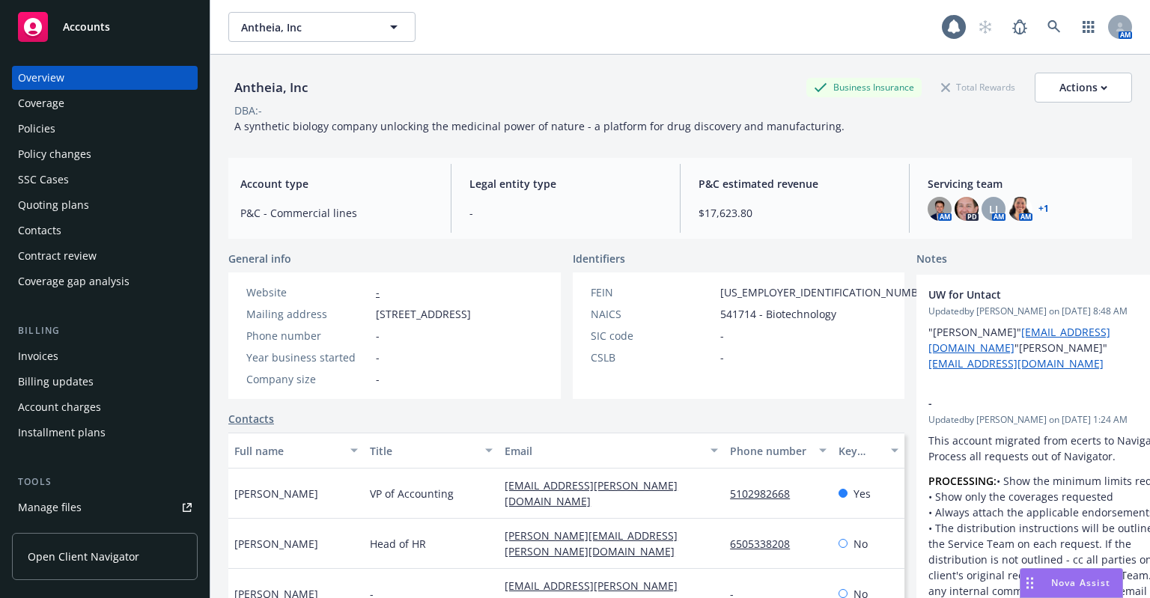
click at [32, 130] on div "Policies" at bounding box center [36, 129] width 37 height 24
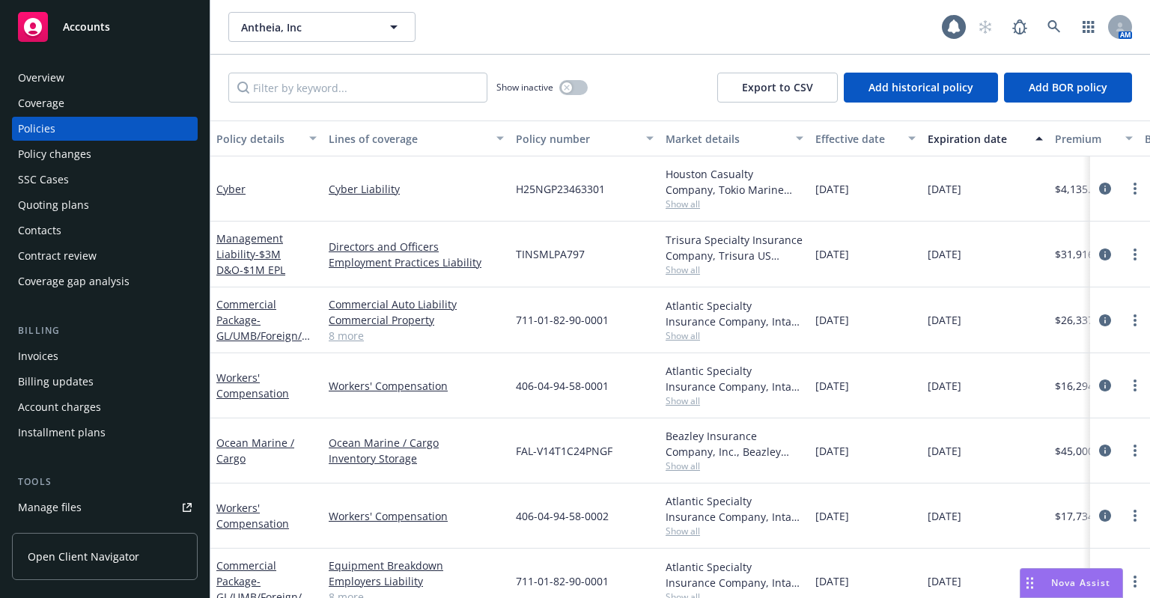
click at [141, 206] on div "Quoting plans" at bounding box center [105, 205] width 174 height 24
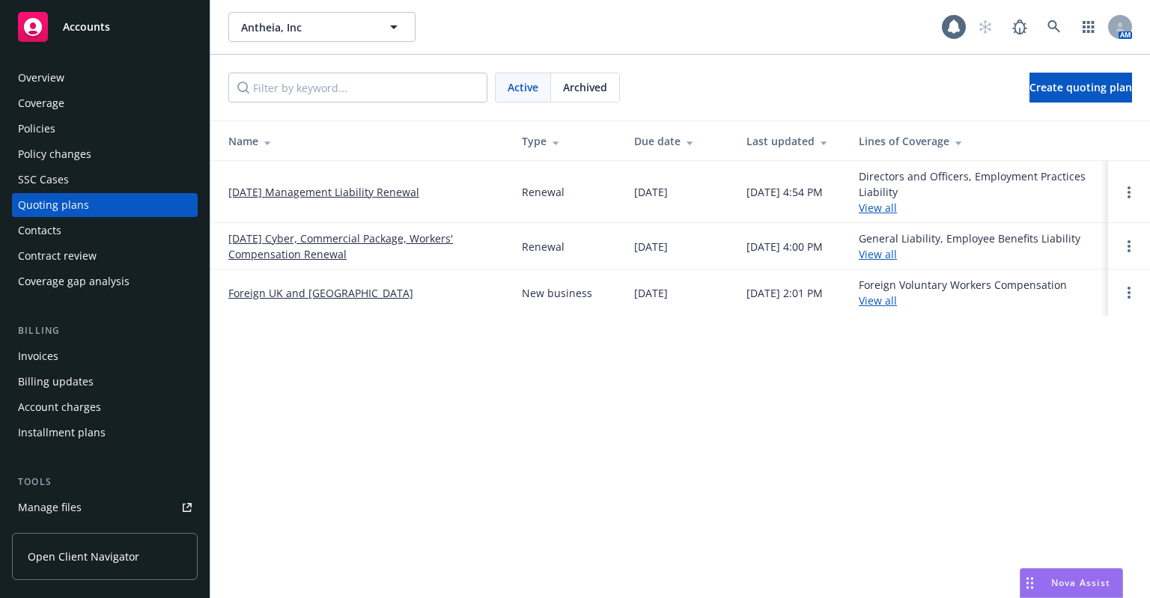
click at [349, 197] on link "[DATE] Management Liability Renewal" at bounding box center [323, 192] width 191 height 16
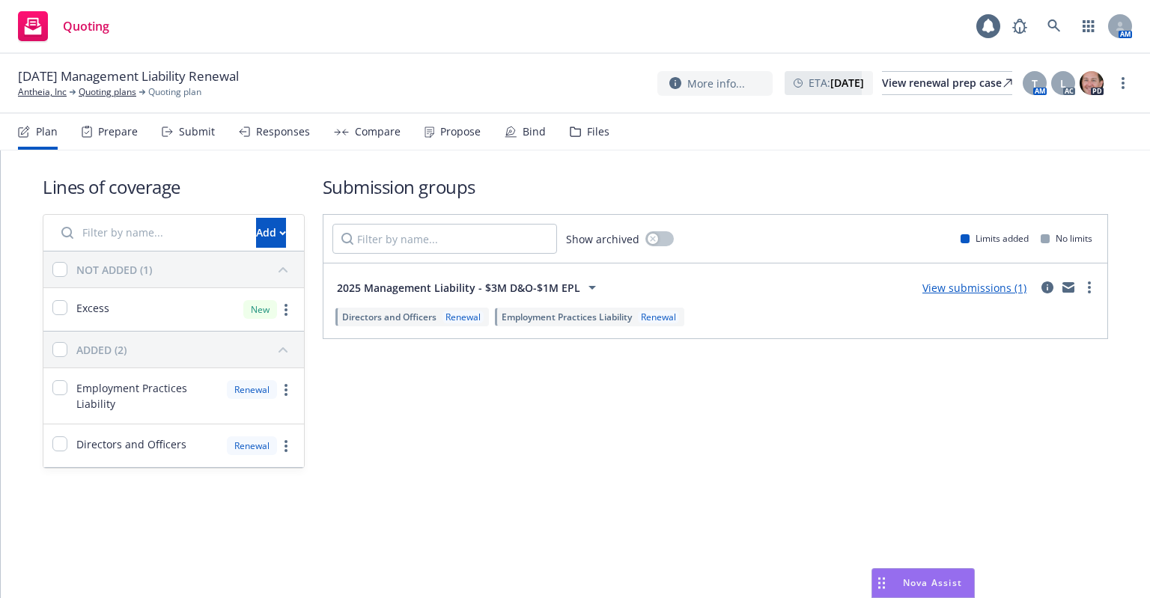
click at [535, 137] on div "Bind" at bounding box center [534, 132] width 23 height 12
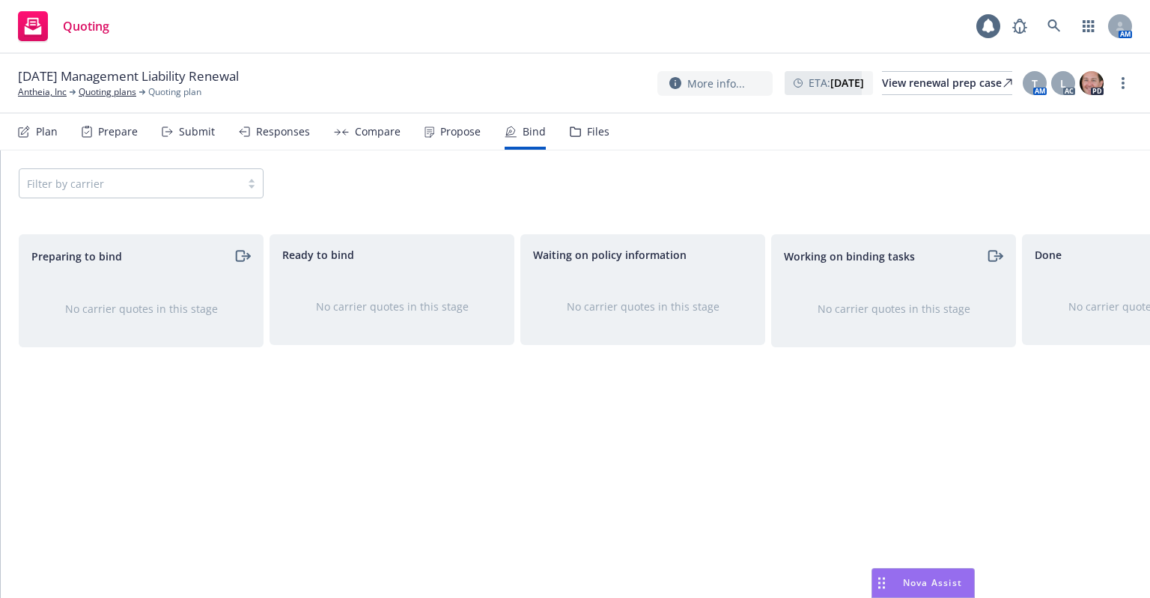
click at [455, 130] on div "Propose" at bounding box center [460, 132] width 40 height 12
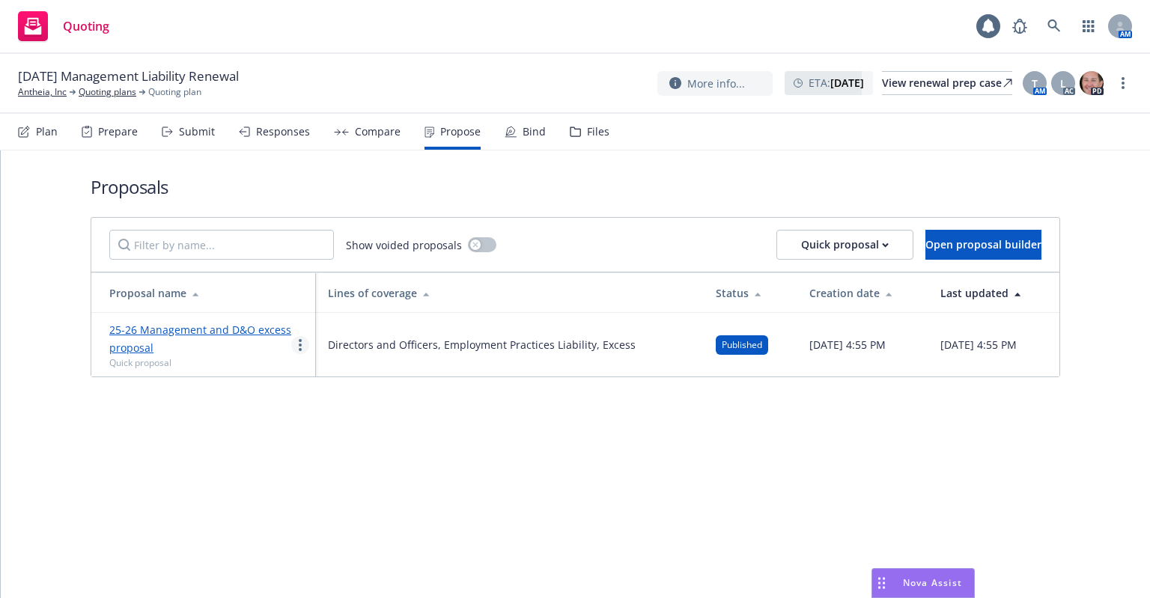
click at [300, 347] on icon "more" at bounding box center [300, 345] width 3 height 12
click at [373, 442] on span "Log client response" at bounding box center [358, 441] width 133 height 14
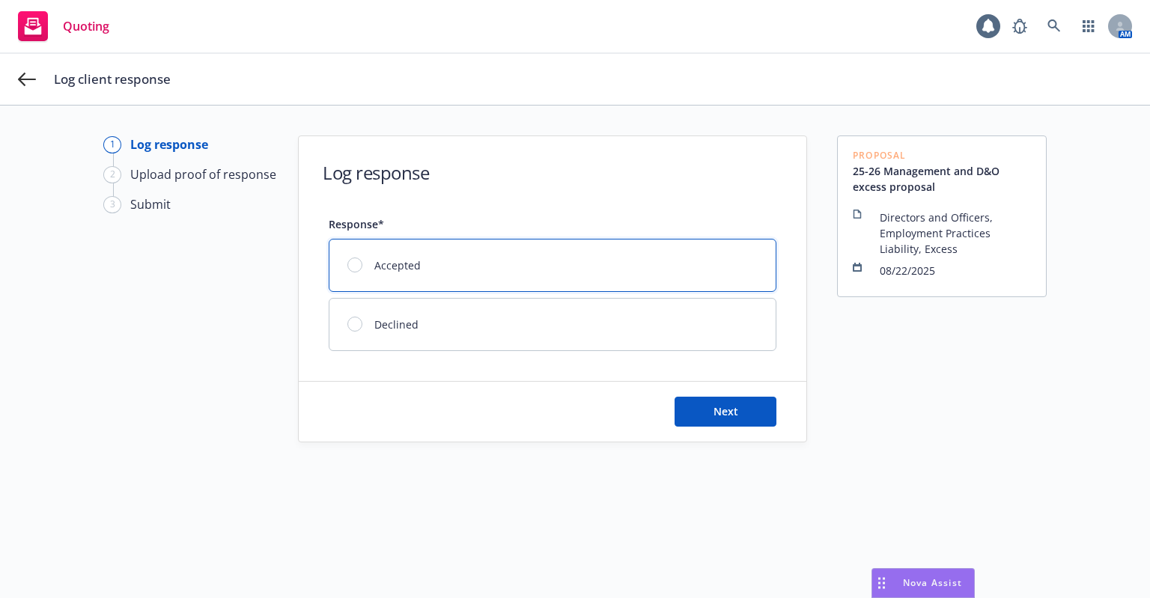
click at [435, 282] on div "Accepted" at bounding box center [553, 266] width 446 height 52
click at [755, 416] on button "Next" at bounding box center [726, 412] width 102 height 30
